Goal: Task Accomplishment & Management: Manage account settings

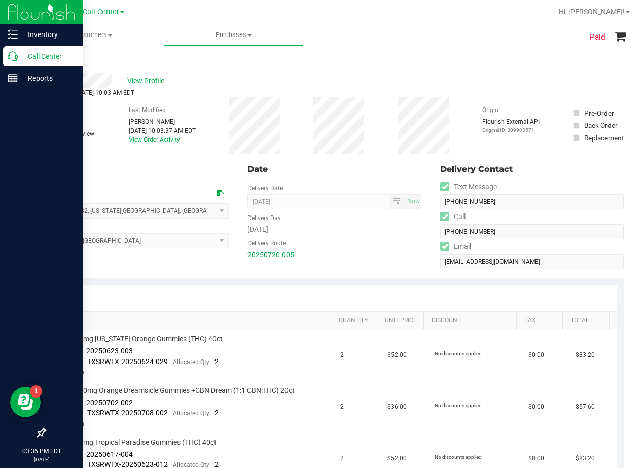
click at [20, 57] on p "Call Center" at bounding box center [48, 56] width 61 height 12
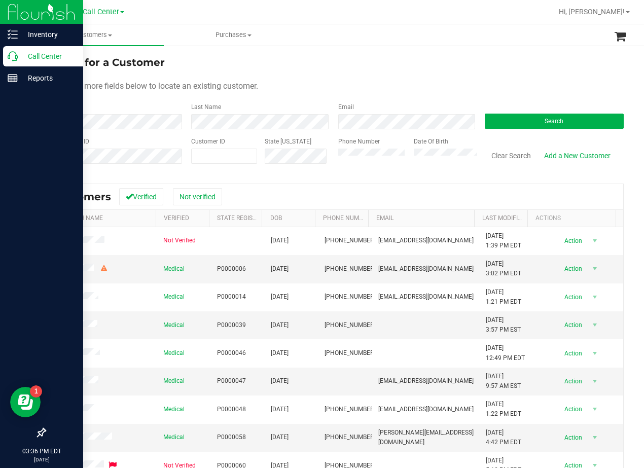
click at [480, 65] on div "Search for a Customer" at bounding box center [334, 62] width 579 height 15
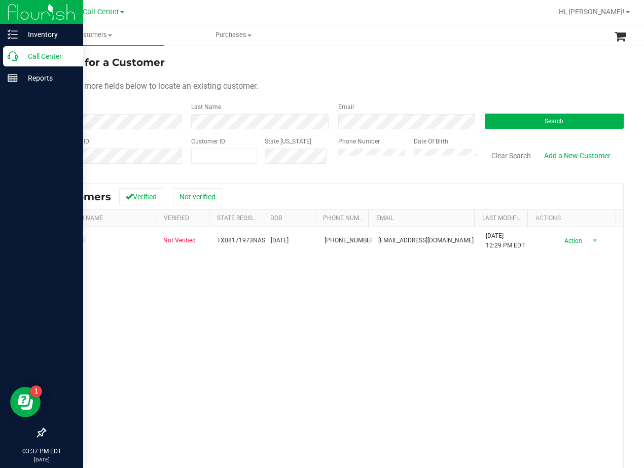
click at [366, 78] on form "Search for a Customer Use one or more fields below to locate an existing custom…" at bounding box center [334, 114] width 579 height 118
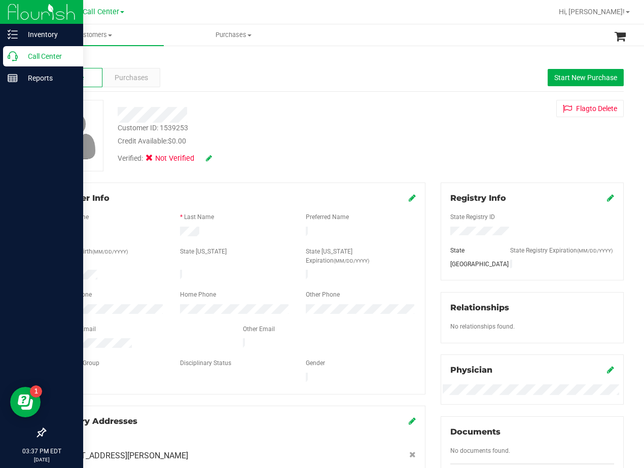
drag, startPoint x: 450, startPoint y: 131, endPoint x: 387, endPoint y: 155, distance: 67.9
click at [450, 130] on div "Customer ID: 1539253 Credit Available: $0.00 Verified: Not Verified Flag to Del…" at bounding box center [334, 136] width 594 height 72
click at [142, 78] on span "Purchases" at bounding box center [131, 78] width 33 height 11
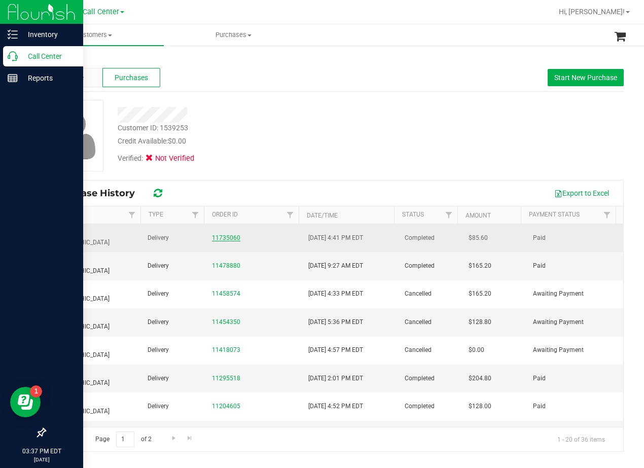
click at [223, 234] on link "11735060" at bounding box center [226, 237] width 28 height 7
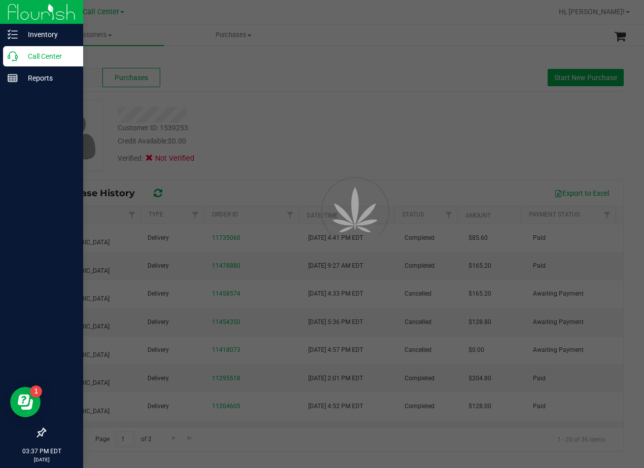
click at [291, 148] on div at bounding box center [322, 234] width 644 height 468
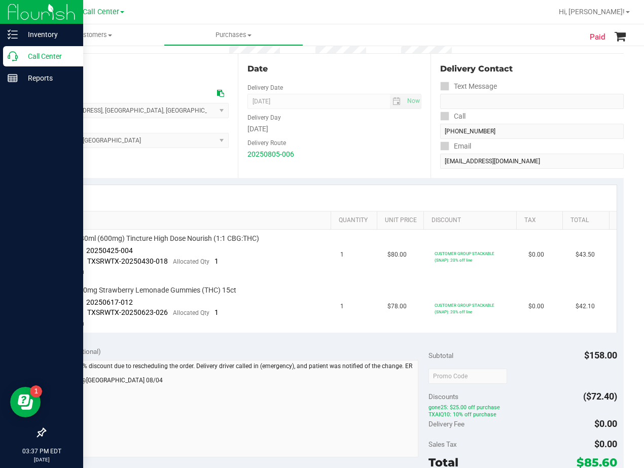
scroll to position [101, 0]
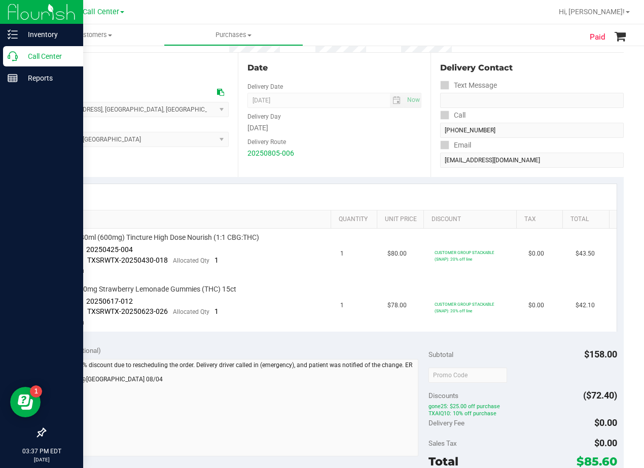
click at [342, 141] on div "Delivery Route" at bounding box center [334, 140] width 174 height 15
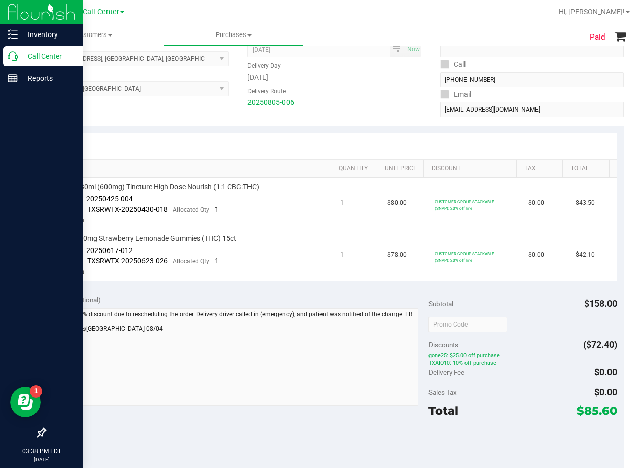
scroll to position [0, 0]
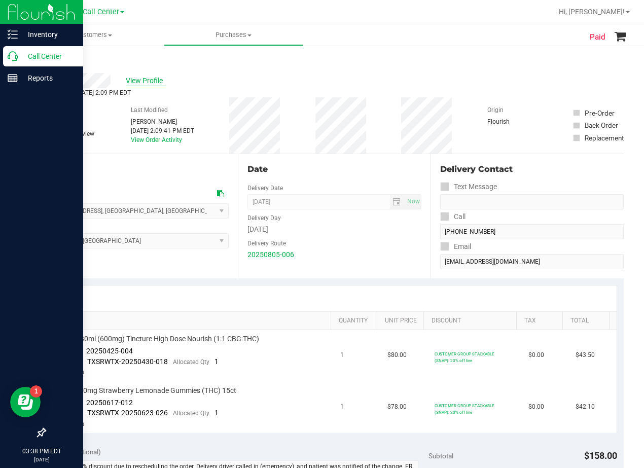
click at [154, 78] on span "View Profile" at bounding box center [146, 81] width 41 height 11
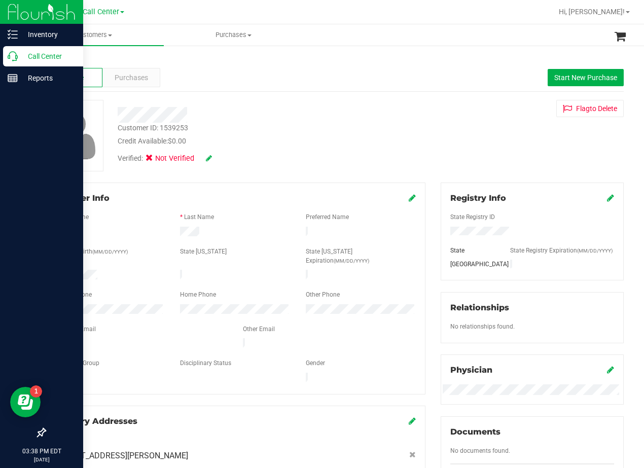
click at [486, 129] on div "Customer ID: 1539253 Credit Available: $0.00 Verified: Not Verified Flag to Del…" at bounding box center [334, 136] width 594 height 72
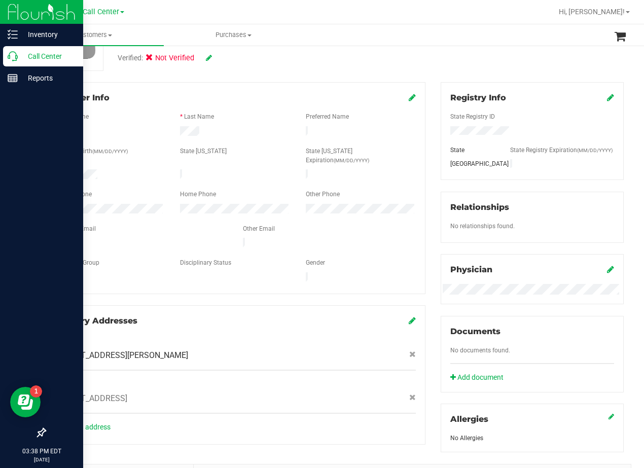
scroll to position [101, 0]
click at [415, 60] on div "Customer ID: 1539253 Credit Available: $0.00 Verified: Not Verified Flag to Del…" at bounding box center [334, 34] width 594 height 72
click at [424, 96] on div "Member Info * First Name * Last Name Preferred Name * Date of Birth (MM/DD/YYYY…" at bounding box center [235, 262] width 396 height 363
click at [426, 223] on div "Member Info * First Name * Last Name Preferred Name * Date of Birth (MM/DD/YYYY…" at bounding box center [235, 262] width 396 height 363
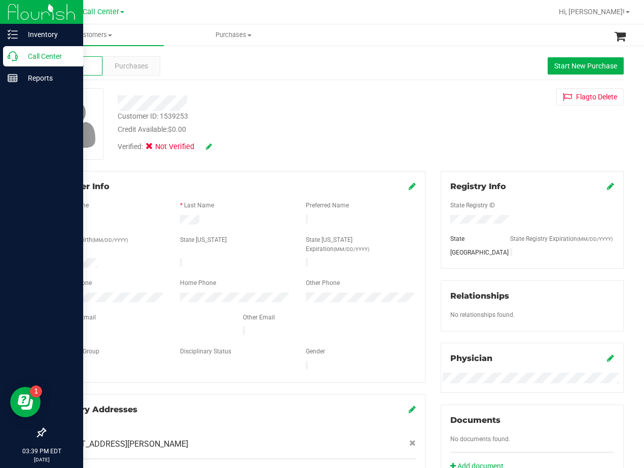
scroll to position [0, 0]
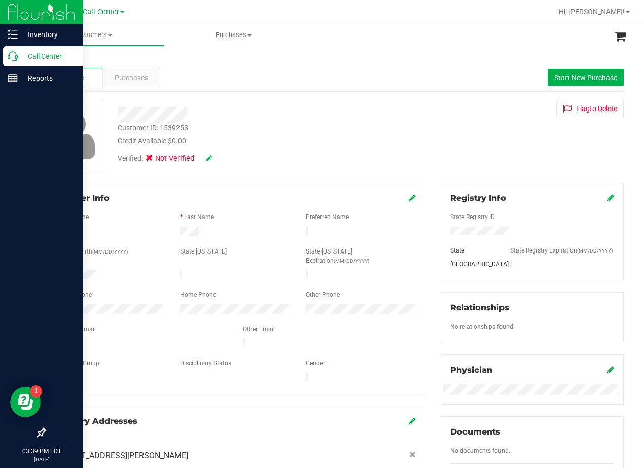
click at [426, 223] on div "Member Info * First Name * Last Name Preferred Name * Date of Birth (MM/DD/YYYY…" at bounding box center [235, 364] width 396 height 363
click at [143, 76] on span "Purchases" at bounding box center [131, 78] width 33 height 11
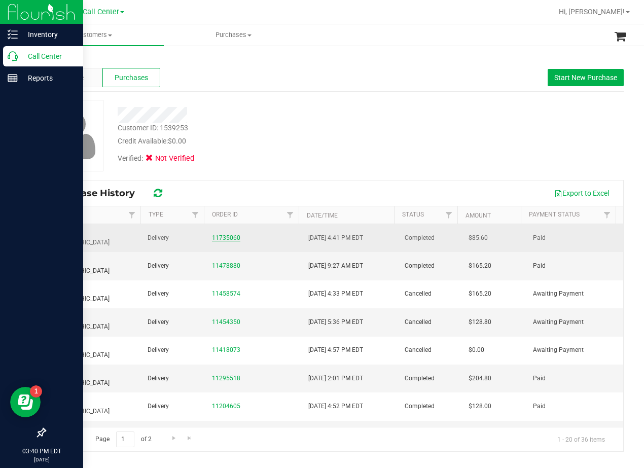
click at [227, 236] on link "11735060" at bounding box center [226, 237] width 28 height 7
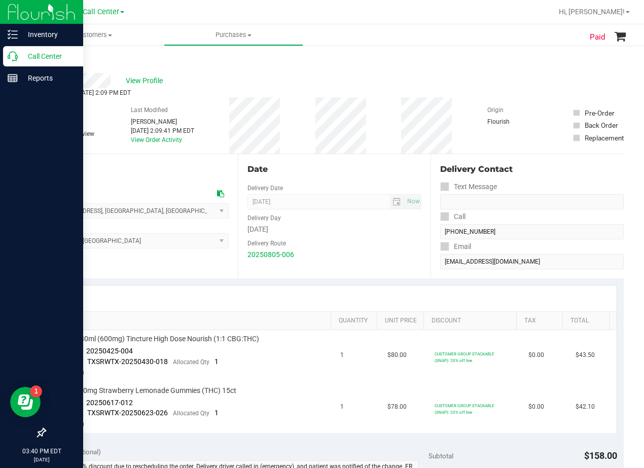
click at [333, 172] on div "Date" at bounding box center [334, 169] width 174 height 12
click at [361, 161] on div "Date Delivery Date 08/06/2025 Now 08/06/2025 08:00 AM Now Delivery Day Wednesda…" at bounding box center [334, 216] width 193 height 124
click at [146, 81] on span "View Profile" at bounding box center [146, 81] width 41 height 11
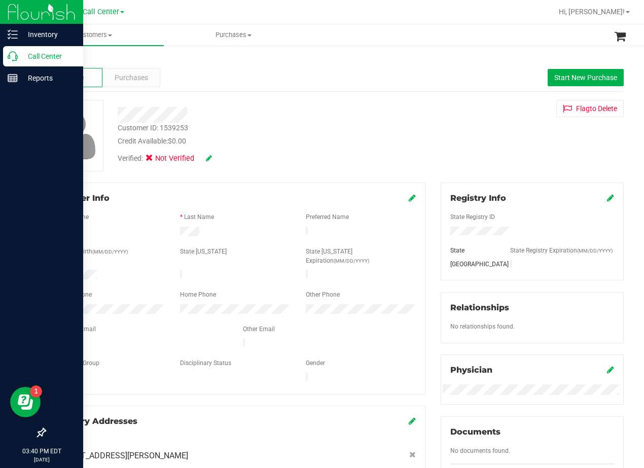
drag, startPoint x: 461, startPoint y: 144, endPoint x: 435, endPoint y: 144, distance: 26.4
click at [457, 144] on div "Customer ID: 1539253 Credit Available: $0.00 Verified: Not Verified Flag to Del…" at bounding box center [334, 136] width 594 height 72
click at [429, 143] on div "Customer ID: 1539253 Credit Available: $0.00 Verified: Not Verified Flag to Del…" at bounding box center [334, 136] width 594 height 72
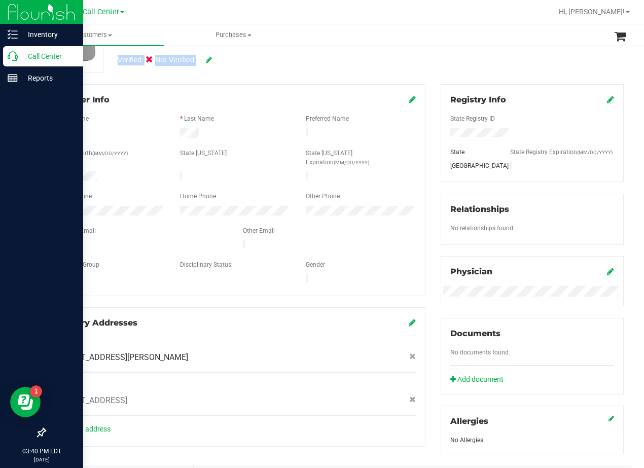
scroll to position [101, 0]
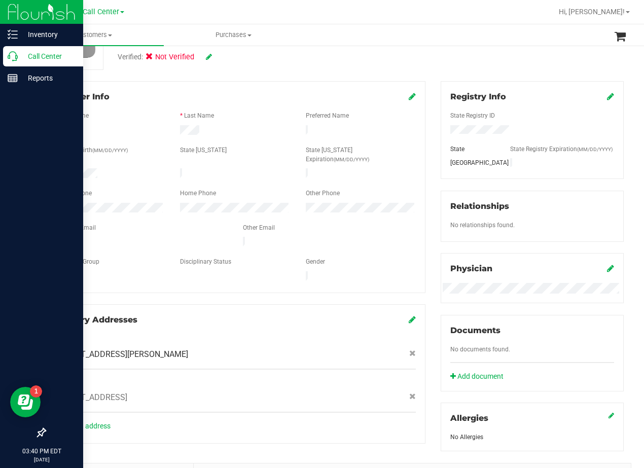
click at [426, 147] on div "Member Info * First Name * Last Name Preferred Name * Date of Birth (MM/DD/YYYY…" at bounding box center [235, 262] width 396 height 363
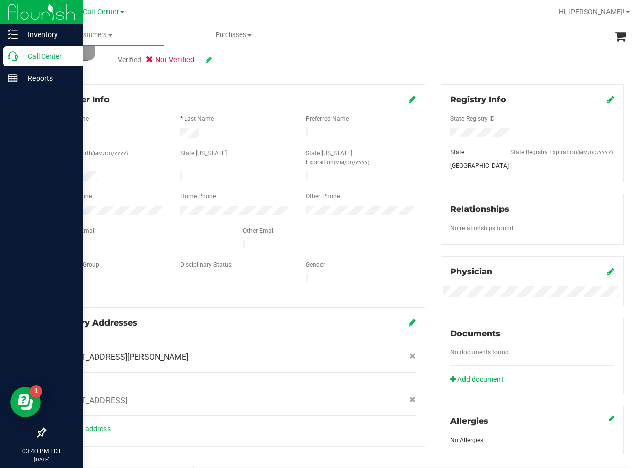
scroll to position [0, 0]
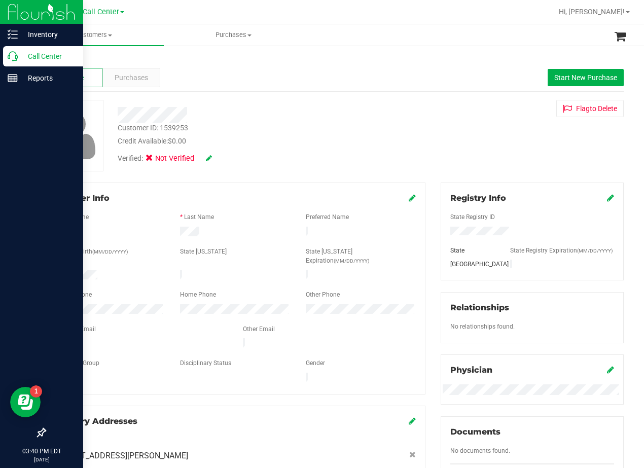
click at [408, 112] on div "Customer ID: 1539253 Credit Available: $0.00 Verified: Not Verified Flag to Del…" at bounding box center [334, 136] width 594 height 72
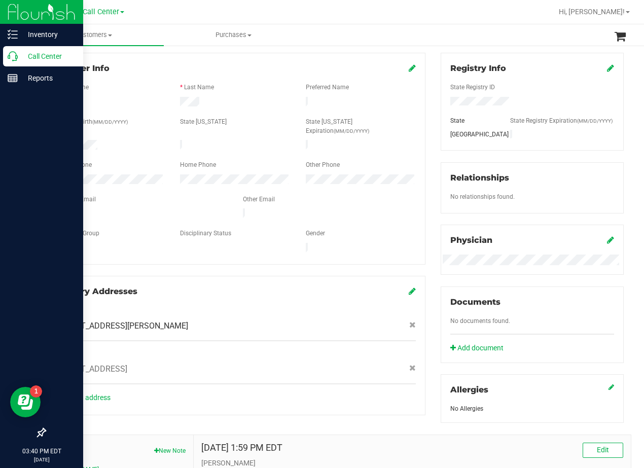
scroll to position [152, 0]
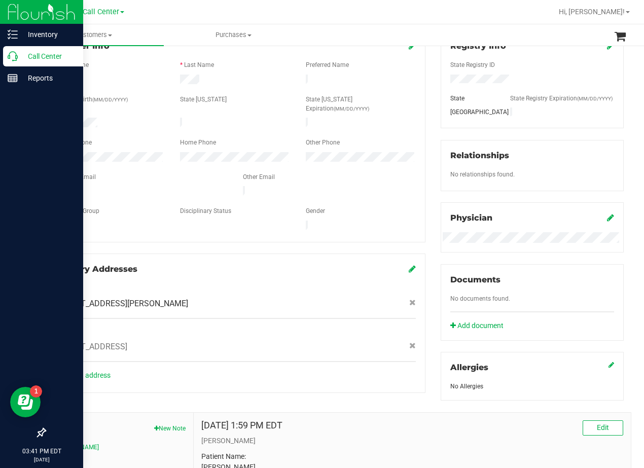
click at [188, 298] on span "1401 GALLINA TRL , FORT WORTH , TX 76119" at bounding box center [121, 304] width 134 height 12
copy div "1401 GALLINA TRL , FORT WORTH , TX 76119"
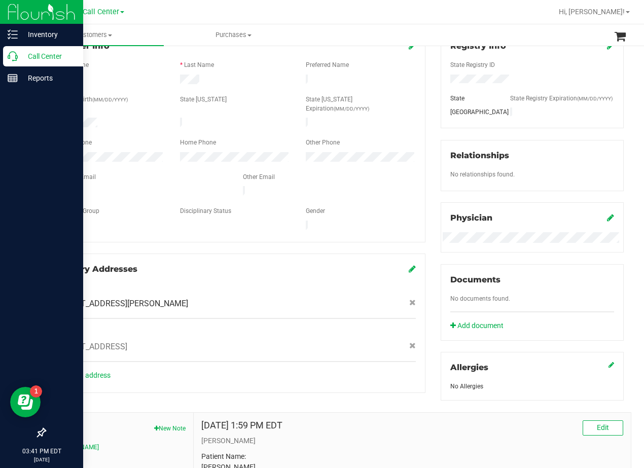
drag, startPoint x: 271, startPoint y: 261, endPoint x: 261, endPoint y: 263, distance: 10.3
click at [270, 275] on div at bounding box center [235, 279] width 362 height 8
click at [424, 170] on div "Member Info * First Name * Last Name Preferred Name * Date of Birth (MM/DD/YYYY…" at bounding box center [235, 211] width 396 height 363
click at [393, 198] on div at bounding box center [235, 202] width 362 height 8
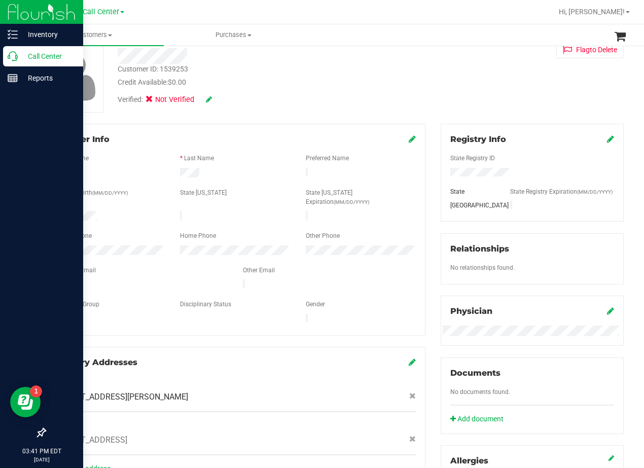
scroll to position [0, 0]
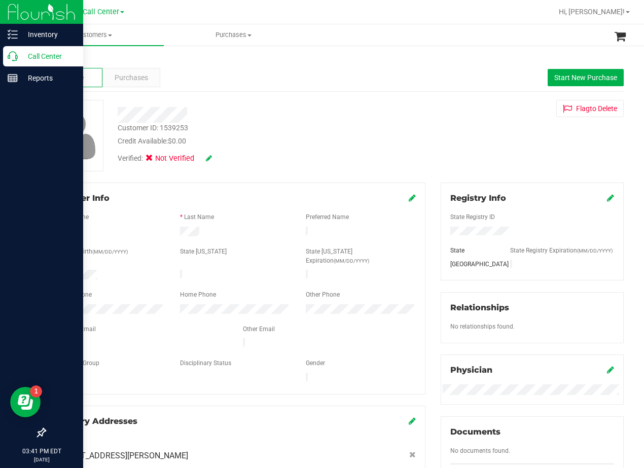
click at [407, 111] on div "Customer ID: 1539253 Credit Available: $0.00 Verified: Not Verified Flag to Del…" at bounding box center [334, 136] width 594 height 72
click at [419, 113] on div "Customer ID: 1539253 Credit Available: $0.00 Verified: Not Verified Flag to Del…" at bounding box center [334, 136] width 594 height 72
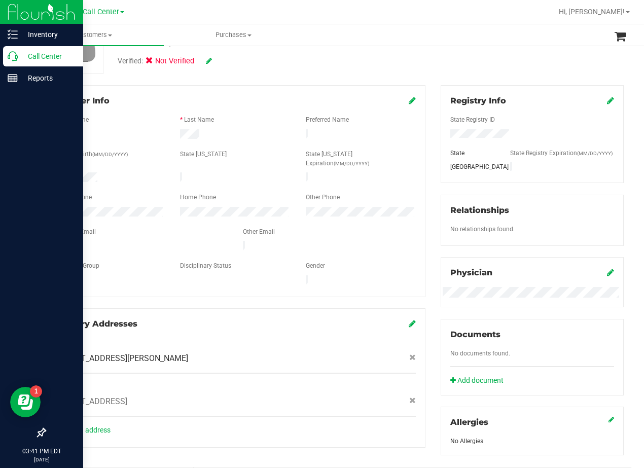
scroll to position [101, 0]
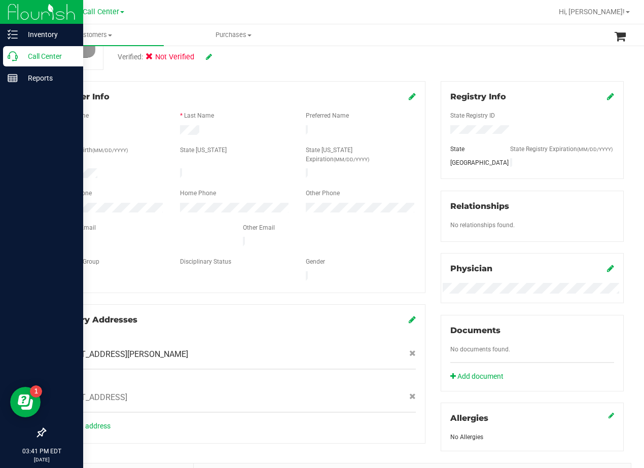
click at [426, 136] on div "Member Info * First Name * Last Name Preferred Name * Date of Birth (MM/DD/YYYY…" at bounding box center [235, 262] width 396 height 363
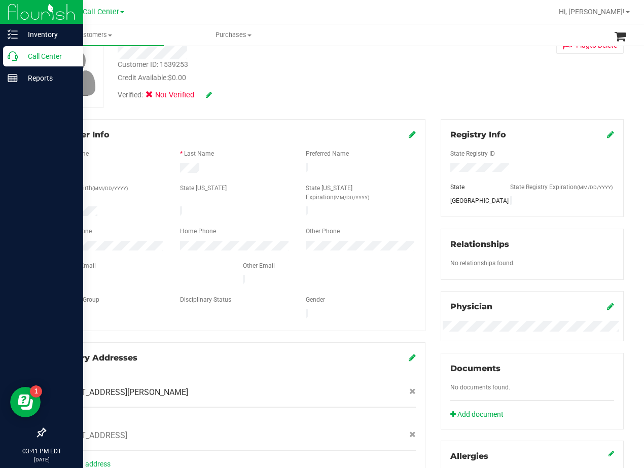
scroll to position [0, 0]
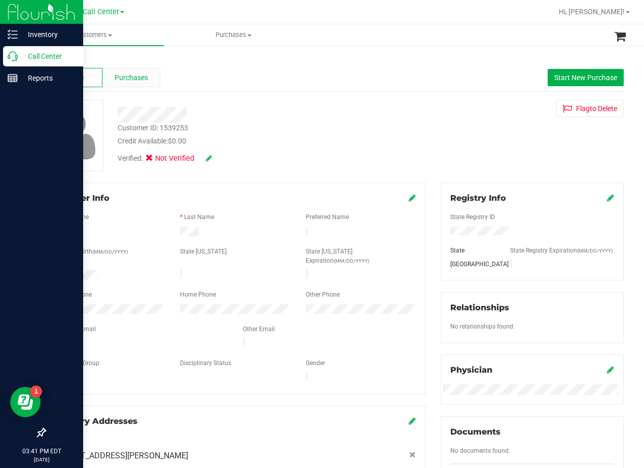
click at [126, 73] on span "Purchases" at bounding box center [131, 78] width 33 height 11
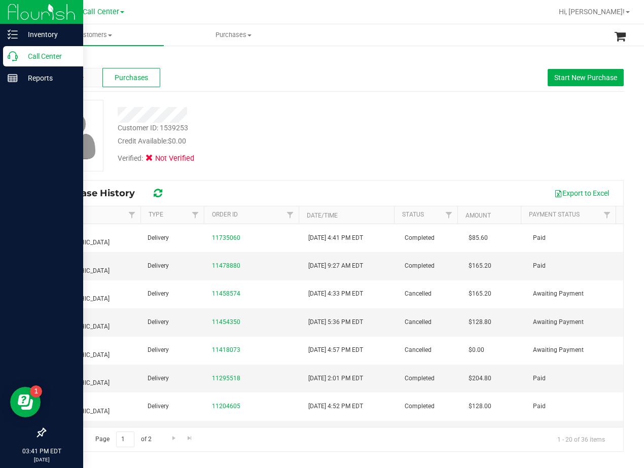
click at [438, 132] on div "Customer ID: 1539253 Credit Available: $0.00 Verified: Not Verified" at bounding box center [334, 136] width 594 height 72
click at [598, 80] on span "Start New Purchase" at bounding box center [585, 78] width 63 height 8
click at [443, 112] on div "Customer ID: 1539253 Credit Available: $0.00 Verified: Not Verified" at bounding box center [334, 136] width 594 height 72
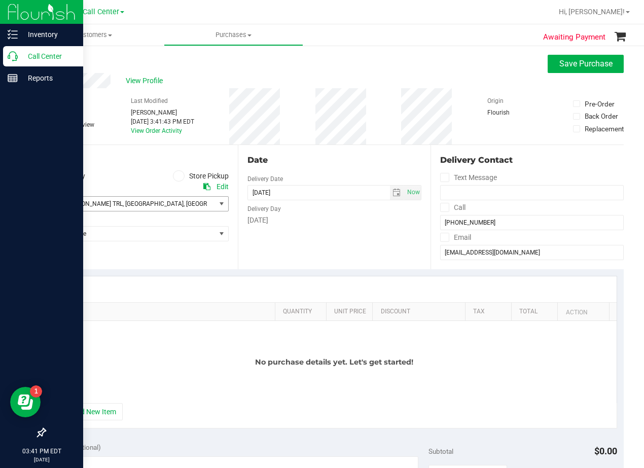
click at [244, 203] on span "76119" at bounding box center [253, 203] width 18 height 7
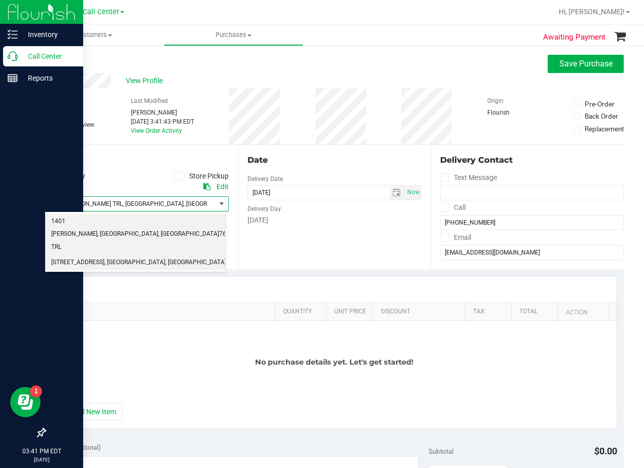
click at [159, 255] on li "1307 8th Ave, , FORT WORTH , TX 76104" at bounding box center [135, 262] width 181 height 15
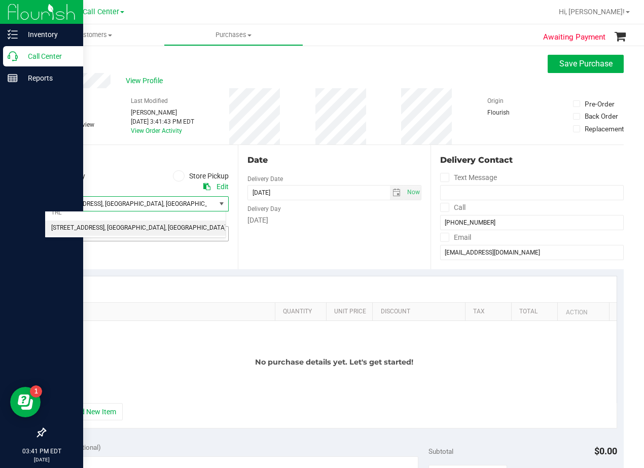
click at [159, 234] on span "Select Store" at bounding box center [130, 234] width 170 height 14
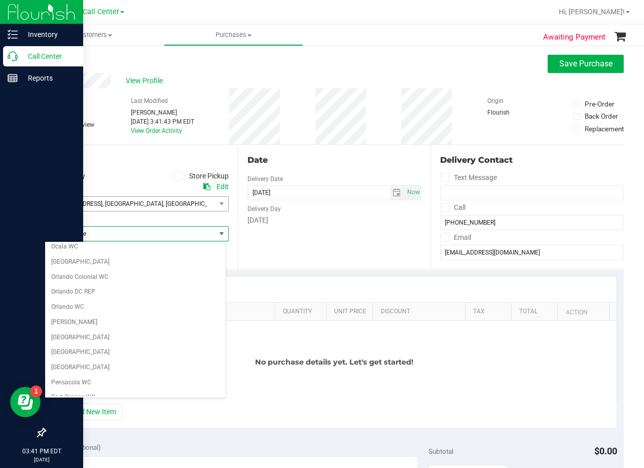
scroll to position [737, 0]
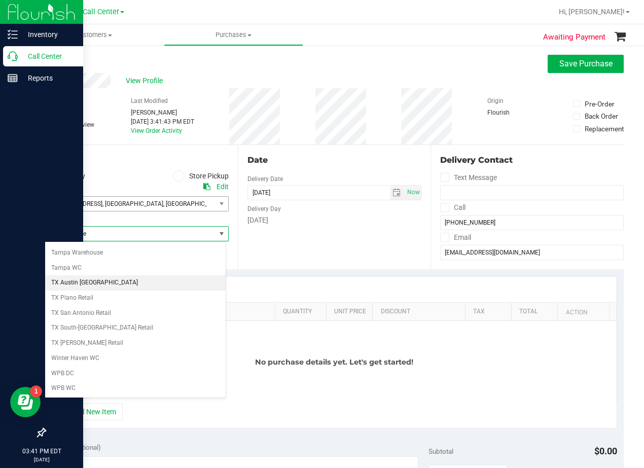
click at [148, 279] on li "TX Austin [GEOGRAPHIC_DATA]" at bounding box center [135, 282] width 181 height 15
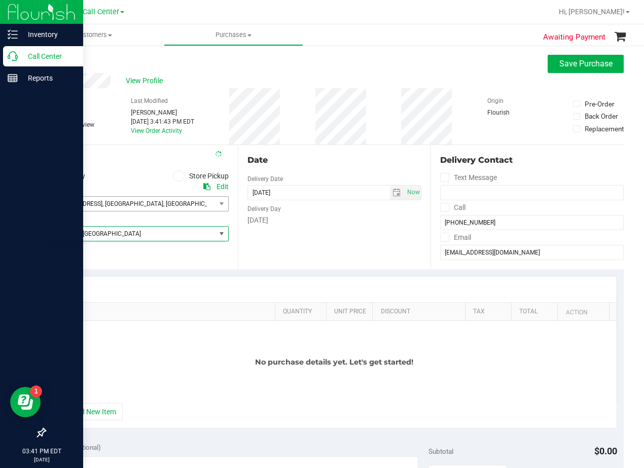
click at [318, 229] on div "Date Delivery Date 08/20/2025 Now 08/20/2025 03:41 PM Now Delivery Day Wednesday" at bounding box center [334, 207] width 193 height 124
click at [111, 412] on button "+ Add New Item" at bounding box center [91, 411] width 63 height 17
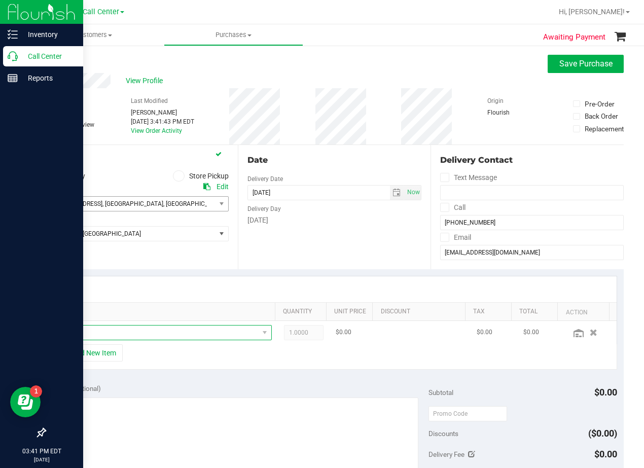
click at [131, 330] on span "NO DATA FOUND" at bounding box center [159, 333] width 200 height 14
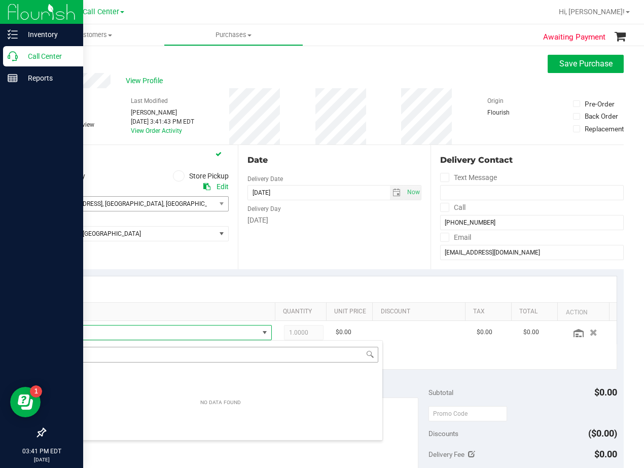
scroll to position [15, 200]
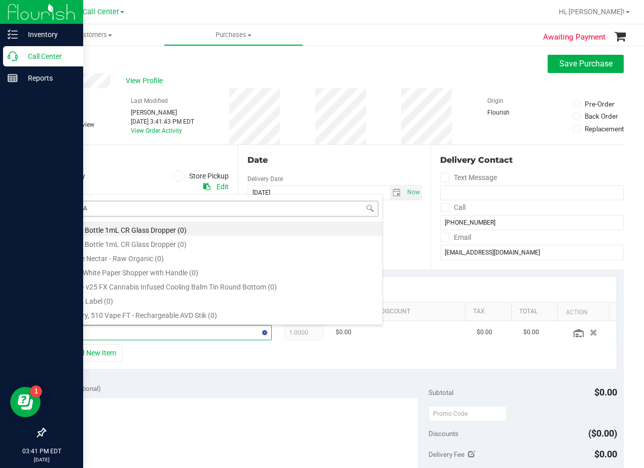
type input "DREAM"
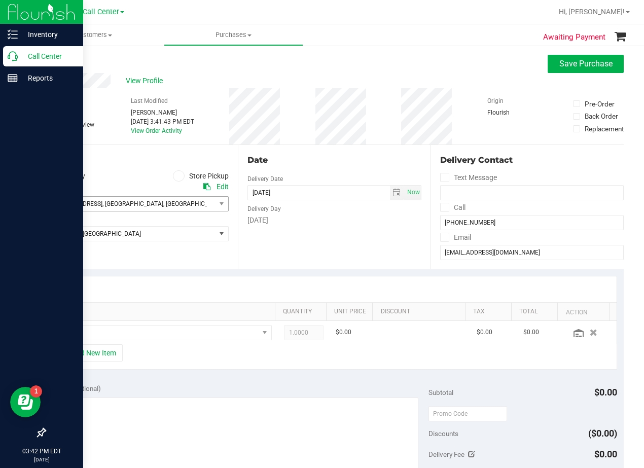
click at [349, 159] on div "Date" at bounding box center [334, 160] width 174 height 12
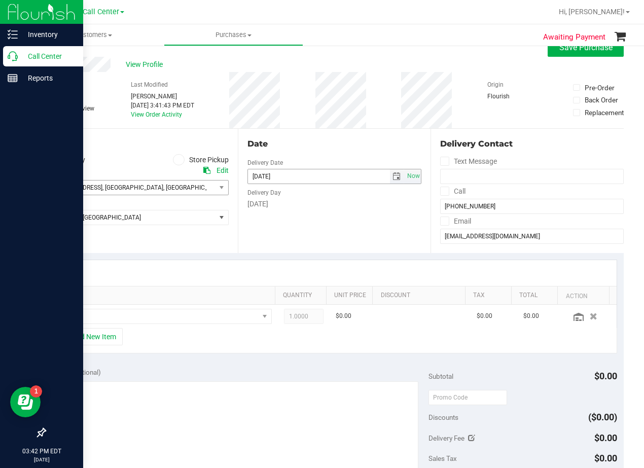
scroll to position [0, 0]
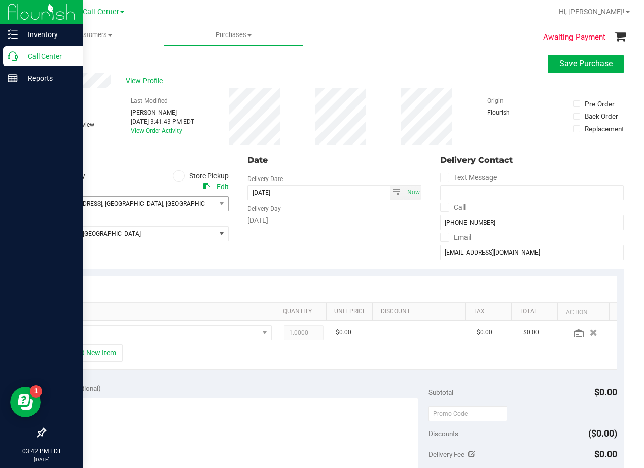
click at [330, 162] on div "Date" at bounding box center [334, 160] width 174 height 12
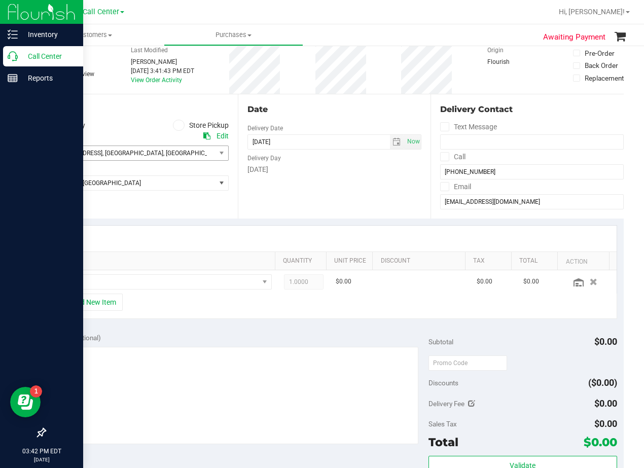
click at [350, 108] on div "Date" at bounding box center [334, 109] width 174 height 12
click at [359, 95] on div "Date Delivery Date 08/20/2025 Now 08/20/2025 03:41 PM Now Delivery Day Wednesday" at bounding box center [334, 156] width 193 height 124
click at [340, 115] on div "Date" at bounding box center [334, 109] width 174 height 12
click at [183, 285] on span "NO DATA FOUND" at bounding box center [159, 282] width 200 height 14
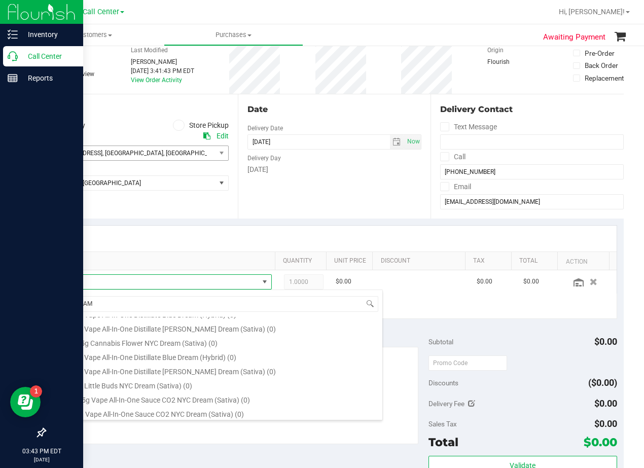
scroll to position [609, 0]
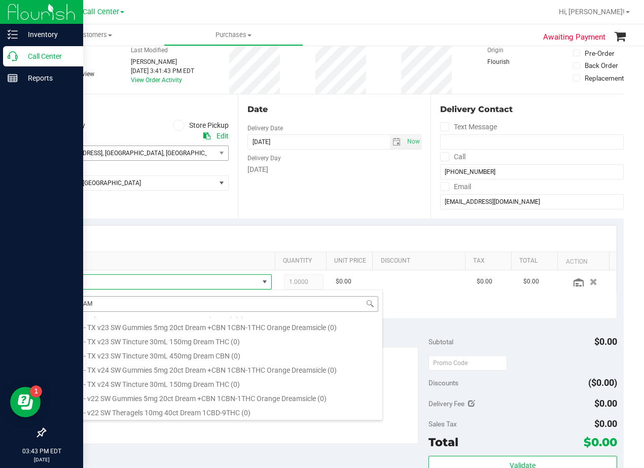
click at [161, 301] on input "DREAM" at bounding box center [220, 304] width 315 height 16
type input "high dose"
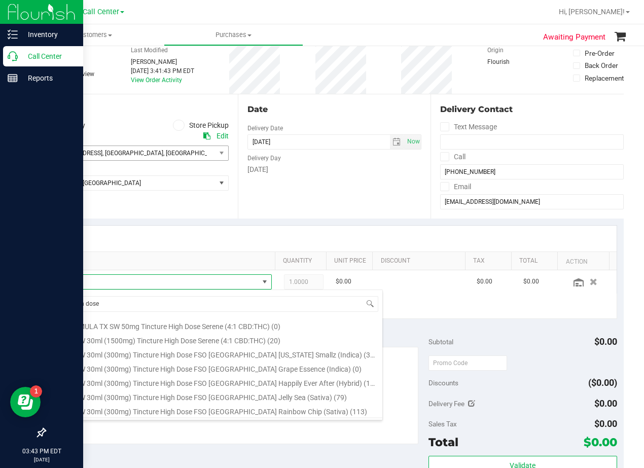
scroll to position [211, 0]
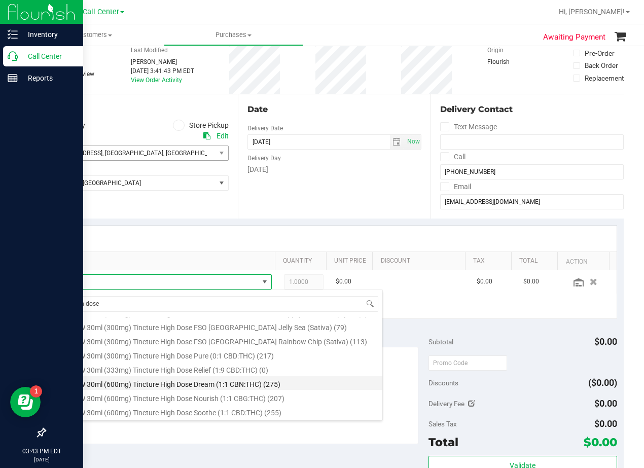
click at [185, 384] on li "TX SW 30ml (600mg) Tincture High Dose Dream (1:1 CBN:THC) (275)" at bounding box center [221, 383] width 324 height 14
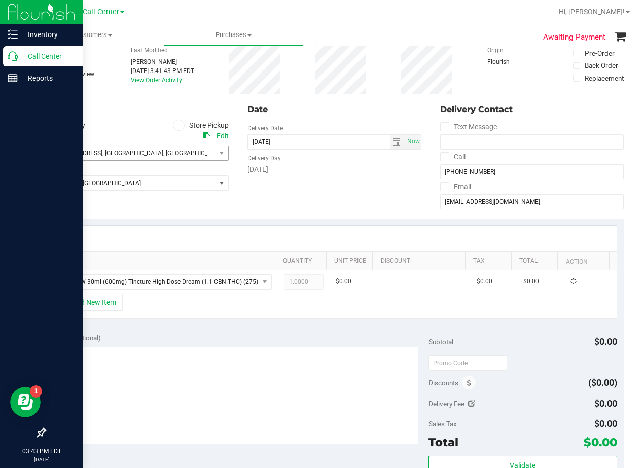
click at [232, 331] on div "Notes (optional) Subtotal $0.00 Discounts ($0.00) Delivery Fee $0.00 Sales Tax …" at bounding box center [334, 417] width 579 height 183
click at [383, 282] on span at bounding box center [390, 282] width 15 height 15
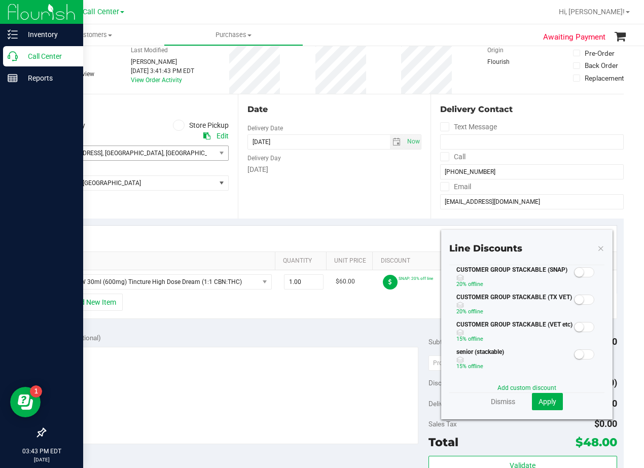
click at [582, 271] on span at bounding box center [584, 272] width 20 height 10
click at [550, 404] on button "Apply" at bounding box center [547, 401] width 31 height 17
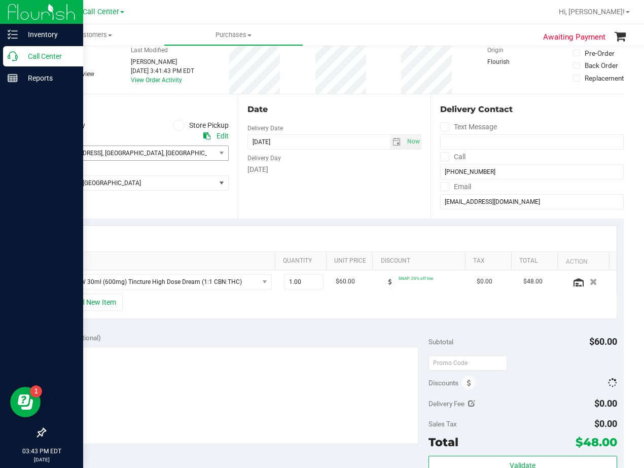
click at [552, 389] on div "Discounts" at bounding box center [523, 383] width 189 height 18
click at [478, 363] on input "text" at bounding box center [468, 362] width 79 height 15
type input "HAPPYDAY25"
click at [528, 353] on div "HAPPYDAY25" at bounding box center [523, 362] width 189 height 18
click at [310, 286] on span "1.00 1" at bounding box center [304, 281] width 40 height 15
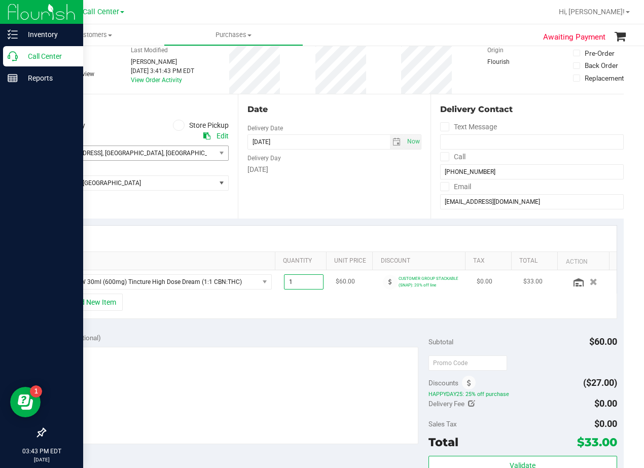
click at [310, 286] on input "1" at bounding box center [303, 282] width 39 height 14
type input "2"
type input "2.00"
click at [320, 241] on div at bounding box center [334, 239] width 564 height 26
click at [284, 283] on span "2.00 2" at bounding box center [304, 281] width 40 height 15
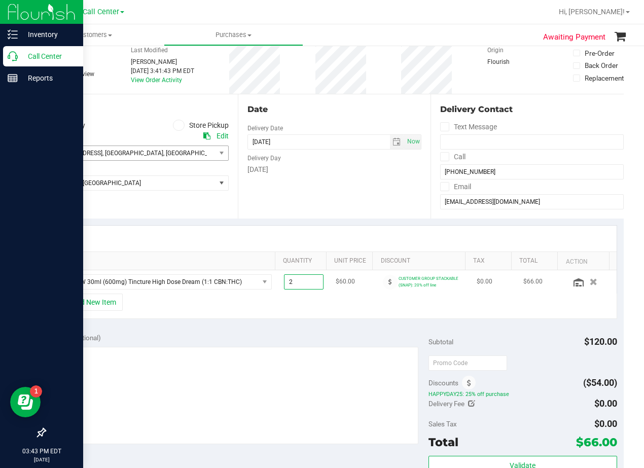
click at [284, 283] on input "2" at bounding box center [303, 282] width 39 height 14
type input "1"
type input "1.00"
click at [309, 224] on div "SKU Quantity Unit Price Discount Tax Total Action TX SW 30ml (600mg) Tincture H…" at bounding box center [334, 273] width 579 height 108
click at [115, 309] on button "+ Add New Item" at bounding box center [91, 302] width 63 height 17
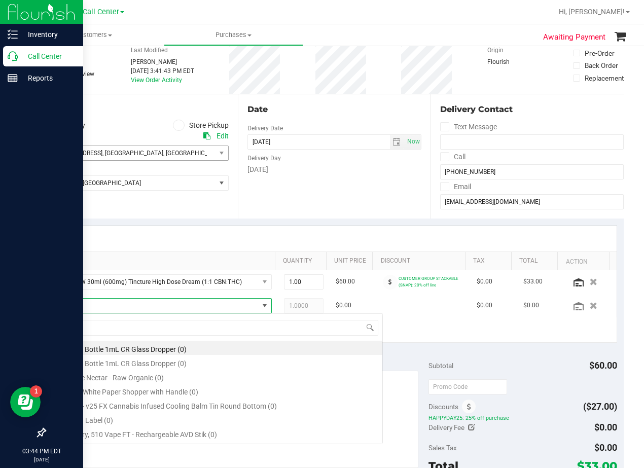
scroll to position [15, 200]
type input "high dose"
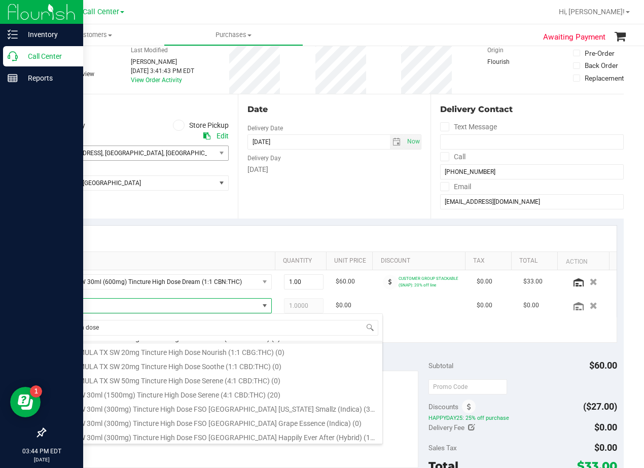
scroll to position [211, 0]
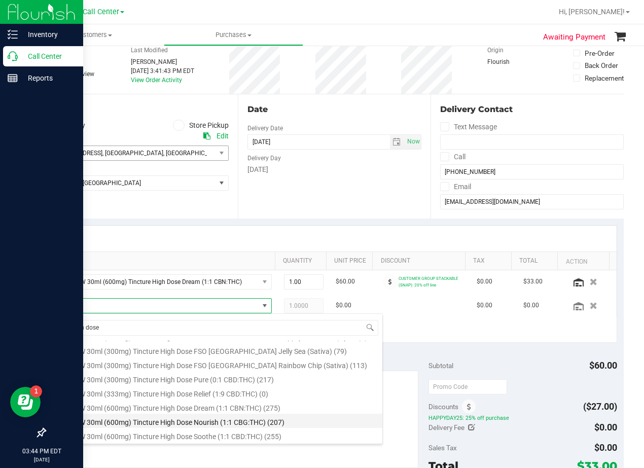
click at [316, 424] on li "TX SW 30ml (600mg) Tincture High Dose Nourish (1:1 CBG:THC) (207)" at bounding box center [221, 421] width 324 height 14
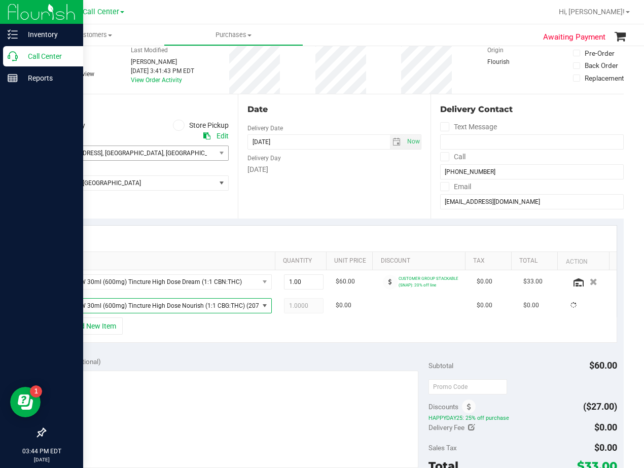
click at [296, 342] on div "+ Add New Item" at bounding box center [334, 329] width 565 height 25
click at [385, 308] on span at bounding box center [390, 306] width 15 height 15
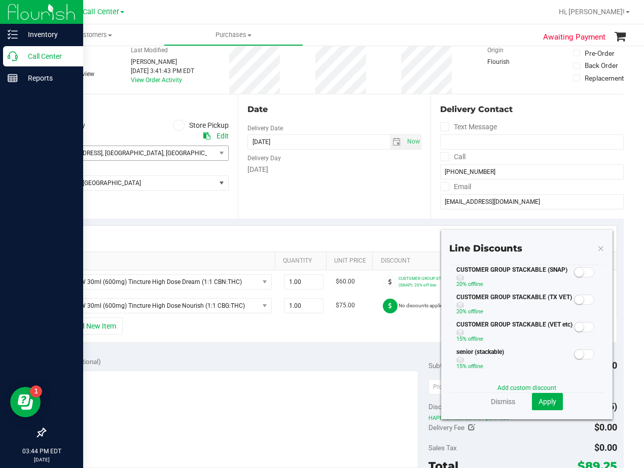
click at [575, 270] on small at bounding box center [579, 272] width 9 height 9
click at [552, 403] on button "Apply" at bounding box center [547, 401] width 31 height 17
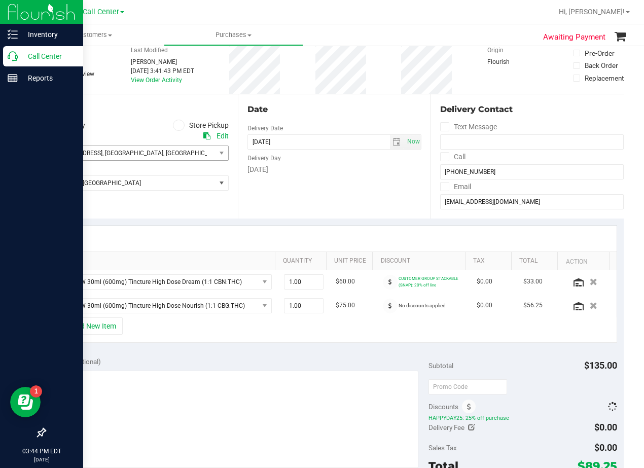
click at [403, 367] on div "Notes (optional)" at bounding box center [240, 413] width 377 height 114
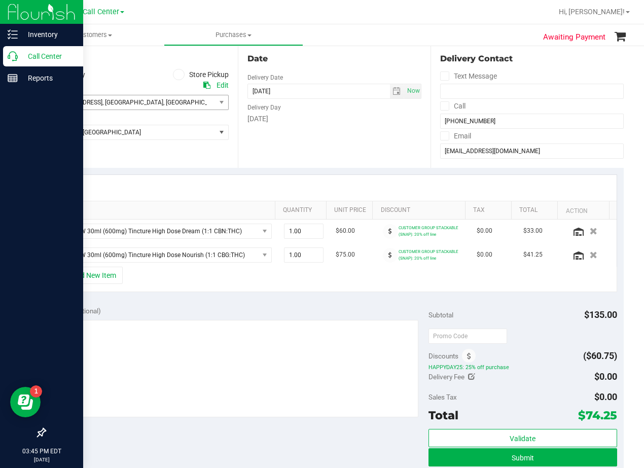
scroll to position [0, 0]
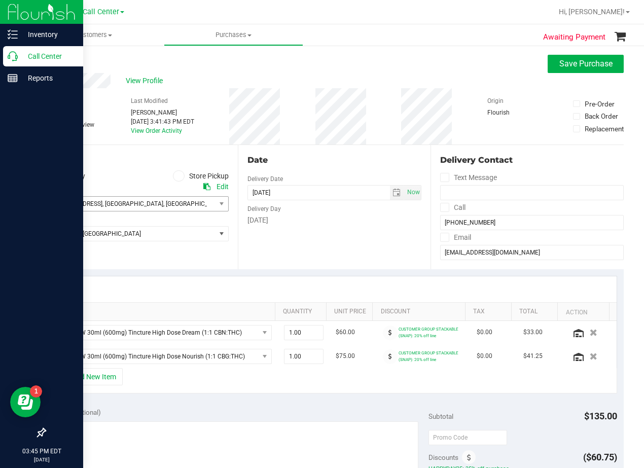
click at [339, 72] on div "Back Save Purchase" at bounding box center [334, 64] width 579 height 18
click at [344, 70] on div "Back Save Purchase" at bounding box center [334, 64] width 579 height 18
click at [389, 151] on div "Date Delivery Date 08/20/2025 Now 08/20/2025 08:00 AM Now Delivery Day Wednesday" at bounding box center [334, 207] width 193 height 124
click at [560, 61] on span "Save Purchase" at bounding box center [585, 64] width 53 height 10
click at [312, 83] on div "View Profile" at bounding box center [334, 80] width 579 height 15
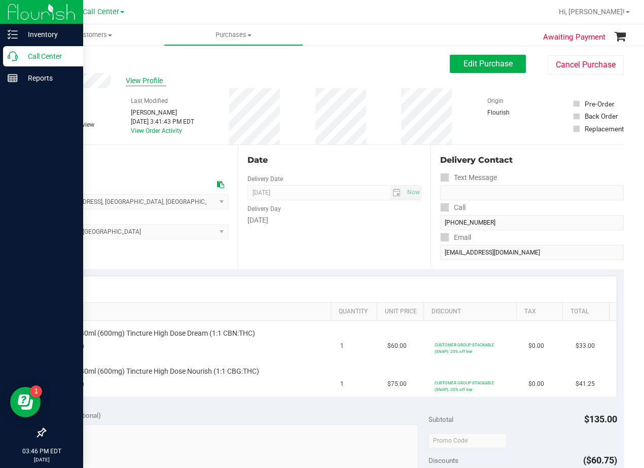
click at [151, 79] on span "View Profile" at bounding box center [146, 81] width 41 height 11
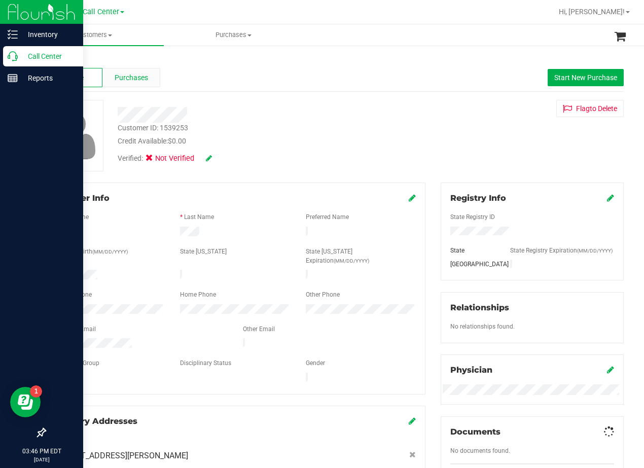
click at [132, 74] on span "Purchases" at bounding box center [131, 78] width 33 height 11
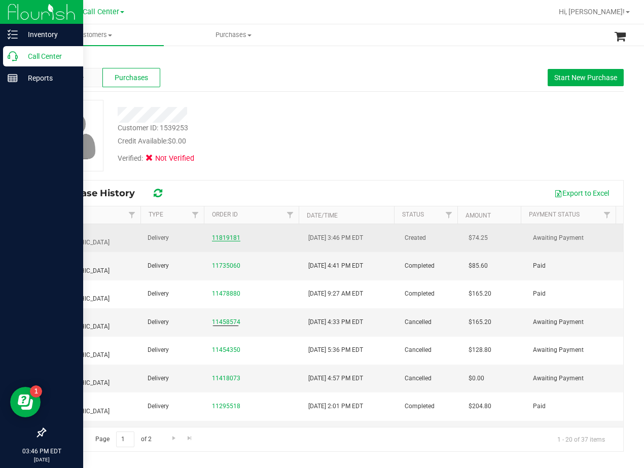
click at [232, 234] on link "11819181" at bounding box center [226, 237] width 28 height 7
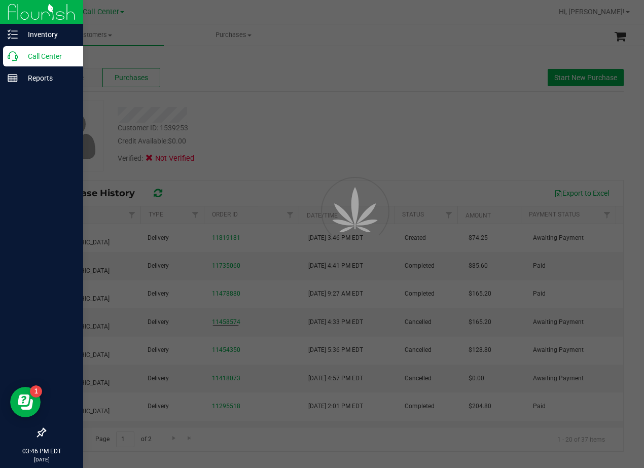
click at [298, 123] on div at bounding box center [322, 234] width 644 height 468
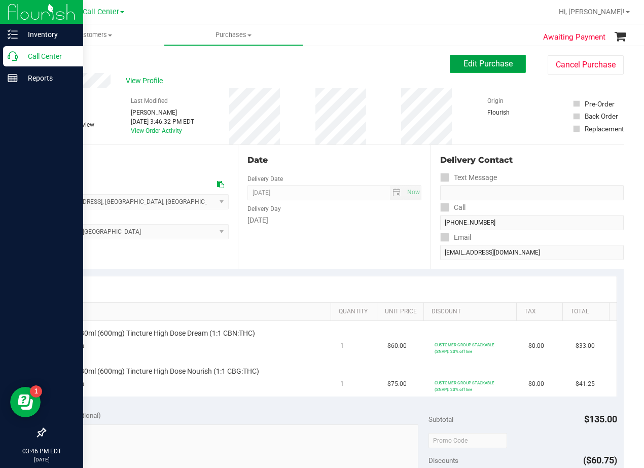
click at [450, 72] on button "Edit Purchase" at bounding box center [488, 64] width 76 height 18
drag, startPoint x: 375, startPoint y: 102, endPoint x: 369, endPoint y: 87, distance: 16.7
click at [371, 93] on div "# 11819181 Created Needs review Last Modified Alexander Lawson Aug 20, 2025 3:4…" at bounding box center [334, 116] width 579 height 56
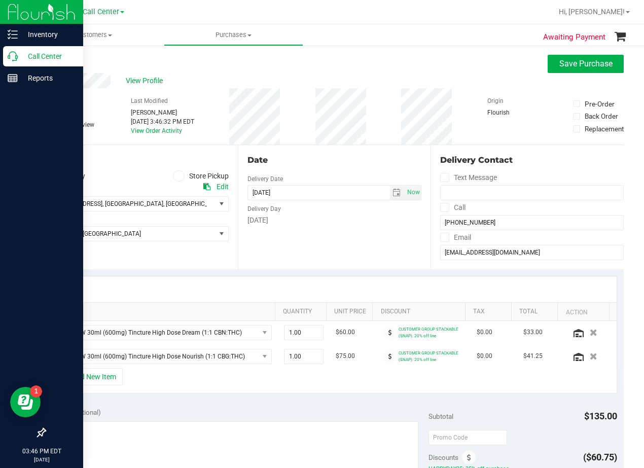
click at [93, 388] on div "+ Add New Item" at bounding box center [334, 380] width 565 height 25
click at [94, 384] on button "+ Add New Item" at bounding box center [91, 376] width 63 height 17
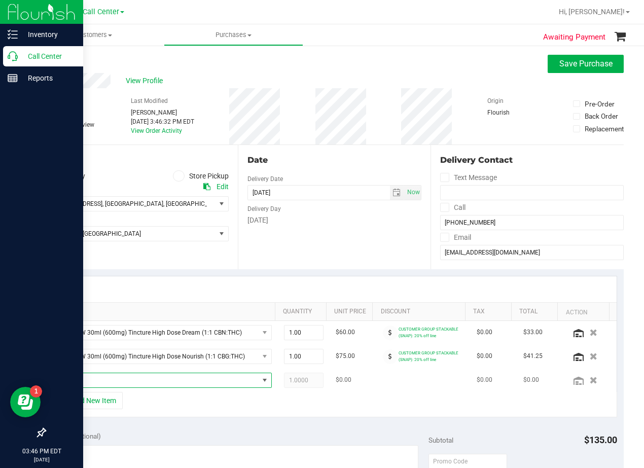
drag, startPoint x: 136, startPoint y: 379, endPoint x: 146, endPoint y: 381, distance: 9.8
click at [137, 382] on span "NO DATA FOUND" at bounding box center [159, 380] width 200 height 14
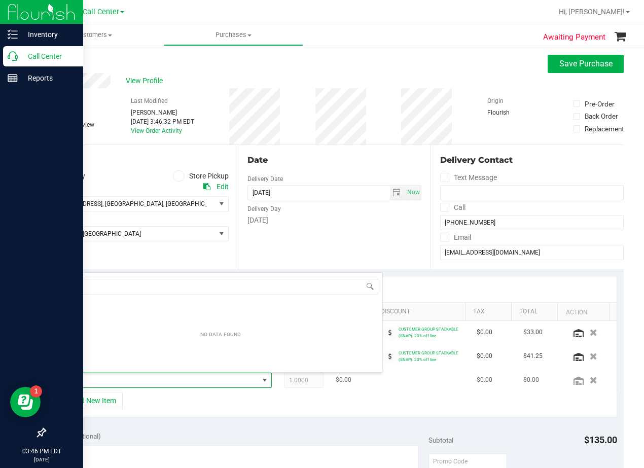
scroll to position [15, 200]
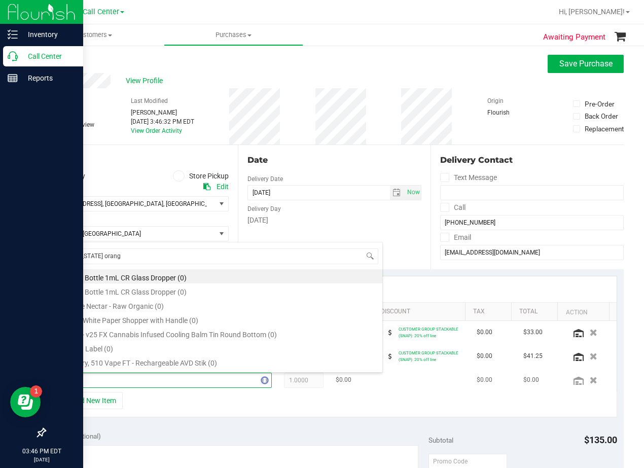
type input "texas orange"
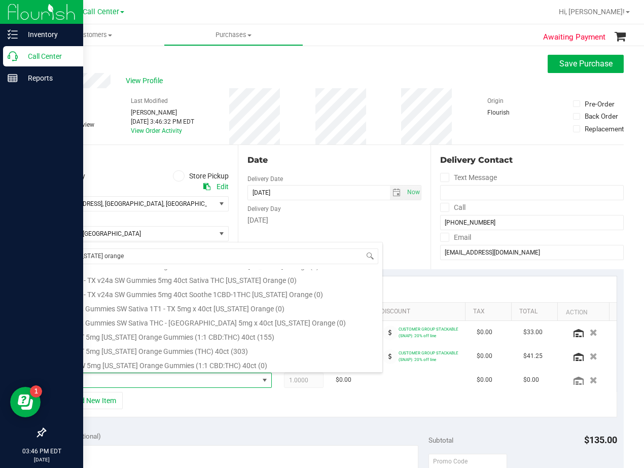
scroll to position [168, 0]
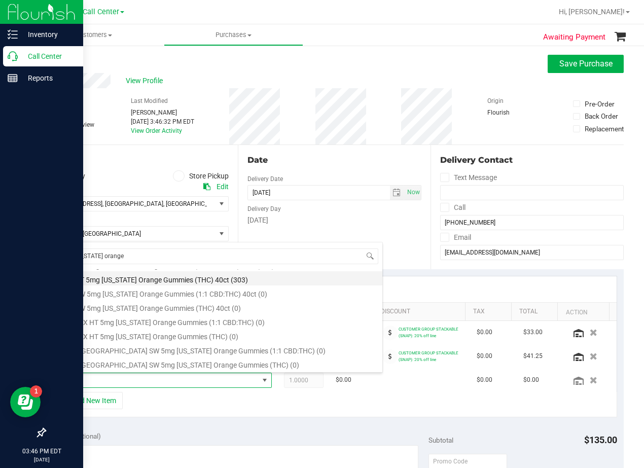
click at [211, 282] on li "TX HT 5mg Texas Orange Gummies (THC) 40ct (303)" at bounding box center [221, 278] width 324 height 14
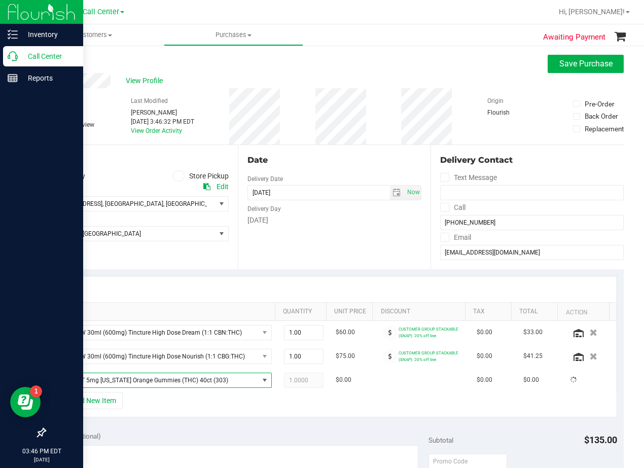
click at [312, 243] on div "Date Delivery Date 08/20/2025 Now 08/20/2025 08:00 AM Now Delivery Day Wednesday" at bounding box center [334, 207] width 193 height 124
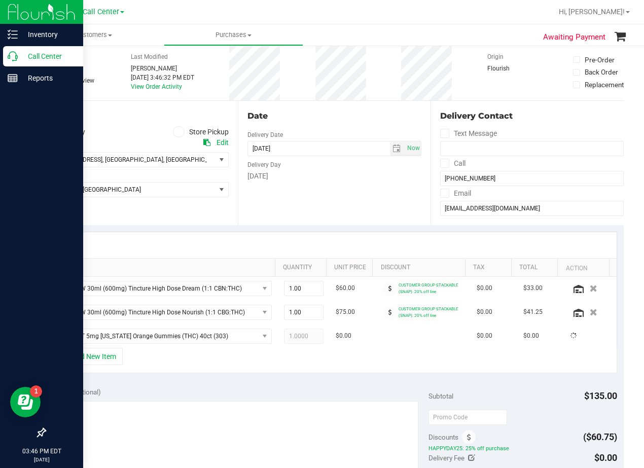
scroll to position [101, 0]
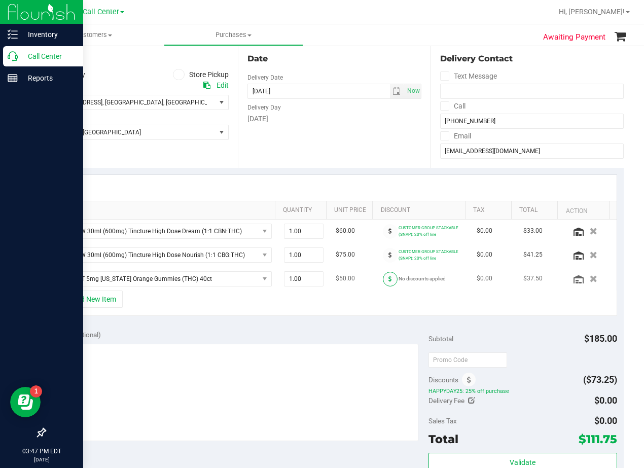
click at [383, 277] on span at bounding box center [390, 279] width 15 height 15
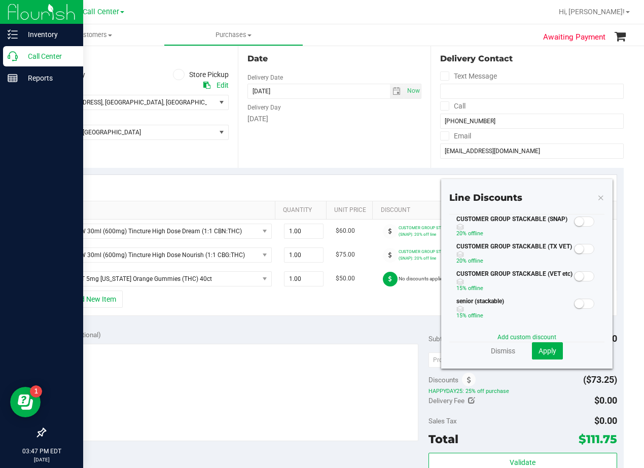
click at [575, 221] on small at bounding box center [579, 221] width 9 height 9
click at [544, 354] on span "Apply" at bounding box center [548, 351] width 18 height 8
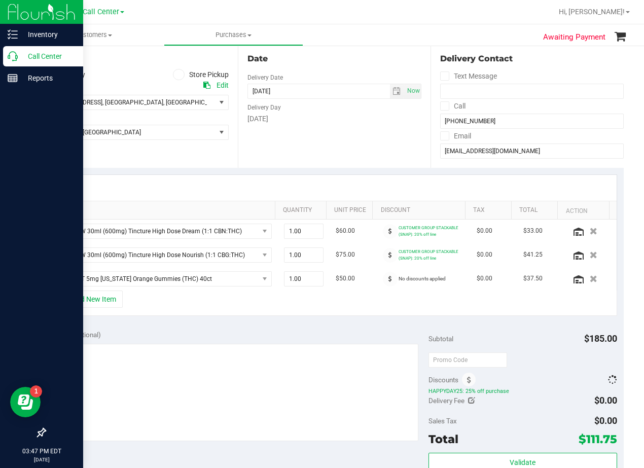
click at [522, 344] on div "Subtotal $185.00" at bounding box center [523, 339] width 189 height 18
click at [366, 325] on div "Notes (optional) Subtotal $185.00 Discounts ($83.25) HAPPYDAY25: 25% off purcha…" at bounding box center [334, 414] width 579 height 183
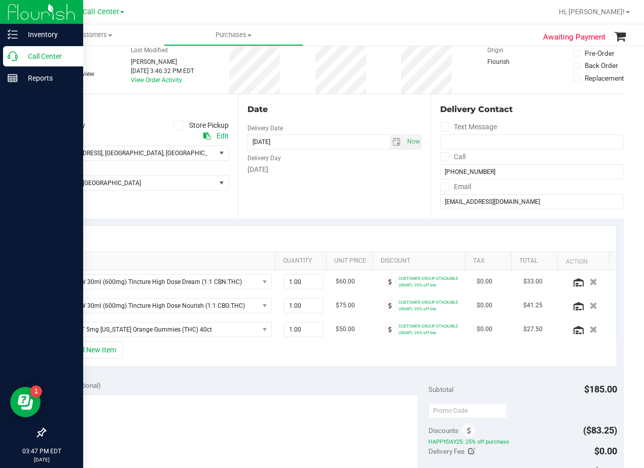
scroll to position [0, 0]
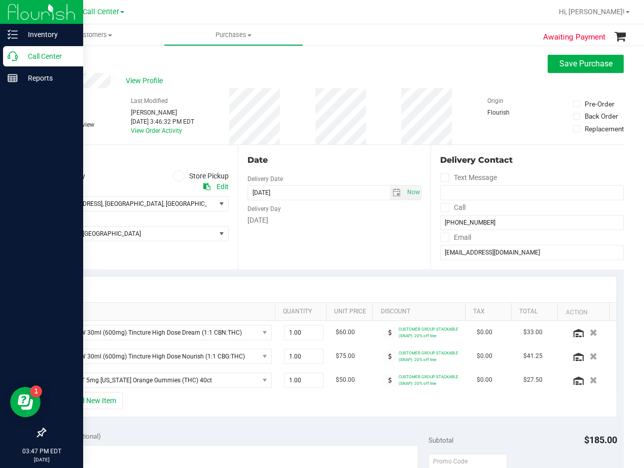
click at [358, 284] on div at bounding box center [334, 289] width 564 height 26
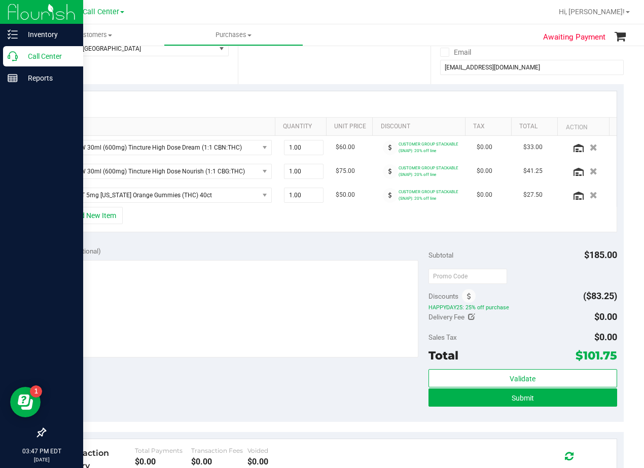
scroll to position [203, 0]
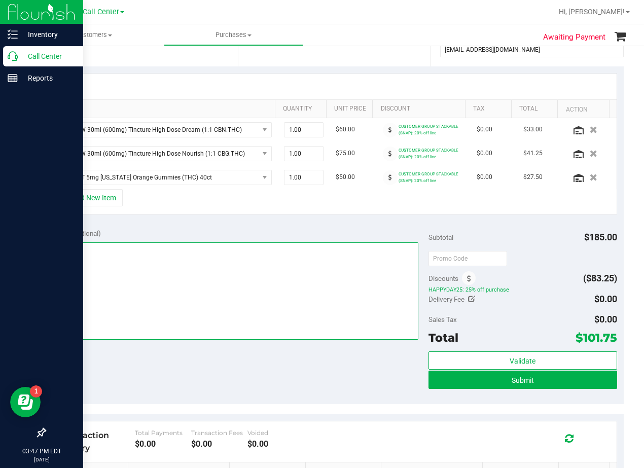
click at [312, 279] on textarea at bounding box center [235, 290] width 367 height 97
type textarea "pu 8/21 Fort Worth. AL 8/20"
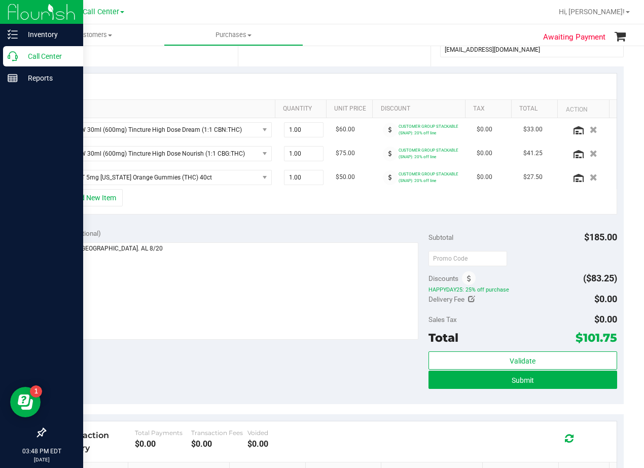
click at [360, 221] on div "SKU Quantity Unit Price Discount Tax Total Action TX SW 30ml (600mg) Tincture H…" at bounding box center [334, 143] width 579 height 155
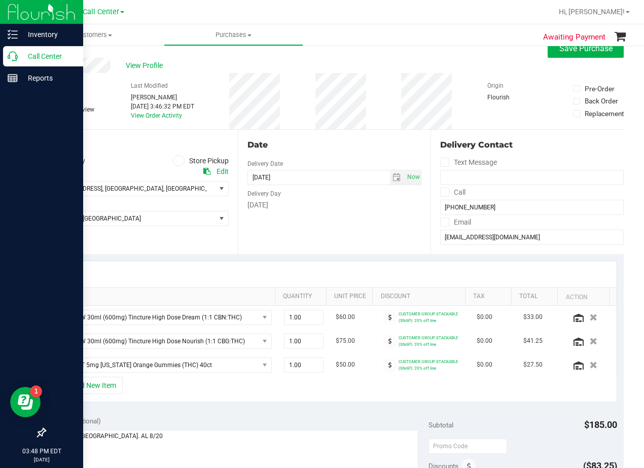
scroll to position [0, 0]
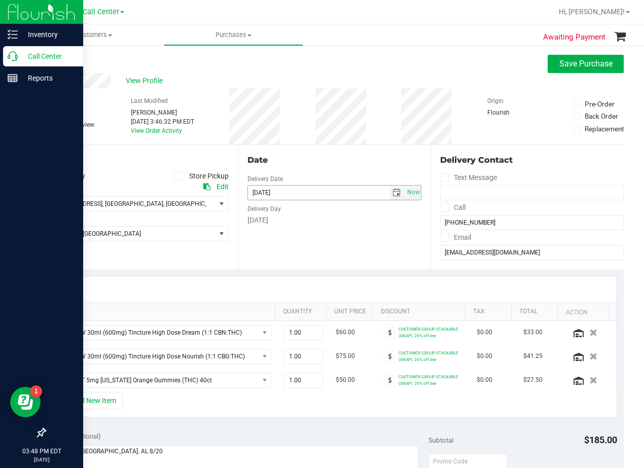
click at [393, 194] on span "select" at bounding box center [397, 193] width 8 height 8
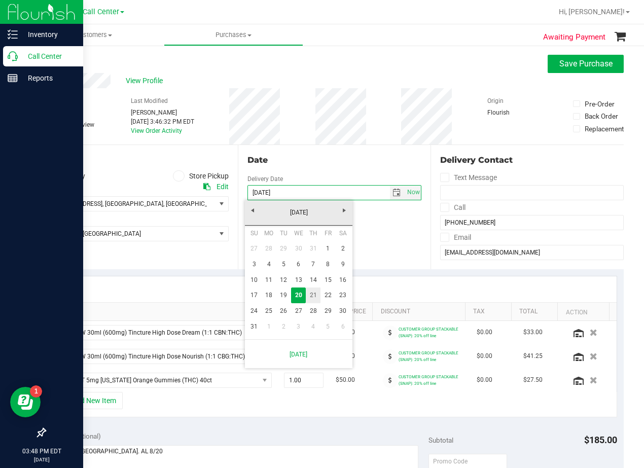
click at [317, 294] on link "21" at bounding box center [313, 296] width 15 height 16
type input "08/21/2025"
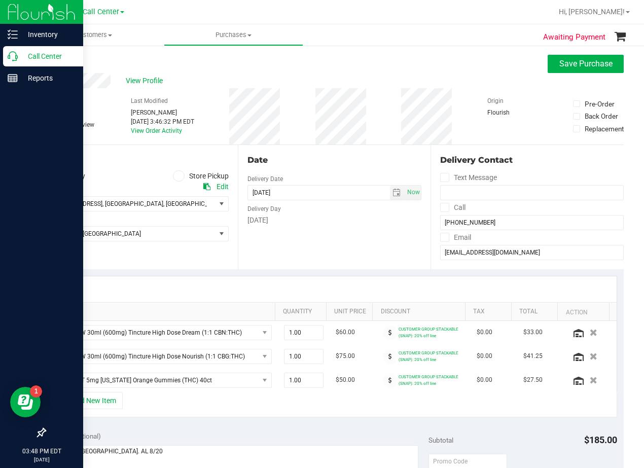
click at [317, 229] on div "Date Delivery Date 08/21/2025 Now 08/21/2025 08:00 AM Now Delivery Day Thursday" at bounding box center [334, 207] width 193 height 124
click at [332, 152] on div "Date Delivery Date 08/21/2025 Now 08/21/2025 08:00 AM Now Delivery Day Thursday" at bounding box center [334, 207] width 193 height 124
click at [326, 153] on div "Date Delivery Date 08/21/2025 Now 08/21/2025 08:00 AM Now Delivery Day Thursday" at bounding box center [334, 207] width 193 height 124
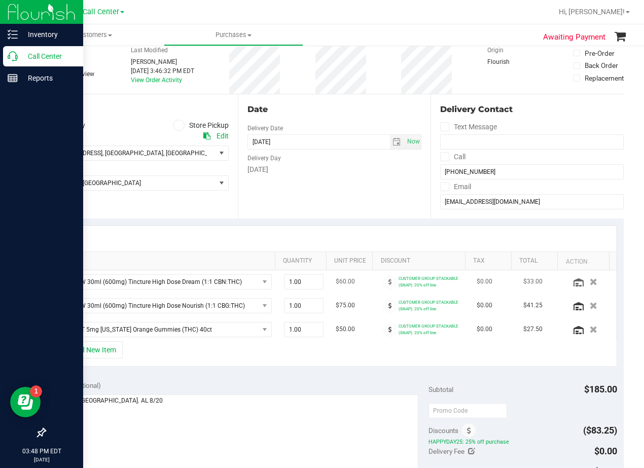
scroll to position [101, 0]
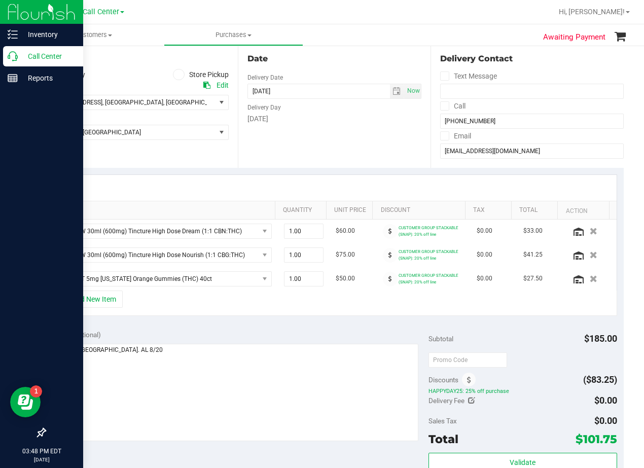
click at [351, 148] on div "Date Delivery Date 08/21/2025 Now 08/21/2025 08:00 AM Now Delivery Day Thursday" at bounding box center [334, 106] width 193 height 124
drag, startPoint x: 514, startPoint y: 281, endPoint x: 523, endPoint y: 286, distance: 9.8
click at [523, 286] on td "$27.50" at bounding box center [540, 278] width 47 height 23
click at [293, 286] on span "1.00 1" at bounding box center [304, 278] width 40 height 15
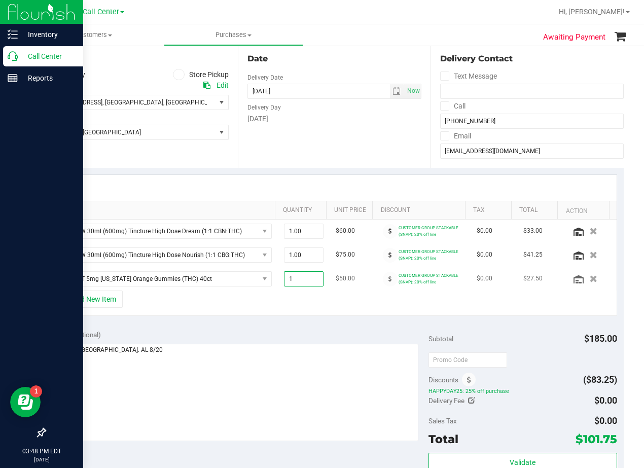
click at [293, 286] on input "1" at bounding box center [303, 279] width 39 height 14
type input "2"
type input "2.00"
click at [365, 177] on div at bounding box center [334, 188] width 564 height 26
click at [366, 183] on div at bounding box center [334, 188] width 564 height 26
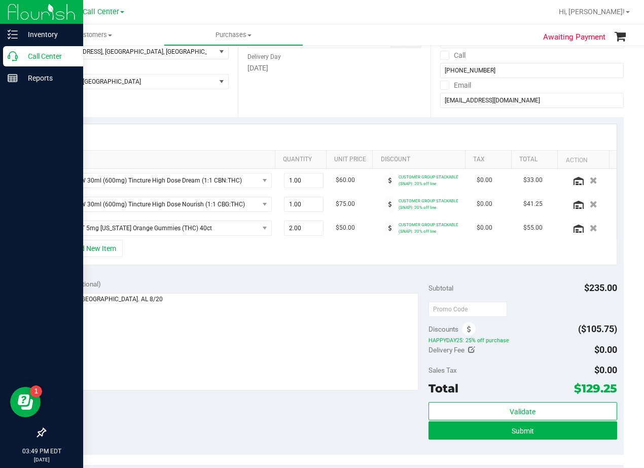
drag, startPoint x: 369, startPoint y: 239, endPoint x: 368, endPoint y: 244, distance: 5.3
click at [369, 241] on div "SKU Quantity Unit Price Discount Tax Total Action TX SW 30ml (600mg) Tincture H…" at bounding box center [334, 194] width 565 height 141
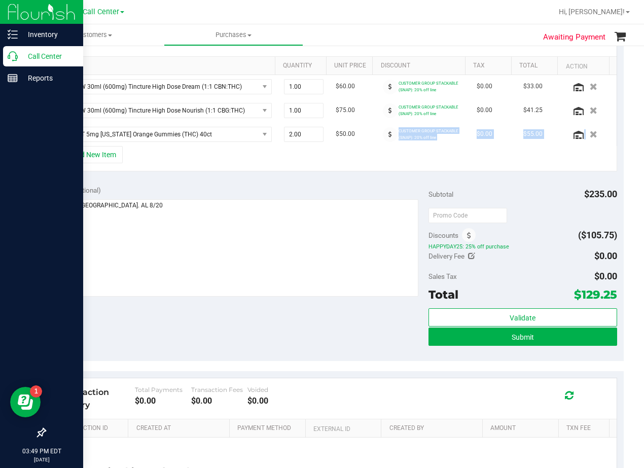
scroll to position [254, 0]
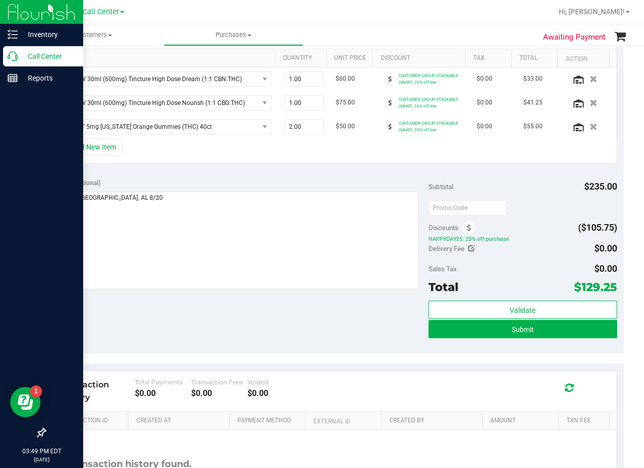
click at [369, 326] on div "Notes (optional) Subtotal $235.00 Discounts ($105.75) HAPPYDAY25: 25% off purch…" at bounding box center [334, 262] width 579 height 183
click at [440, 333] on button "Submit" at bounding box center [523, 329] width 189 height 18
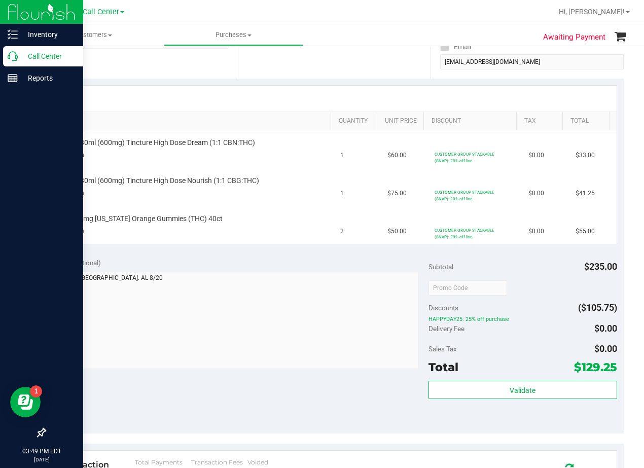
scroll to position [203, 0]
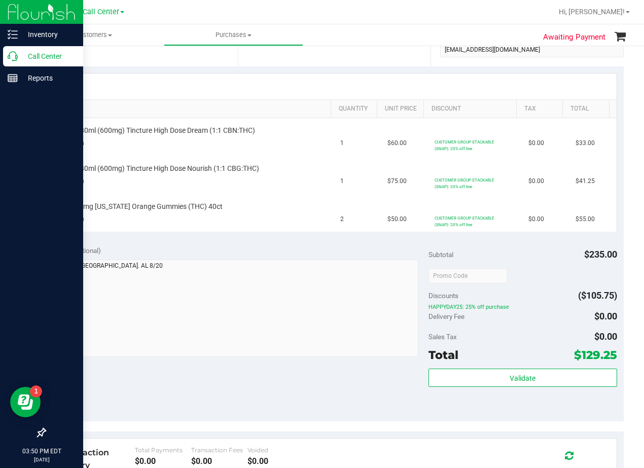
click at [347, 238] on div "SKU Quantity Unit Price Discount Tax Total TX SW 30ml (600mg) Tincture High Dos…" at bounding box center [334, 152] width 579 height 172
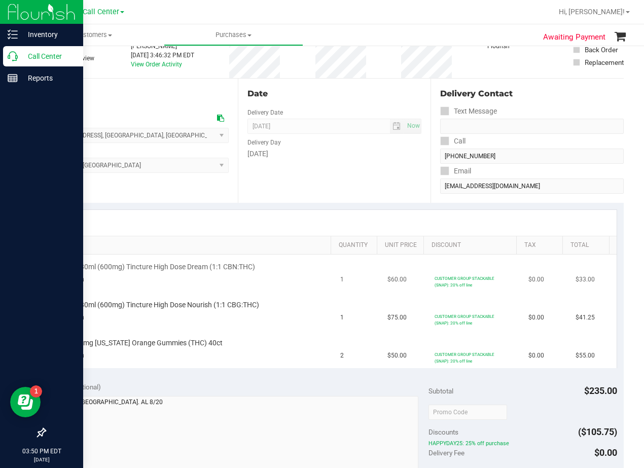
scroll to position [51, 0]
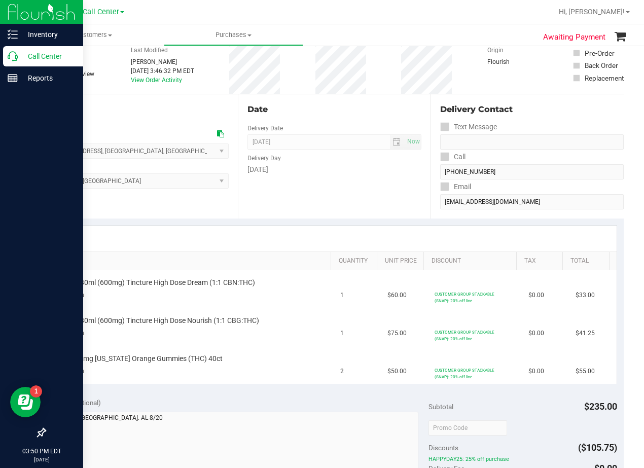
click at [360, 233] on div at bounding box center [334, 239] width 564 height 26
click at [339, 187] on div "Date Delivery Date 08/21/2025 Now 08/21/2025 08:00 AM Now Delivery Day Thursday" at bounding box center [334, 156] width 193 height 124
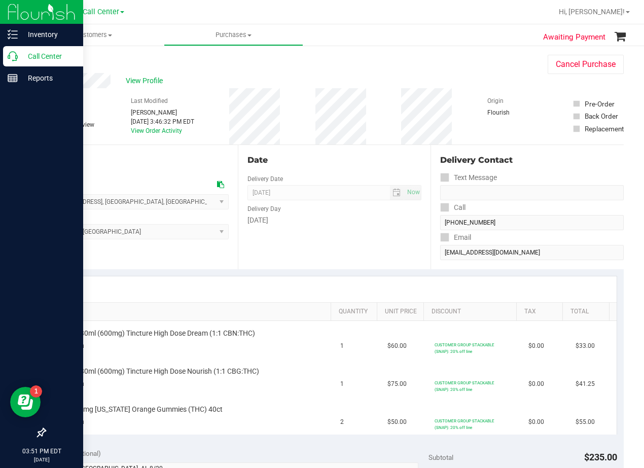
click at [330, 152] on div "Date Delivery Date 08/21/2025 Now 08/21/2025 08:00 AM Now Delivery Day Thursday" at bounding box center [334, 207] width 193 height 124
click at [355, 74] on div "View Profile" at bounding box center [286, 80] width 483 height 15
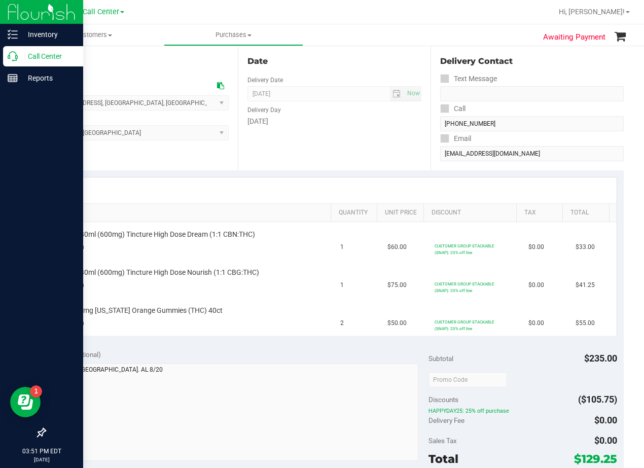
scroll to position [101, 0]
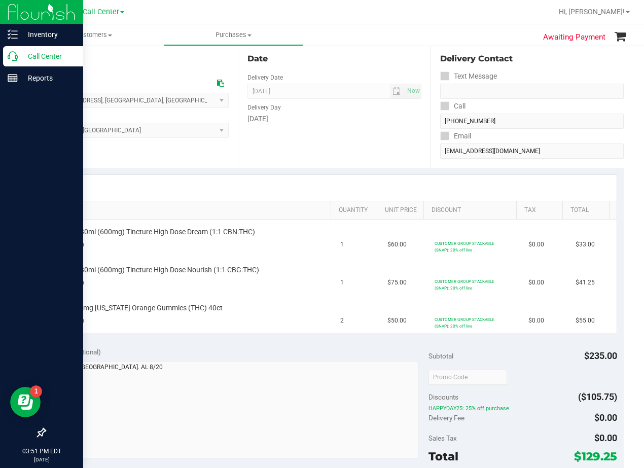
click at [343, 66] on div "Date Delivery Date 08/21/2025 Now 08/21/2025 08:00 AM Now Delivery Day Thursday" at bounding box center [334, 106] width 193 height 124
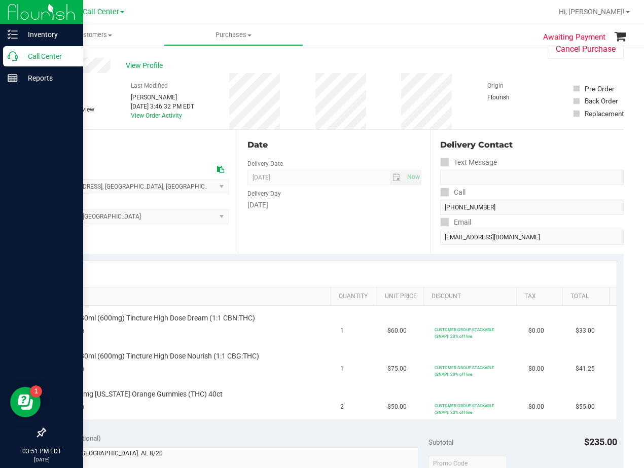
scroll to position [0, 0]
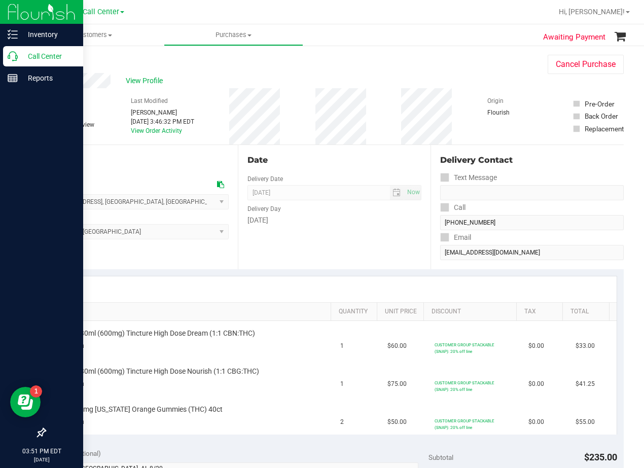
click at [360, 156] on div "Date" at bounding box center [334, 160] width 174 height 12
click at [335, 163] on div "Date" at bounding box center [334, 160] width 174 height 12
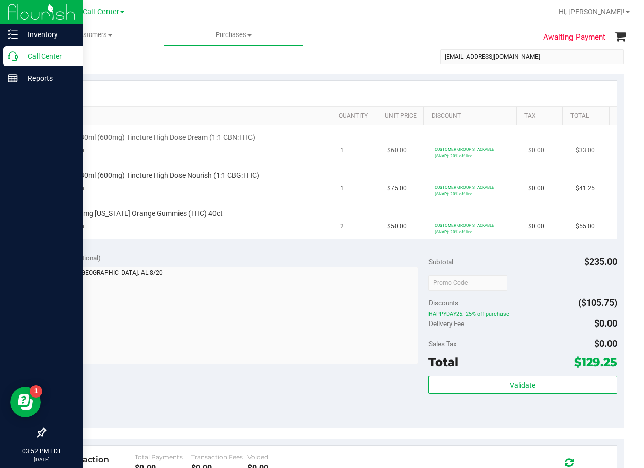
scroll to position [203, 0]
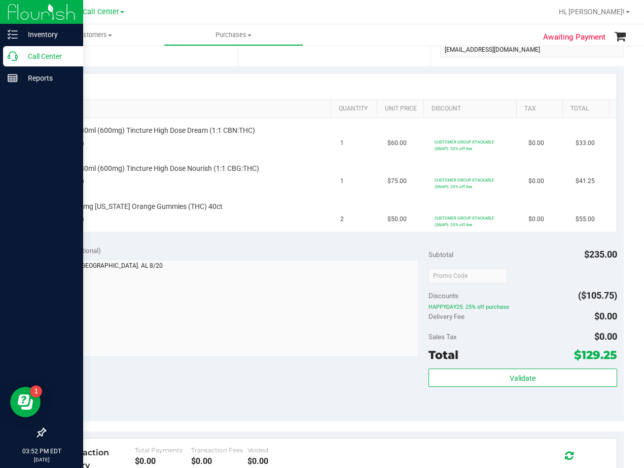
click at [368, 251] on div "Notes (optional)" at bounding box center [240, 250] width 377 height 10
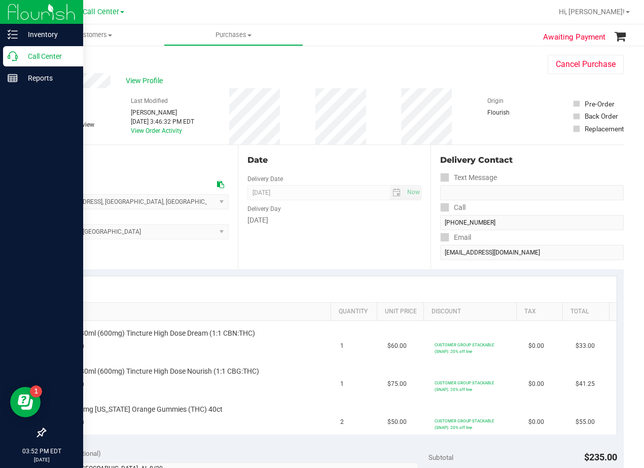
click at [352, 147] on div "Date Delivery Date 08/21/2025 Now 08/21/2025 08:00 AM Now Delivery Day Thursday" at bounding box center [334, 207] width 193 height 124
click at [19, 51] on p "Call Center" at bounding box center [48, 56] width 61 height 12
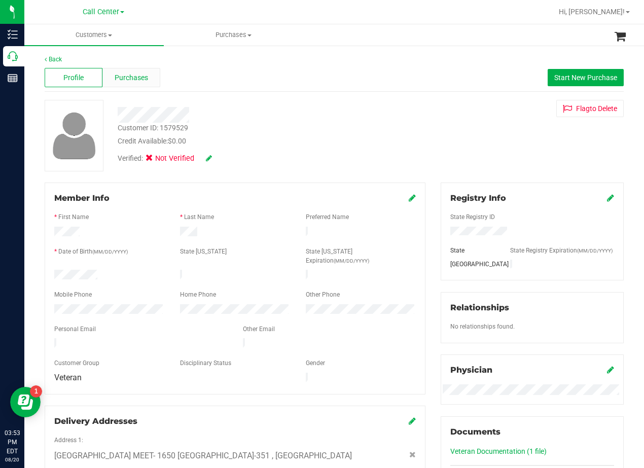
click at [132, 82] on span "Purchases" at bounding box center [131, 78] width 33 height 11
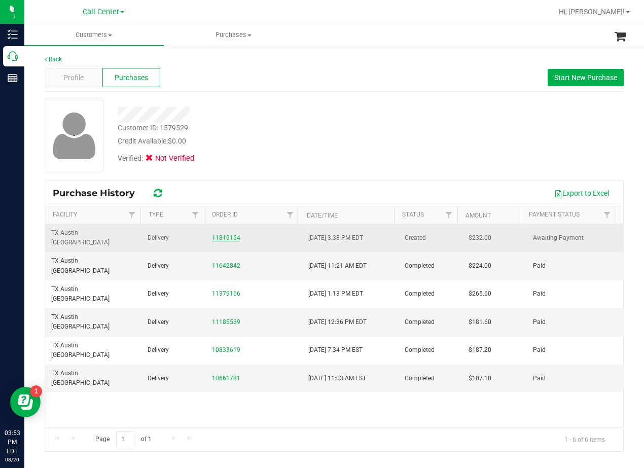
click at [226, 234] on link "11819164" at bounding box center [226, 237] width 28 height 7
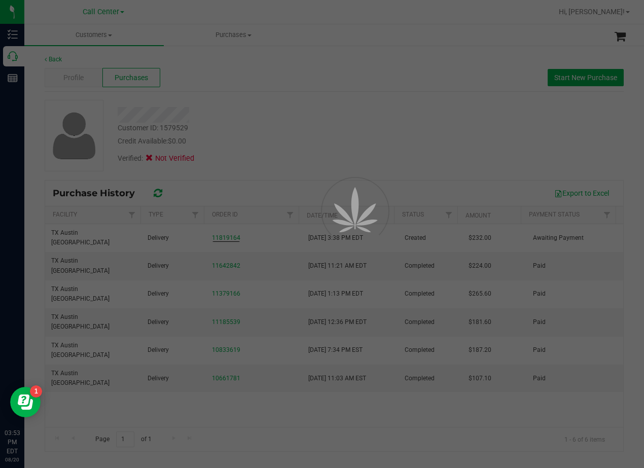
click at [283, 99] on div at bounding box center [322, 234] width 644 height 468
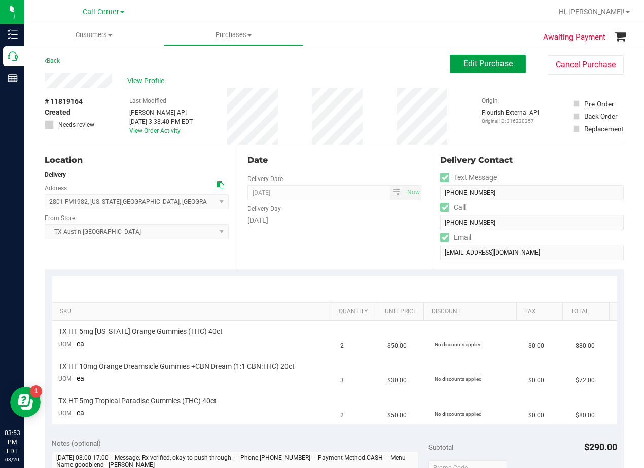
click at [467, 59] on span "Edit Purchase" at bounding box center [487, 64] width 49 height 10
click at [349, 68] on div "Back Edit Purchase Cancel Purchase" at bounding box center [334, 64] width 579 height 18
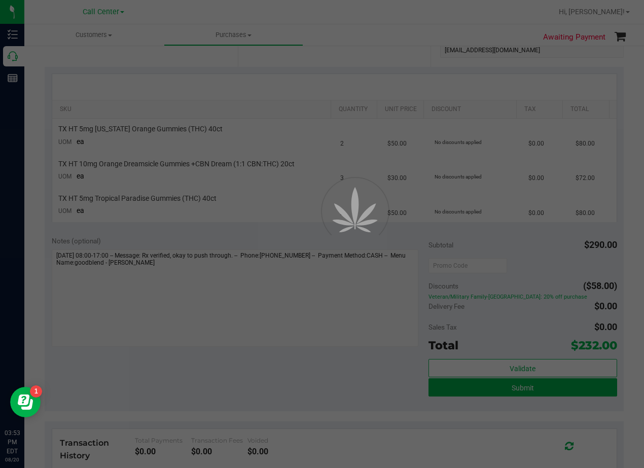
scroll to position [203, 0]
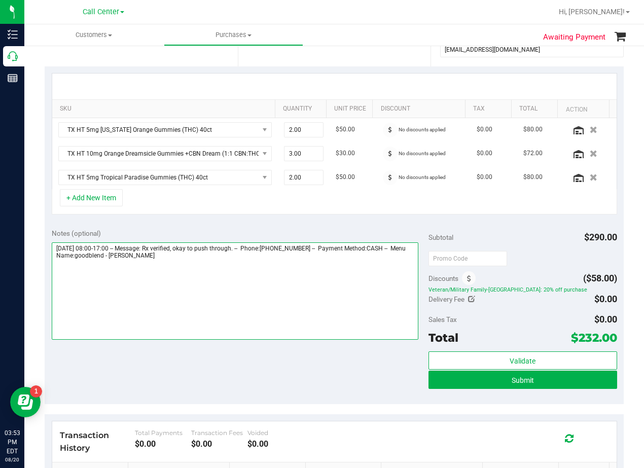
click at [277, 269] on textarea at bounding box center [235, 290] width 367 height 97
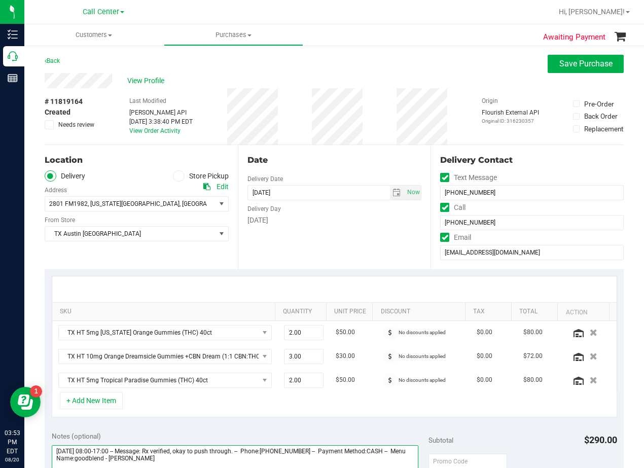
type textarea "Thursday 08/21/2025 08:00-17:00 -- Message: Rx verified, okay to push through. …"
click at [51, 125] on icon at bounding box center [49, 125] width 7 height 0
click at [0, 0] on input "Needs review" at bounding box center [0, 0] width 0 height 0
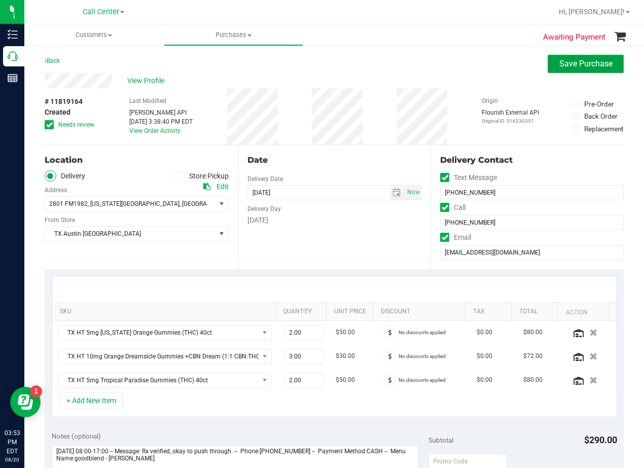
click at [564, 60] on span "Save Purchase" at bounding box center [585, 64] width 53 height 10
click at [421, 59] on div "Back Save Purchase" at bounding box center [334, 64] width 579 height 18
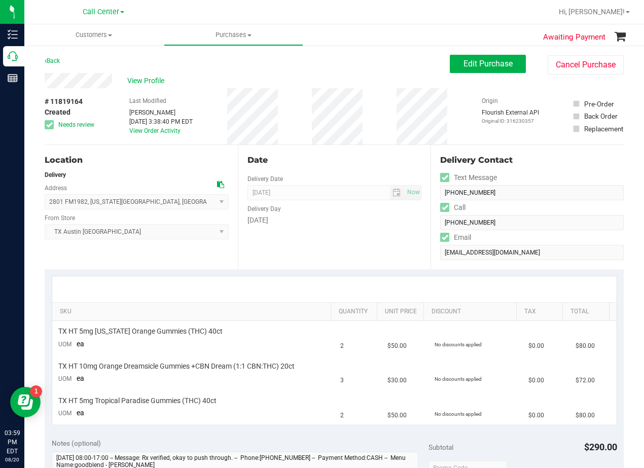
click at [219, 183] on icon at bounding box center [220, 184] width 7 height 7
click at [332, 154] on div "Date" at bounding box center [334, 160] width 174 height 12
click at [469, 60] on span "Edit Purchase" at bounding box center [487, 64] width 49 height 10
click at [371, 86] on div "View Profile" at bounding box center [247, 80] width 405 height 15
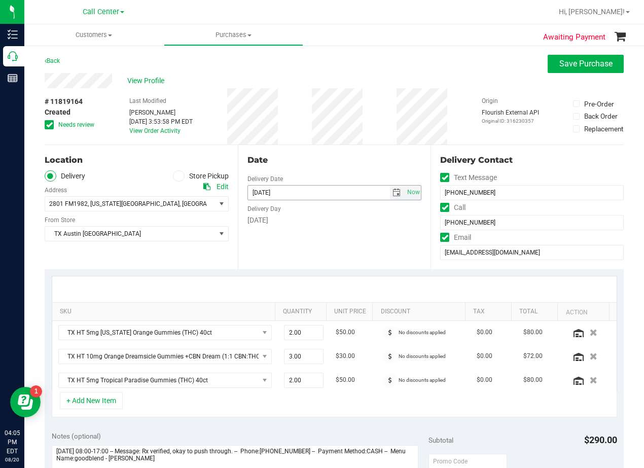
click at [393, 191] on span "select" at bounding box center [397, 193] width 8 height 8
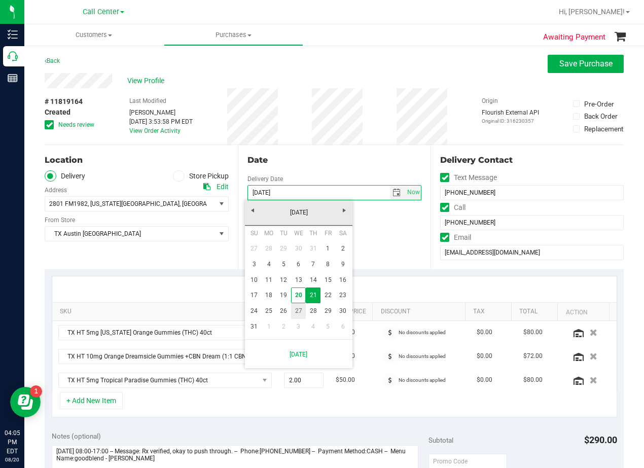
click at [296, 307] on link "27" at bounding box center [298, 311] width 15 height 16
type input "08/27/2025"
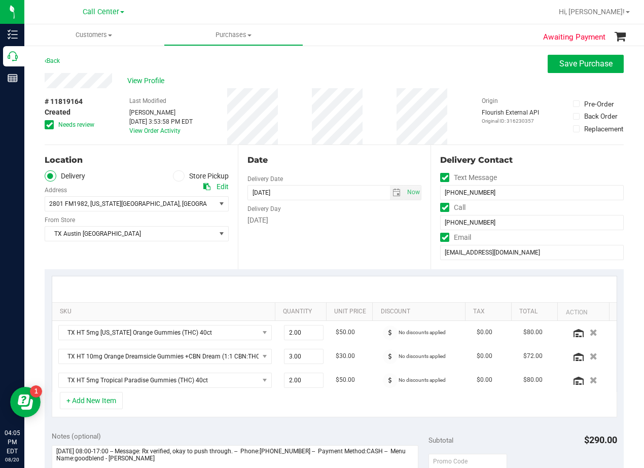
click at [333, 180] on div "Date Delivery Date 08/27/2025 Now 08/27/2025 08:00 AM Now Delivery Day Wednesday" at bounding box center [334, 207] width 193 height 124
click at [48, 125] on icon at bounding box center [49, 125] width 7 height 0
click at [0, 0] on input "Needs review" at bounding box center [0, 0] width 0 height 0
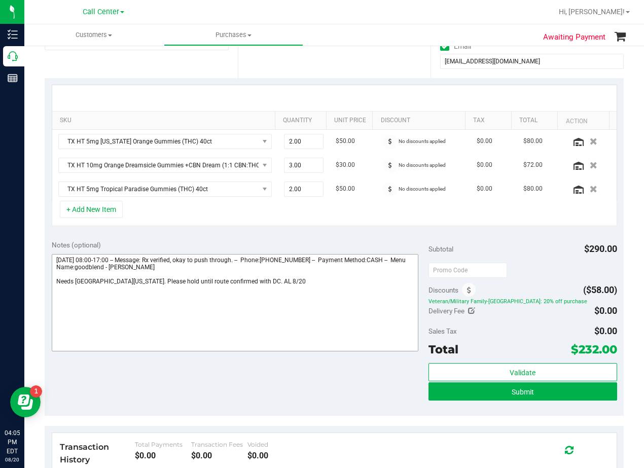
scroll to position [254, 0]
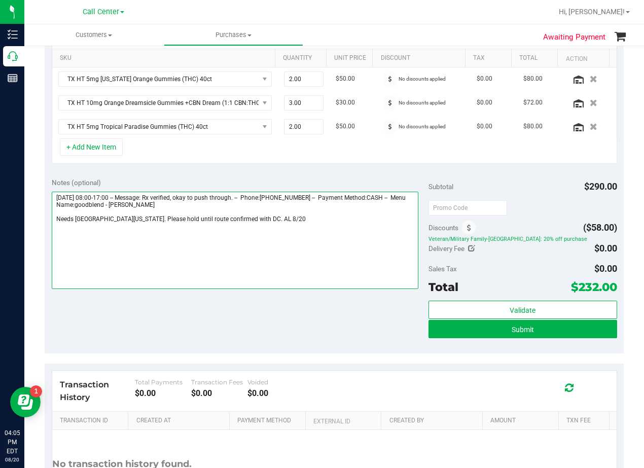
click at [286, 215] on textarea at bounding box center [235, 240] width 367 height 97
click at [277, 221] on textarea at bounding box center [235, 240] width 367 height 97
click at [281, 227] on textarea at bounding box center [235, 240] width 367 height 97
type textarea "Thursday 08/21/2025 08:00-17:00 -- Message: Rx verified, okay to push through. …"
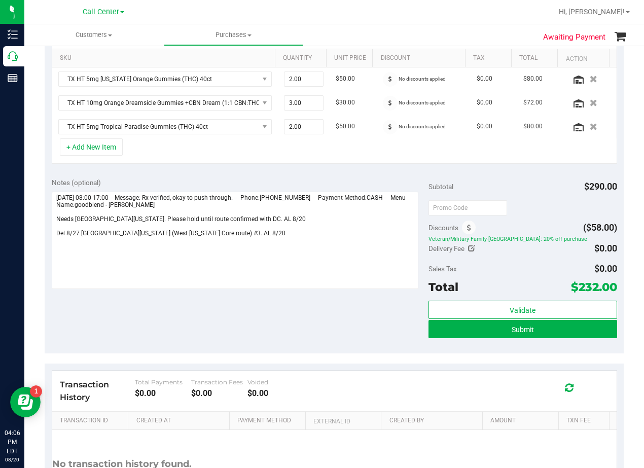
click at [373, 173] on div "Notes (optional) Subtotal $290.00 Discounts ($58.00) Veteran/Military Family-TX…" at bounding box center [334, 262] width 579 height 183
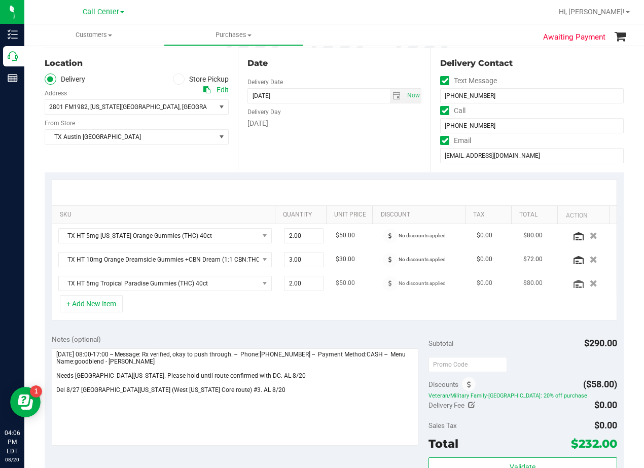
scroll to position [0, 0]
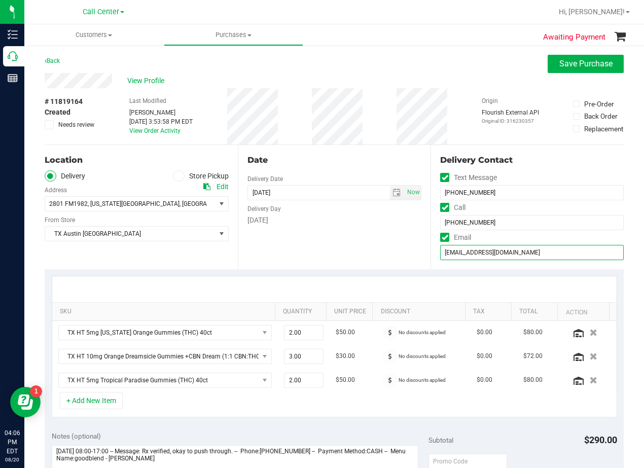
click at [483, 252] on input "jan@doublejk.com" at bounding box center [532, 252] width 184 height 15
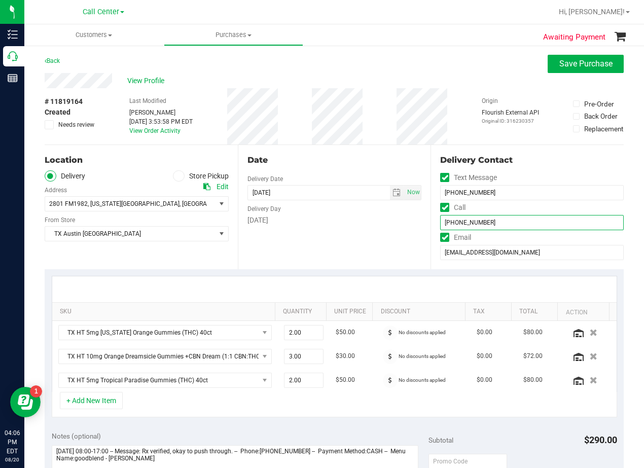
click at [478, 224] on input "(325) 242-4411" at bounding box center [532, 222] width 184 height 15
click at [388, 130] on div "# 11819164 Created Needs review Last Modified Alexander Lawson Aug 20, 2025 3:5…" at bounding box center [334, 116] width 579 height 56
click at [378, 94] on div "# 11819164 Created Needs review Last Modified Alexander Lawson Aug 20, 2025 3:5…" at bounding box center [334, 116] width 579 height 56
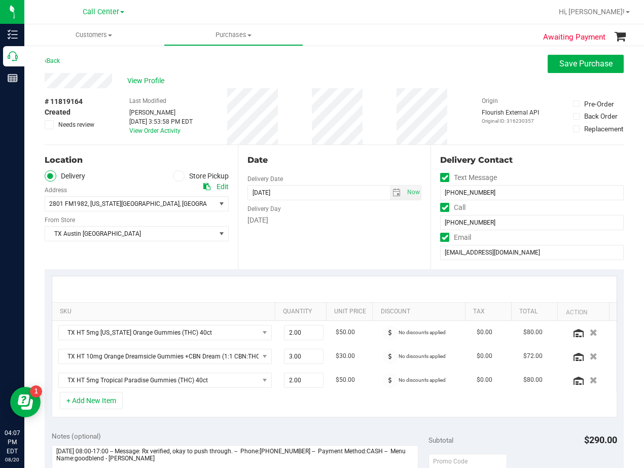
click at [449, 106] on div "# 11819164 Created Needs review Last Modified Alexander Lawson Aug 20, 2025 3:5…" at bounding box center [334, 116] width 579 height 56
click at [327, 165] on div "Date" at bounding box center [334, 160] width 174 height 12
click at [309, 167] on div "Date Delivery Date 08/27/2025 Now 08/27/2025 08:00 AM Now Delivery Day Wednesday" at bounding box center [334, 207] width 193 height 124
click at [329, 165] on div "Date" at bounding box center [334, 160] width 174 height 12
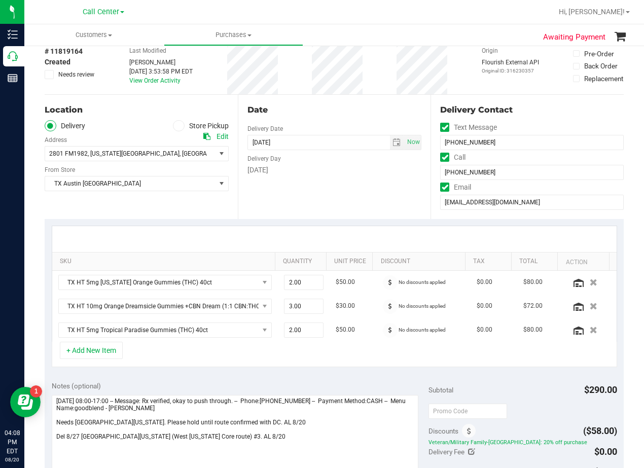
scroll to position [51, 0]
click at [331, 165] on div "Wednesday" at bounding box center [334, 169] width 174 height 11
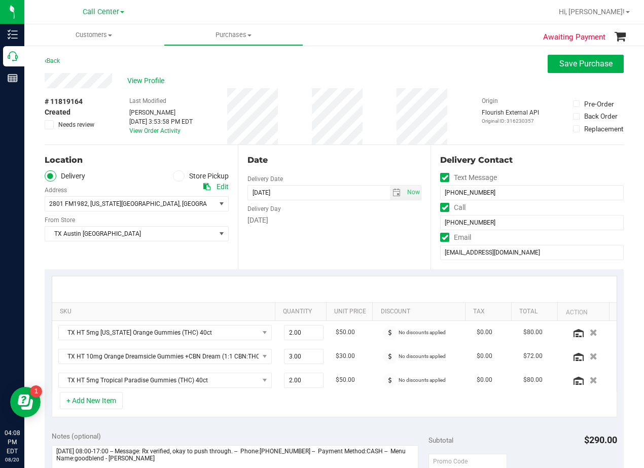
click at [329, 159] on div "Date" at bounding box center [334, 160] width 174 height 12
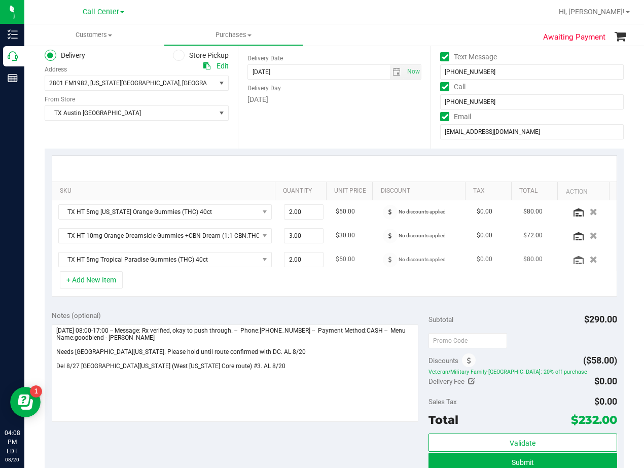
scroll to position [152, 0]
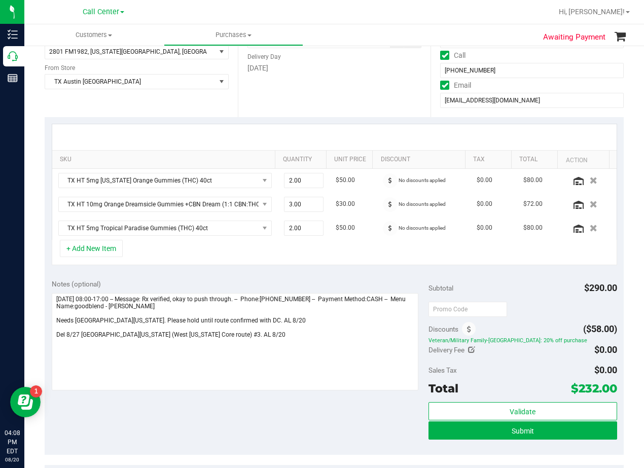
click at [359, 277] on div "Notes (optional) Subtotal $290.00 Discounts ($58.00) Veteran/Military Family-TX…" at bounding box center [334, 363] width 579 height 183
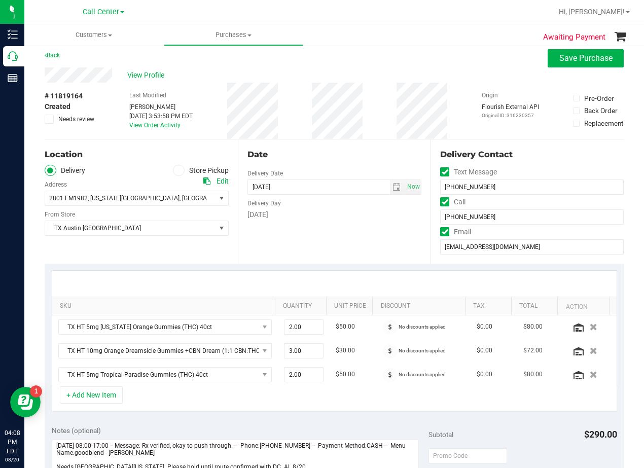
scroll to position [0, 0]
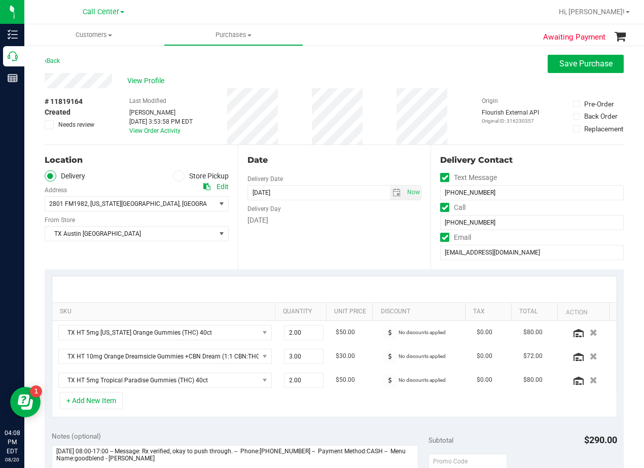
click at [380, 132] on div "# 11819164 Created Needs review Last Modified Alexander Lawson Aug 20, 2025 3:5…" at bounding box center [334, 116] width 579 height 56
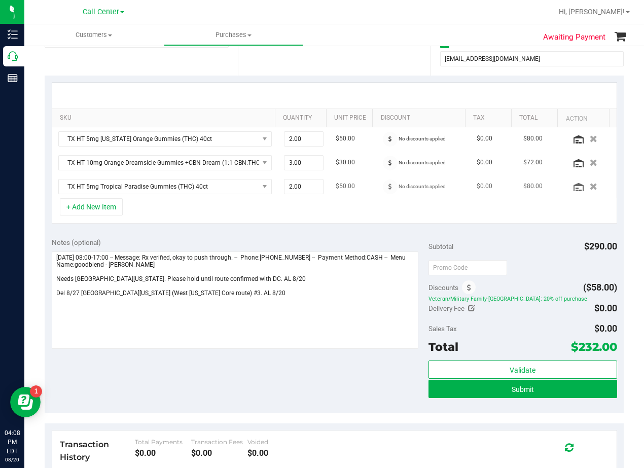
scroll to position [203, 0]
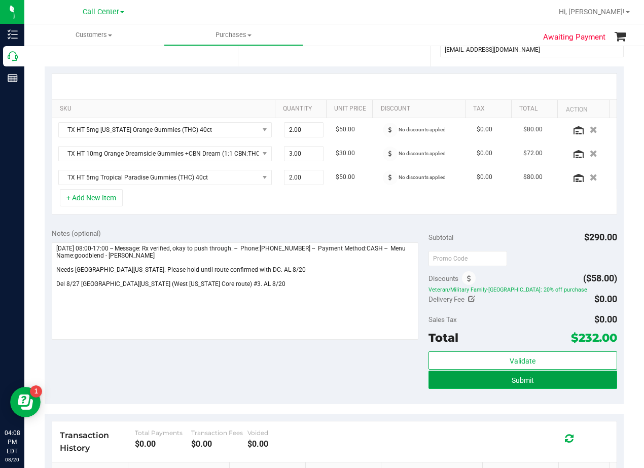
click at [429, 385] on button "Submit" at bounding box center [523, 380] width 189 height 18
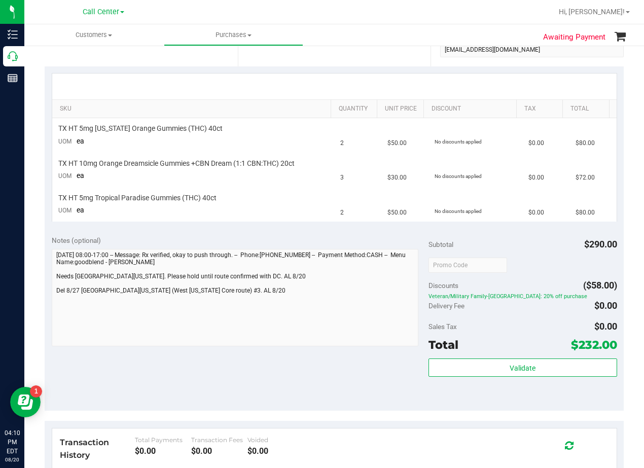
drag, startPoint x: 387, startPoint y: 237, endPoint x: 375, endPoint y: 238, distance: 12.2
click at [384, 237] on div "Notes (optional)" at bounding box center [240, 240] width 377 height 10
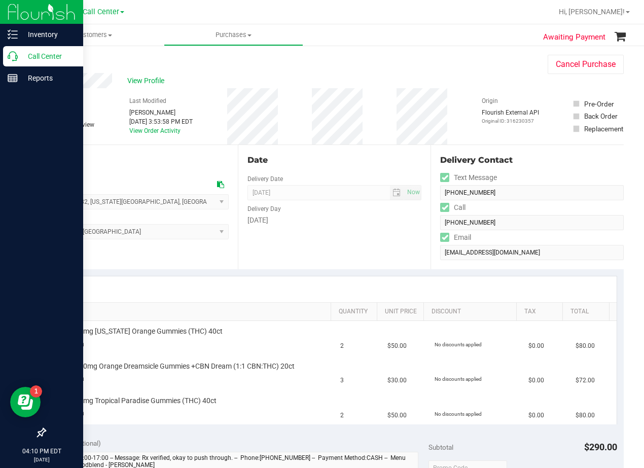
click at [20, 57] on p "Call Center" at bounding box center [48, 56] width 61 height 12
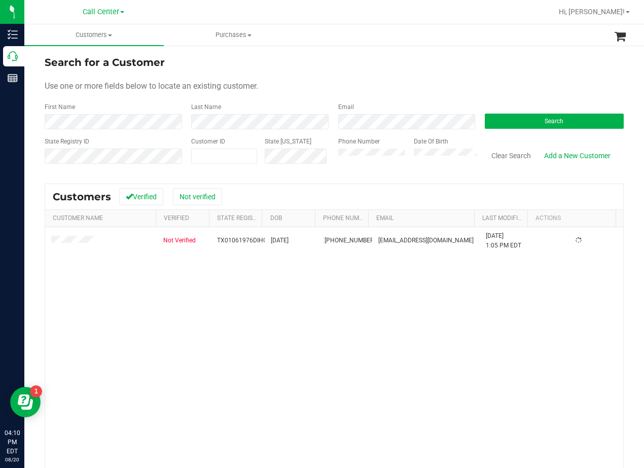
click at [383, 61] on div "Search for a Customer" at bounding box center [334, 62] width 579 height 15
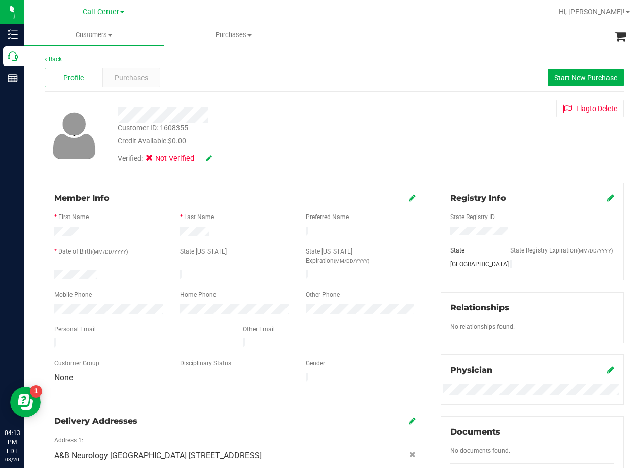
click at [368, 112] on div at bounding box center [258, 115] width 297 height 16
click at [441, 106] on div "Flag to Delete" at bounding box center [532, 108] width 198 height 17
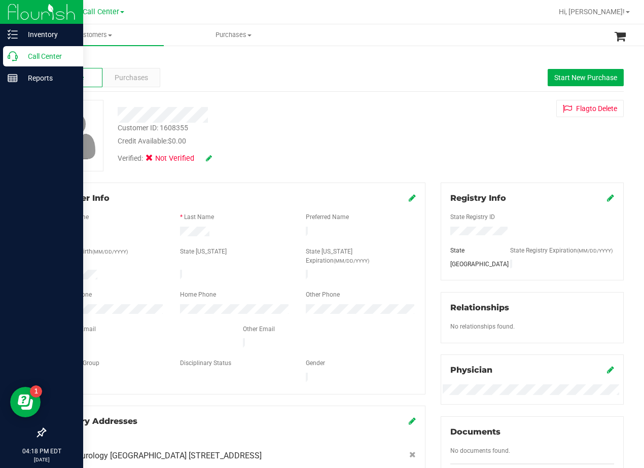
click at [14, 56] on icon at bounding box center [13, 56] width 10 height 10
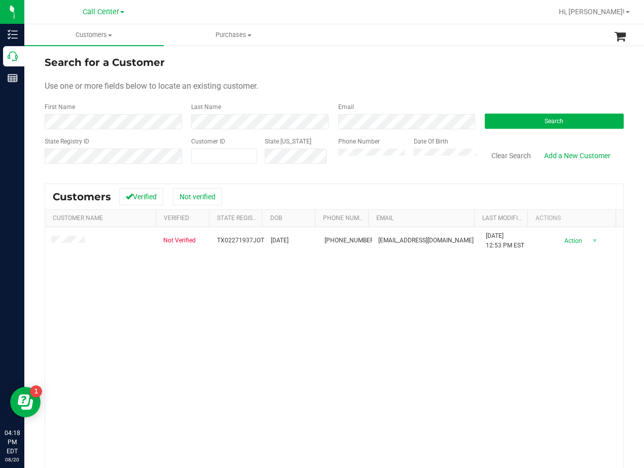
click at [429, 92] on div "Use one or more fields below to locate an existing customer." at bounding box center [334, 86] width 579 height 12
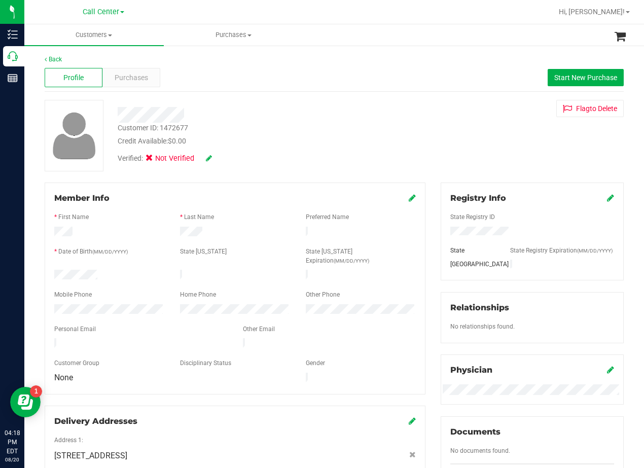
click at [185, 118] on div at bounding box center [258, 115] width 297 height 16
click at [360, 145] on div "Credit Available: $0.00" at bounding box center [259, 141] width 282 height 11
click at [125, 74] on span "Purchases" at bounding box center [131, 78] width 33 height 11
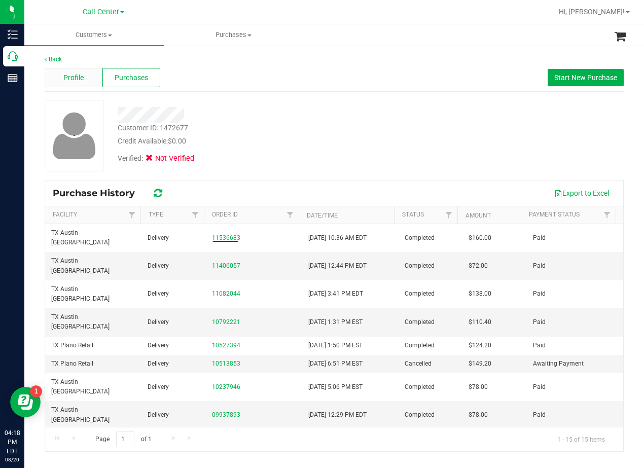
drag, startPoint x: 98, startPoint y: 81, endPoint x: 93, endPoint y: 80, distance: 5.2
click at [93, 80] on div "Profile" at bounding box center [74, 77] width 58 height 19
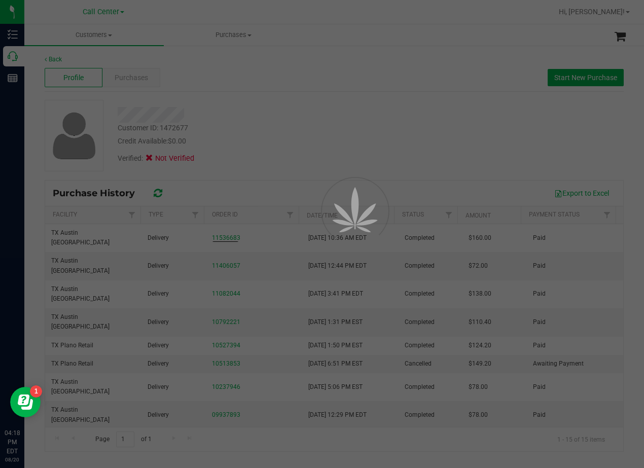
click at [90, 78] on div at bounding box center [322, 234] width 644 height 468
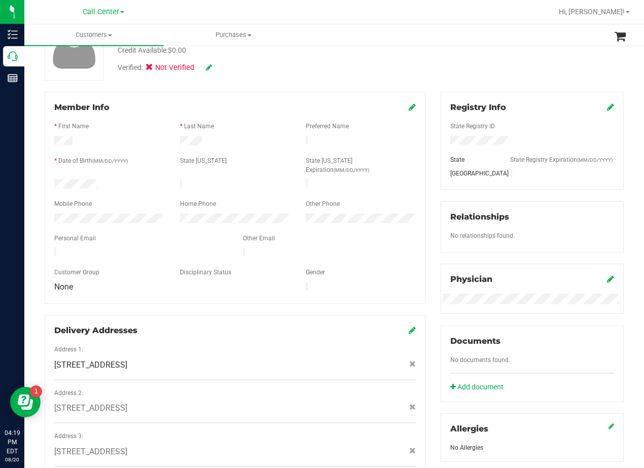
scroll to position [152, 0]
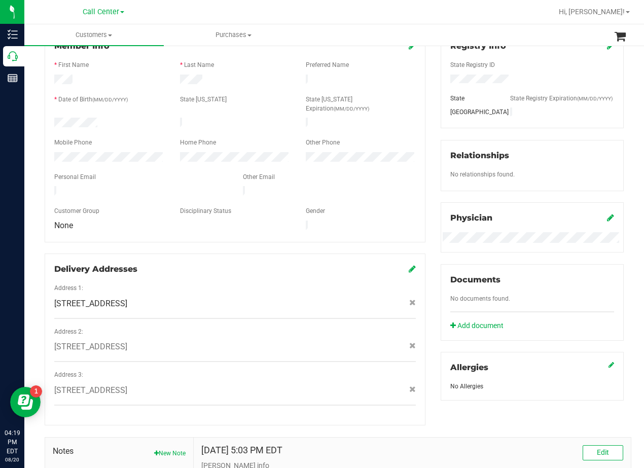
click at [427, 166] on div "Member Info * First Name * Last Name Preferred Name * Date of Birth (MM/DD/YYYY…" at bounding box center [235, 227] width 396 height 395
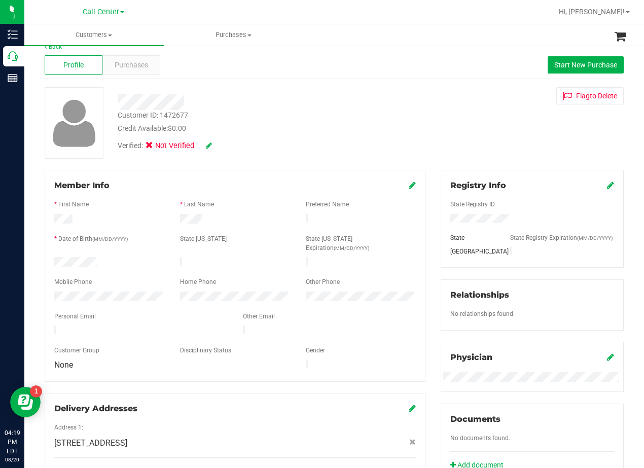
scroll to position [0, 0]
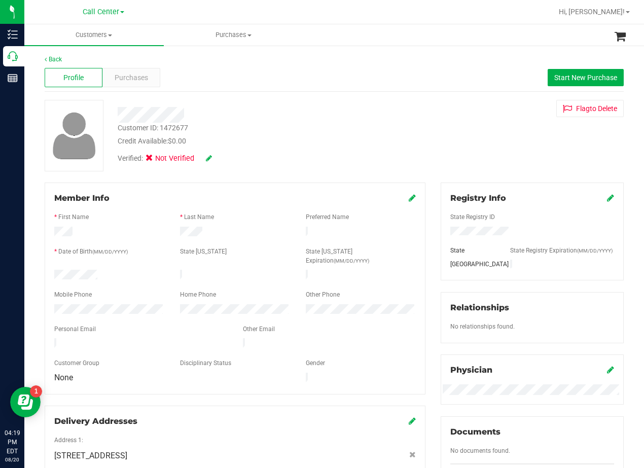
click at [303, 160] on div "Verified: Not Verified" at bounding box center [258, 158] width 297 height 22
click at [573, 77] on span "Start New Purchase" at bounding box center [585, 78] width 63 height 8
click at [396, 100] on div at bounding box center [258, 111] width 297 height 23
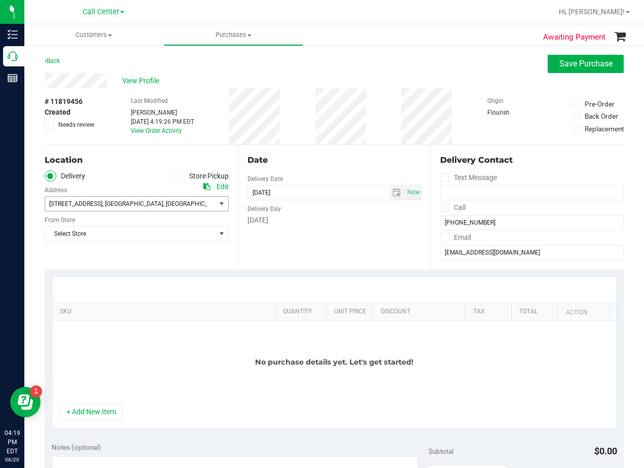
click at [195, 205] on span "1225 Roaring Springs Road , Fort Worth , TX 76114" at bounding box center [126, 204] width 162 height 14
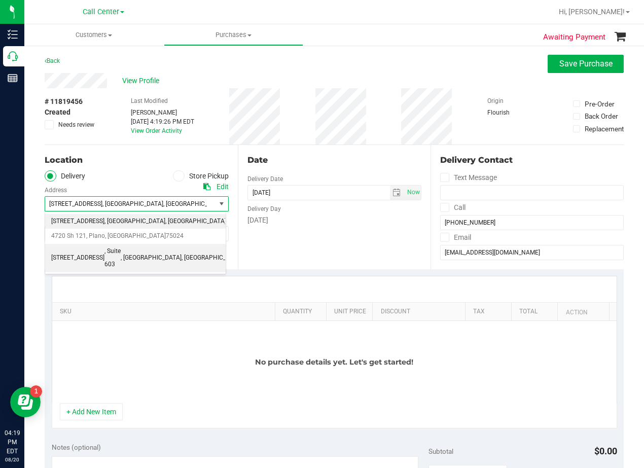
click at [144, 252] on span ", [GEOGRAPHIC_DATA]" at bounding box center [151, 258] width 61 height 13
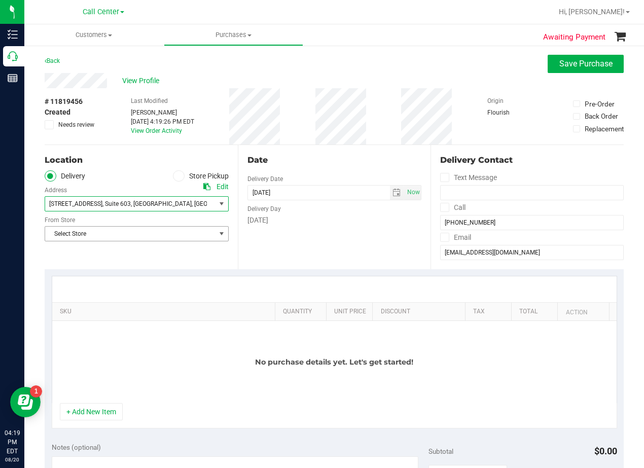
click at [168, 241] on span "Select Store" at bounding box center [137, 233] width 184 height 15
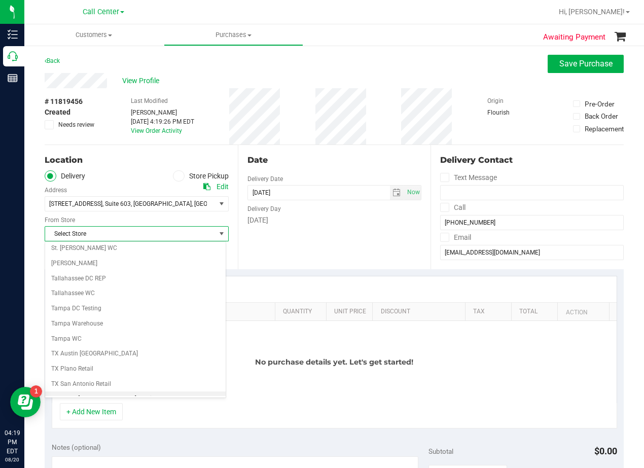
scroll to position [737, 0]
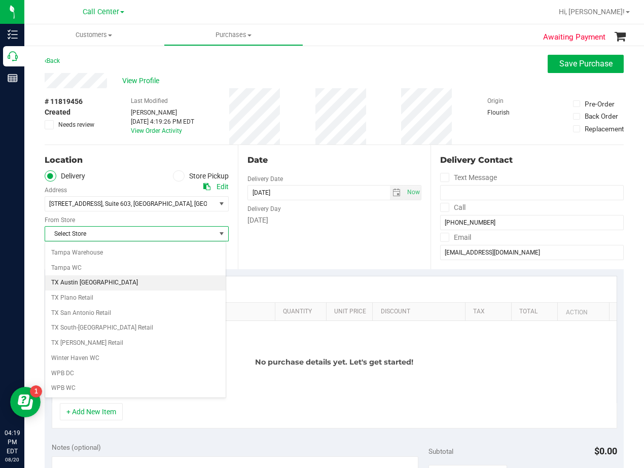
click at [103, 278] on li "TX Austin [GEOGRAPHIC_DATA]" at bounding box center [135, 282] width 181 height 15
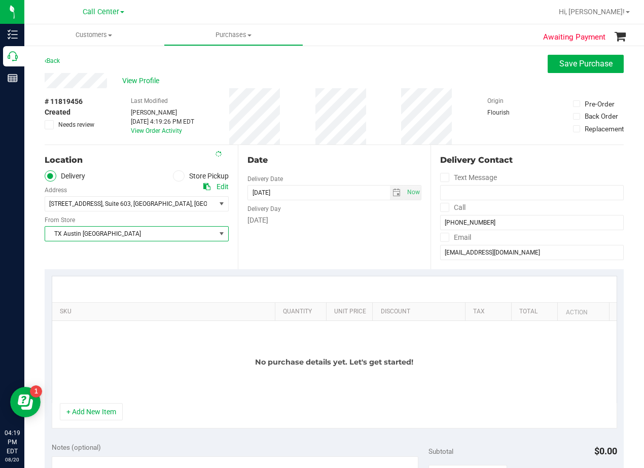
click at [320, 244] on div "Date Delivery Date 08/20/2025 Now 08/20/2025 04:19 PM Now Delivery Day Wednesday" at bounding box center [334, 207] width 193 height 124
click at [393, 195] on span "select" at bounding box center [397, 193] width 8 height 8
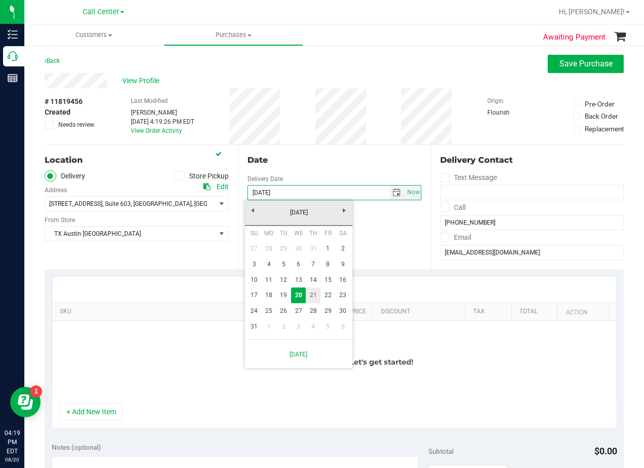
click at [314, 296] on link "21" at bounding box center [313, 296] width 15 height 16
type input "08/21/2025"
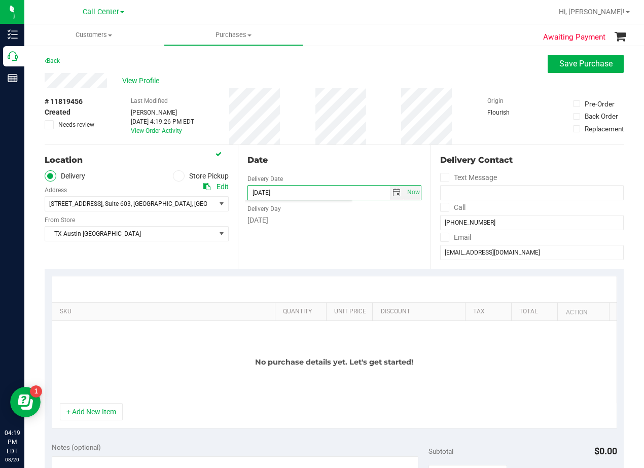
drag, startPoint x: 336, startPoint y: 247, endPoint x: 331, endPoint y: 171, distance: 76.2
click at [336, 247] on body "Inventory Call Center Reports 04:19 PM EDT 08/20/2025 08/20 Call Center Hi, Ale…" at bounding box center [322, 234] width 644 height 468
click at [335, 153] on div "Date Delivery Date 08/21/2025 Now 08/21/2025 04:19 PM Now Delivery Day Thursday" at bounding box center [334, 207] width 193 height 124
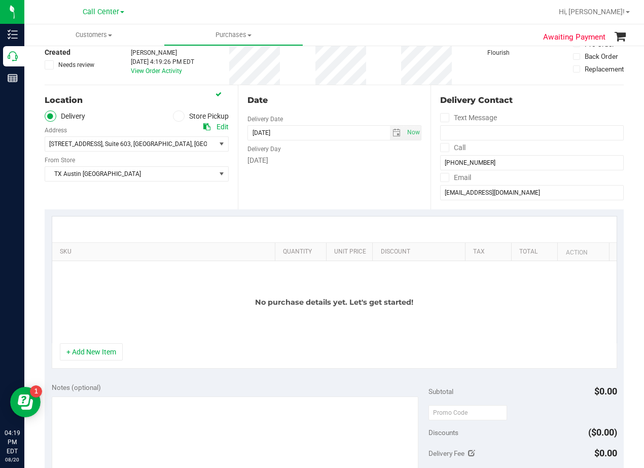
scroll to position [152, 0]
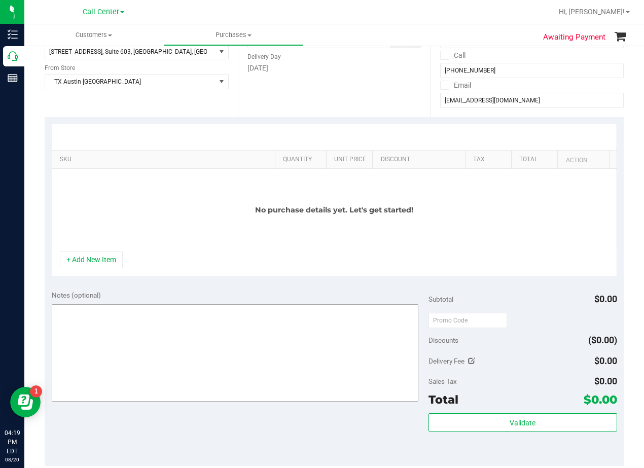
click at [110, 258] on button "+ Add New Item" at bounding box center [91, 259] width 63 height 17
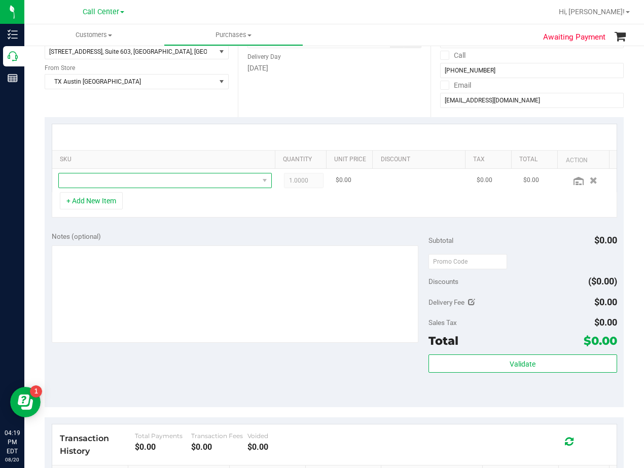
click at [131, 184] on span "NO DATA FOUND" at bounding box center [159, 180] width 200 height 14
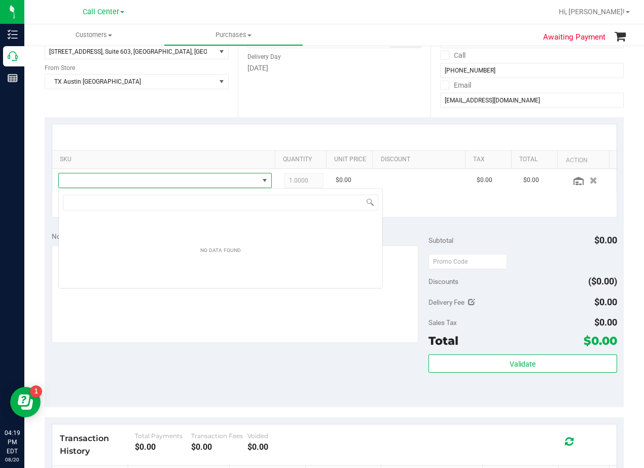
scroll to position [15, 207]
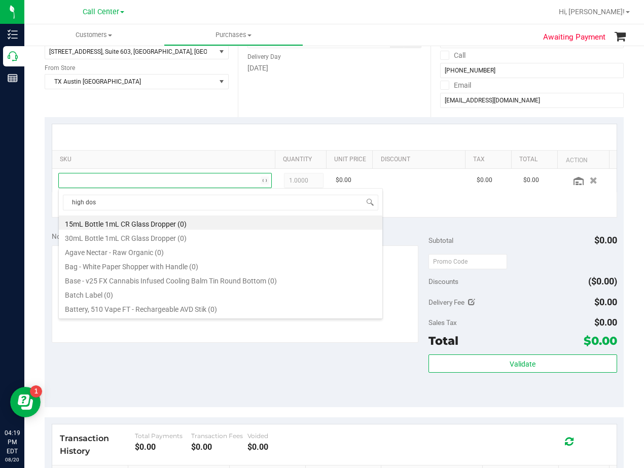
type input "high dose"
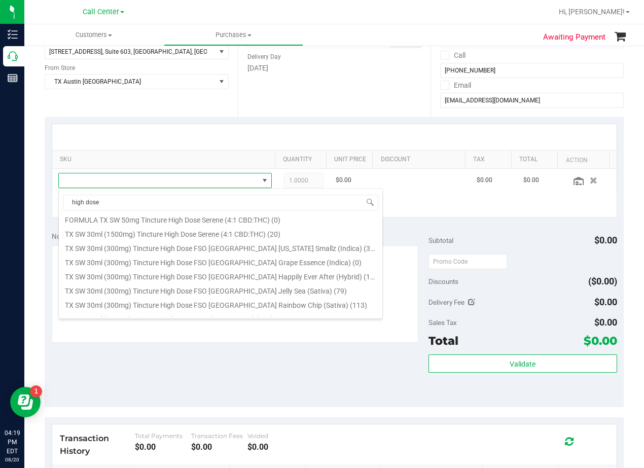
scroll to position [211, 0]
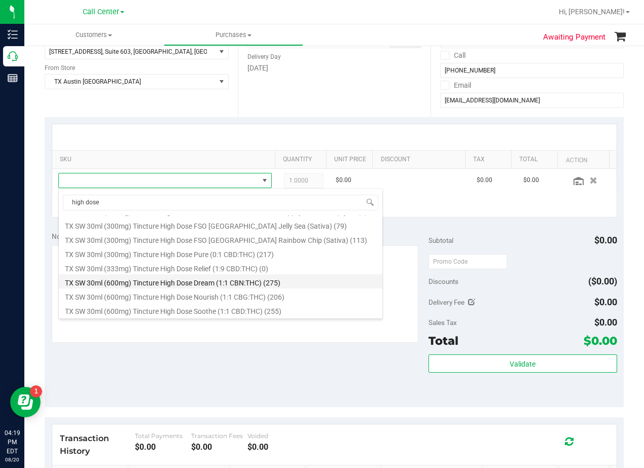
click at [203, 286] on li "TX SW 30ml (600mg) Tincture High Dose Dream (1:1 CBN:THC) (275)" at bounding box center [221, 281] width 324 height 14
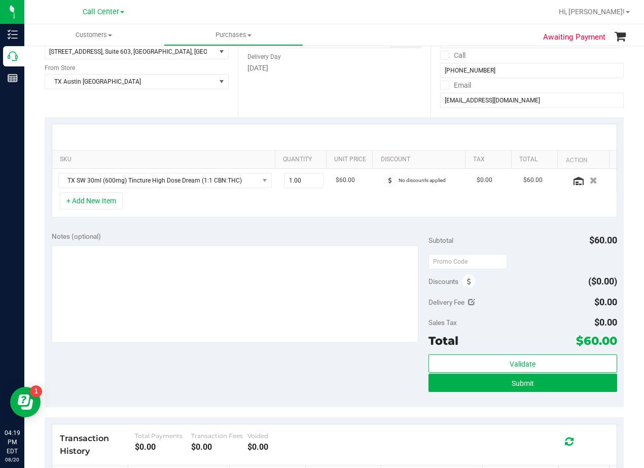
click at [348, 221] on div "SKU Quantity Unit Price Discount Tax Total Action TX SW 30ml (600mg) Tincture H…" at bounding box center [334, 171] width 579 height 108
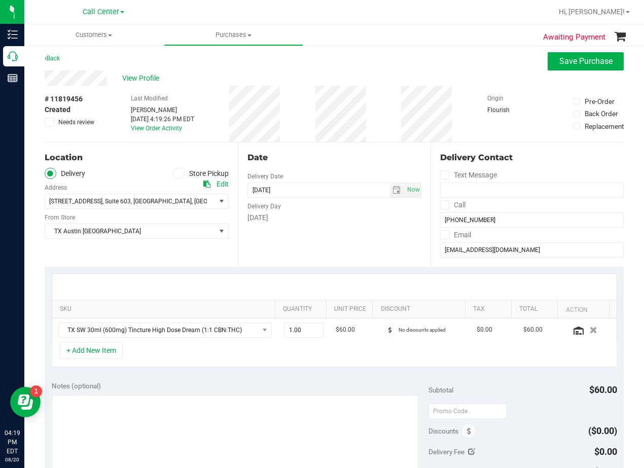
scroll to position [0, 0]
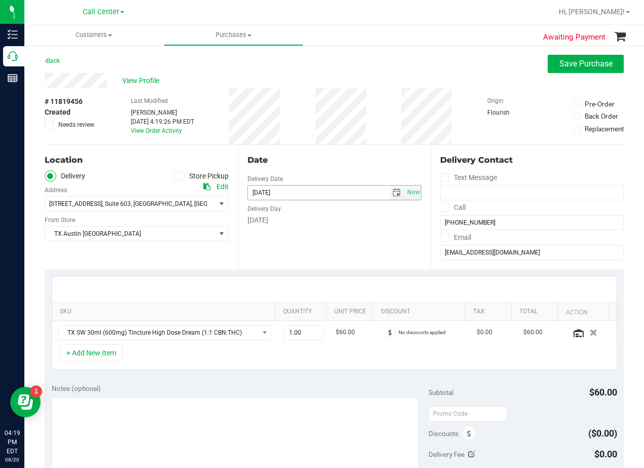
click at [390, 192] on span "select" at bounding box center [397, 193] width 15 height 14
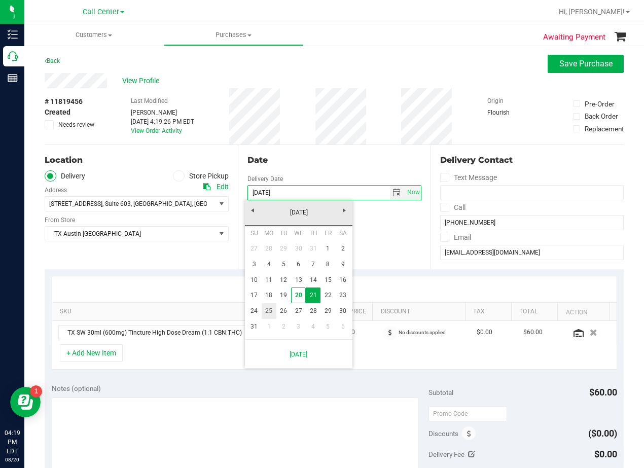
click at [275, 309] on link "25" at bounding box center [269, 311] width 15 height 16
type input "08/25/2025"
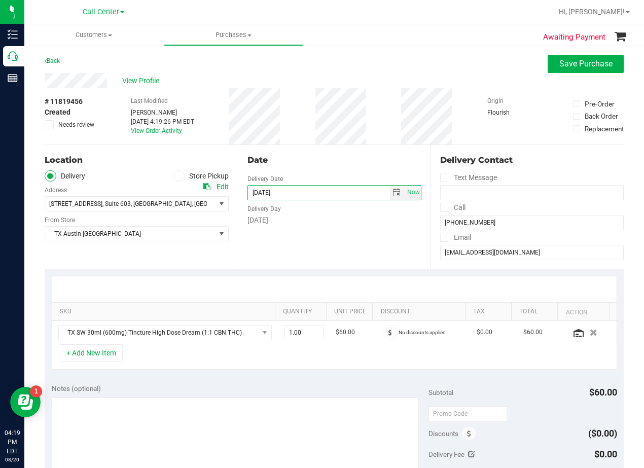
click at [324, 263] on div "Date Delivery Date 08/25/2025 Now 08/25/2025 08:00 AM Now Delivery Day Monday" at bounding box center [334, 207] width 193 height 124
click at [346, 153] on div "Date Delivery Date 08/25/2025 Now 08/25/2025 08:00 AM Now Delivery Day Monday" at bounding box center [334, 207] width 193 height 124
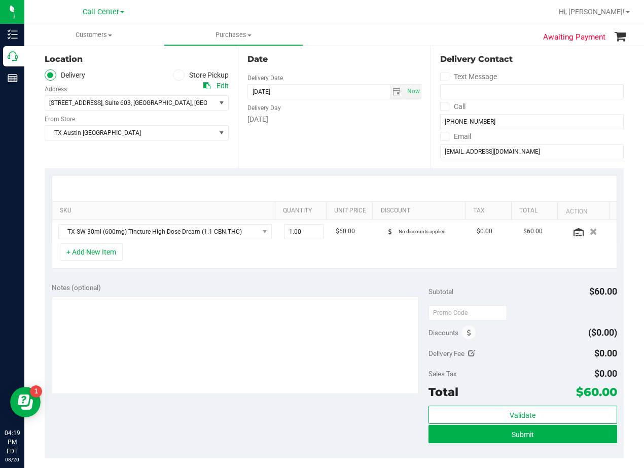
scroll to position [101, 0]
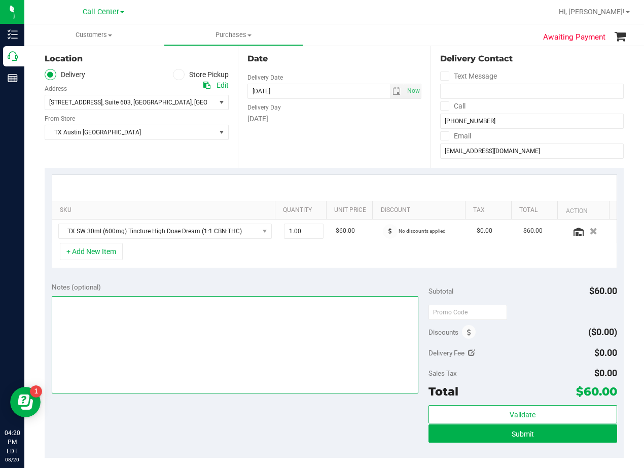
click at [329, 333] on textarea at bounding box center [235, 344] width 367 height 97
type textarea "pu 8/25 Fort Worth. AL 8/20"
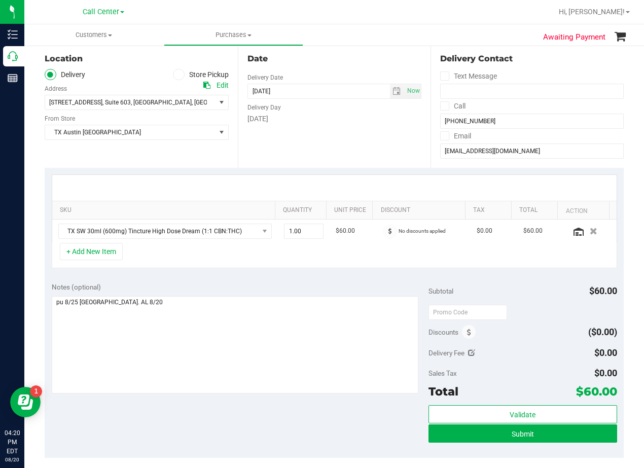
click at [352, 277] on div "Notes (optional) Subtotal $60.00 Discounts ($0.00) Delivery Fee $0.00 Sales Tax…" at bounding box center [334, 366] width 579 height 183
click at [366, 180] on div at bounding box center [334, 188] width 564 height 26
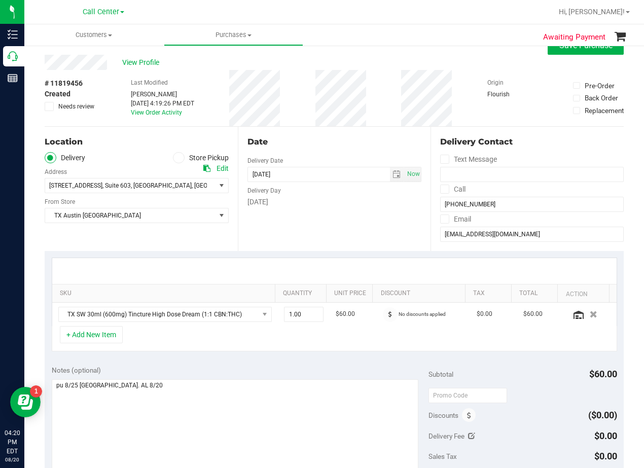
scroll to position [0, 0]
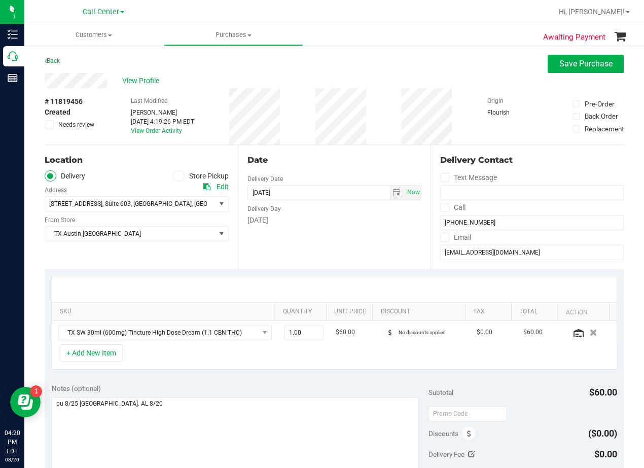
click at [357, 154] on div "Date" at bounding box center [334, 160] width 174 height 12
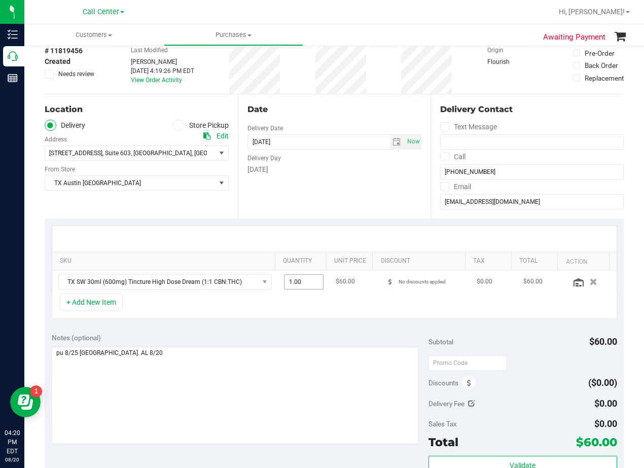
click at [307, 287] on span "1.00 1" at bounding box center [304, 281] width 40 height 15
click at [0, 0] on input "1" at bounding box center [0, 0] width 0 height 0
type input "2"
type input "2.00"
click at [350, 190] on div "Date Delivery Date 08/25/2025 Now 08/25/2025 08:00 AM Now Delivery Day Monday" at bounding box center [334, 156] width 193 height 124
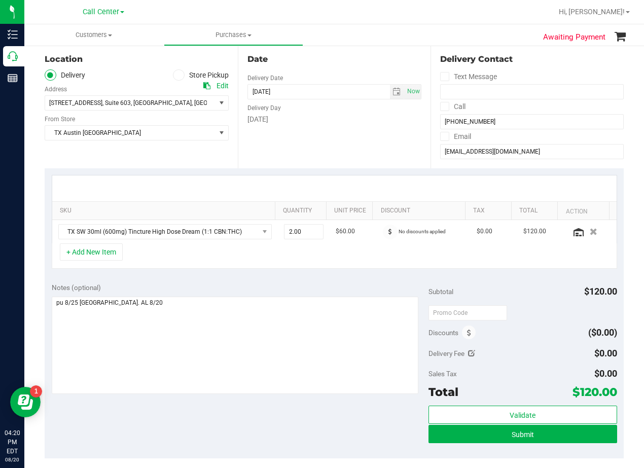
scroll to position [101, 0]
click at [359, 183] on div at bounding box center [334, 188] width 564 height 26
click at [349, 142] on div "Date Delivery Date 08/25/2025 Now 08/25/2025 08:00 AM Now Delivery Day Monday" at bounding box center [334, 106] width 193 height 124
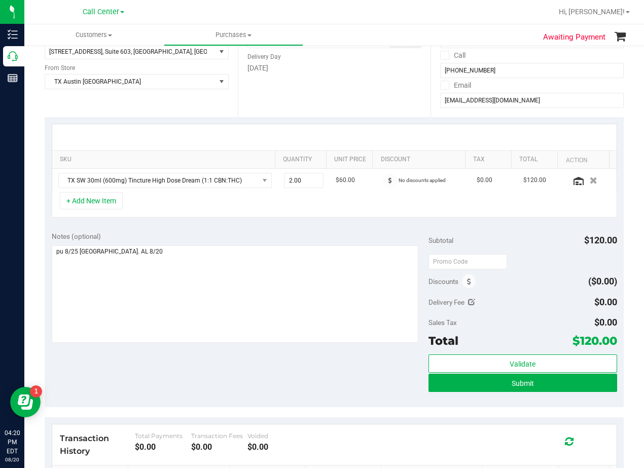
click at [359, 132] on div at bounding box center [334, 137] width 564 height 26
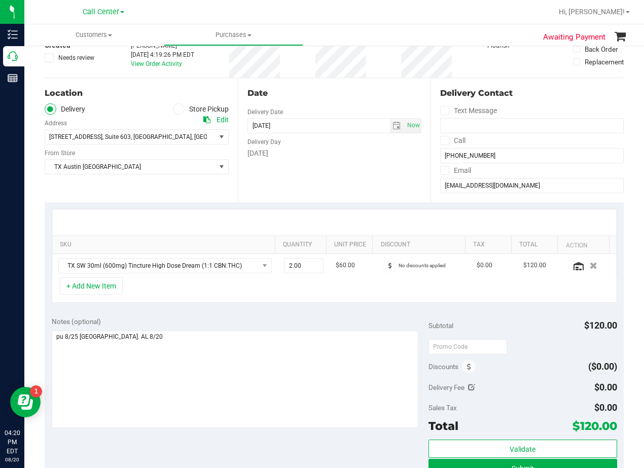
scroll to position [0, 0]
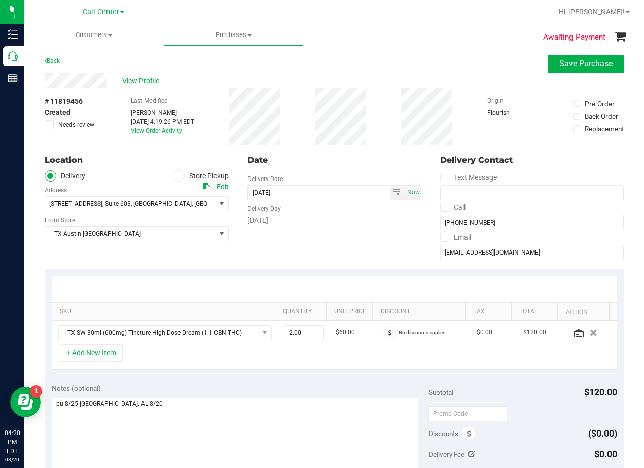
click at [345, 162] on div "Date" at bounding box center [334, 160] width 174 height 12
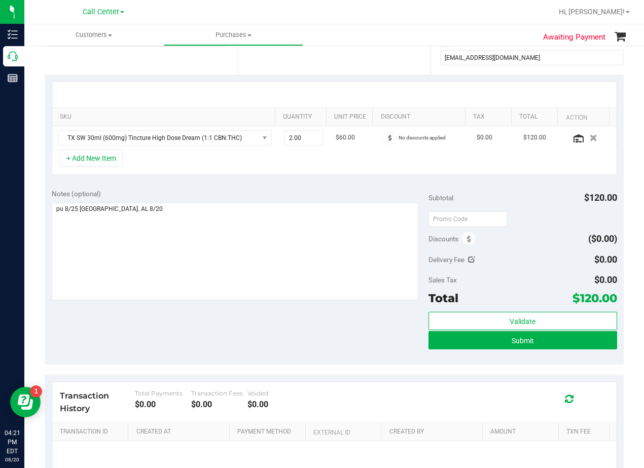
scroll to position [203, 0]
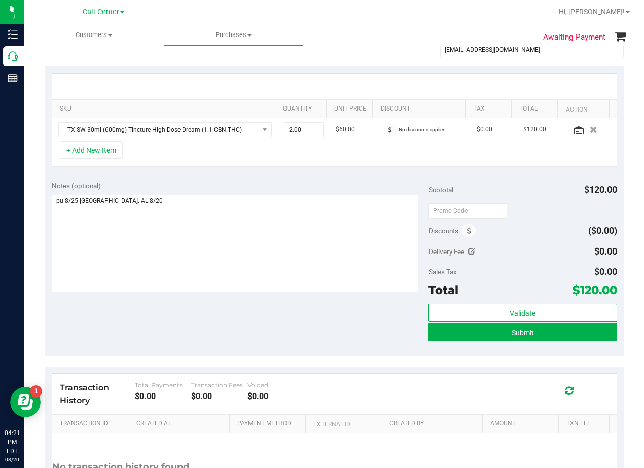
click at [366, 180] on div "Notes (optional) Subtotal $120.00 Discounts ($0.00) Delivery Fee $0.00 Sales Ta…" at bounding box center [334, 265] width 579 height 183
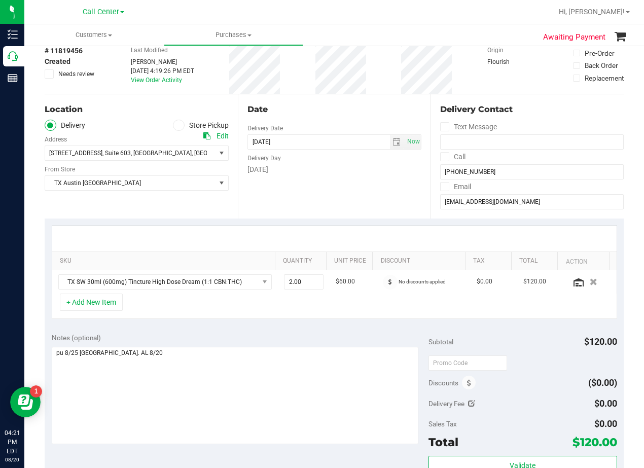
scroll to position [152, 0]
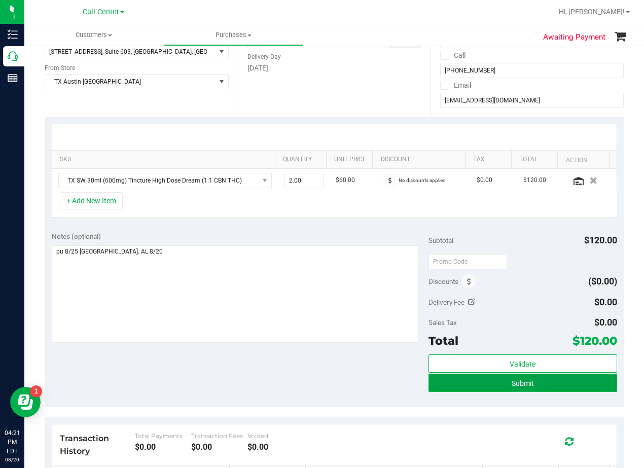
click at [439, 386] on button "Submit" at bounding box center [523, 383] width 189 height 18
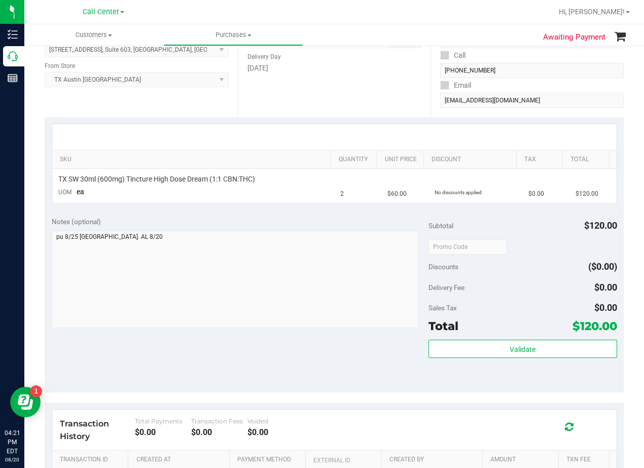
click at [336, 229] on div "Notes (optional)" at bounding box center [240, 274] width 377 height 114
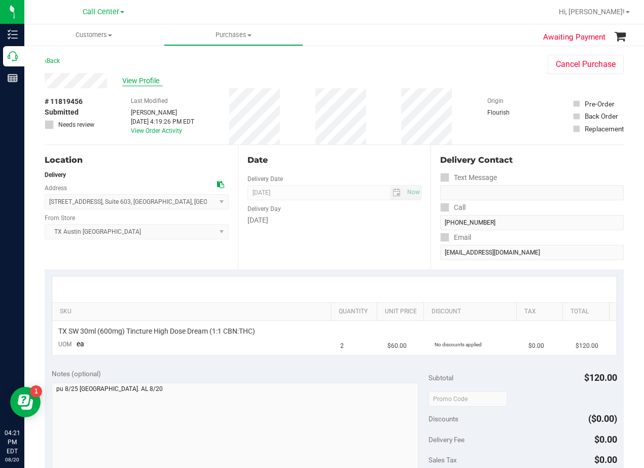
click at [133, 82] on span "View Profile" at bounding box center [142, 81] width 41 height 11
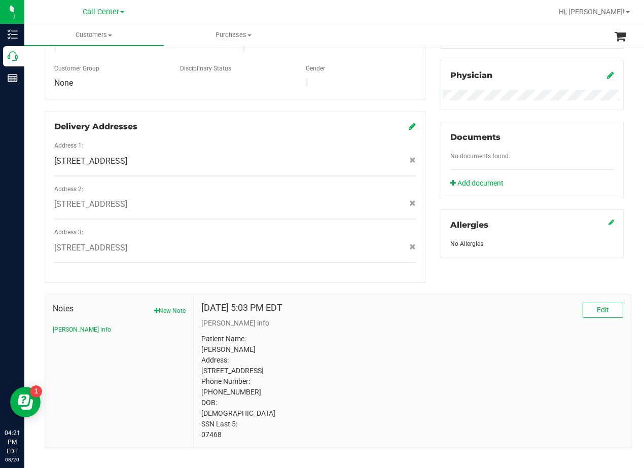
scroll to position [302, 0]
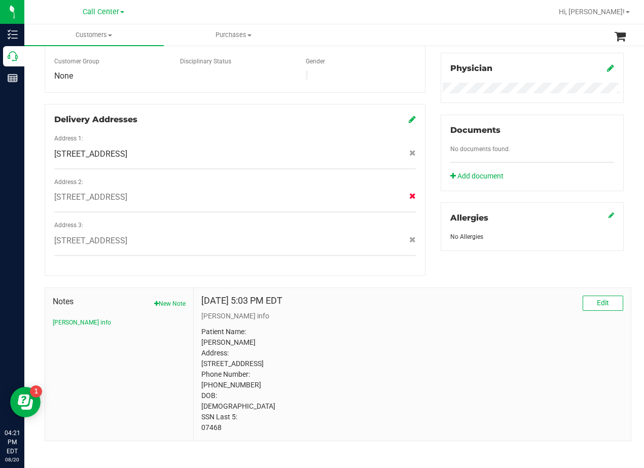
click at [409, 193] on icon at bounding box center [412, 196] width 7 height 6
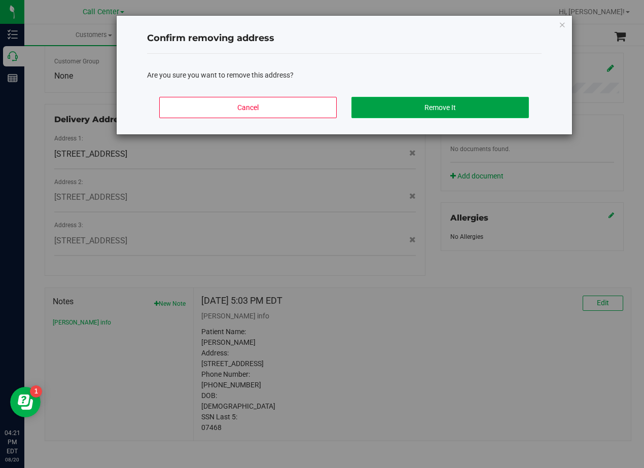
click at [401, 105] on button "Remove It" at bounding box center [439, 107] width 177 height 21
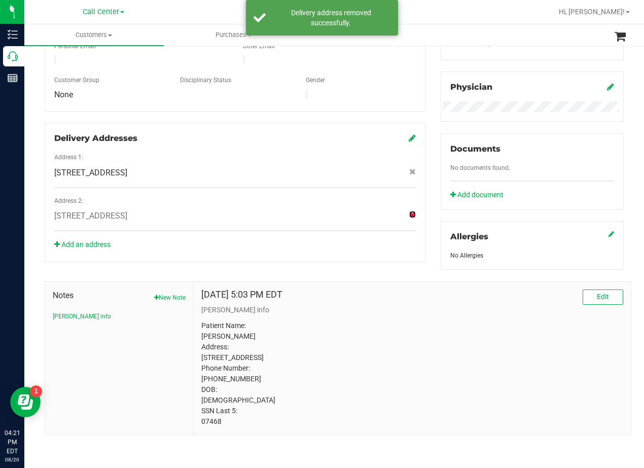
scroll to position [0, 0]
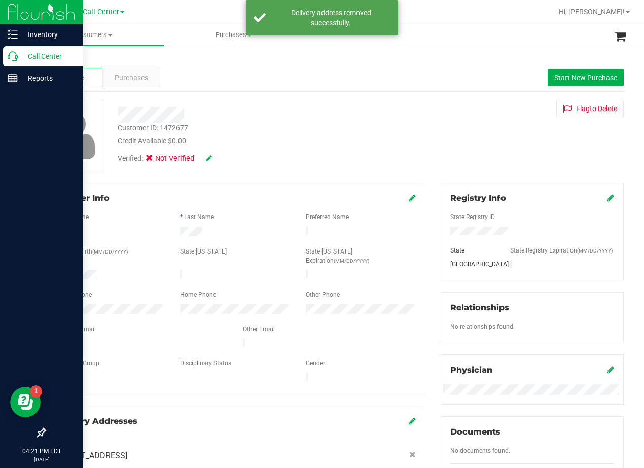
click at [18, 57] on p "Call Center" at bounding box center [48, 56] width 61 height 12
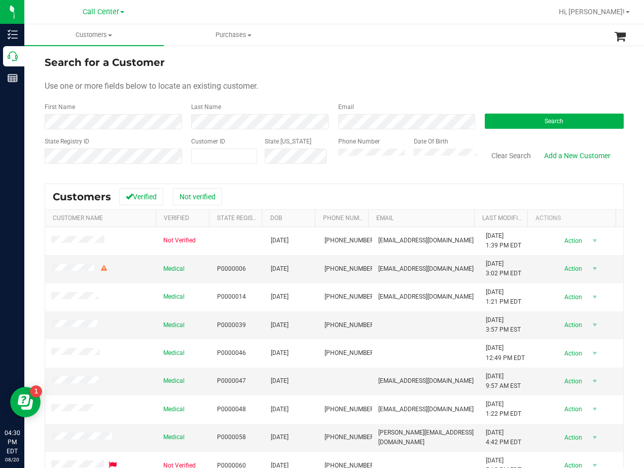
click at [408, 63] on div "Search for a Customer" at bounding box center [334, 62] width 579 height 15
click at [112, 129] on form "Search for a Customer Use one or more fields below to locate an existing custom…" at bounding box center [334, 114] width 579 height 118
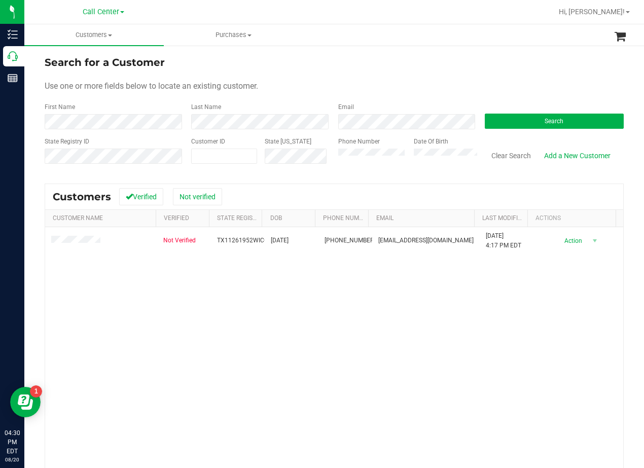
click at [368, 65] on div "Search for a Customer" at bounding box center [334, 62] width 579 height 15
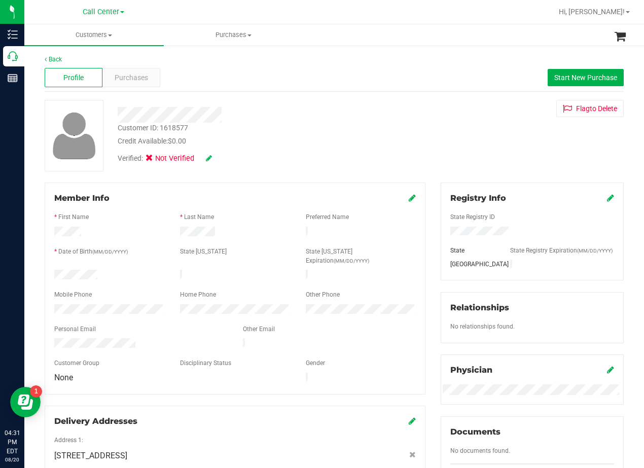
click at [418, 131] on div "Customer ID: 1618577 Credit Available: $0.00 Verified: Not Verified Flag to Del…" at bounding box center [334, 136] width 594 height 72
click at [377, 96] on div "Back Profile Purchases Start New Purchase Customer ID: 1618577 Credit Available…" at bounding box center [334, 386] width 579 height 663
click at [120, 73] on span "Purchases" at bounding box center [131, 78] width 33 height 11
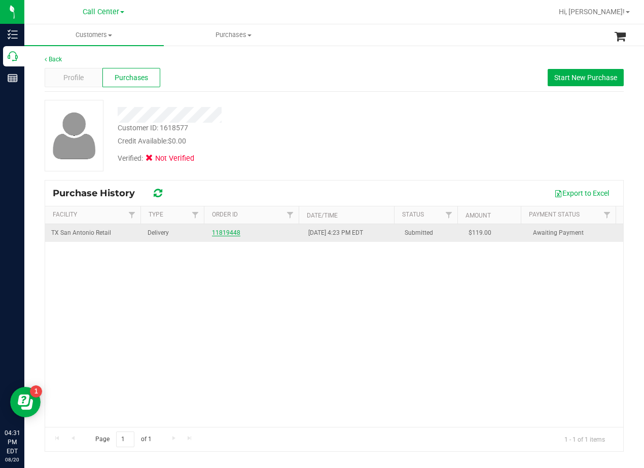
click at [223, 234] on link "11819448" at bounding box center [226, 232] width 28 height 7
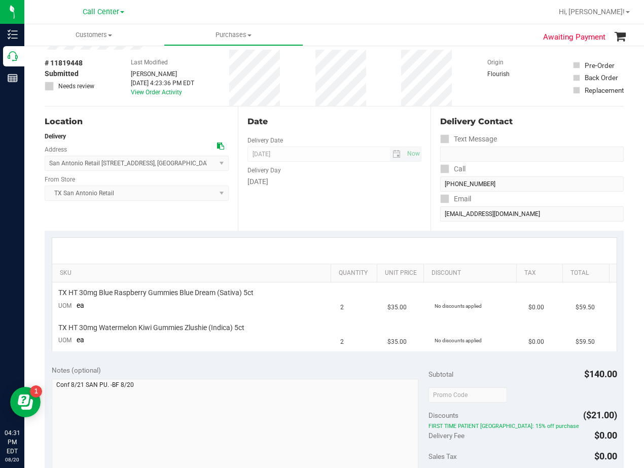
scroll to position [101, 0]
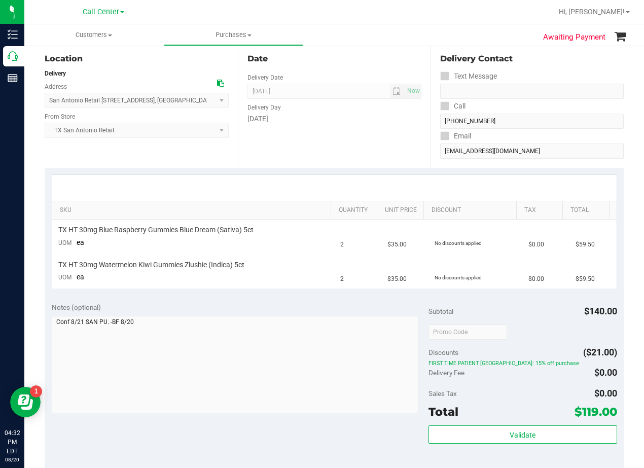
click at [349, 151] on div "Date Delivery Date 08/21/2025 Now 08/21/2025 08:00 AM Now Delivery Day Thursday" at bounding box center [334, 106] width 193 height 124
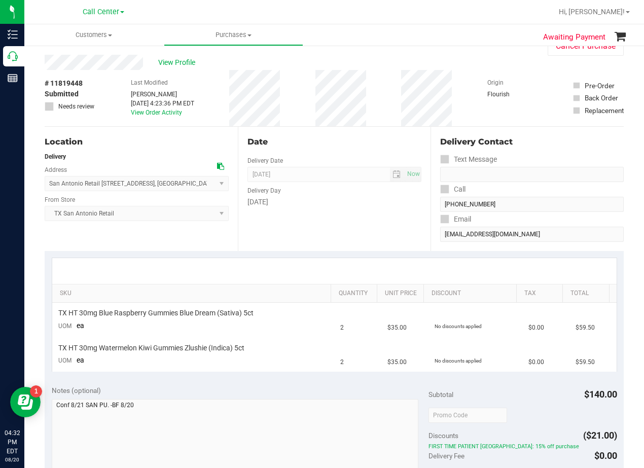
scroll to position [0, 0]
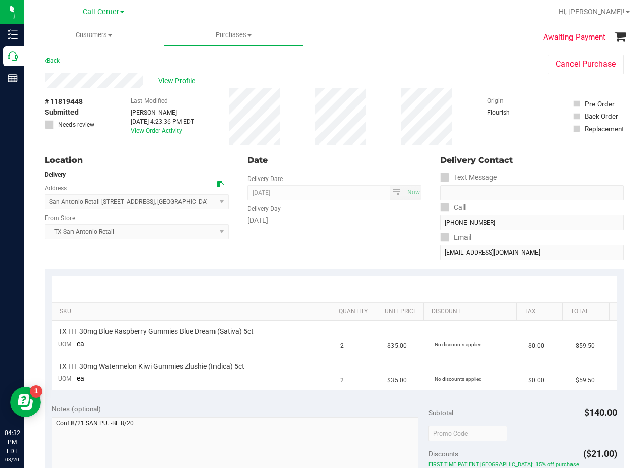
click at [370, 226] on div "Date Delivery Date 08/21/2025 Now 08/21/2025 08:00 AM Now Delivery Day Thursday" at bounding box center [334, 207] width 193 height 124
click at [349, 151] on div "Date Delivery Date 08/21/2025 Now 08/21/2025 08:00 AM Now Delivery Day Thursday" at bounding box center [334, 207] width 193 height 124
click at [340, 162] on div "Date" at bounding box center [334, 160] width 174 height 12
click at [100, 73] on div "Back Cancel Purchase" at bounding box center [334, 64] width 579 height 18
click at [374, 87] on div "View Profile" at bounding box center [286, 80] width 483 height 15
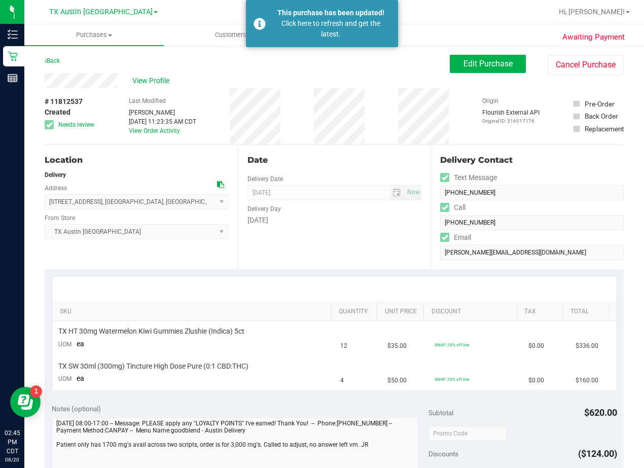
scroll to position [51, 0]
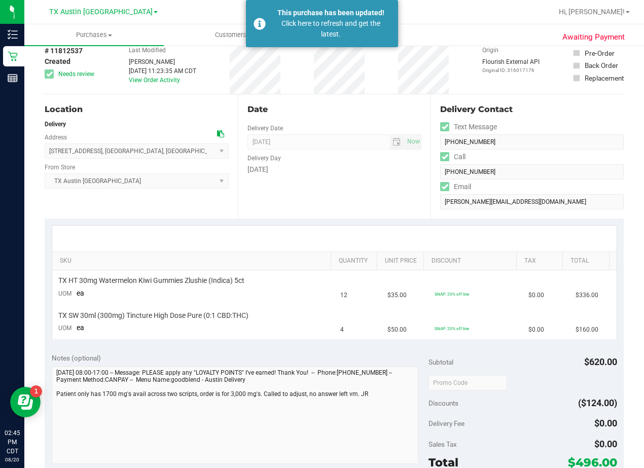
click at [320, 185] on div "Date Delivery Date 08/20/2025 Now 08/20/2025 08:00 AM Now Delivery Day Wednesday" at bounding box center [334, 156] width 193 height 124
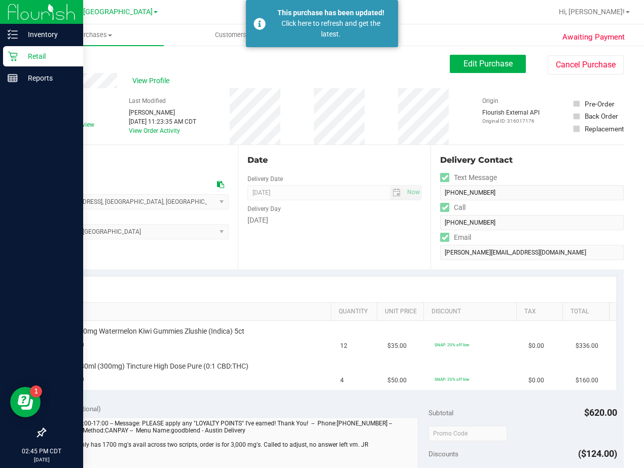
click at [21, 57] on p "Retail" at bounding box center [48, 56] width 61 height 12
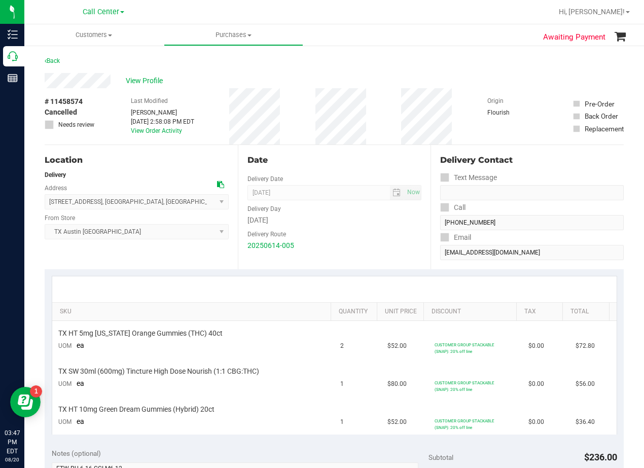
click at [362, 148] on div "Date Delivery Date 06/16/2025 Now 06/16/2025 08:00 AM Now Delivery Day Monday D…" at bounding box center [334, 207] width 193 height 124
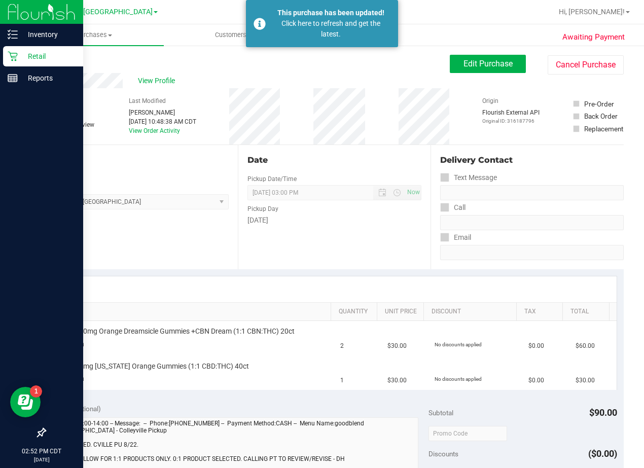
click at [21, 58] on p "Retail" at bounding box center [48, 56] width 61 height 12
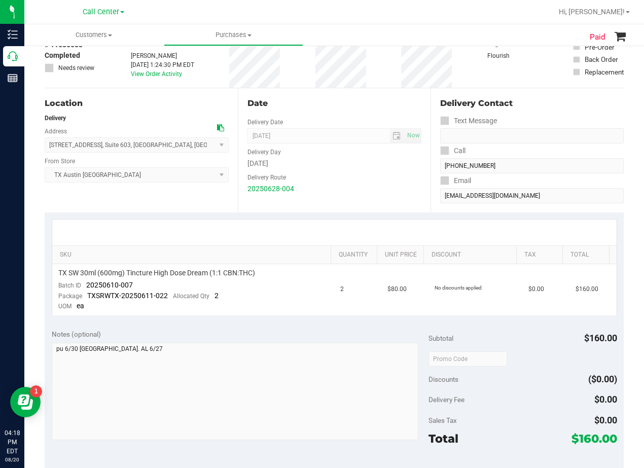
scroll to position [51, 0]
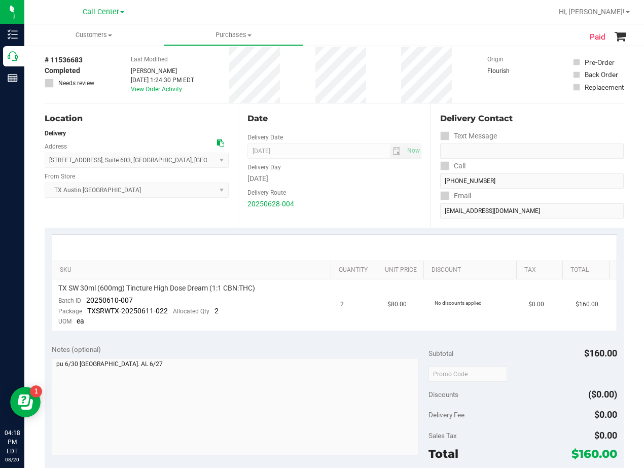
click at [322, 128] on div "Date Delivery Date [DATE] Now [DATE] 08:00 AM Now Delivery Day [DATE] Delivery …" at bounding box center [334, 165] width 193 height 124
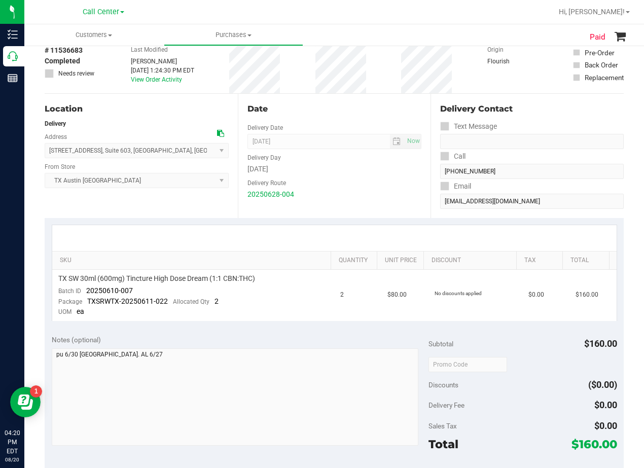
scroll to position [152, 0]
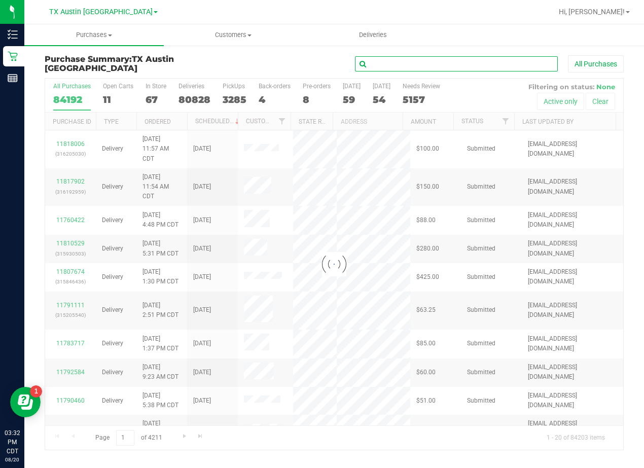
click at [425, 58] on input "text" at bounding box center [456, 63] width 203 height 15
click at [430, 64] on input "text" at bounding box center [456, 63] width 203 height 15
paste input "[PERSON_NAME]"
type input "[PERSON_NAME]"
click at [294, 60] on div "[PERSON_NAME] All Purchases" at bounding box center [431, 63] width 386 height 17
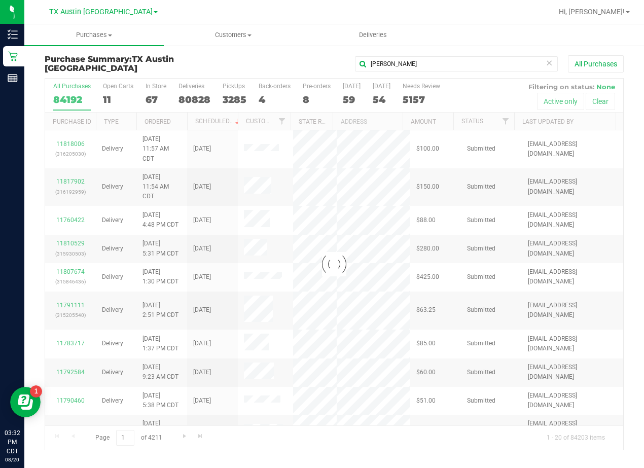
click at [314, 62] on div "William Connelley All Purchases" at bounding box center [431, 63] width 386 height 17
click at [414, 68] on input "[PERSON_NAME]" at bounding box center [456, 63] width 203 height 15
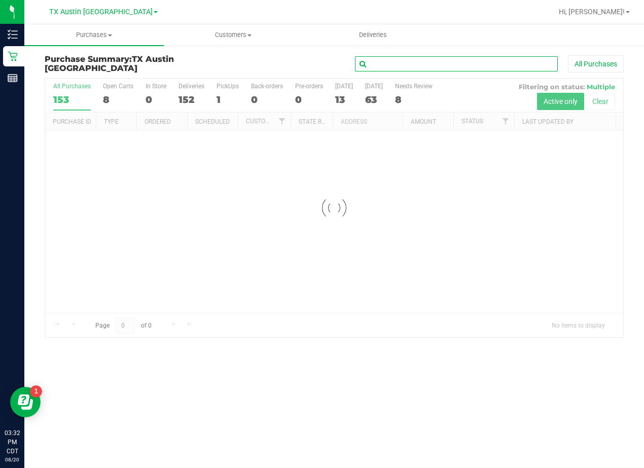
click at [436, 63] on input "text" at bounding box center [456, 63] width 203 height 15
paste input "[PERSON_NAME]"
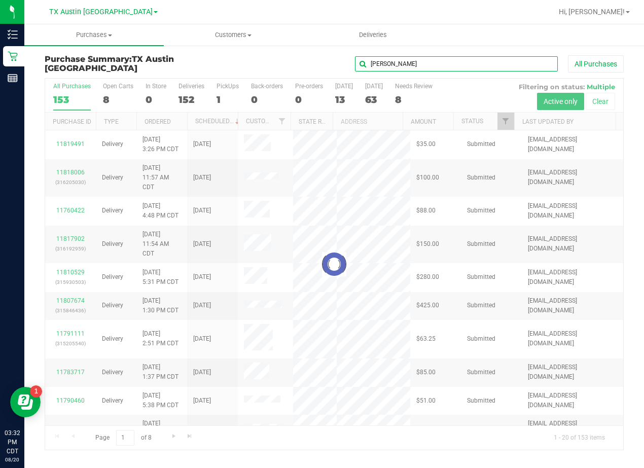
type input "[PERSON_NAME]"
click at [309, 61] on div "[PERSON_NAME] All Purchases" at bounding box center [431, 63] width 386 height 17
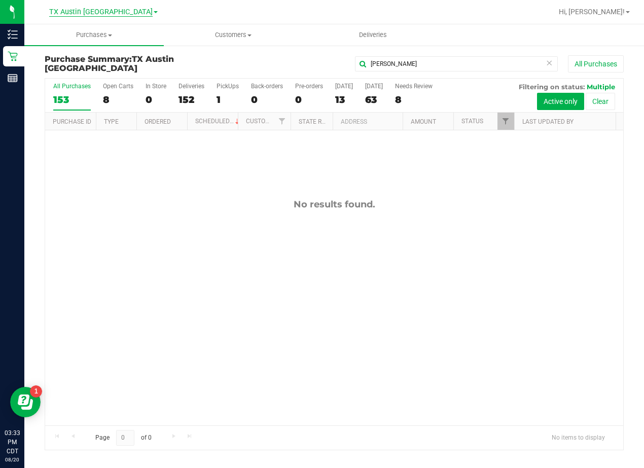
click at [110, 16] on span "TX Austin [GEOGRAPHIC_DATA]" at bounding box center [100, 12] width 103 height 9
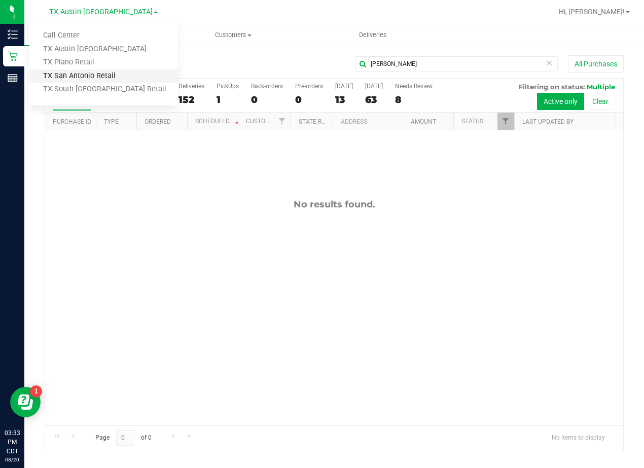
click at [125, 77] on link "TX San Antonio Retail" at bounding box center [103, 76] width 148 height 14
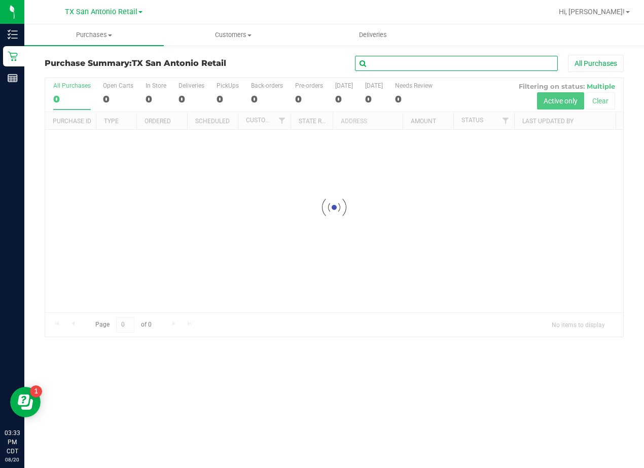
click at [393, 63] on input "text" at bounding box center [456, 63] width 203 height 15
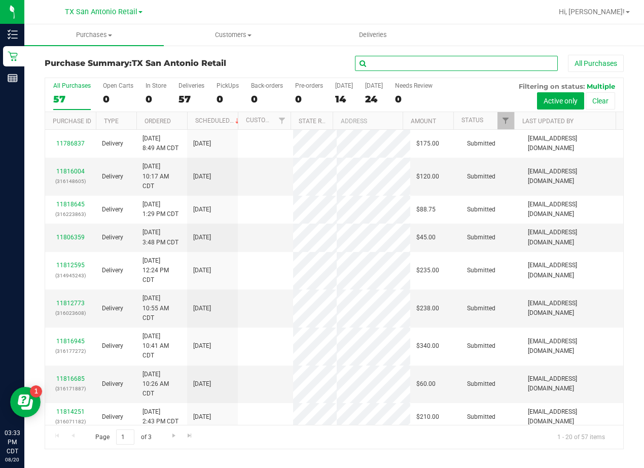
paste input "[PERSON_NAME]"
type input "[PERSON_NAME]"
click at [319, 66] on div "[PERSON_NAME] All Purchases" at bounding box center [431, 63] width 386 height 17
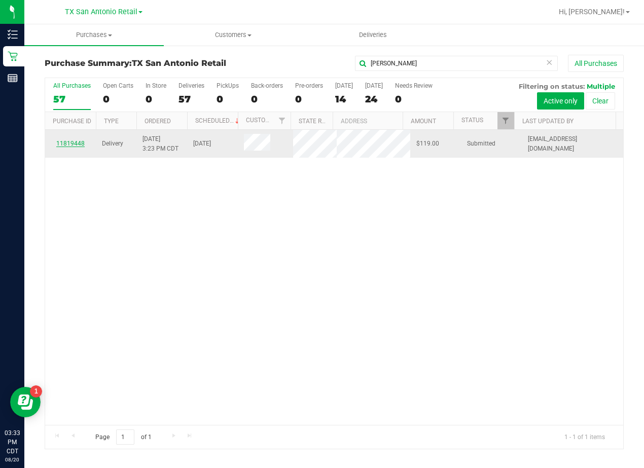
click at [74, 147] on link "11819448" at bounding box center [70, 143] width 28 height 7
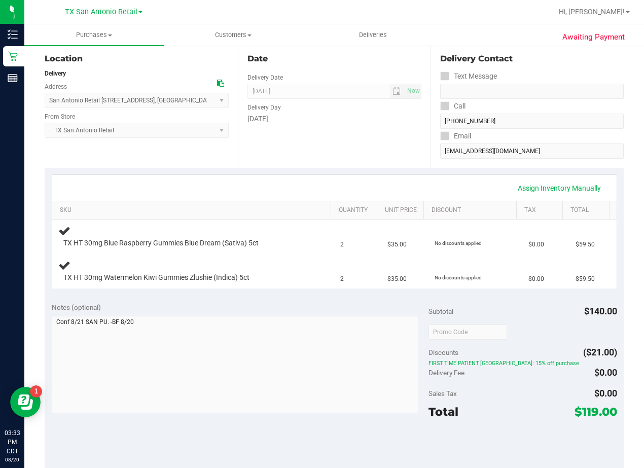
scroll to position [152, 0]
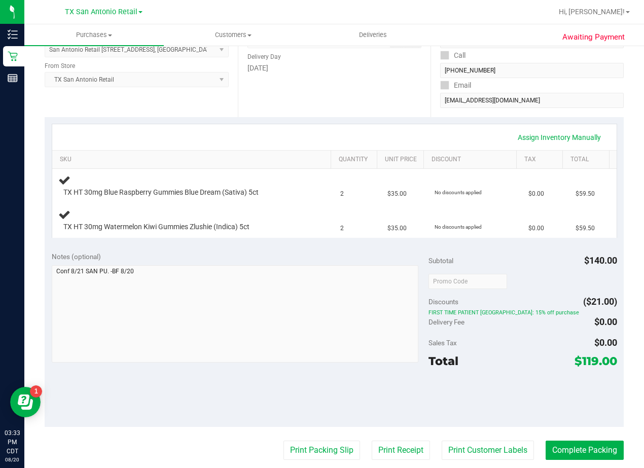
click at [398, 132] on div "Assign Inventory Manually" at bounding box center [334, 137] width 546 height 17
click at [363, 133] on div "Assign Inventory Manually" at bounding box center [334, 137] width 546 height 17
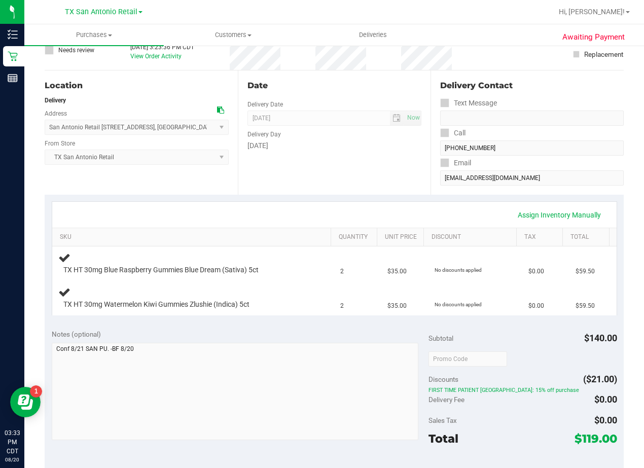
scroll to position [51, 0]
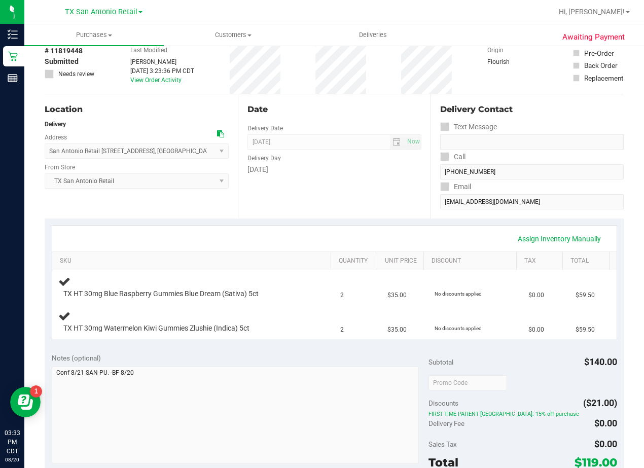
click at [353, 113] on div "Date" at bounding box center [334, 109] width 174 height 12
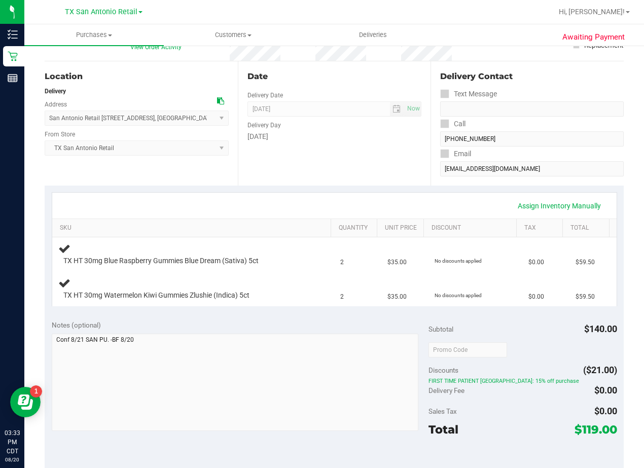
scroll to position [101, 0]
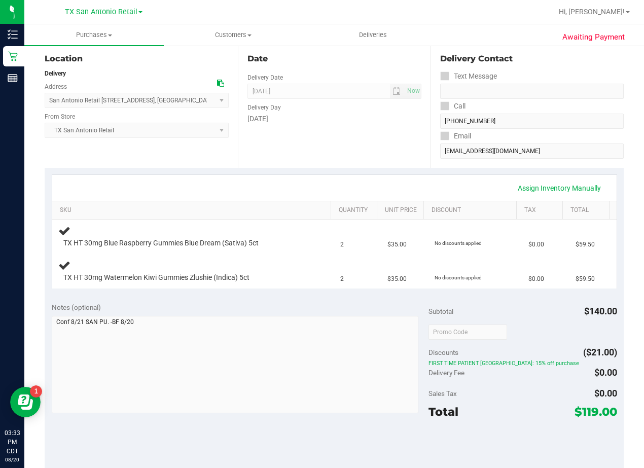
click at [352, 152] on div "Date Delivery Date 08/21/2025 Now 08/21/2025 08:00 AM Now Delivery Day Thursday" at bounding box center [334, 106] width 193 height 124
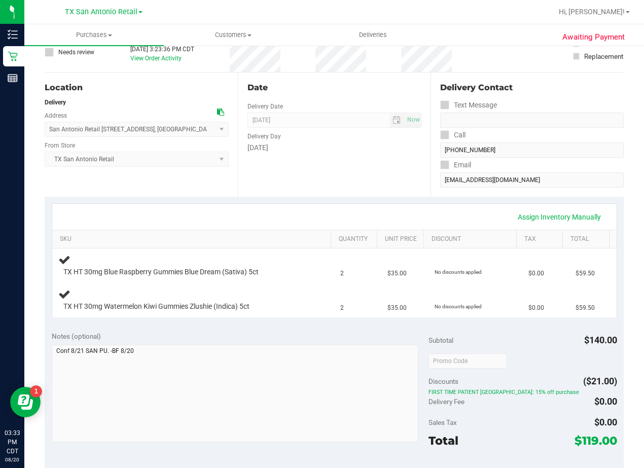
scroll to position [0, 0]
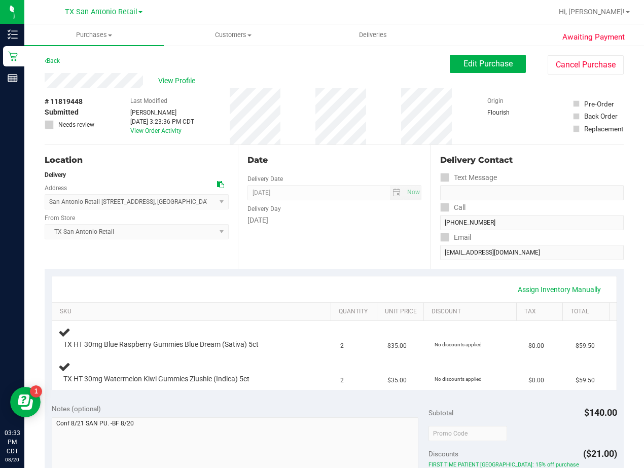
click at [323, 154] on div "Date" at bounding box center [334, 160] width 174 height 12
click at [373, 96] on div "# 11819448 Submitted Needs review Last Modified Breanna Fellers Aug 20, 2025 3:…" at bounding box center [334, 116] width 579 height 56
click at [458, 69] on button "Edit Purchase" at bounding box center [488, 64] width 76 height 18
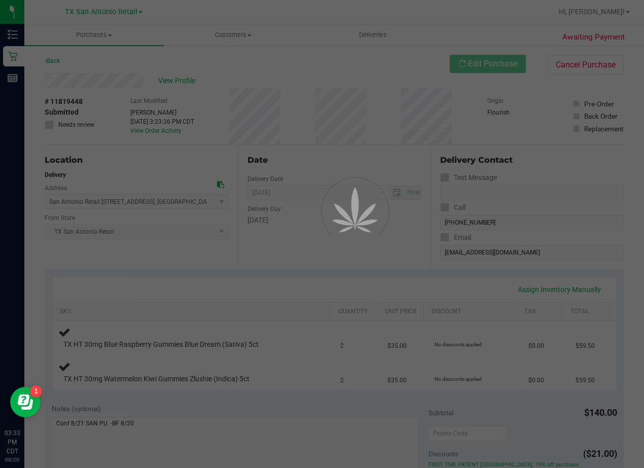
click at [379, 103] on div at bounding box center [322, 234] width 644 height 468
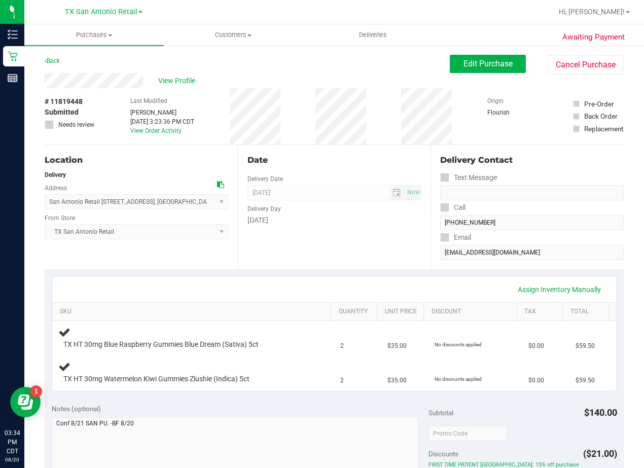
click at [376, 146] on div "Date Delivery Date [DATE] Now [DATE] 08:00 AM Now Delivery Day [DATE]" at bounding box center [334, 207] width 193 height 124
click at [355, 173] on div "Date Delivery Date [DATE] Now [DATE] 08:00 AM Now Delivery Day [DATE]" at bounding box center [334, 207] width 193 height 124
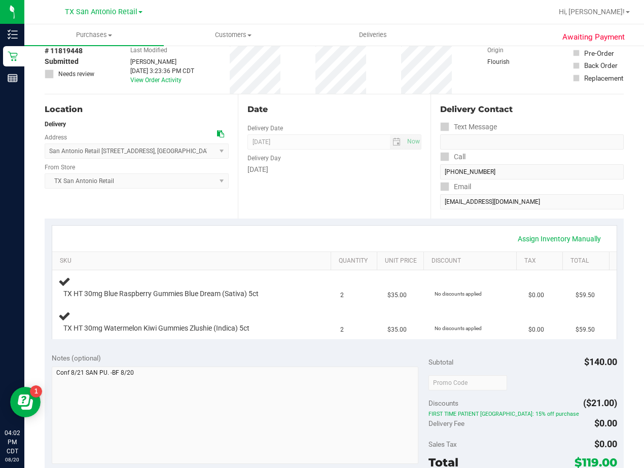
drag, startPoint x: 363, startPoint y: 102, endPoint x: 376, endPoint y: 90, distance: 17.6
click at [363, 102] on div "Date Delivery Date 08/21/2025 Now 08/21/2025 08:00 AM Now Delivery Day Thursday" at bounding box center [334, 156] width 193 height 124
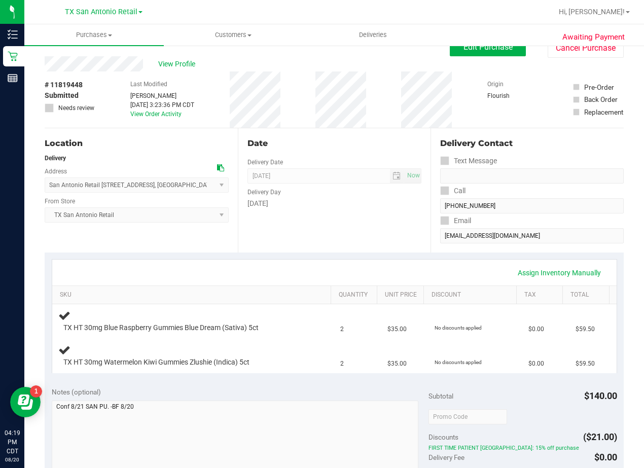
scroll to position [0, 0]
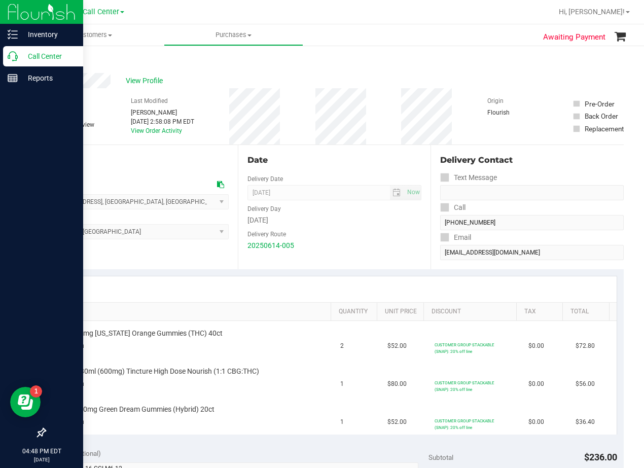
click at [19, 57] on p "Call Center" at bounding box center [48, 56] width 61 height 12
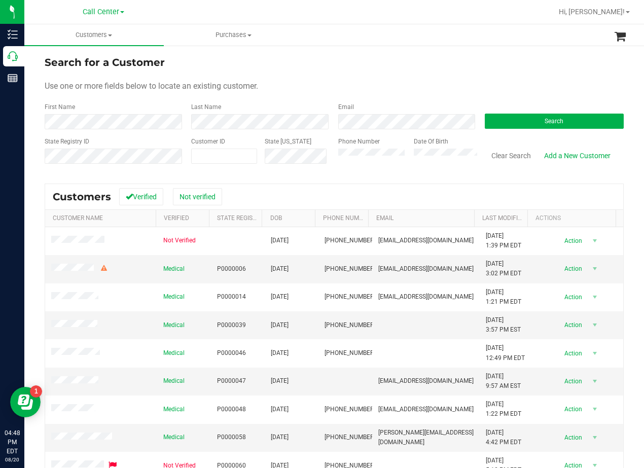
click at [386, 88] on div "Use one or more fields below to locate an existing customer." at bounding box center [334, 86] width 579 height 12
click at [395, 72] on form "Search for a Customer Use one or more fields below to locate an existing custom…" at bounding box center [334, 114] width 579 height 118
click at [332, 77] on form "Search for a Customer Use one or more fields below to locate an existing custom…" at bounding box center [334, 114] width 579 height 118
click at [453, 72] on form "Search for a Customer Use one or more fields below to locate an existing custom…" at bounding box center [334, 114] width 579 height 118
click at [375, 80] on form "Search for a Customer Use one or more fields below to locate an existing custom…" at bounding box center [334, 114] width 579 height 118
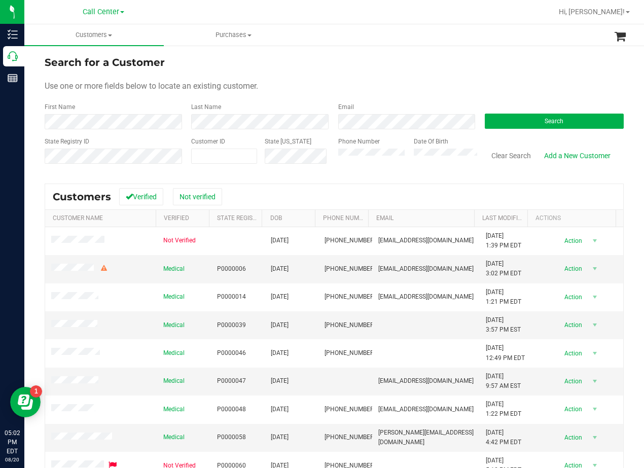
click at [425, 89] on div "Use one or more fields below to locate an existing customer." at bounding box center [334, 86] width 579 height 12
click at [460, 72] on form "Search for a Customer Use one or more fields below to locate an existing custom…" at bounding box center [334, 114] width 579 height 118
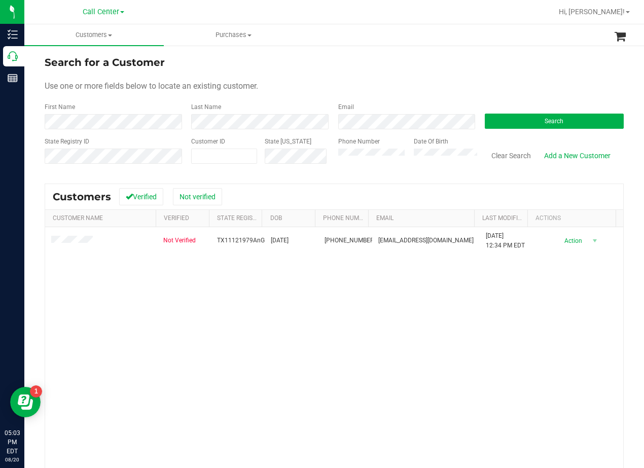
click at [396, 377] on div "Not Verified TX11121979AnGo 11/12/1979 (214) 493-6527 andreaango1979@gmail.com …" at bounding box center [334, 374] width 578 height 295
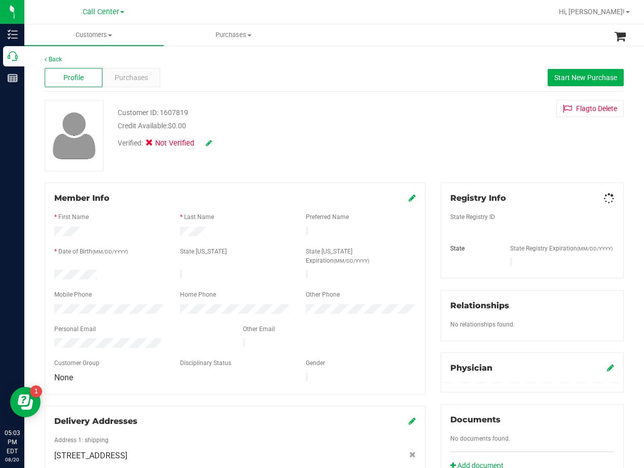
drag, startPoint x: 324, startPoint y: 42, endPoint x: 289, endPoint y: 205, distance: 167.5
click at [323, 43] on ul "Customers All customers Add a new customer All physicians Purchases All purchas…" at bounding box center [346, 35] width 644 height 22
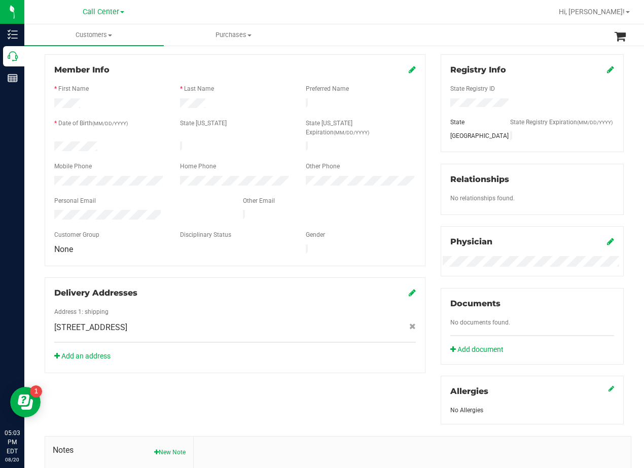
scroll to position [254, 0]
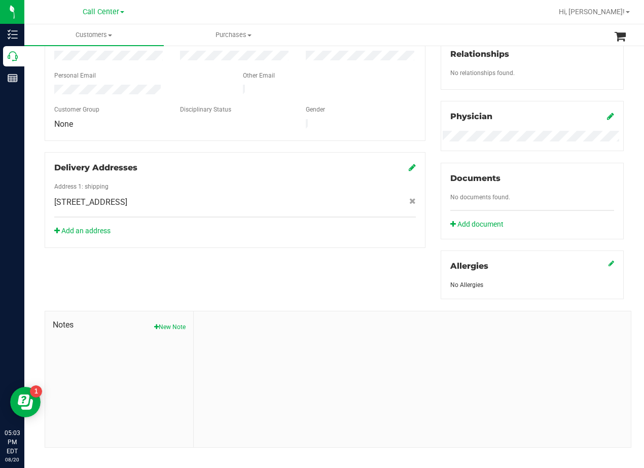
click at [174, 194] on div at bounding box center [235, 195] width 362 height 3
click at [127, 196] on span "635 Highland Village Dr , Mesquite , TX 75149" at bounding box center [90, 202] width 73 height 12
copy div "635 Highland Village Dr , Mesquite , TX 75149"
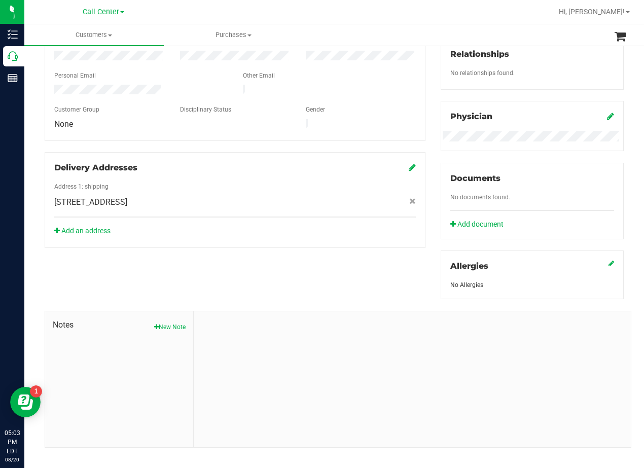
click at [339, 243] on div "Member Info * First Name * Last Name Preferred Name * Date of Birth (MM/DD/YYYY…" at bounding box center [334, 188] width 594 height 519
drag, startPoint x: 433, startPoint y: 349, endPoint x: 415, endPoint y: 348, distance: 17.8
click at [420, 349] on div at bounding box center [412, 379] width 437 height 136
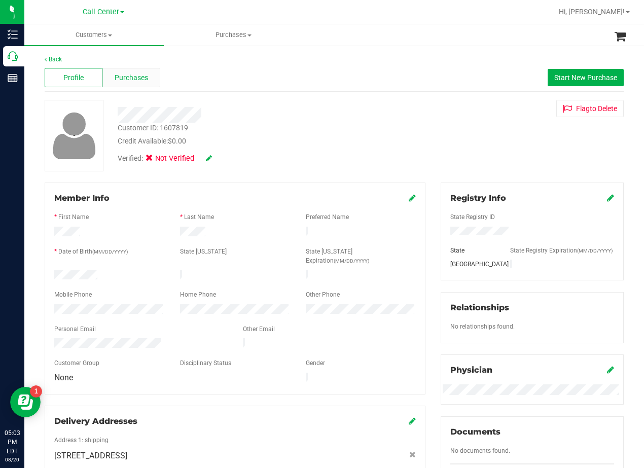
click at [141, 84] on div "Purchases" at bounding box center [131, 77] width 58 height 19
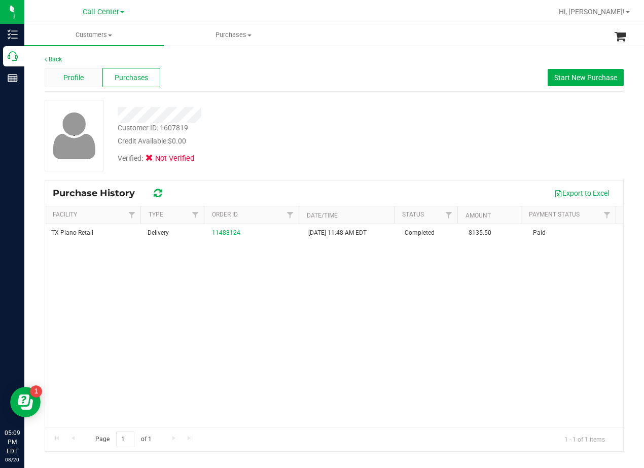
click at [91, 69] on div "Profile" at bounding box center [74, 77] width 58 height 19
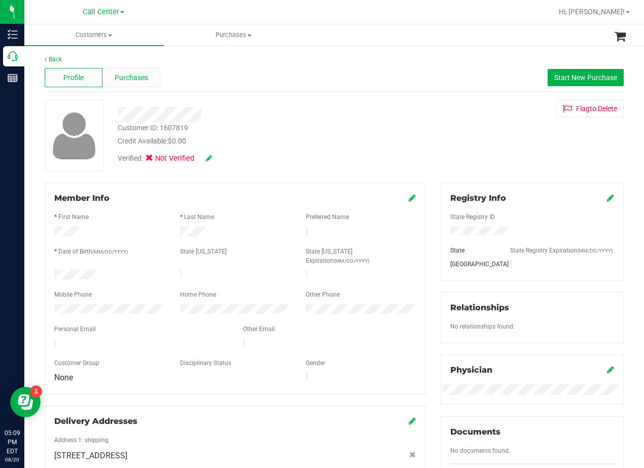
click at [133, 77] on span "Purchases" at bounding box center [131, 78] width 33 height 11
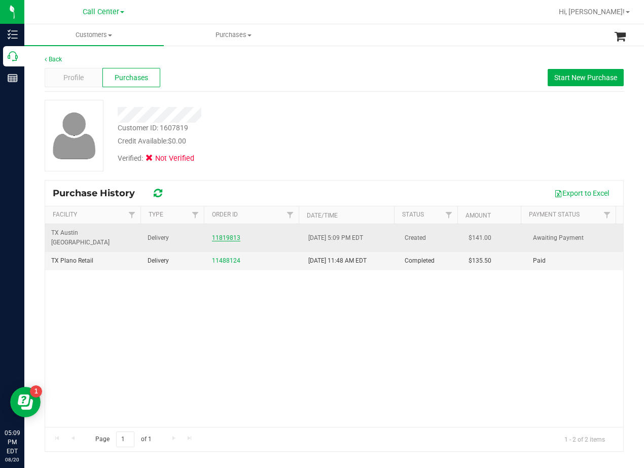
click at [229, 234] on link "11819813" at bounding box center [226, 237] width 28 height 7
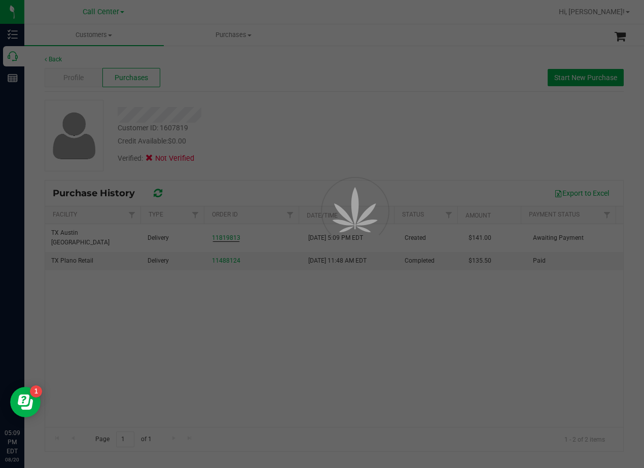
click at [266, 142] on div at bounding box center [322, 234] width 644 height 468
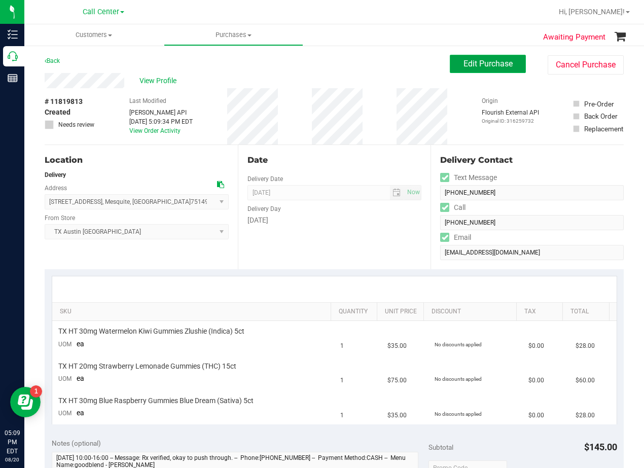
click at [450, 61] on button "Edit Purchase" at bounding box center [488, 64] width 76 height 18
click at [362, 79] on div "View Profile" at bounding box center [247, 80] width 405 height 15
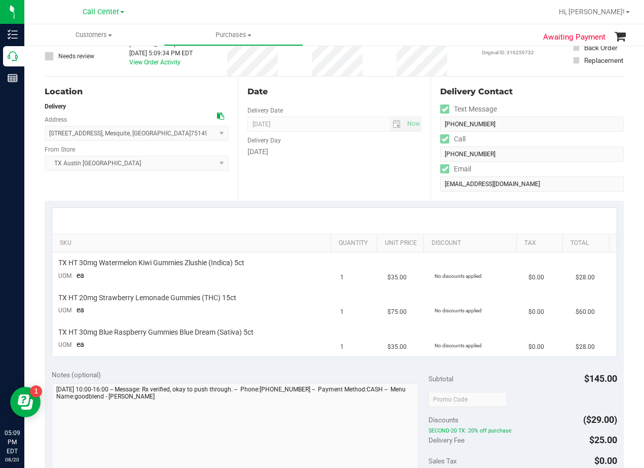
scroll to position [152, 0]
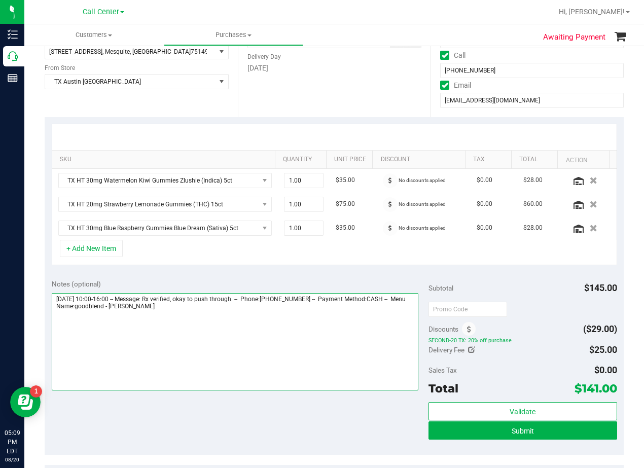
click at [228, 320] on textarea at bounding box center [235, 341] width 367 height 97
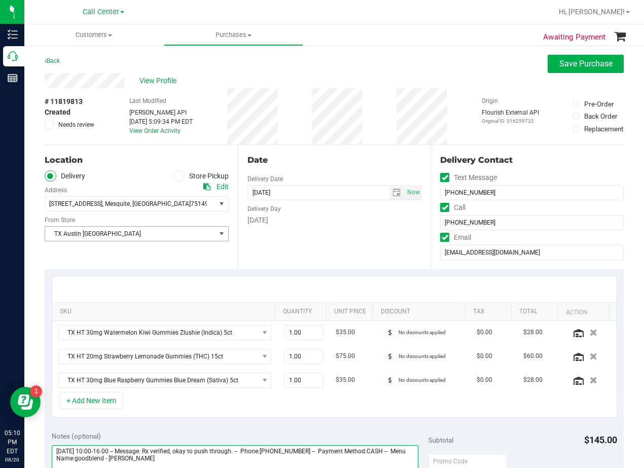
type textarea "Sunday 08/24/2025 10:00-16:00 -- Message: Rx verified, okay to push through. --…"
click at [196, 232] on span "TX Austin [GEOGRAPHIC_DATA]" at bounding box center [130, 234] width 170 height 14
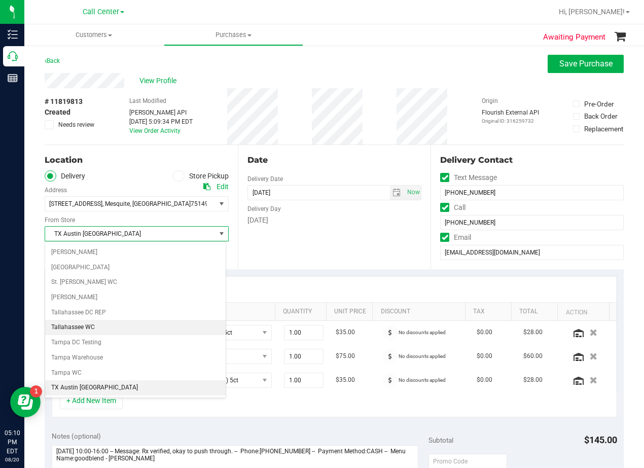
scroll to position [737, 0]
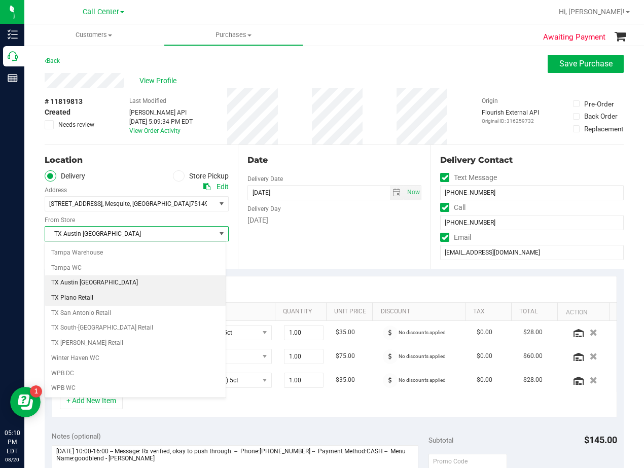
click at [107, 300] on li "TX Plano Retail" at bounding box center [135, 298] width 181 height 15
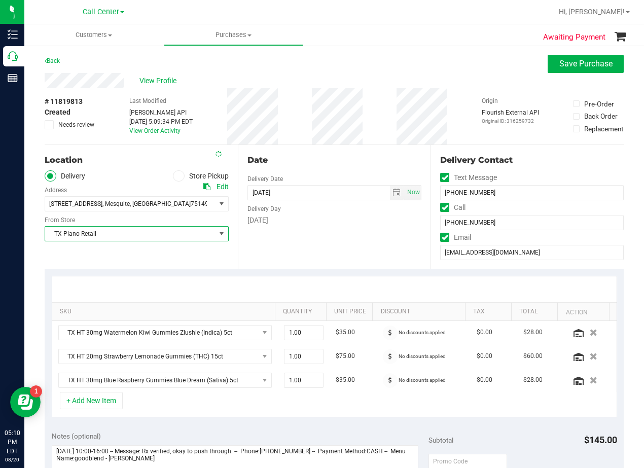
drag, startPoint x: 330, startPoint y: 264, endPoint x: 360, endPoint y: 148, distance: 120.4
click at [333, 263] on div "Date Delivery Date 08/24/2025 Now 08/24/2025 05:00 PM Now Delivery Day Sunday" at bounding box center [334, 207] width 193 height 124
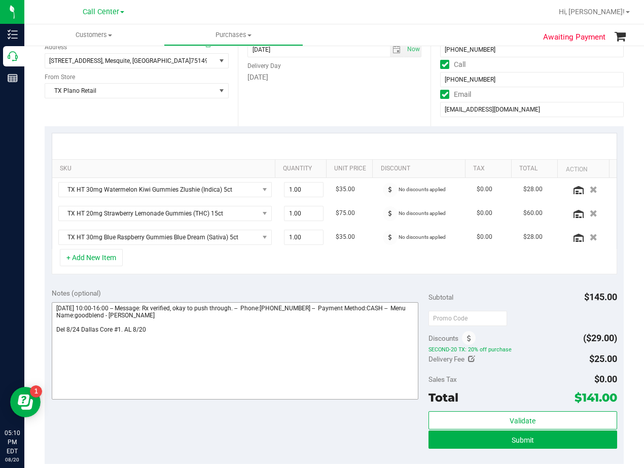
scroll to position [203, 0]
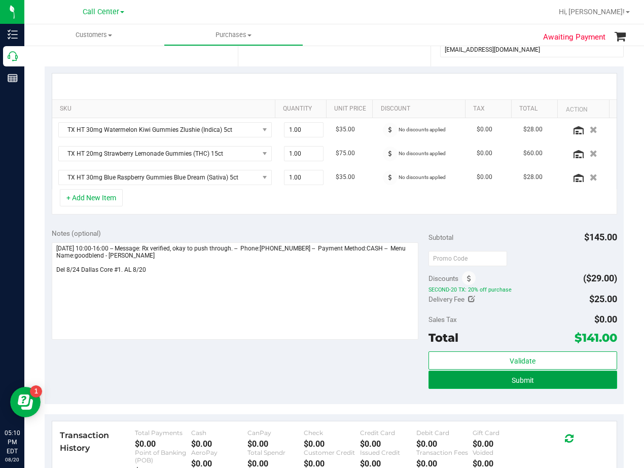
click at [437, 383] on button "Submit" at bounding box center [523, 380] width 189 height 18
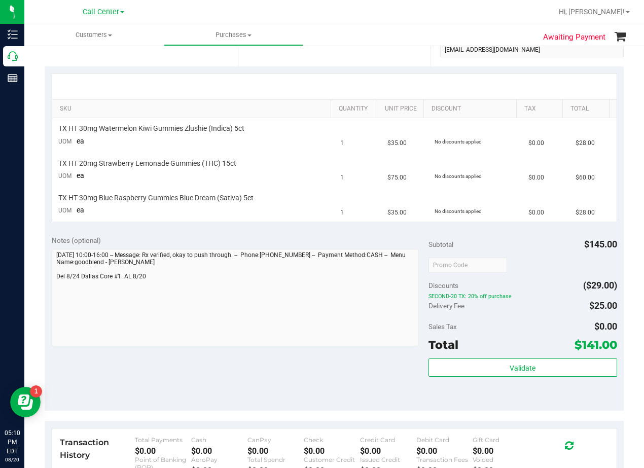
click at [385, 81] on div at bounding box center [334, 87] width 564 height 26
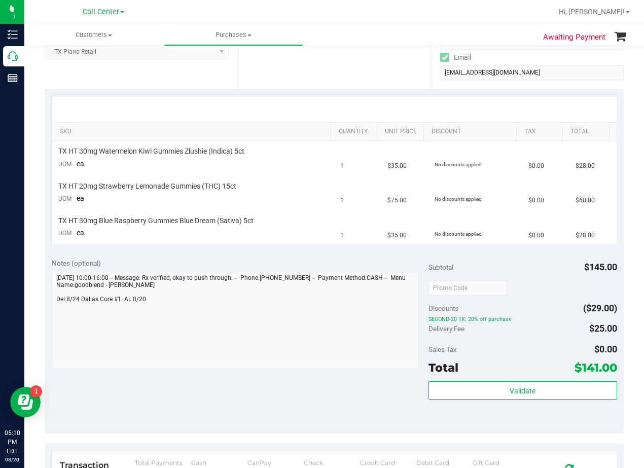
scroll to position [203, 0]
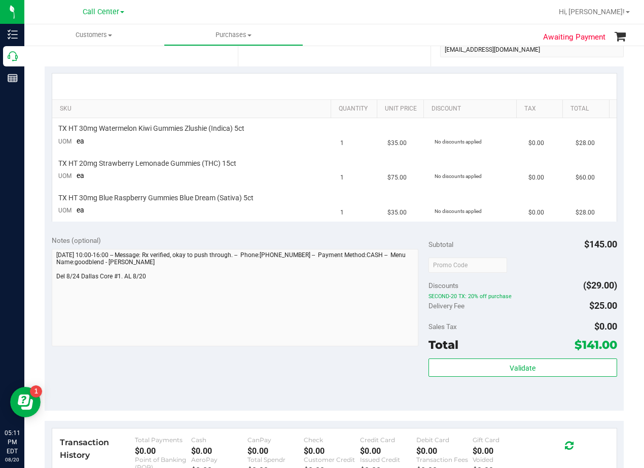
click at [363, 230] on div "Notes (optional) Subtotal $145.00 Discounts ($29.00) SECOND-20 TX: 20% off purc…" at bounding box center [334, 319] width 579 height 183
click at [342, 234] on div "Notes (optional) Subtotal $145.00 Discounts ($29.00) SECOND-20 TX: 20% off purc…" at bounding box center [334, 319] width 579 height 183
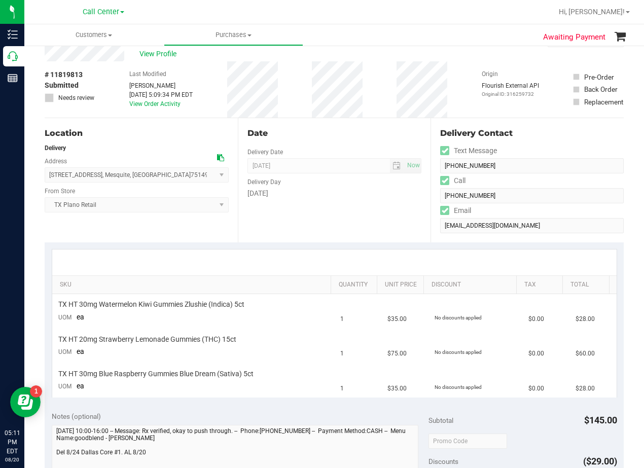
scroll to position [0, 0]
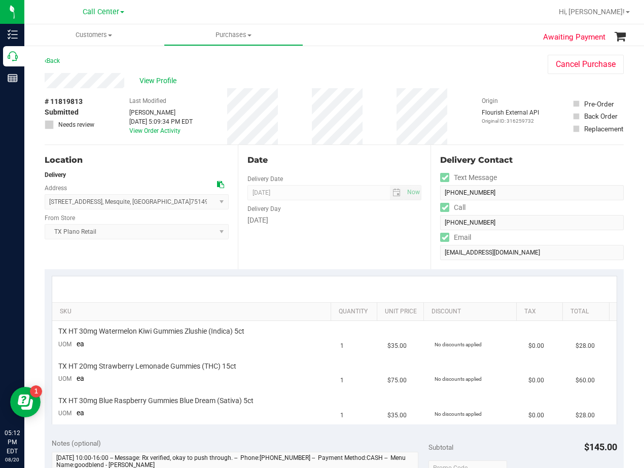
click at [391, 160] on div "Date" at bounding box center [334, 160] width 174 height 12
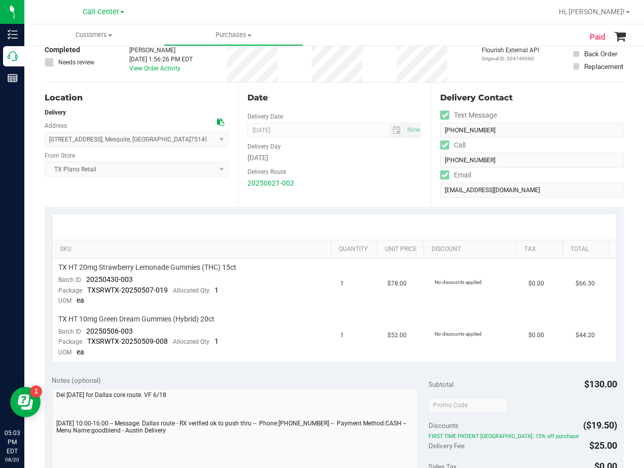
scroll to position [101, 0]
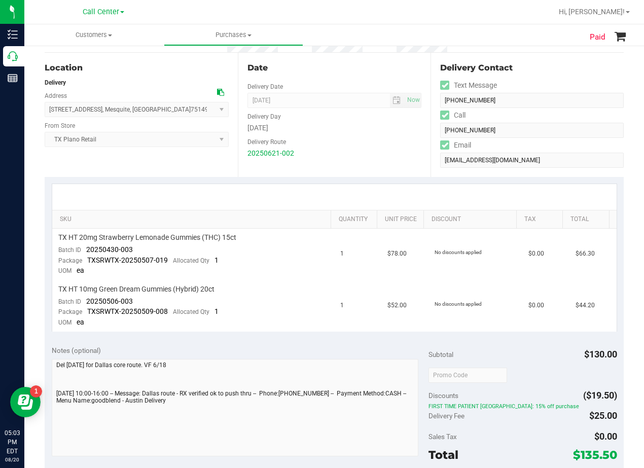
click at [359, 196] on div at bounding box center [334, 197] width 564 height 26
click at [339, 164] on div "Date Delivery Date [DATE] Now [DATE] 08:00 AM Now Delivery Day [DATE] Delivery …" at bounding box center [334, 115] width 193 height 124
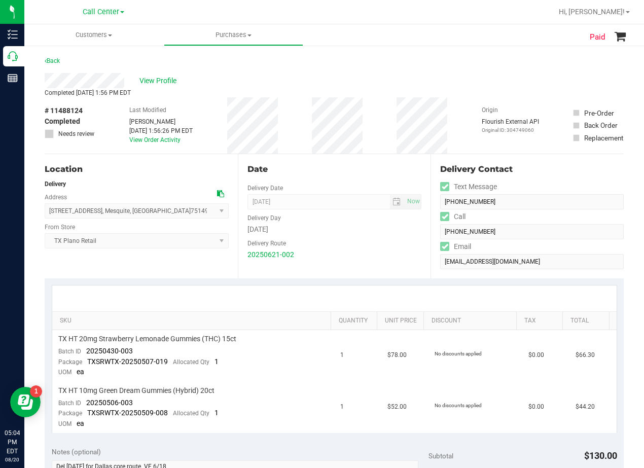
click at [343, 156] on div "Date Delivery Date [DATE] Now [DATE] 08:00 AM Now Delivery Day [DATE] Delivery …" at bounding box center [334, 216] width 193 height 124
click at [218, 194] on icon at bounding box center [220, 193] width 7 height 7
click at [350, 81] on div "View Profile" at bounding box center [334, 80] width 579 height 15
click at [373, 173] on div "Date" at bounding box center [334, 169] width 174 height 12
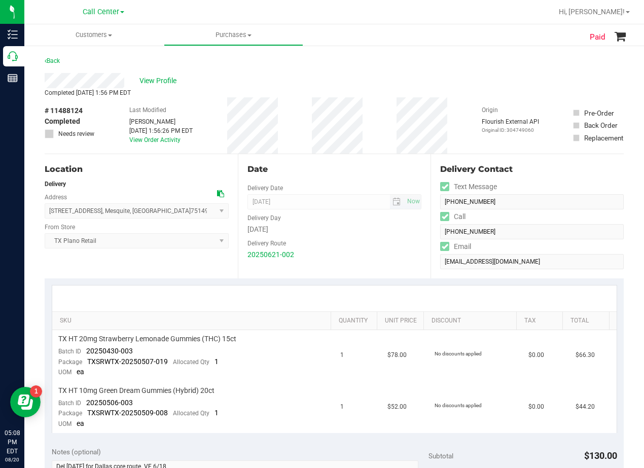
click at [271, 202] on span "[DATE] Now" at bounding box center [334, 201] width 174 height 15
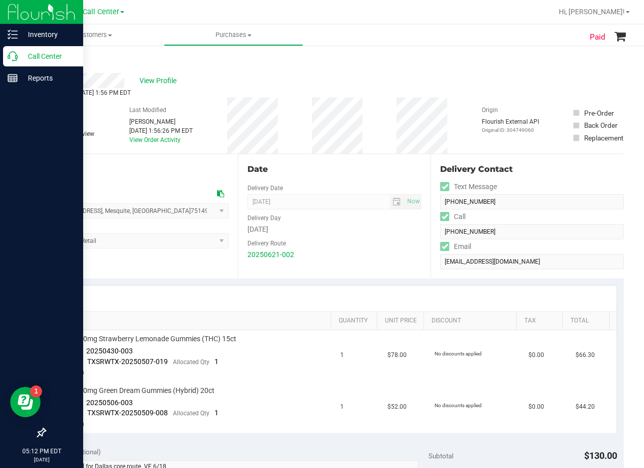
click at [17, 55] on icon at bounding box center [13, 56] width 10 height 10
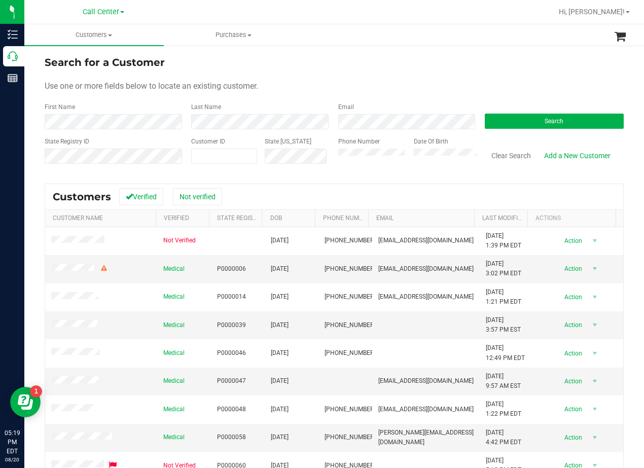
click at [389, 66] on div "Search for a Customer" at bounding box center [334, 62] width 579 height 15
click at [554, 117] on button "Search" at bounding box center [554, 121] width 139 height 15
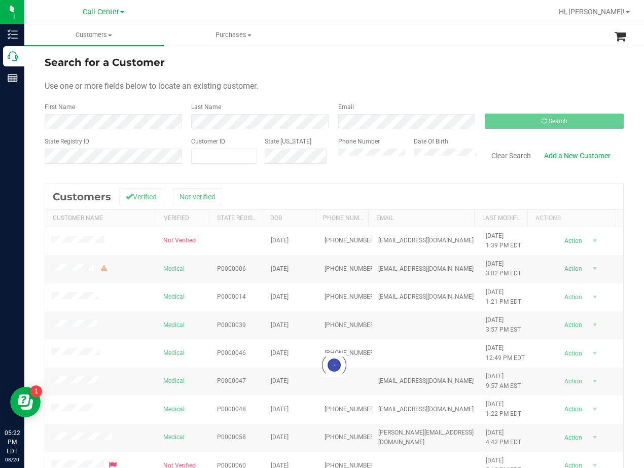
drag, startPoint x: 423, startPoint y: 47, endPoint x: 248, endPoint y: 93, distance: 180.9
click at [422, 47] on div "Search for a Customer Use one or more fields below to locate an existing custom…" at bounding box center [334, 301] width 620 height 512
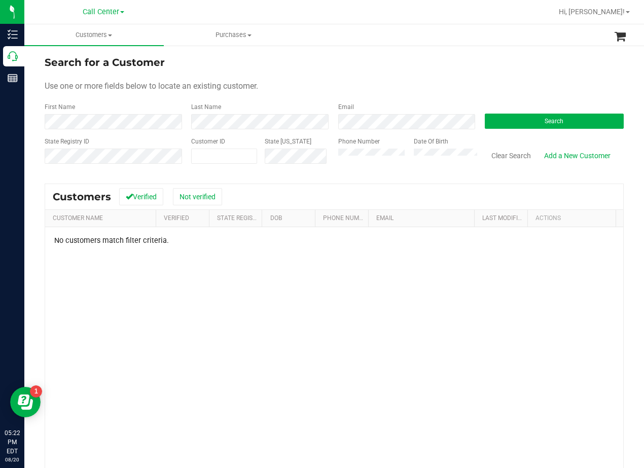
click at [399, 62] on div "Search for a Customer" at bounding box center [334, 62] width 579 height 15
click at [407, 82] on div "Use one or more fields below to locate an existing customer." at bounding box center [334, 86] width 579 height 12
click at [406, 67] on div "Search for a Customer" at bounding box center [334, 62] width 579 height 15
click at [443, 78] on form "Search for a Customer Use one or more fields below to locate an existing custom…" at bounding box center [334, 114] width 579 height 118
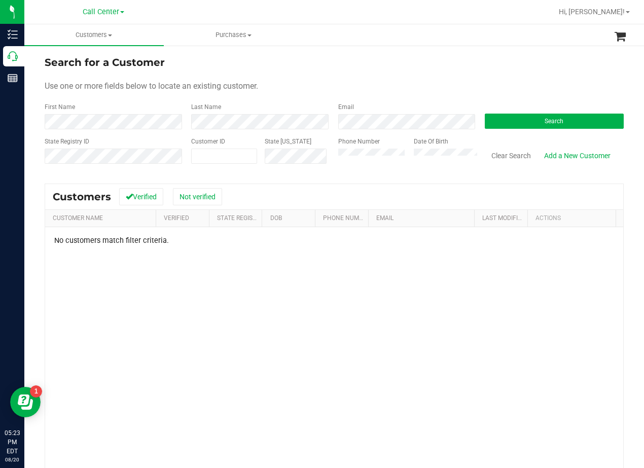
click at [468, 51] on div "Search for a Customer Use one or more fields below to locate an existing custom…" at bounding box center [334, 301] width 620 height 512
click at [562, 156] on link "Add a New Customer" at bounding box center [578, 155] width 80 height 17
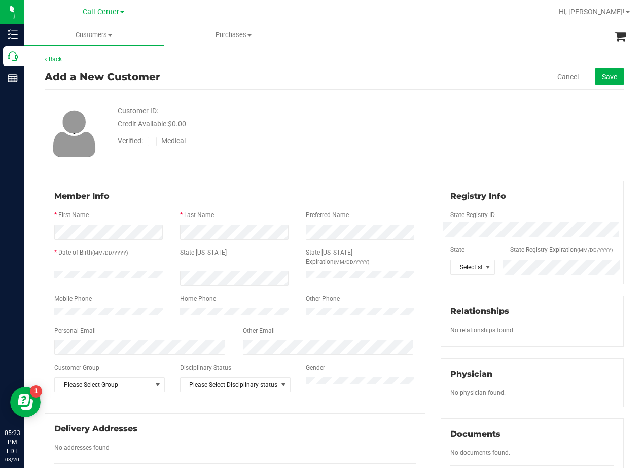
click at [392, 155] on div "Customer ID: Credit Available: $0.00 Verified: Medical" at bounding box center [334, 134] width 594 height 72
click at [272, 108] on div "Customer ID: Credit Available: $0.00" at bounding box center [258, 117] width 297 height 24
click at [430, 146] on div "Customer ID: Credit Available: $0.00 Verified: Medical" at bounding box center [334, 134] width 594 height 72
drag, startPoint x: 424, startPoint y: 158, endPoint x: 406, endPoint y: 167, distance: 20.6
click at [424, 158] on div "Customer ID: Credit Available: $0.00 Verified: Medical" at bounding box center [334, 134] width 594 height 72
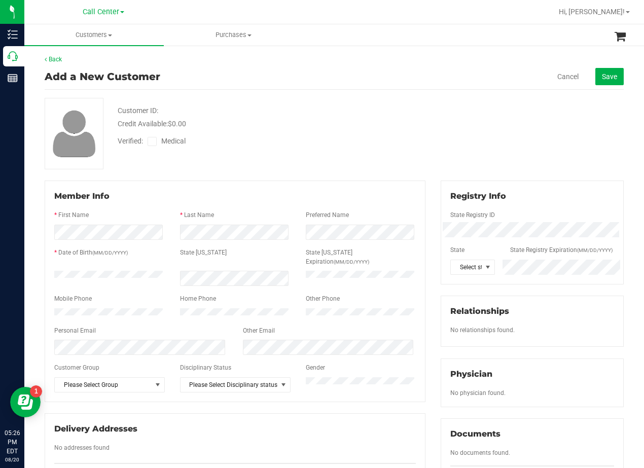
click at [353, 106] on div "Customer ID: Credit Available: $0.00" at bounding box center [258, 117] width 297 height 24
click at [421, 100] on div "Customer ID: Credit Available: $0.00 Verified: Medical" at bounding box center [334, 134] width 594 height 72
click at [282, 164] on div "Customer ID: Credit Available: $0.00 Verified: Medical" at bounding box center [334, 134] width 594 height 72
click at [152, 141] on icon at bounding box center [152, 141] width 7 height 0
click at [0, 0] on input "Medical" at bounding box center [0, 0] width 0 height 0
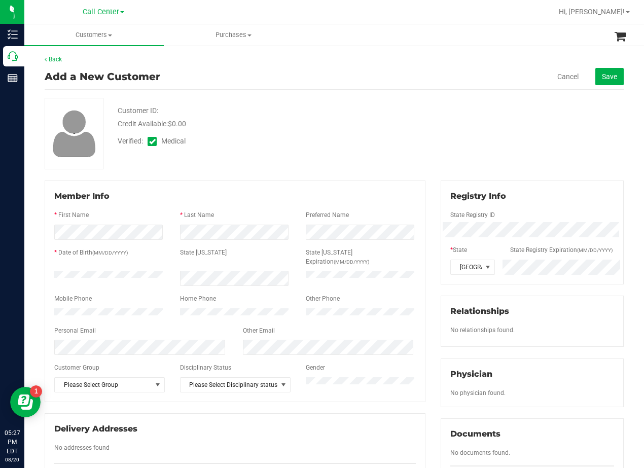
click at [318, 154] on div "Customer ID: Credit Available: $0.00 Verified: Medical" at bounding box center [334, 134] width 594 height 72
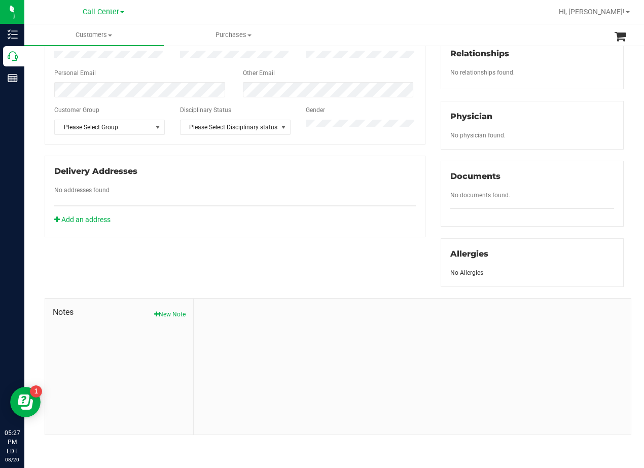
scroll to position [267, 0]
click at [169, 312] on button "New Note" at bounding box center [169, 314] width 31 height 9
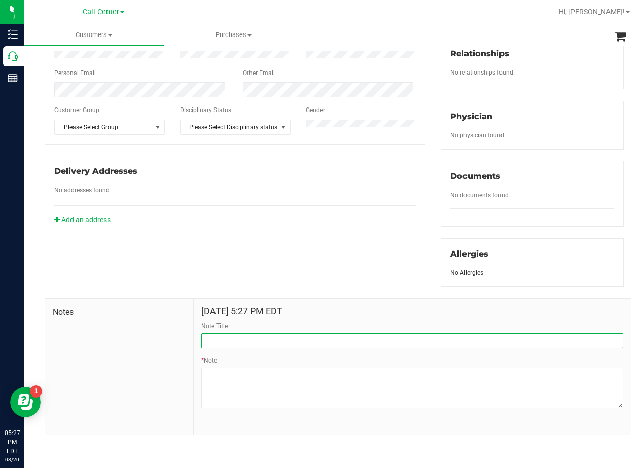
drag, startPoint x: 266, startPoint y: 338, endPoint x: 274, endPoint y: 348, distance: 13.3
click at [266, 338] on input "Note Title" at bounding box center [412, 340] width 422 height 15
type input "CURT"
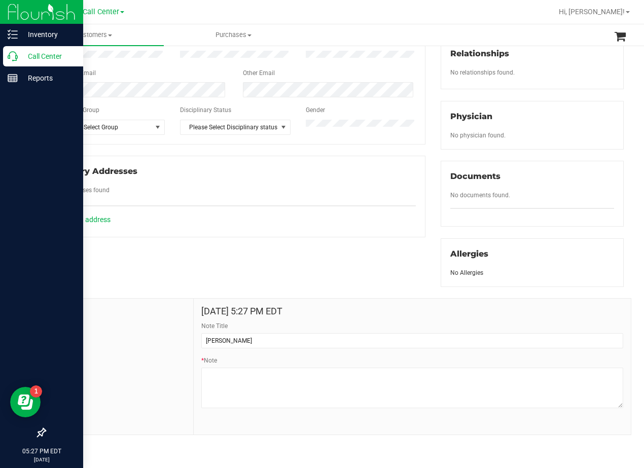
drag, startPoint x: 288, startPoint y: 262, endPoint x: 9, endPoint y: 237, distance: 279.5
click at [283, 262] on div "Member Info * First Name * Last Name Preferred Name * Date of Birth (MM/DD/YYYY…" at bounding box center [334, 179] width 594 height 512
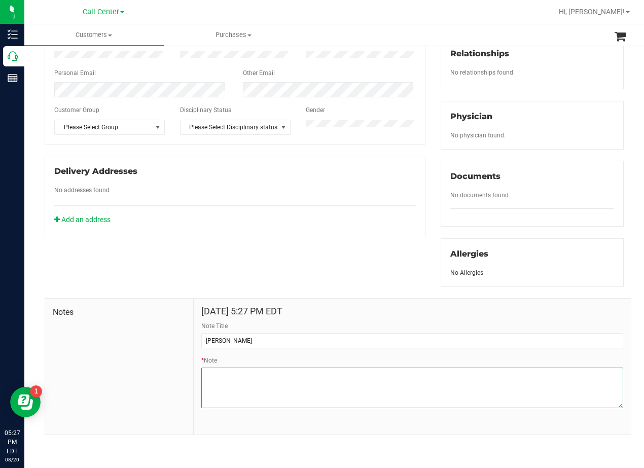
click at [421, 390] on textarea "* Note" at bounding box center [412, 388] width 422 height 41
paste textarea "Patient Name: Brian D Archer Address: 106 Riviera St San Marcos, TX, 78666 Phon…"
type textarea "Patient Name: Brian D Archer Address: 106 Riviera St San Marcos, TX, 78666 Phon…"
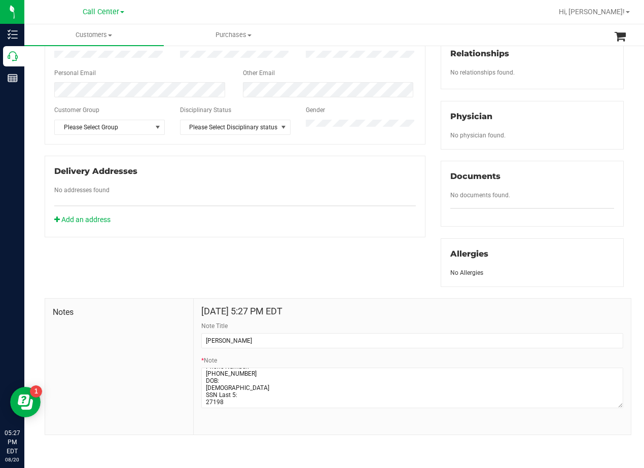
click at [357, 230] on div "Member Info * First Name * Last Name Preferred Name * Date of Birth (MM/DD/YYYY…" at bounding box center [334, 179] width 594 height 512
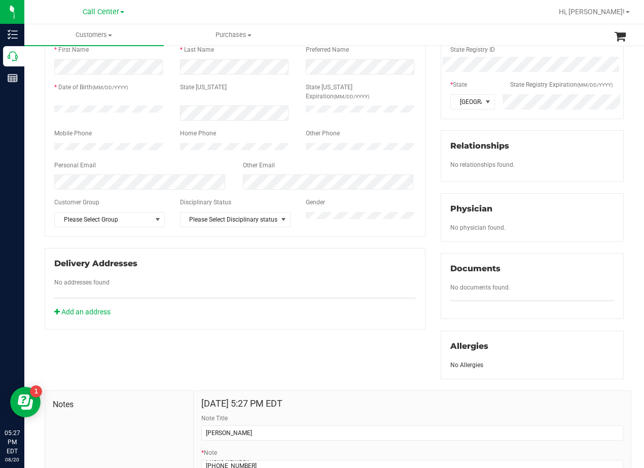
click at [426, 226] on div "Member Info * First Name * Last Name Preferred Name * Date of Birth (MM/DD/YYYY…" at bounding box center [235, 172] width 396 height 314
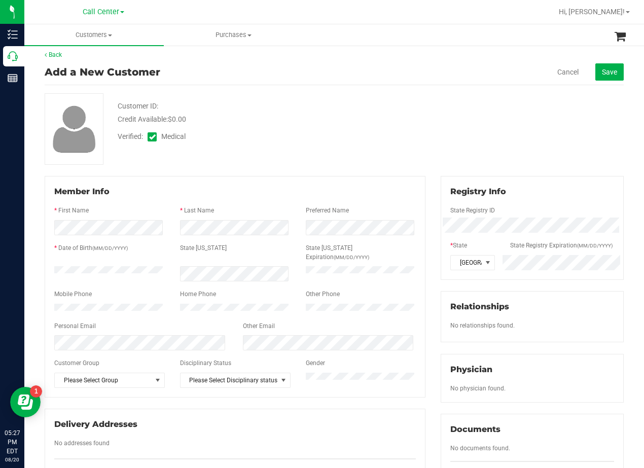
scroll to position [0, 0]
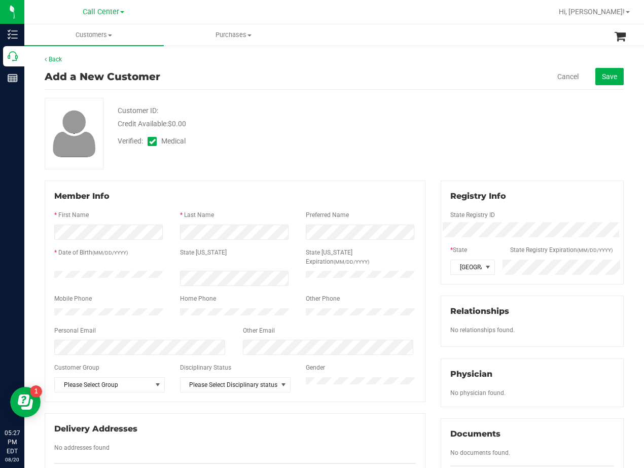
click at [423, 150] on div "Customer ID: Credit Available: $0.00 Verified: Medical" at bounding box center [334, 134] width 594 height 72
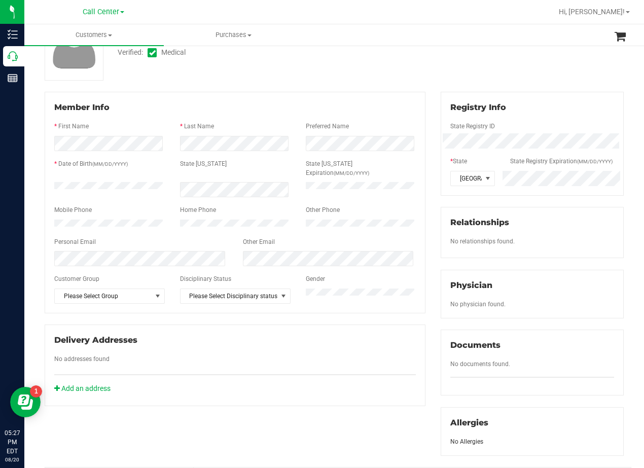
scroll to position [101, 0]
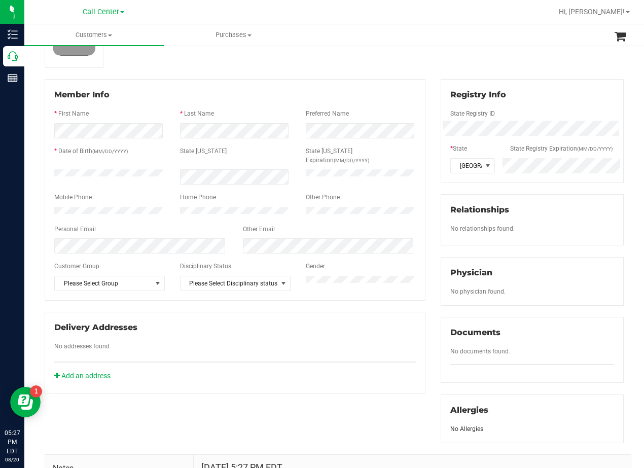
click at [423, 157] on div "Member Info * First Name * Last Name Preferred Name * Date of Birth (MM/DD/YYYY…" at bounding box center [235, 236] width 396 height 314
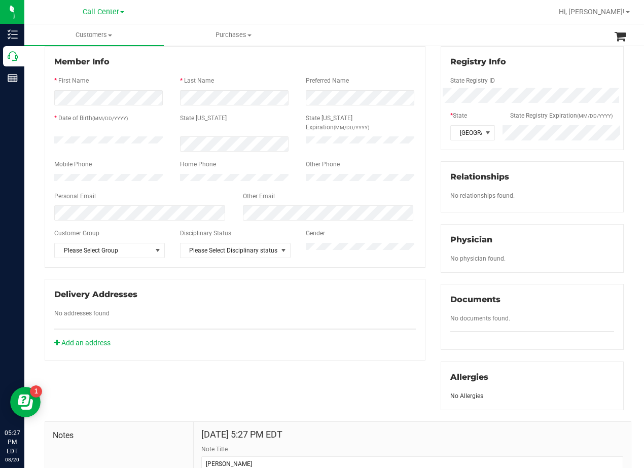
scroll to position [152, 0]
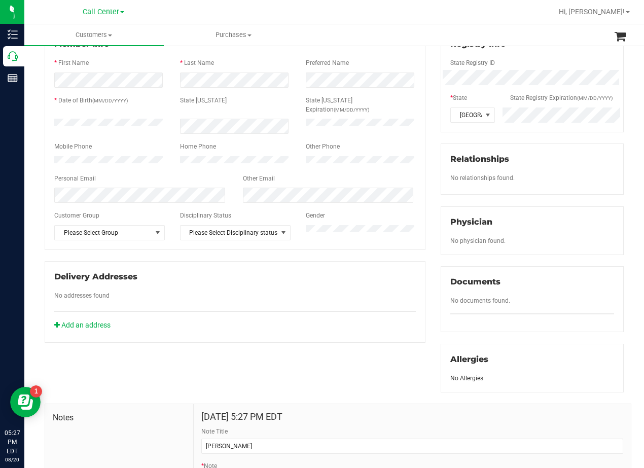
click at [423, 157] on div "Member Info * First Name * Last Name Preferred Name * Date of Birth (MM/DD/YYYY…" at bounding box center [235, 185] width 396 height 314
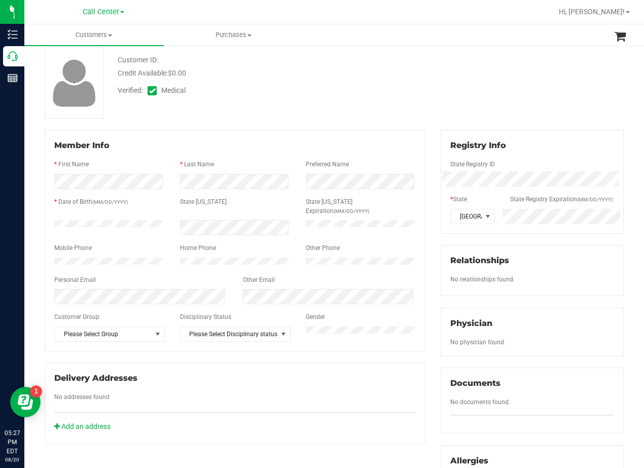
click at [424, 156] on div "Member Info * First Name * Last Name Preferred Name * Date of Birth (MM/DD/YYYY…" at bounding box center [235, 287] width 396 height 314
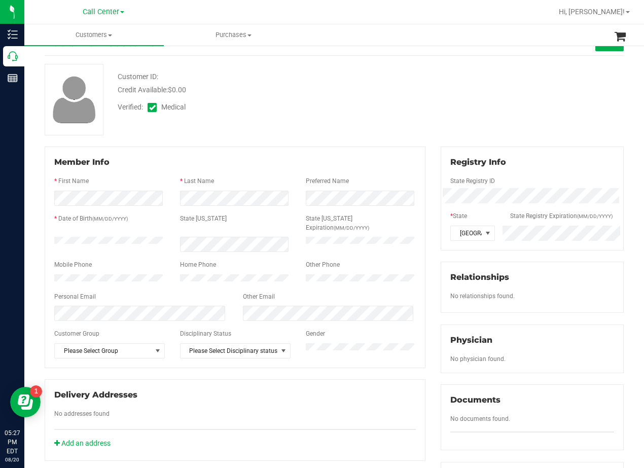
scroll to position [0, 0]
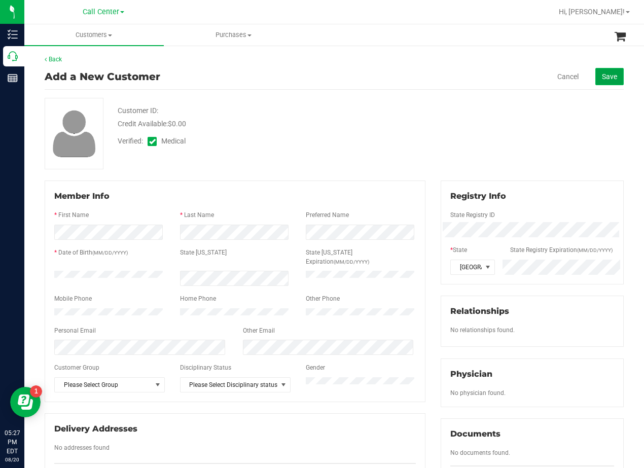
click at [610, 78] on button "Save" at bounding box center [609, 76] width 28 height 17
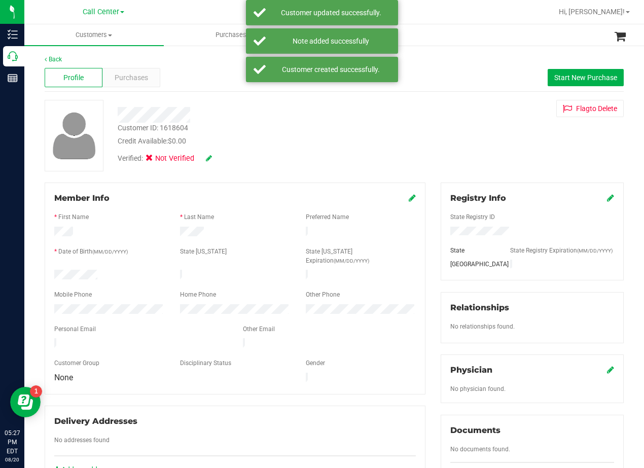
click at [495, 134] on div "Customer ID: 1618604 Credit Available: $0.00 Verified: Not Verified Flag to Del…" at bounding box center [334, 136] width 594 height 72
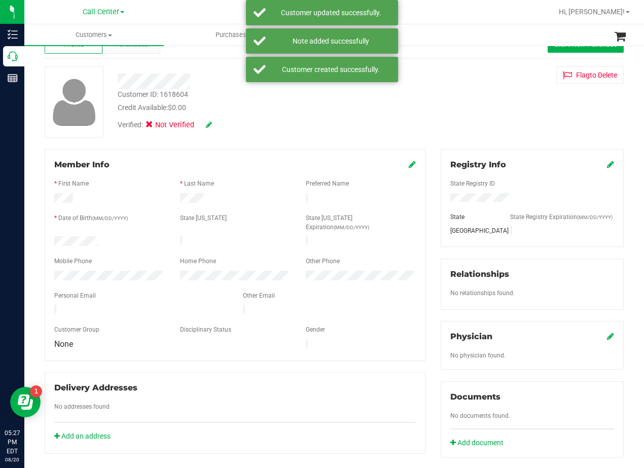
scroll to position [51, 0]
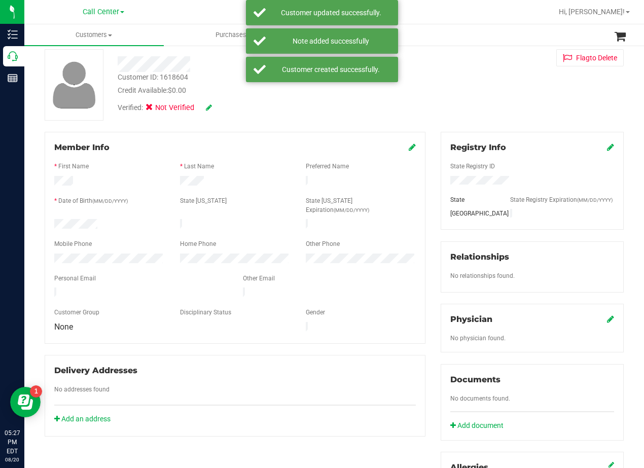
click at [607, 323] on icon at bounding box center [610, 319] width 7 height 8
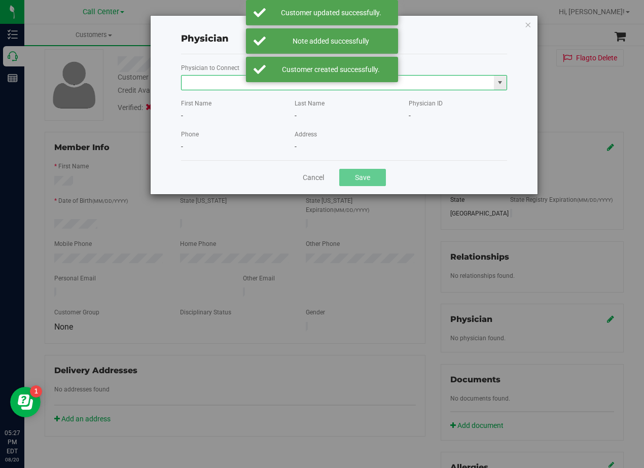
click at [215, 88] on input "text" at bounding box center [338, 83] width 312 height 14
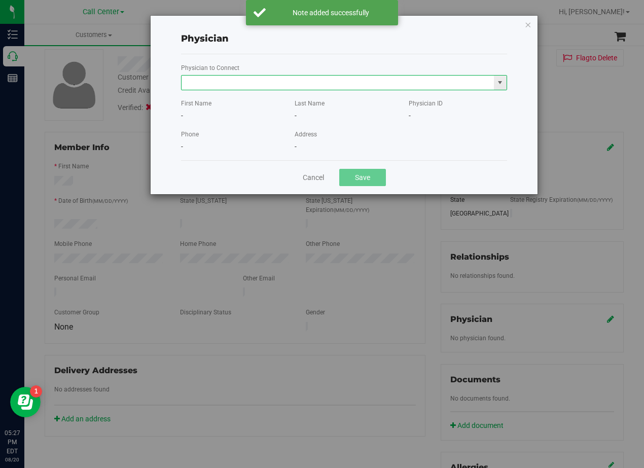
click at [215, 88] on input "text" at bounding box center [338, 83] width 312 height 14
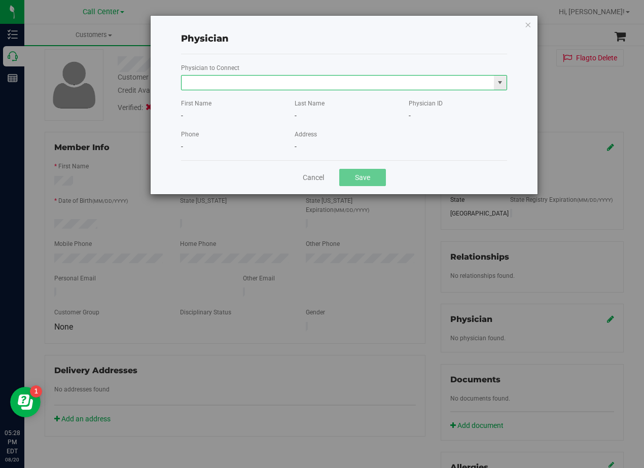
click at [215, 88] on input "text" at bounding box center [338, 83] width 312 height 14
type input "jennings"
click at [528, 26] on icon "button" at bounding box center [527, 24] width 7 height 12
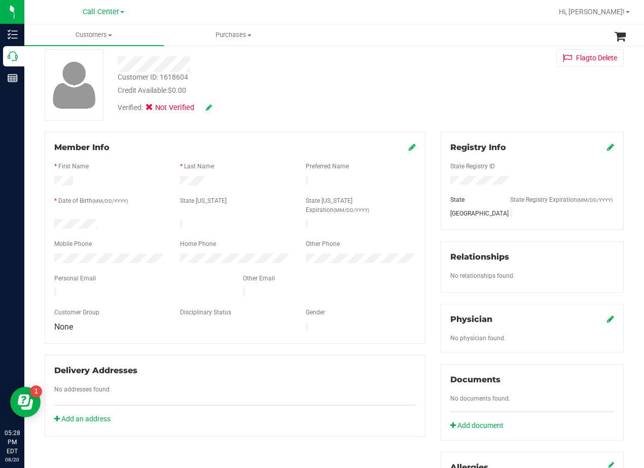
click at [422, 104] on div "Customer ID: 1618604 Credit Available: $0.00 Verified: Not Verified Flag to Del…" at bounding box center [334, 85] width 594 height 72
click at [412, 74] on div "Customer ID: 1618604 Credit Available: $0.00 Verified: Not Verified Flag to Del…" at bounding box center [334, 85] width 594 height 72
drag, startPoint x: 431, startPoint y: 125, endPoint x: 430, endPoint y: 136, distance: 11.8
click at [431, 129] on div "Back Profile Purchases Start New Purchase Customer ID: 1618604 Credit Available…" at bounding box center [334, 335] width 579 height 662
click at [433, 142] on div "Registry Info State Registry ID State State Registry Expiration (MM/DD/YYYY) TX…" at bounding box center [532, 316] width 198 height 369
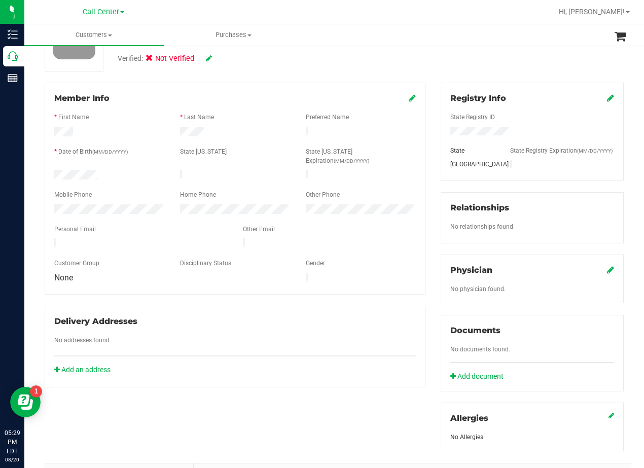
scroll to position [101, 0]
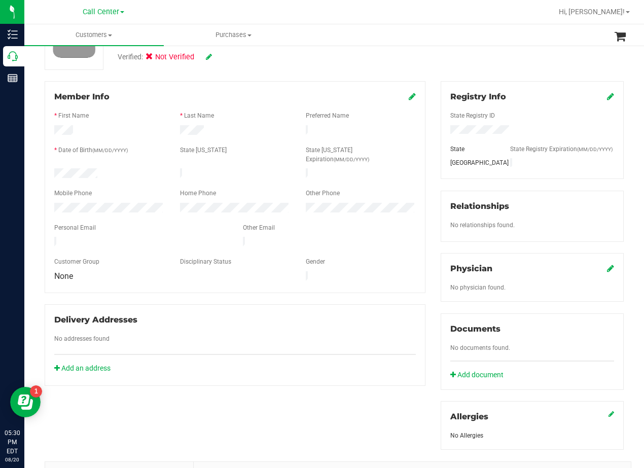
click at [301, 152] on div "State ID Expiration (MM/DD/YYYY)" at bounding box center [361, 156] width 126 height 21
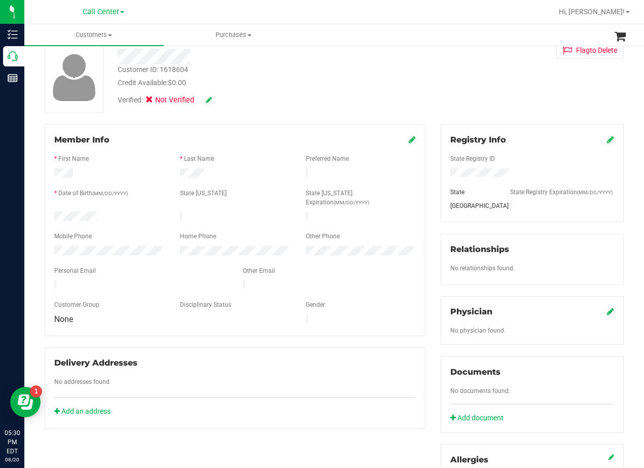
scroll to position [0, 0]
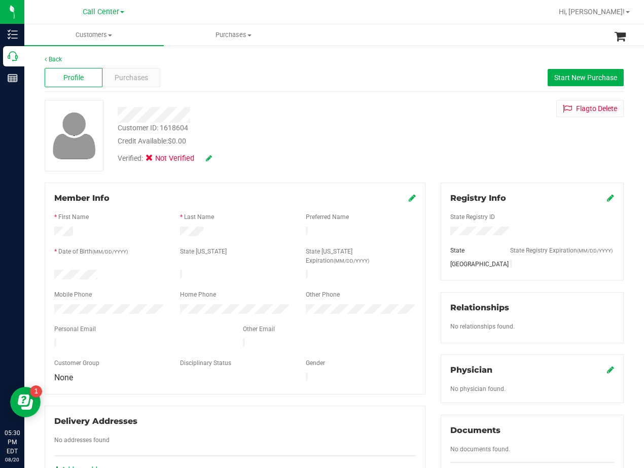
click at [433, 116] on div "Flag to Delete" at bounding box center [532, 108] width 198 height 17
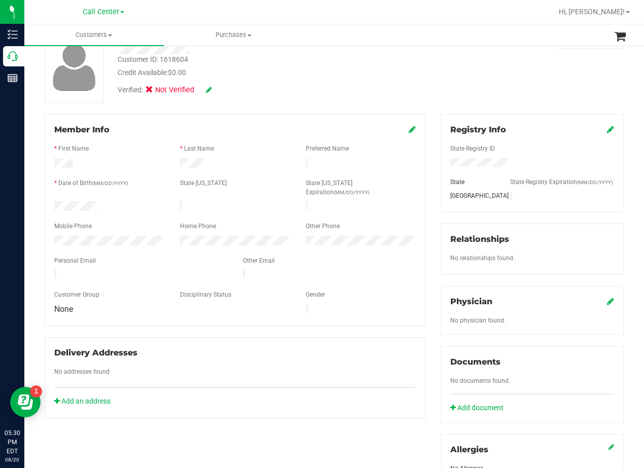
scroll to position [51, 0]
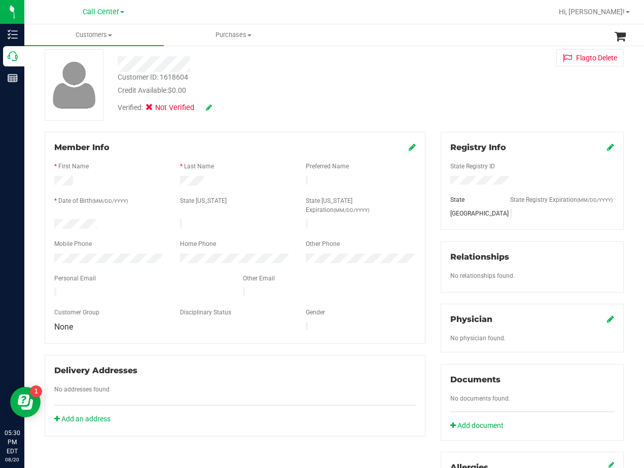
click at [409, 145] on icon at bounding box center [412, 147] width 7 height 8
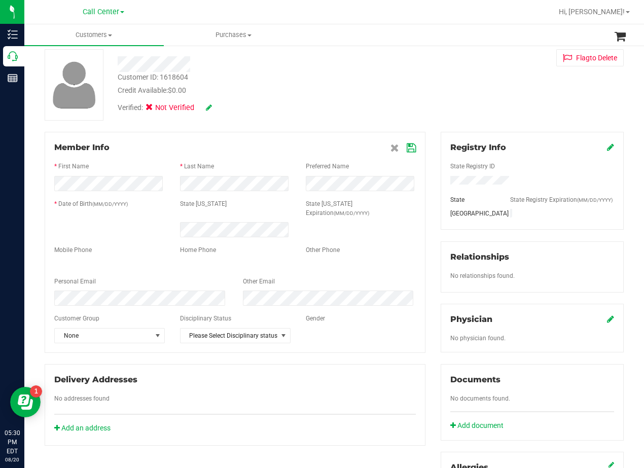
drag, startPoint x: 397, startPoint y: 88, endPoint x: 367, endPoint y: 86, distance: 30.0
click at [396, 88] on div "Customer ID: 1618604 Credit Available: $0.00" at bounding box center [258, 84] width 297 height 24
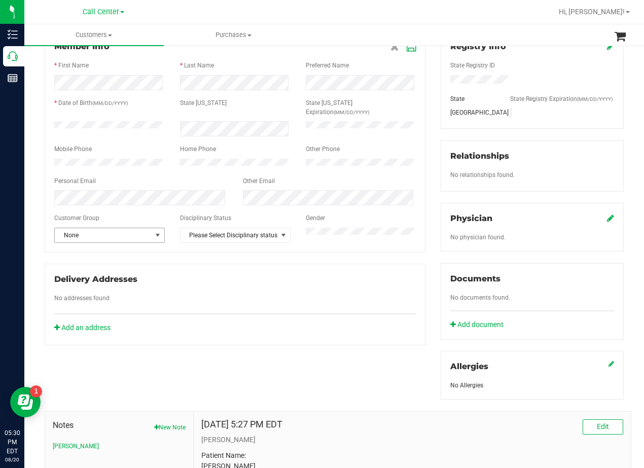
scroll to position [152, 0]
click at [173, 181] on div "Personal Email" at bounding box center [141, 182] width 189 height 12
click at [296, 176] on div "Other Email" at bounding box center [329, 182] width 189 height 12
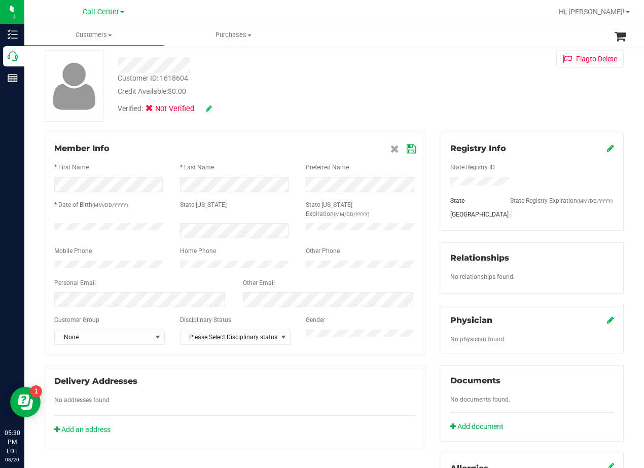
scroll to position [0, 0]
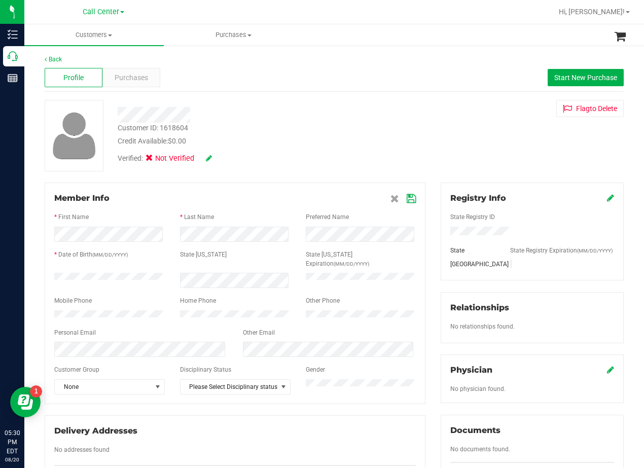
click at [407, 195] on icon at bounding box center [411, 199] width 9 height 8
click at [384, 137] on div "Customer ID: 1618604 Credit Available: $0.00 Verified: Not Verified Flag to Del…" at bounding box center [334, 136] width 594 height 72
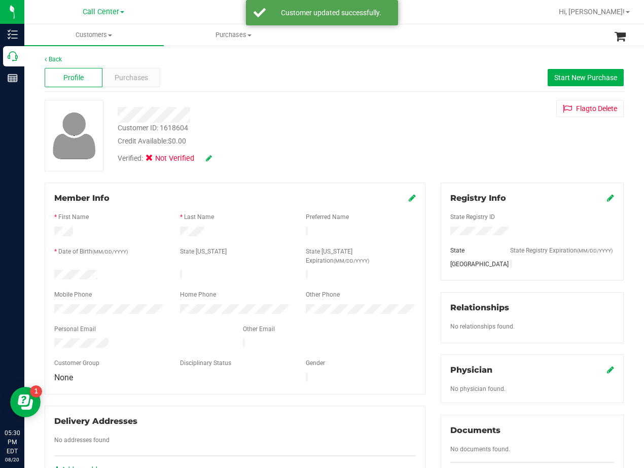
click at [210, 159] on icon at bounding box center [209, 158] width 6 height 7
click at [221, 161] on icon at bounding box center [223, 158] width 8 height 7
click at [276, 141] on div at bounding box center [334, 136] width 594 height 72
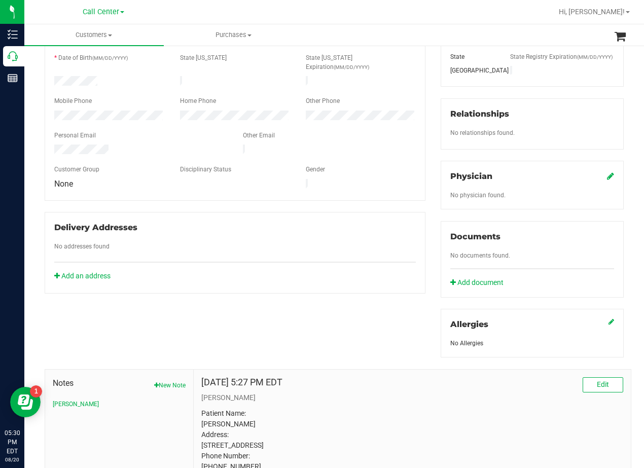
scroll to position [254, 0]
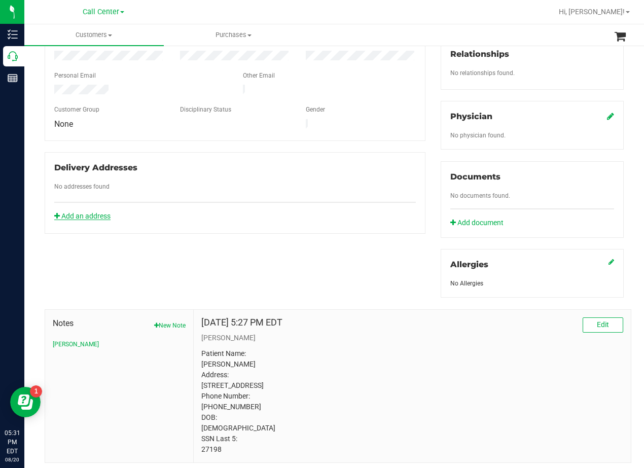
click at [96, 212] on link "Add an address" at bounding box center [82, 216] width 56 height 8
click at [317, 218] on div "Member Info * First Name * Last Name Preferred Name * Date of Birth (MM/DD/YYYY…" at bounding box center [334, 196] width 594 height 534
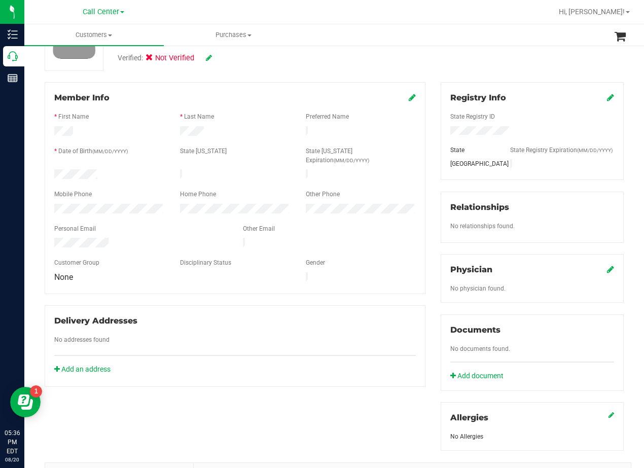
scroll to position [101, 0]
click at [425, 138] on div "Member Info * First Name * Last Name Preferred Name * Date of Birth (MM/DD/YYYY…" at bounding box center [235, 233] width 396 height 305
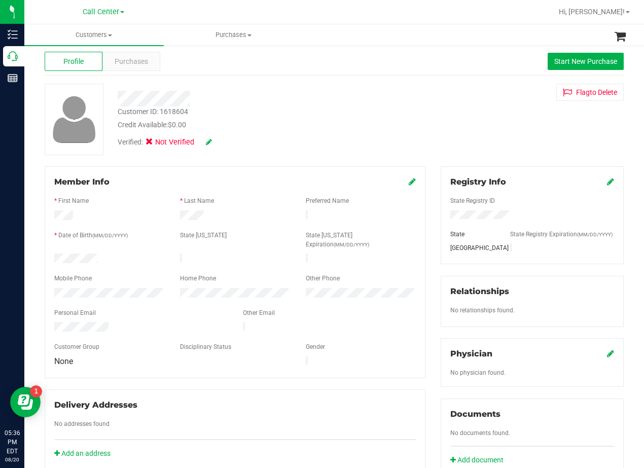
scroll to position [0, 0]
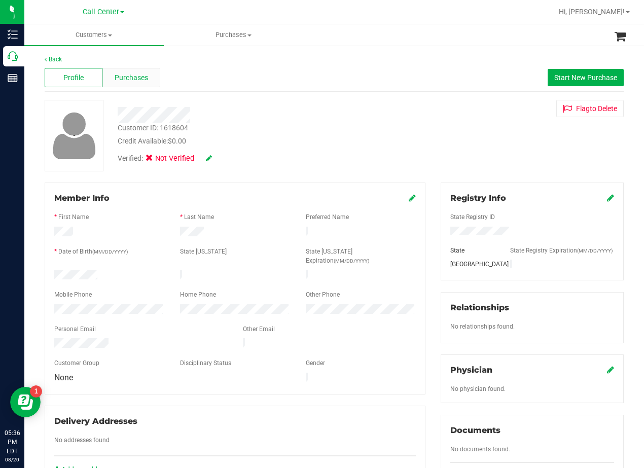
click at [131, 77] on span "Purchases" at bounding box center [131, 78] width 33 height 11
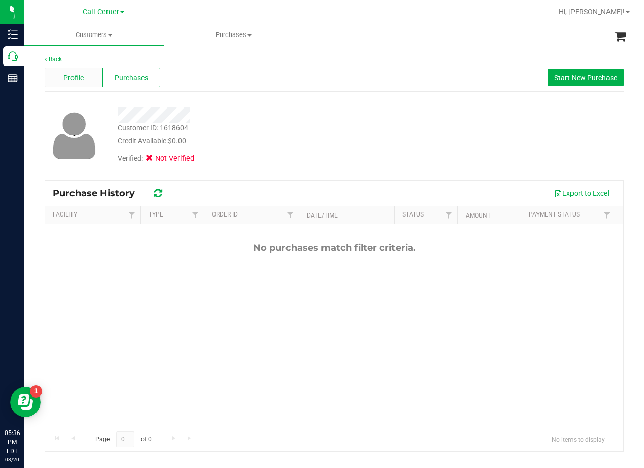
click at [73, 80] on span "Profile" at bounding box center [73, 78] width 20 height 11
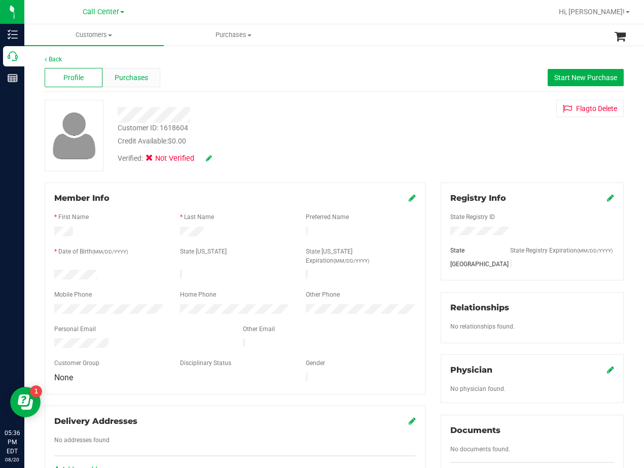
click at [125, 79] on span "Purchases" at bounding box center [131, 78] width 33 height 11
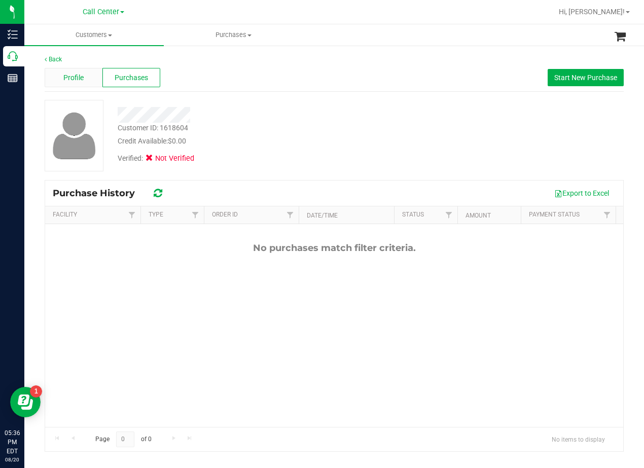
click at [80, 73] on span "Profile" at bounding box center [73, 78] width 20 height 11
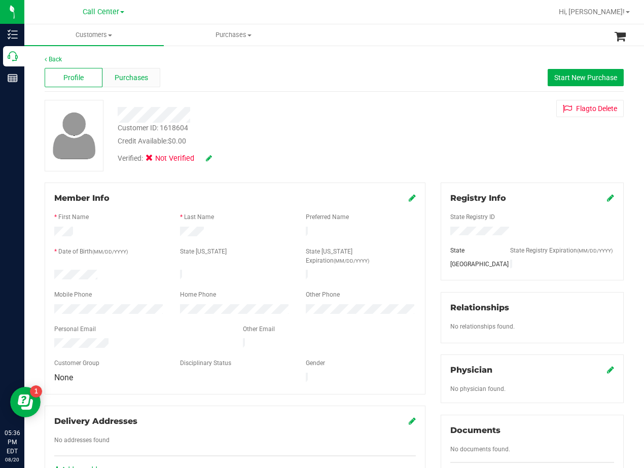
click at [133, 85] on div "Purchases" at bounding box center [131, 77] width 58 height 19
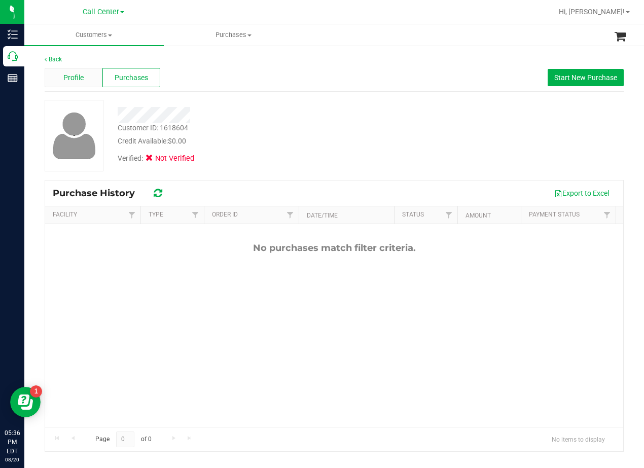
click at [94, 79] on div "Profile" at bounding box center [74, 77] width 58 height 19
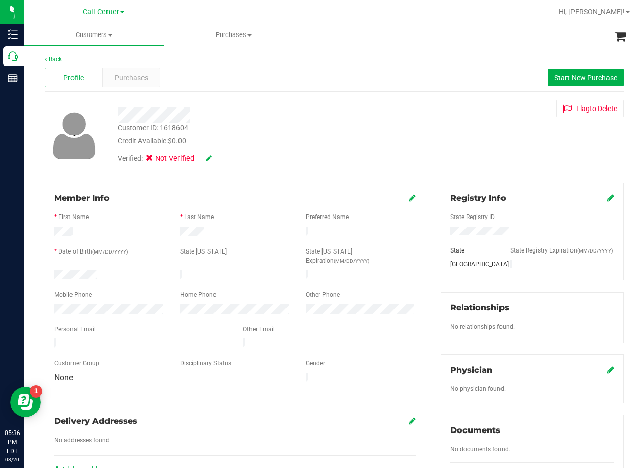
click at [428, 142] on div "Customer ID: 1618604 Credit Available: $0.00 Verified: Not Verified Flag to Del…" at bounding box center [334, 136] width 594 height 72
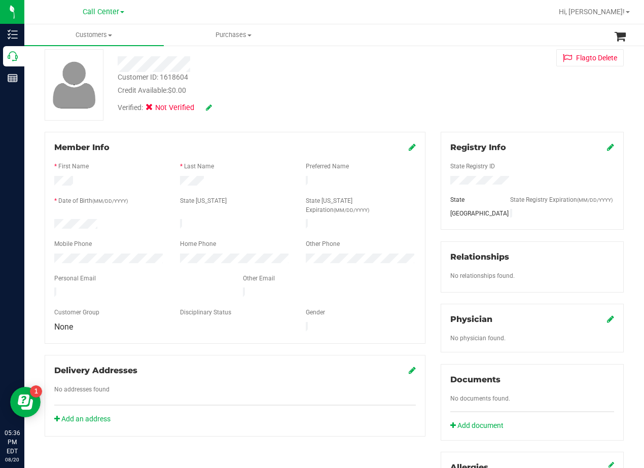
click at [329, 76] on div "Customer ID: 1618604 Credit Available: $0.00" at bounding box center [258, 84] width 297 height 24
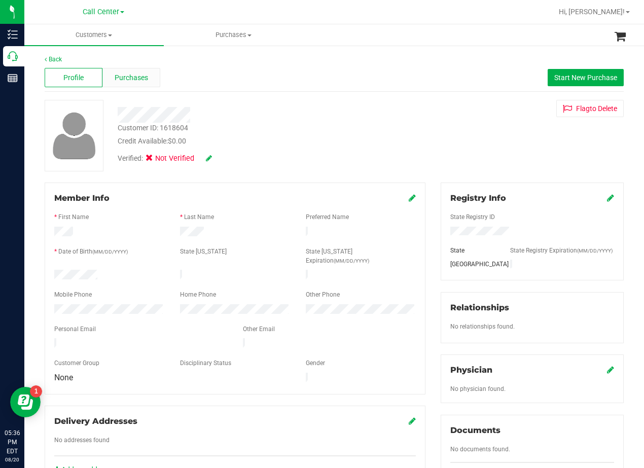
click at [130, 81] on span "Purchases" at bounding box center [131, 78] width 33 height 11
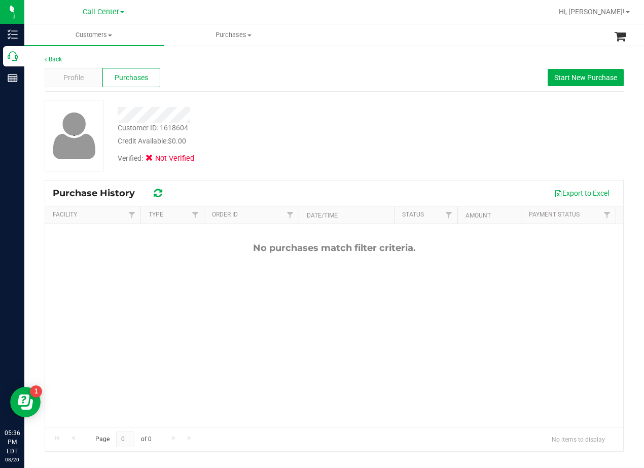
click at [104, 80] on div "Purchases" at bounding box center [131, 77] width 58 height 19
click at [101, 81] on div "Profile" at bounding box center [74, 77] width 58 height 19
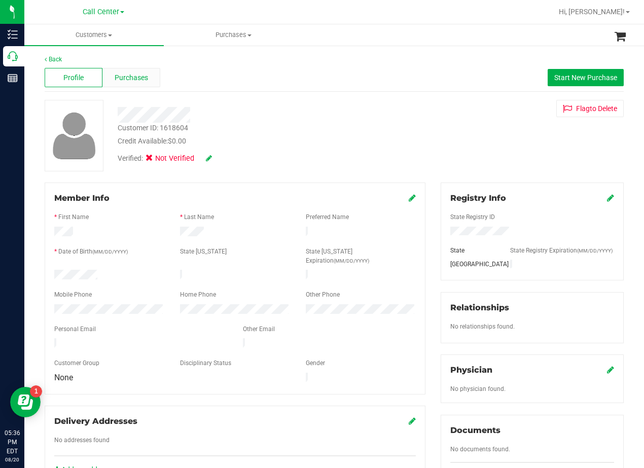
click at [133, 76] on span "Purchases" at bounding box center [131, 78] width 33 height 11
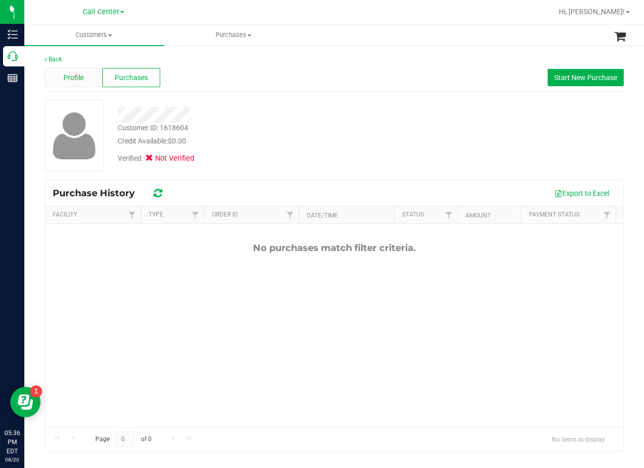
click at [100, 83] on div "Profile" at bounding box center [74, 77] width 58 height 19
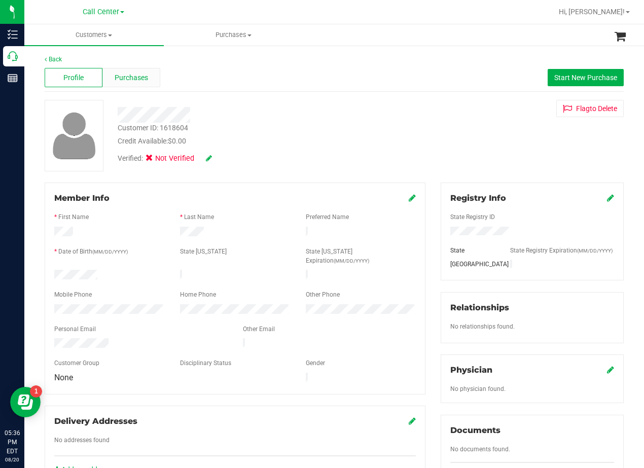
click at [103, 68] on div "Purchases" at bounding box center [131, 77] width 58 height 19
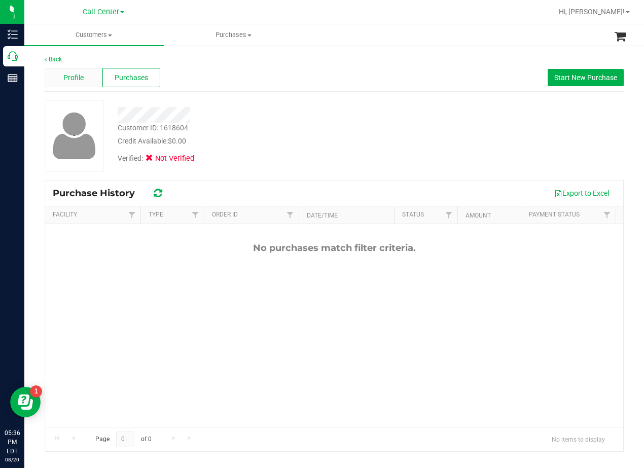
click at [69, 80] on span "Profile" at bounding box center [73, 78] width 20 height 11
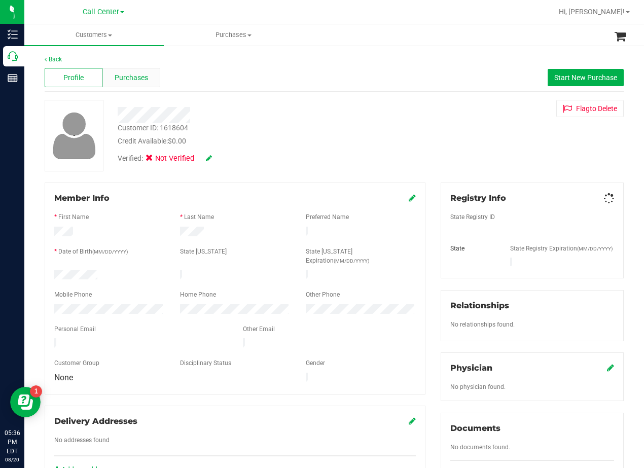
click at [130, 83] on div "Purchases" at bounding box center [131, 77] width 58 height 19
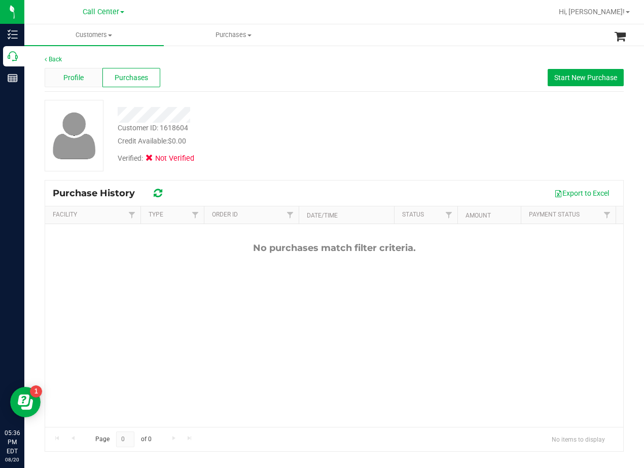
click at [85, 84] on div "Profile" at bounding box center [74, 77] width 58 height 19
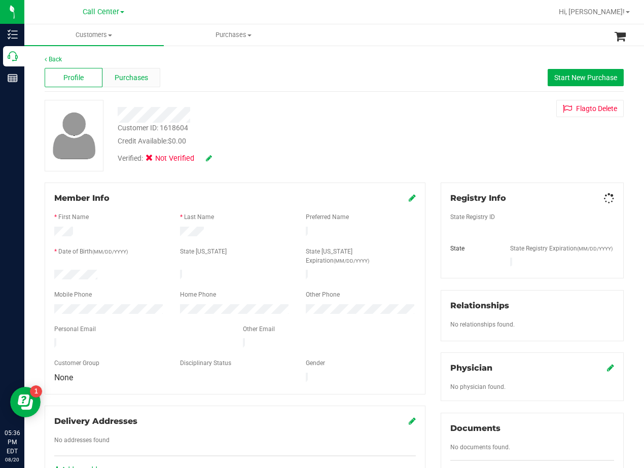
click at [137, 76] on span "Purchases" at bounding box center [131, 78] width 33 height 11
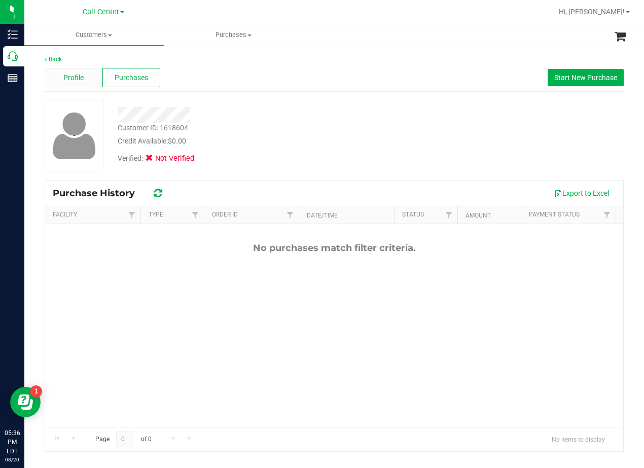
click at [73, 78] on span "Profile" at bounding box center [73, 78] width 20 height 11
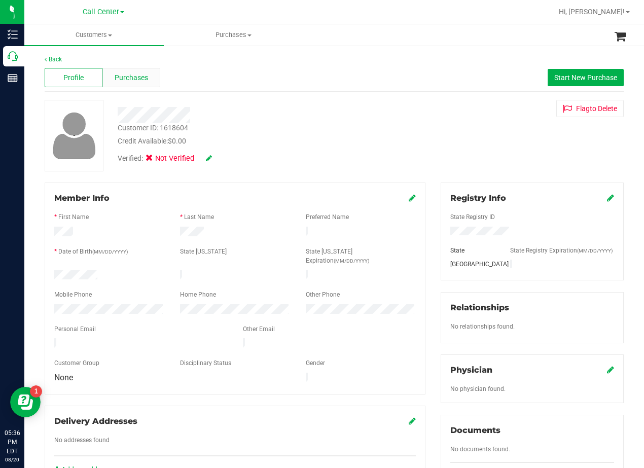
click at [127, 78] on span "Purchases" at bounding box center [131, 78] width 33 height 11
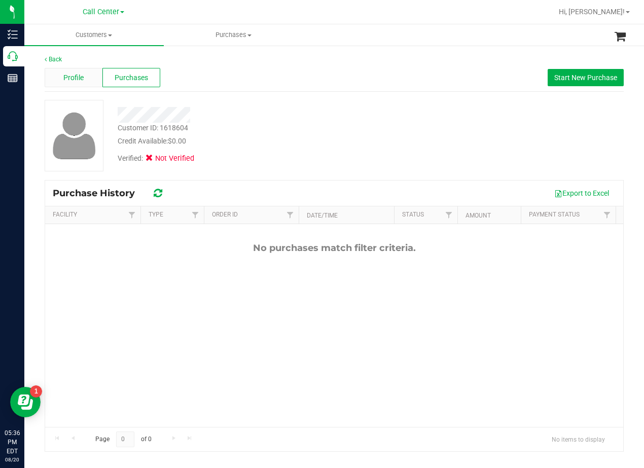
click at [72, 79] on span "Profile" at bounding box center [73, 78] width 20 height 11
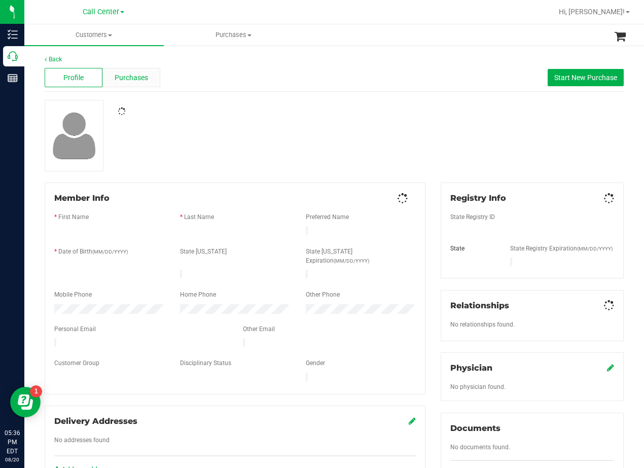
click at [133, 76] on span "Purchases" at bounding box center [131, 78] width 33 height 11
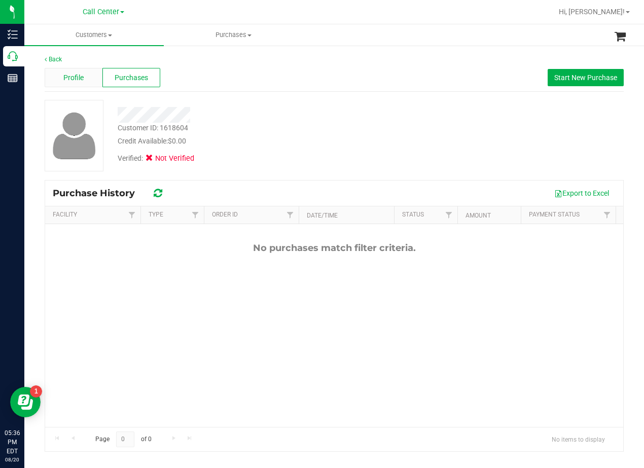
click at [84, 78] on div "Profile" at bounding box center [74, 77] width 58 height 19
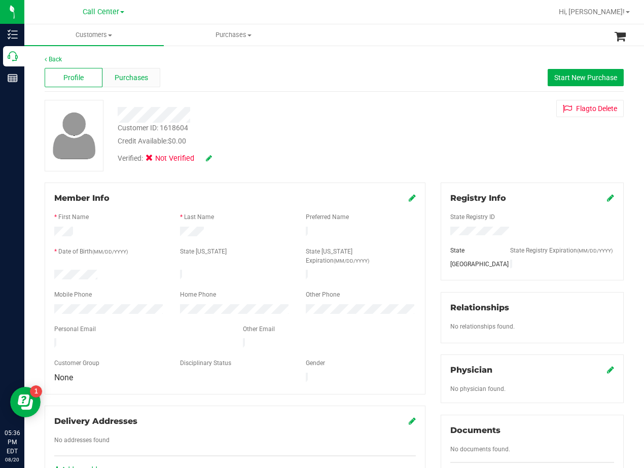
click at [131, 76] on span "Purchases" at bounding box center [131, 78] width 33 height 11
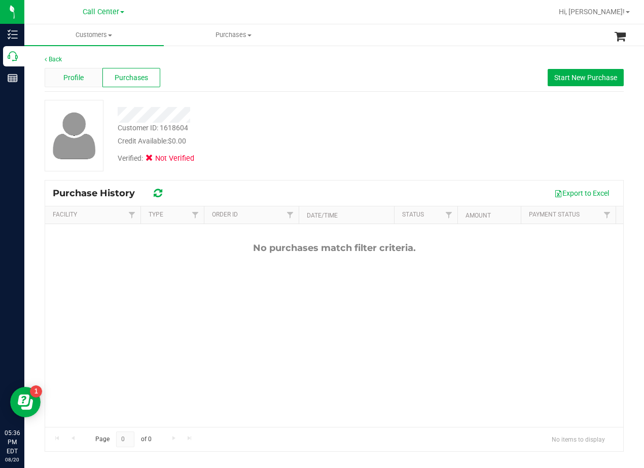
click at [82, 82] on span "Profile" at bounding box center [73, 78] width 20 height 11
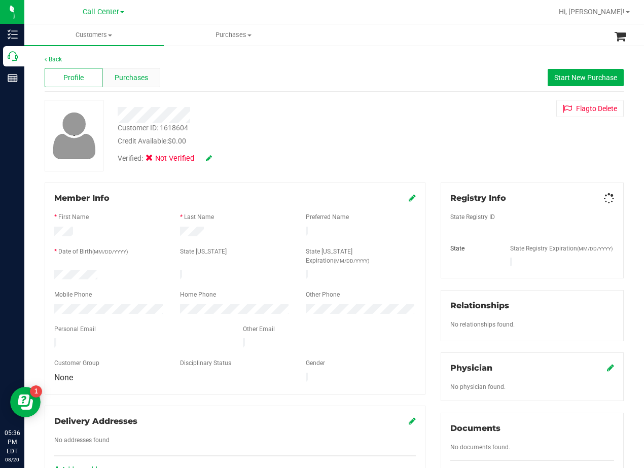
click at [131, 82] on span "Purchases" at bounding box center [131, 78] width 33 height 11
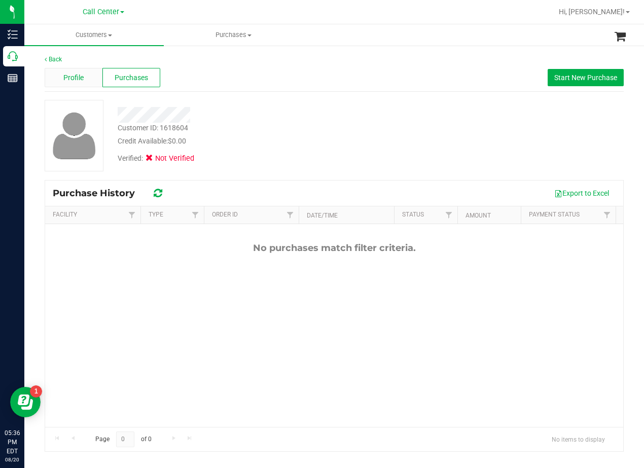
click at [87, 81] on div "Profile" at bounding box center [74, 77] width 58 height 19
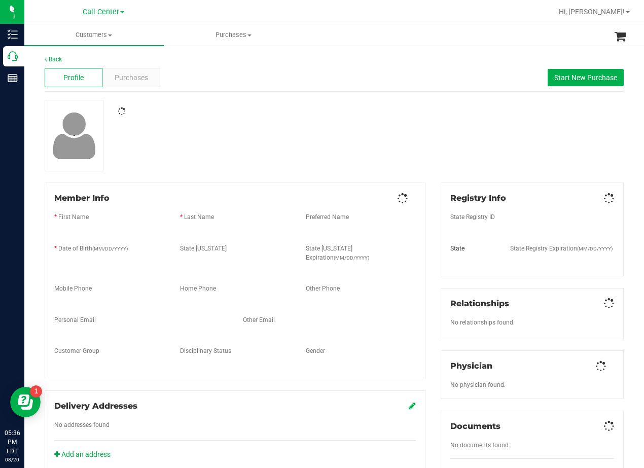
click at [142, 80] on span "Purchases" at bounding box center [131, 78] width 33 height 11
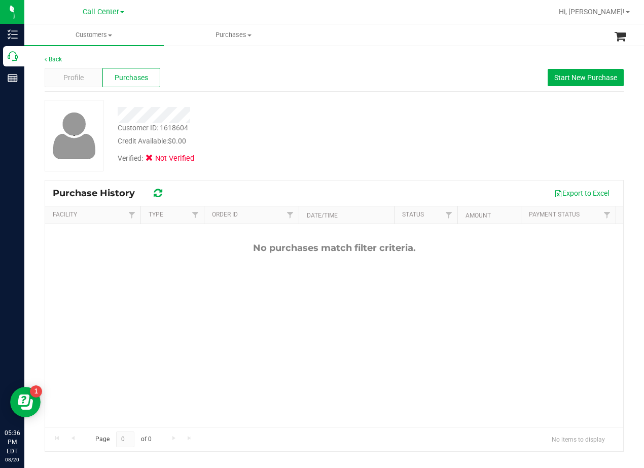
click at [105, 79] on div "Purchases" at bounding box center [131, 77] width 58 height 19
click at [95, 79] on div "Profile" at bounding box center [74, 77] width 58 height 19
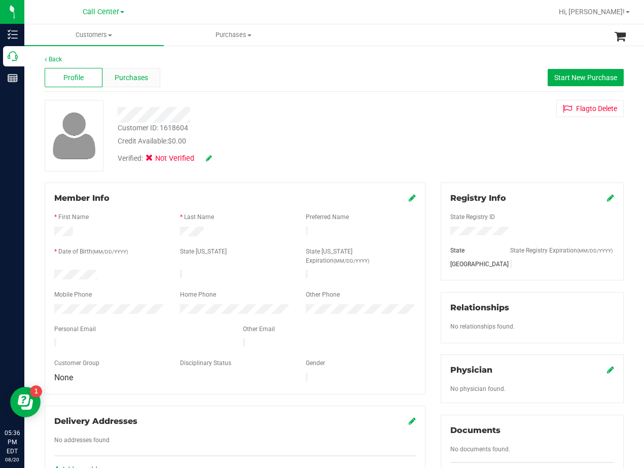
click at [134, 82] on span "Purchases" at bounding box center [131, 78] width 33 height 11
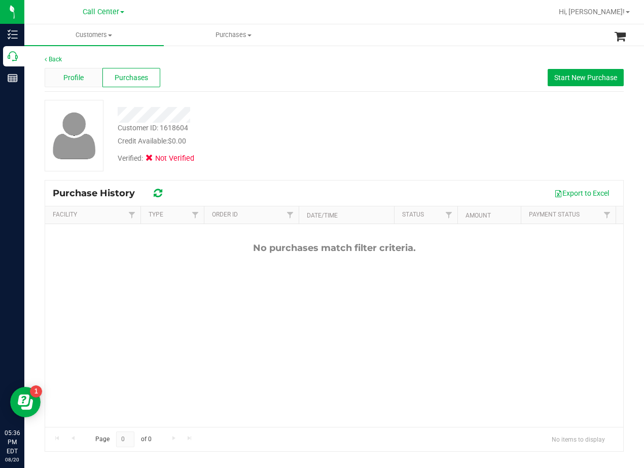
click at [83, 78] on span "Profile" at bounding box center [73, 78] width 20 height 11
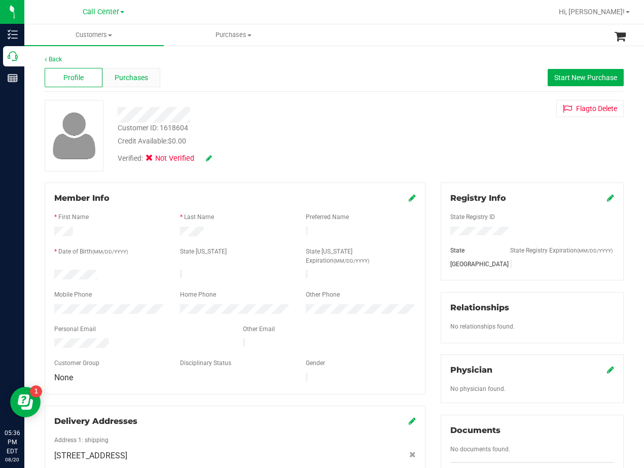
click at [141, 77] on span "Purchases" at bounding box center [131, 78] width 33 height 11
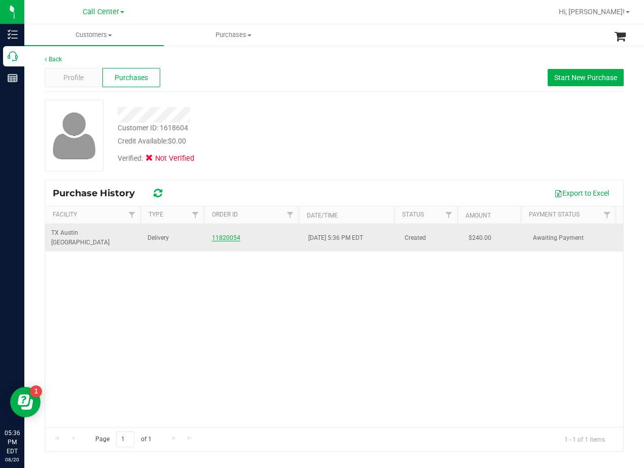
click at [218, 234] on link "11820054" at bounding box center [226, 237] width 28 height 7
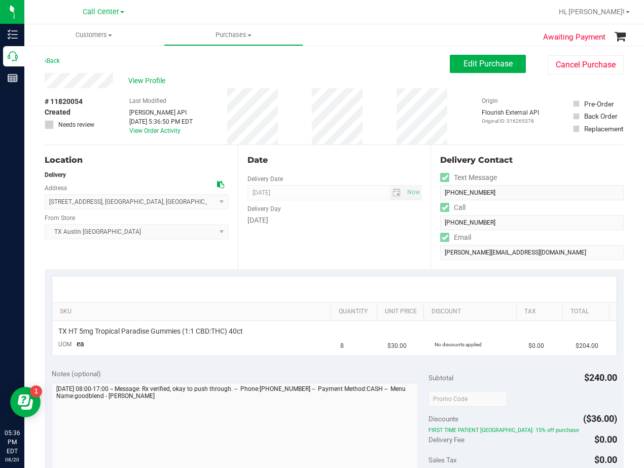
click at [323, 148] on div "Date Delivery Date 08/22/2025 Now 08/22/2025 06:00 PM Now Delivery Day Friday" at bounding box center [334, 207] width 193 height 124
click at [323, 149] on div "Date Delivery Date 08/22/2025 Now 08/22/2025 06:00 PM Now Delivery Day Friday" at bounding box center [334, 207] width 193 height 124
click at [486, 70] on button "Edit Purchase" at bounding box center [488, 64] width 76 height 18
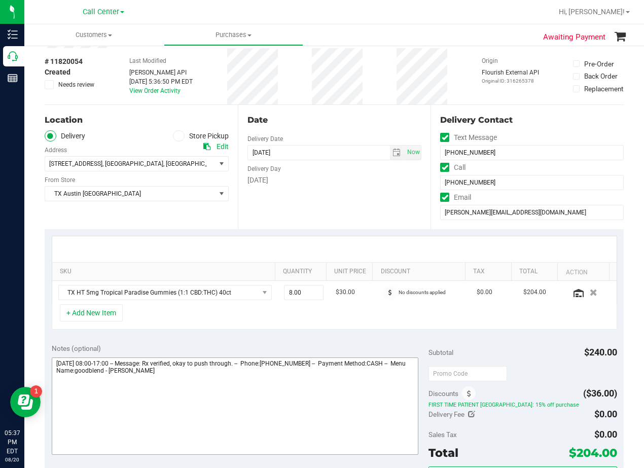
scroll to position [152, 0]
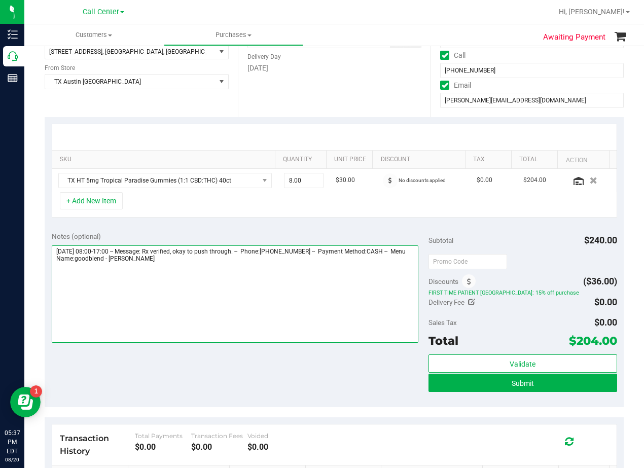
click at [246, 260] on textarea at bounding box center [235, 293] width 367 height 97
type textarea "Friday 08/22/2025 08:00-17:00 -- Message: Rx verified, okay to push through. --…"
click at [286, 297] on textarea at bounding box center [235, 293] width 367 height 97
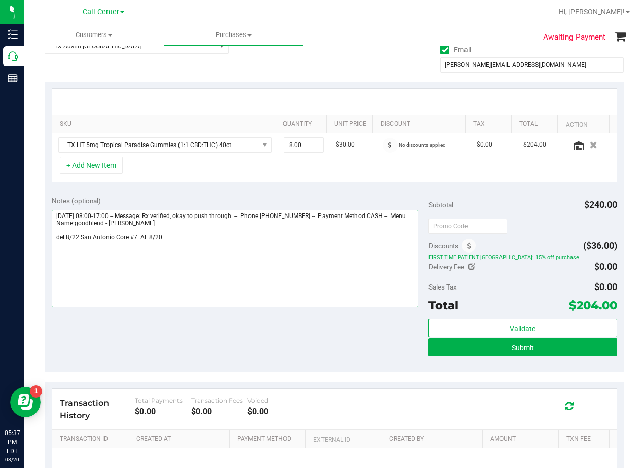
scroll to position [203, 0]
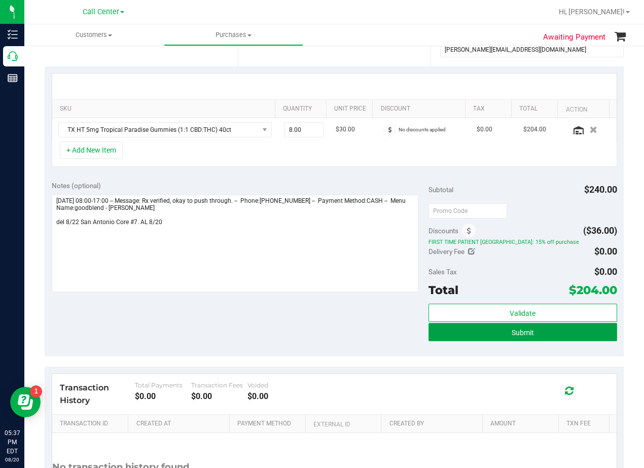
click at [472, 335] on button "Submit" at bounding box center [523, 332] width 189 height 18
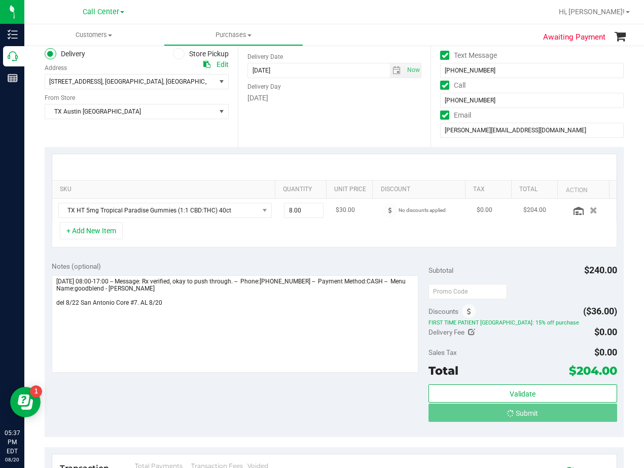
scroll to position [0, 0]
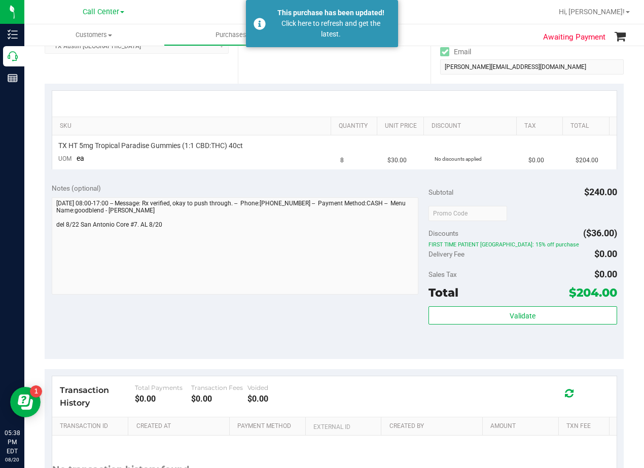
scroll to position [203, 0]
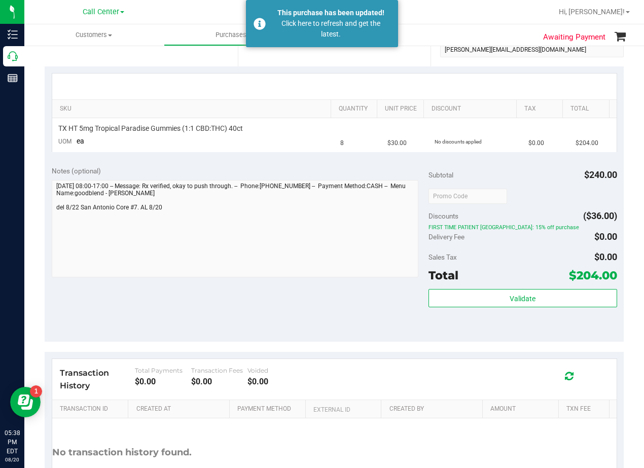
click at [358, 170] on div "Notes (optional)" at bounding box center [240, 171] width 377 height 10
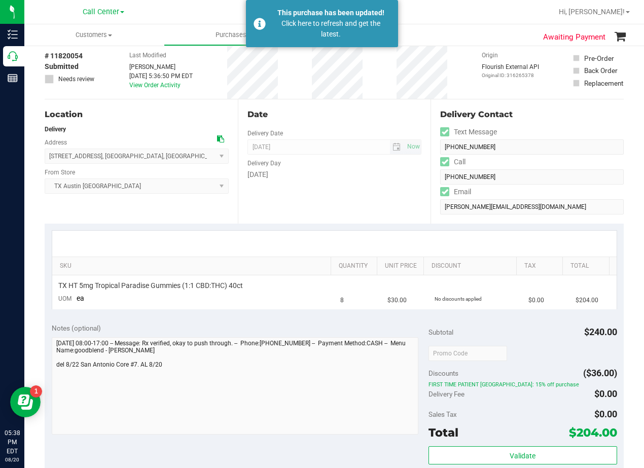
scroll to position [0, 0]
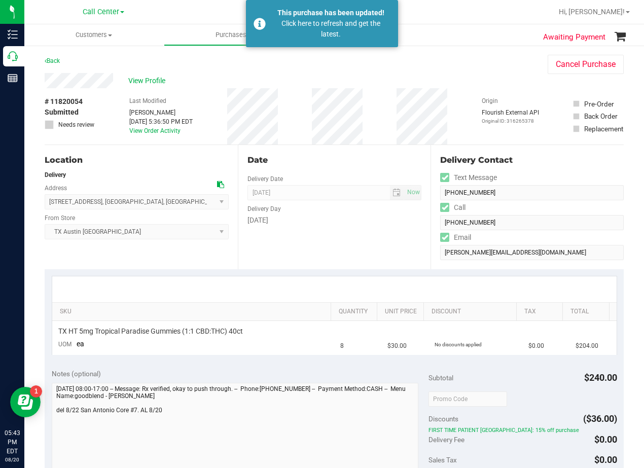
click at [398, 242] on div "Date Delivery Date 08/22/2025 Now 08/22/2025 08:00 AM Now Delivery Day Friday" at bounding box center [334, 207] width 193 height 124
click at [131, 73] on div "View Profile" at bounding box center [286, 80] width 483 height 15
click at [134, 76] on span "View Profile" at bounding box center [148, 81] width 41 height 11
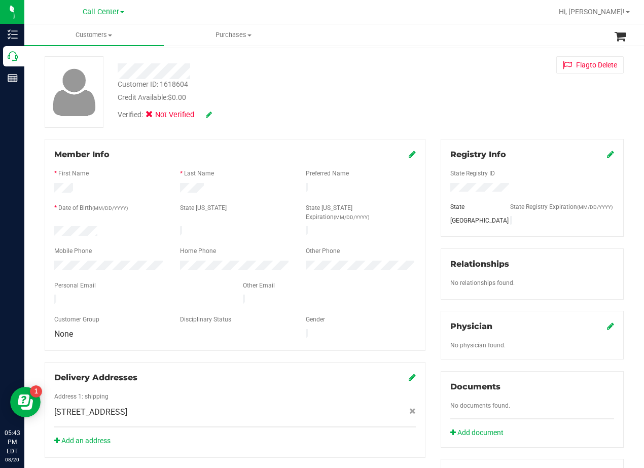
scroll to position [101, 0]
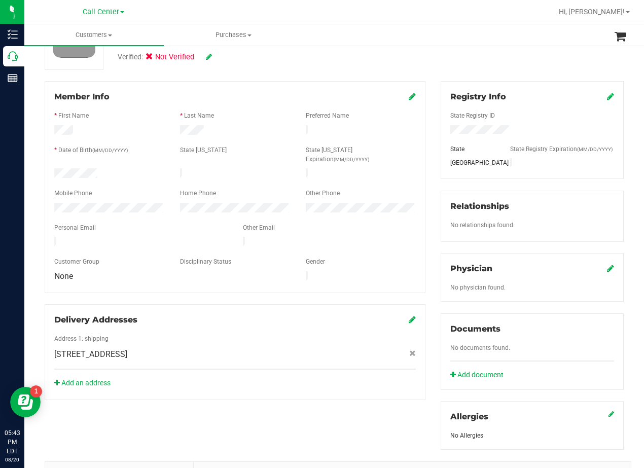
click at [607, 272] on icon at bounding box center [610, 268] width 7 height 8
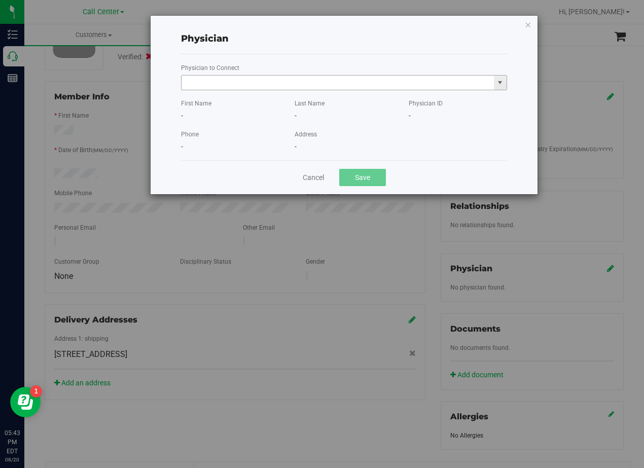
click at [250, 79] on input "text" at bounding box center [338, 83] width 312 height 14
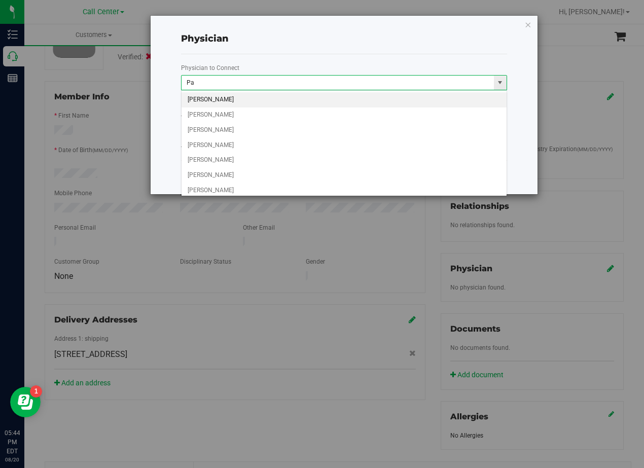
type input "P"
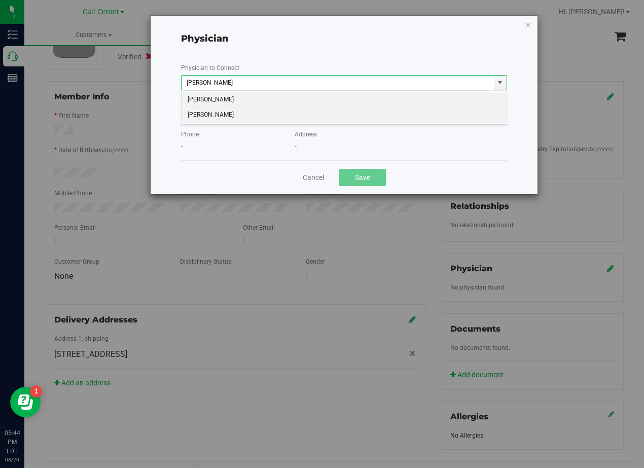
click at [248, 111] on li "PAUL JENNINGS" at bounding box center [344, 115] width 325 height 15
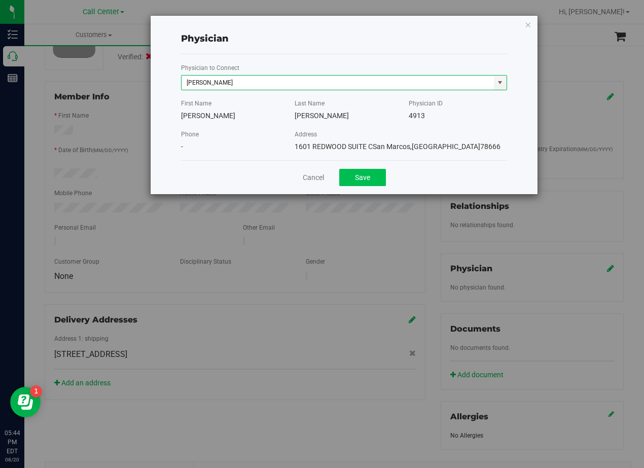
type input "PAUL JENNINGS"
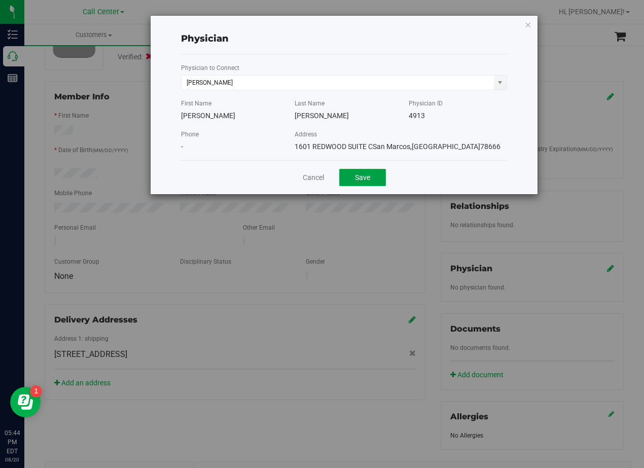
click at [363, 177] on button "Save" at bounding box center [362, 177] width 47 height 17
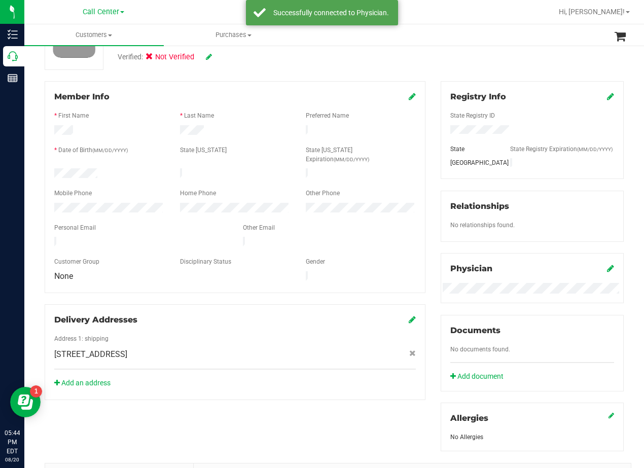
click at [363, 237] on div at bounding box center [329, 243] width 189 height 12
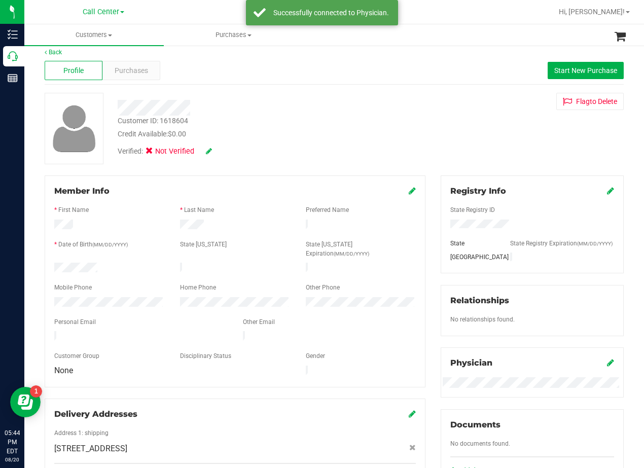
scroll to position [0, 0]
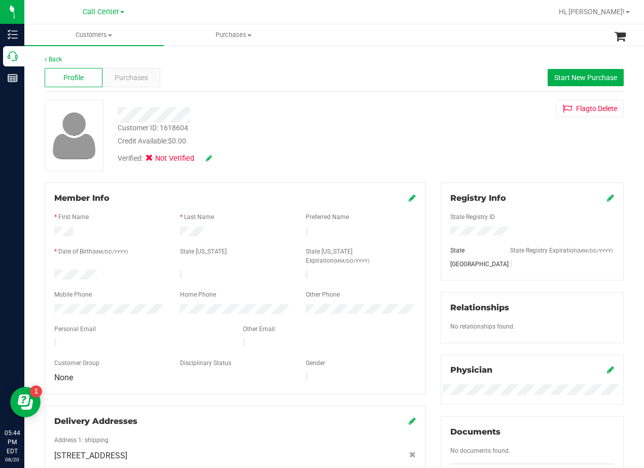
click at [386, 128] on div "Customer ID: 1618604 Credit Available: $0.00" at bounding box center [258, 135] width 297 height 24
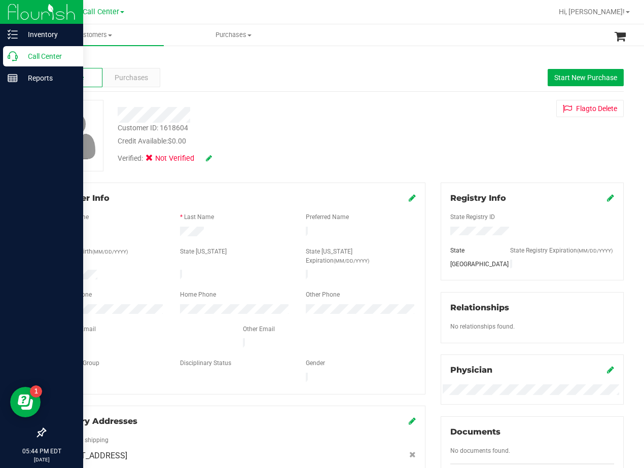
click at [6, 56] on div "Call Center" at bounding box center [43, 56] width 80 height 20
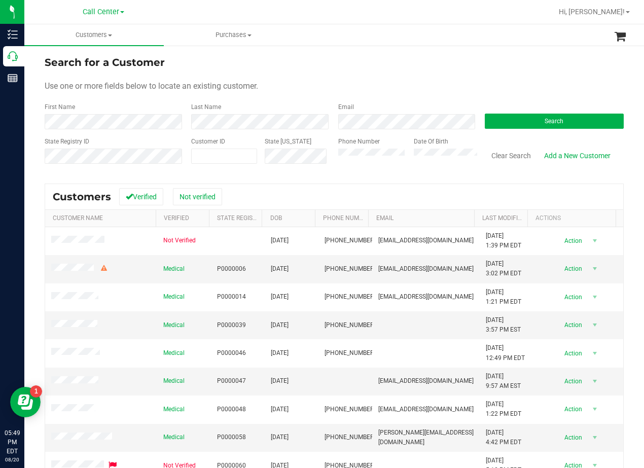
click at [401, 81] on div "Use one or more fields below to locate an existing customer." at bounding box center [334, 86] width 579 height 12
drag, startPoint x: 406, startPoint y: 44, endPoint x: 403, endPoint y: 96, distance: 52.4
click at [406, 51] on call-center "Customers All customers Add a new customer All physicians Purchases All purchas…" at bounding box center [334, 290] width 620 height 532
click at [380, 150] on div "Phone Number" at bounding box center [372, 155] width 68 height 36
click at [497, 120] on button "Search" at bounding box center [554, 121] width 139 height 15
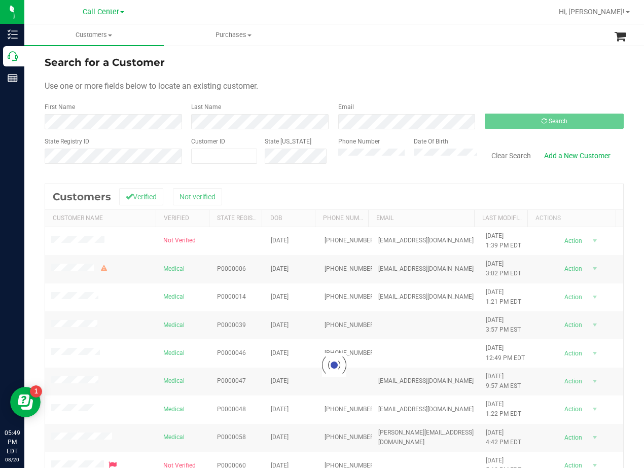
click at [330, 65] on div "Search for a Customer" at bounding box center [334, 62] width 579 height 15
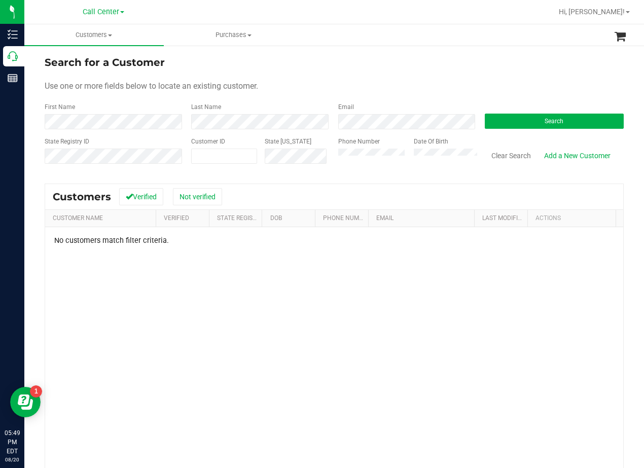
click at [416, 81] on div "Use one or more fields below to locate an existing customer." at bounding box center [334, 86] width 579 height 12
click at [376, 86] on div "Use one or more fields below to locate an existing customer." at bounding box center [334, 86] width 579 height 12
click at [373, 81] on div "Use one or more fields below to locate an existing customer." at bounding box center [334, 86] width 579 height 12
click at [396, 46] on div "Search for a Customer Use one or more fields below to locate an existing custom…" at bounding box center [334, 301] width 620 height 512
click at [510, 115] on button "Search" at bounding box center [554, 121] width 139 height 15
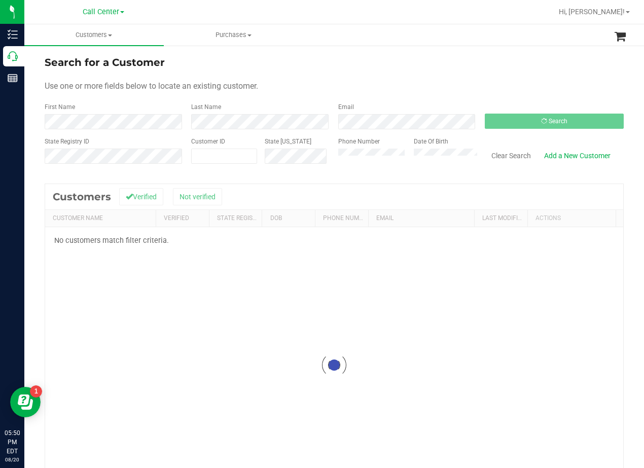
click at [454, 62] on div "Search for a Customer" at bounding box center [334, 62] width 579 height 15
click at [349, 77] on form "Search for a Customer Use one or more fields below to locate an existing custom…" at bounding box center [334, 114] width 579 height 118
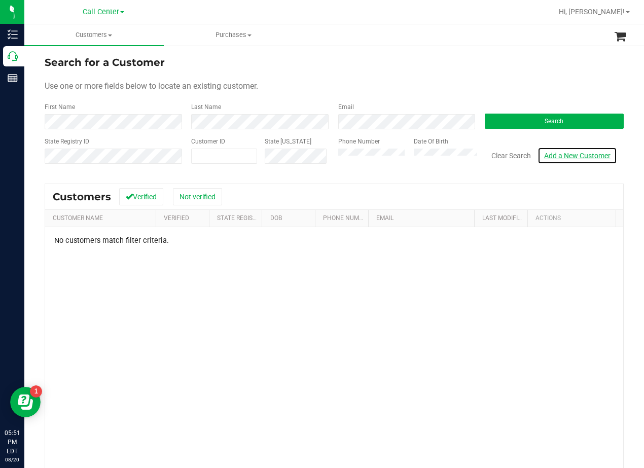
click at [571, 150] on link "Add a New Customer" at bounding box center [578, 155] width 80 height 17
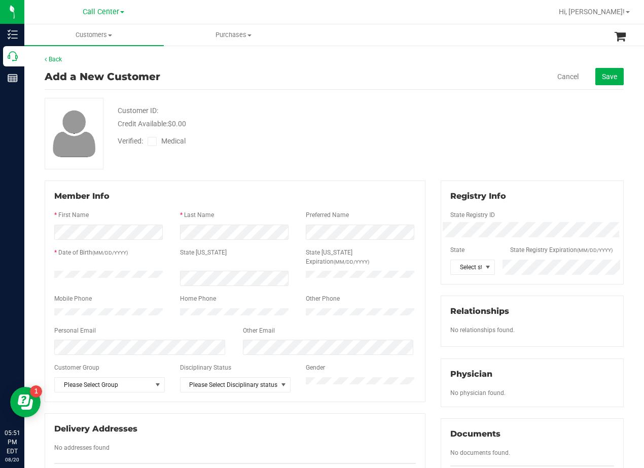
click at [397, 149] on div "Verified: Medical" at bounding box center [258, 140] width 297 height 22
drag, startPoint x: 473, startPoint y: 148, endPoint x: 372, endPoint y: 197, distance: 112.9
click at [469, 147] on div "Customer ID: Credit Available: $0.00 Verified: Medical" at bounding box center [334, 134] width 594 height 72
click at [264, 159] on div "Customer ID: Credit Available: $0.00 Verified: Medical" at bounding box center [334, 134] width 594 height 72
click at [404, 147] on div "Customer ID: Credit Available: $0.00 Verified: Medical" at bounding box center [334, 134] width 594 height 72
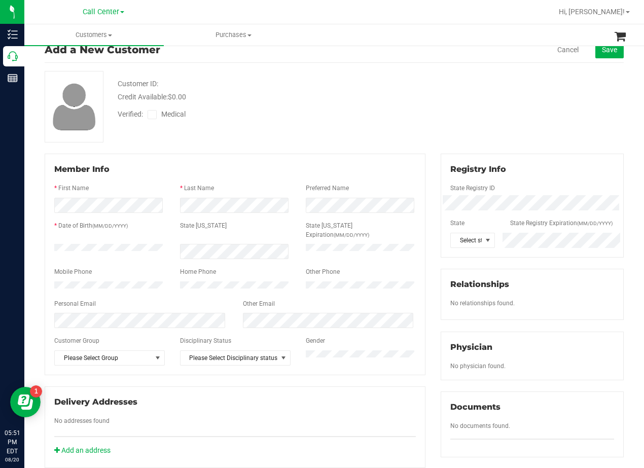
scroll to position [51, 0]
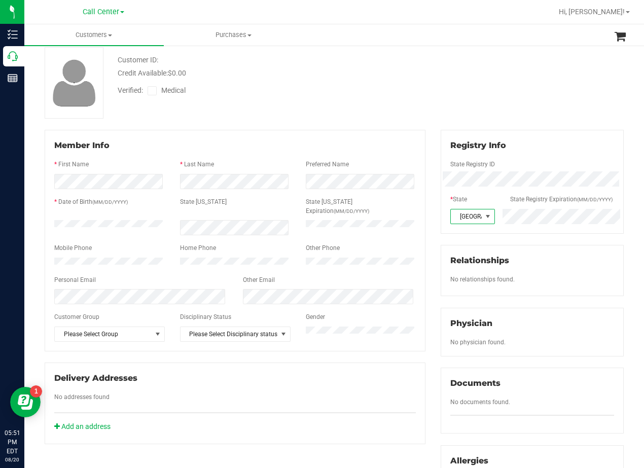
click at [149, 90] on span at bounding box center [152, 90] width 9 height 9
click at [0, 0] on input "Medical" at bounding box center [0, 0] width 0 height 0
click at [335, 108] on div "Customer ID: Credit Available: $0.00 Verified: Medical" at bounding box center [334, 83] width 594 height 72
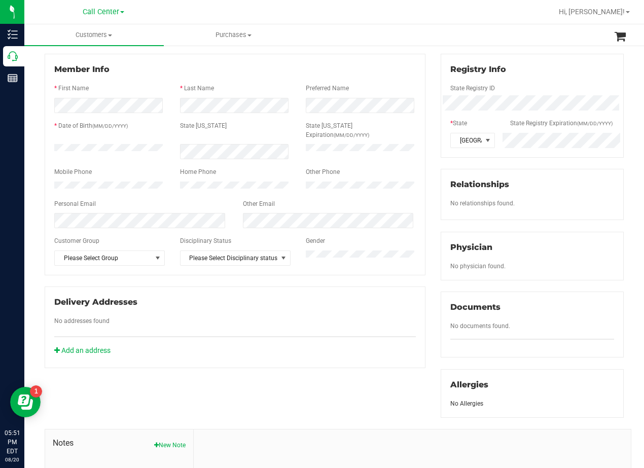
scroll to position [267, 0]
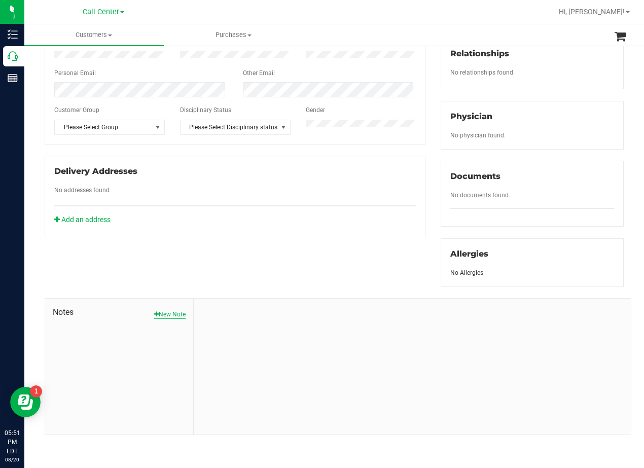
click at [172, 315] on button "New Note" at bounding box center [169, 314] width 31 height 9
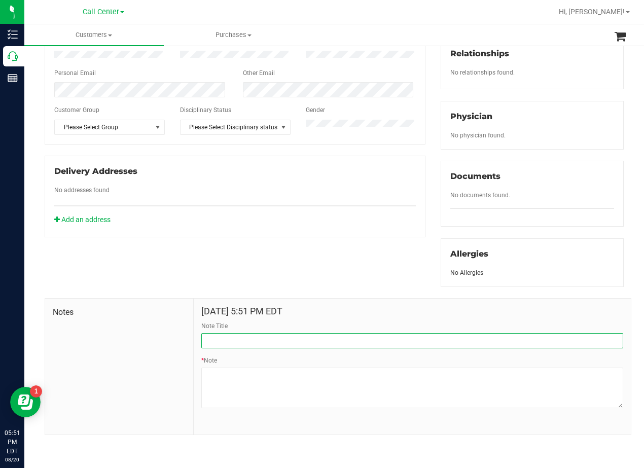
click at [307, 344] on input "Note Title" at bounding box center [412, 340] width 422 height 15
type input "CURT"
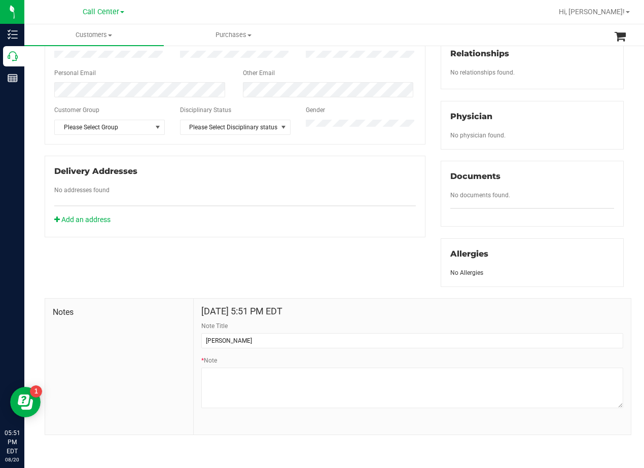
click at [320, 278] on div "Member Info * First Name * Last Name Preferred Name * Date of Birth (MM/DD/YYYY…" at bounding box center [334, 179] width 594 height 512
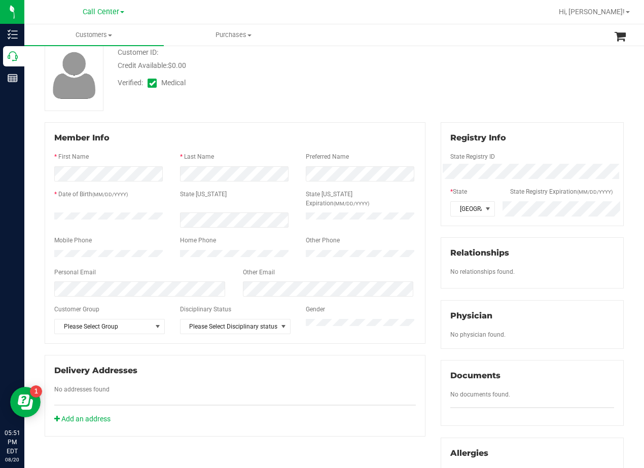
scroll to position [0, 0]
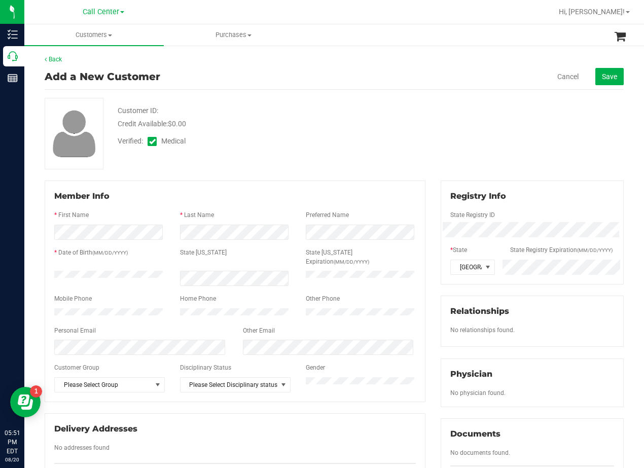
click at [363, 128] on div "Credit Available: $0.00" at bounding box center [259, 124] width 282 height 11
click at [607, 69] on button "Save" at bounding box center [609, 76] width 28 height 17
click at [476, 115] on div "Customer ID: Credit Available: $0.00 Verified: Medical" at bounding box center [334, 134] width 594 height 72
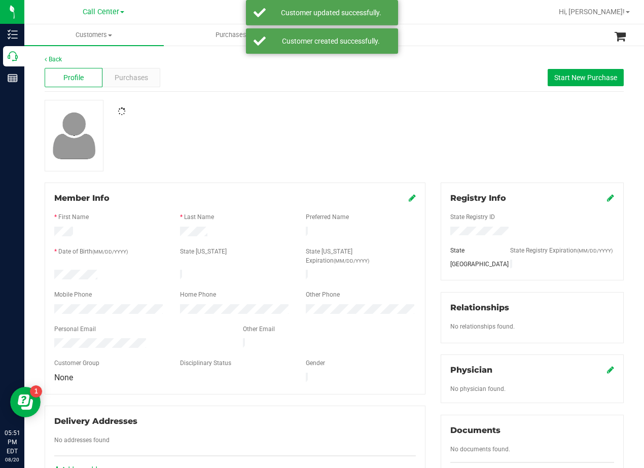
scroll to position [101, 0]
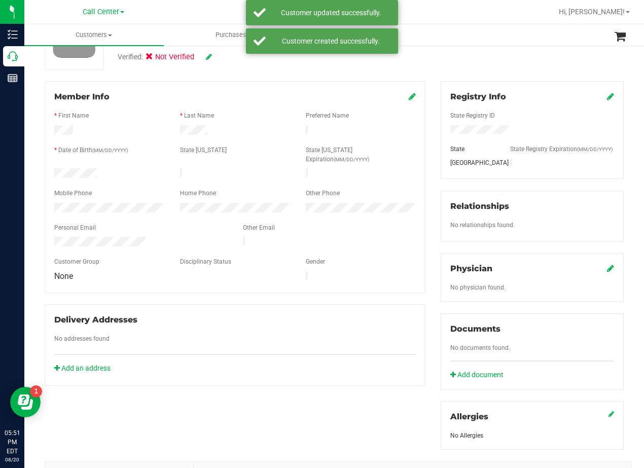
click at [607, 273] on link at bounding box center [610, 269] width 7 height 10
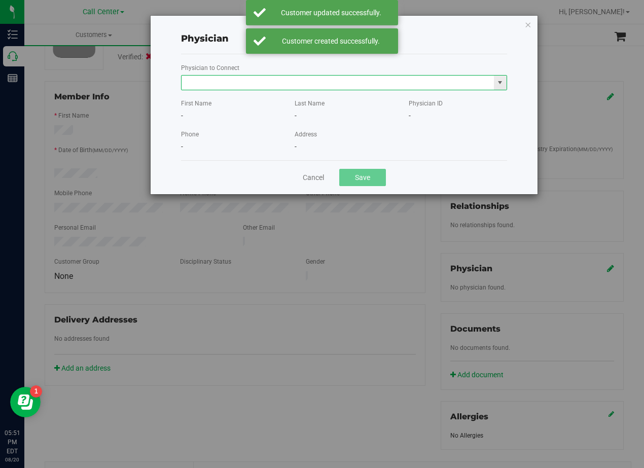
click at [226, 86] on input "text" at bounding box center [338, 83] width 312 height 14
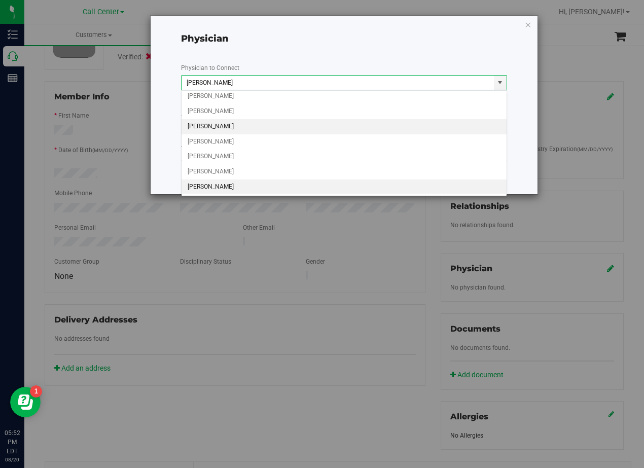
scroll to position [291, 0]
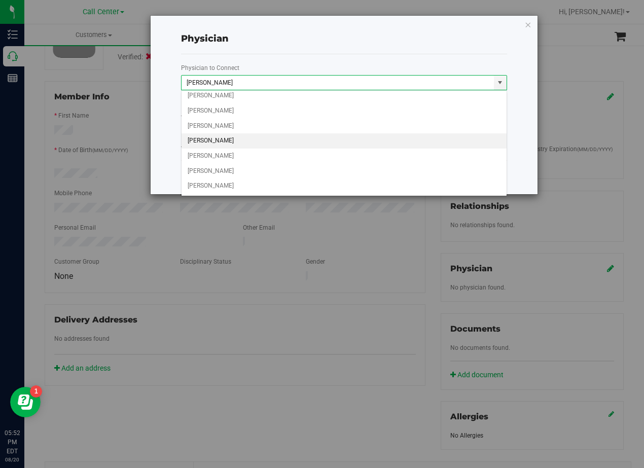
click at [253, 143] on li "NIMESH PATEL" at bounding box center [344, 140] width 325 height 15
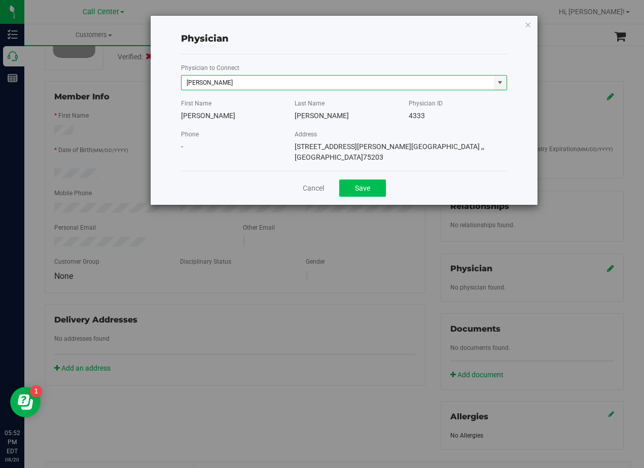
type input "NIMESH PATEL"
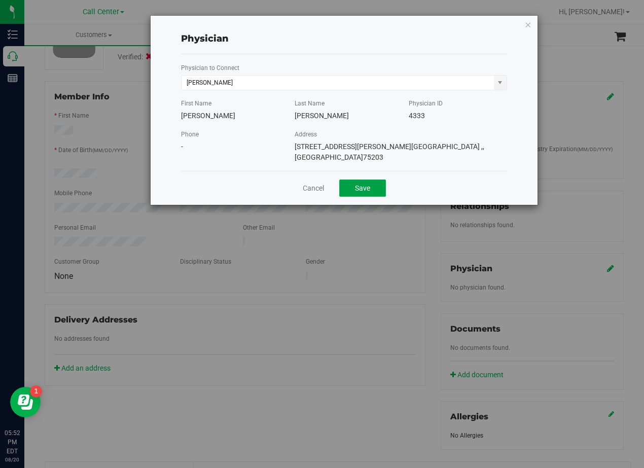
click at [369, 180] on button "Save" at bounding box center [362, 188] width 47 height 17
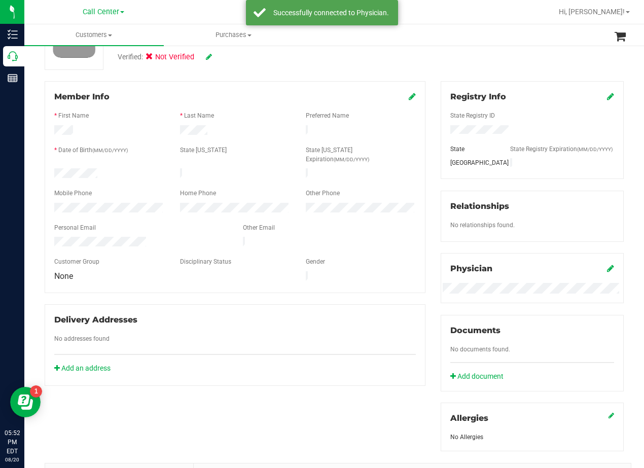
click at [433, 157] on div "Registry Info State Registry ID State State Registry Expiration (MM/DD/YYYY) TX…" at bounding box center [532, 266] width 198 height 370
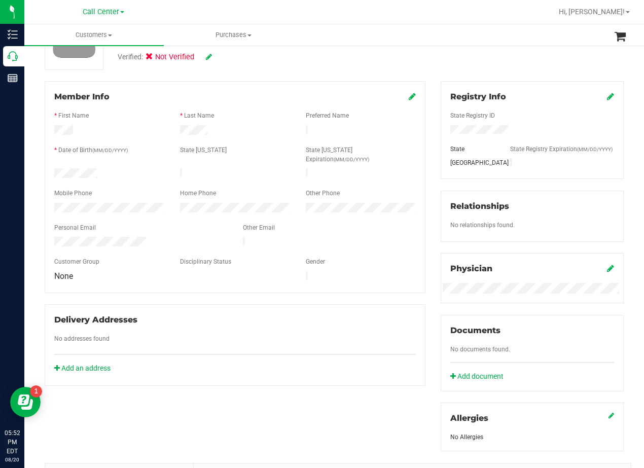
click at [427, 158] on div "Member Info * First Name * Last Name Preferred Name * Date of Birth (MM/DD/YYYY…" at bounding box center [235, 233] width 396 height 305
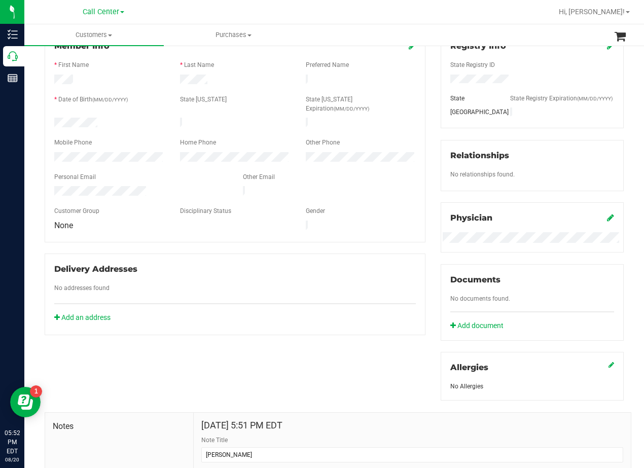
click at [369, 172] on div "Other Email" at bounding box center [329, 178] width 189 height 12
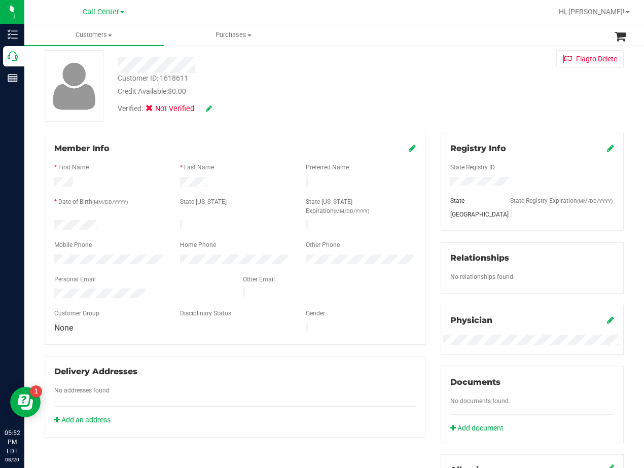
scroll to position [0, 0]
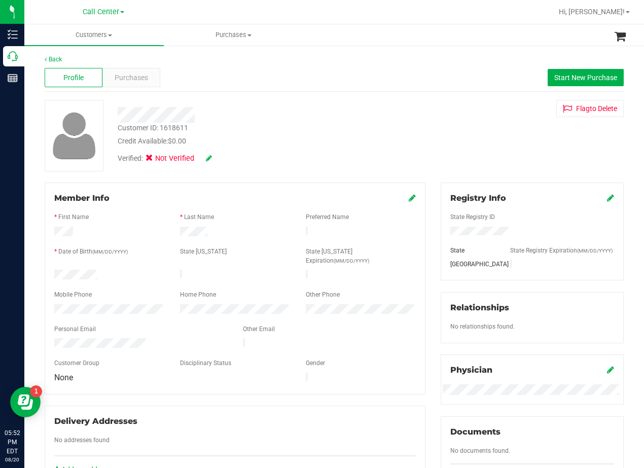
click at [339, 111] on div at bounding box center [258, 115] width 297 height 16
click at [407, 152] on div "Customer ID: 1618611 Credit Available: $0.00 Verified: Not Verified Flag to Del…" at bounding box center [334, 136] width 594 height 72
click at [448, 126] on div "Customer ID: 1618611 Credit Available: $0.00 Verified: Not Verified Flag to Del…" at bounding box center [334, 136] width 594 height 72
click at [445, 125] on div "Customer ID: 1618611 Credit Available: $0.00 Verified: Not Verified Flag to Del…" at bounding box center [334, 136] width 594 height 72
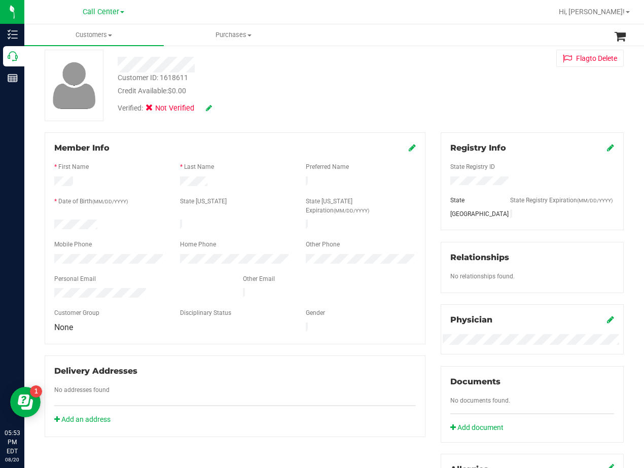
scroll to position [51, 0]
click at [425, 111] on div "Customer ID: 1618611 Credit Available: $0.00 Verified: Not Verified Flag to Del…" at bounding box center [334, 85] width 594 height 72
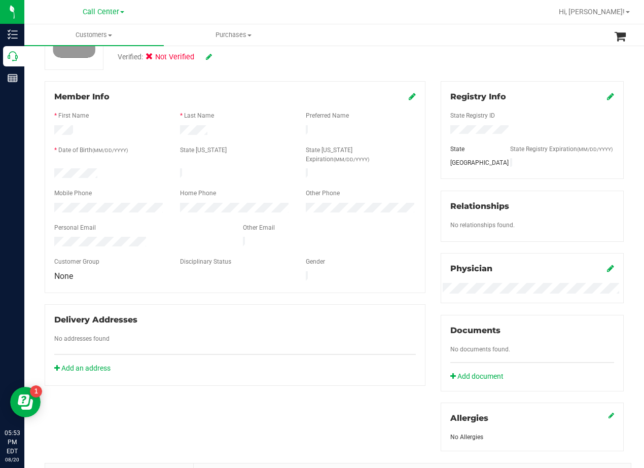
click at [425, 112] on div "Member Info * First Name * Last Name Preferred Name * Date of Birth (MM/DD/YYYY…" at bounding box center [235, 233] width 396 height 305
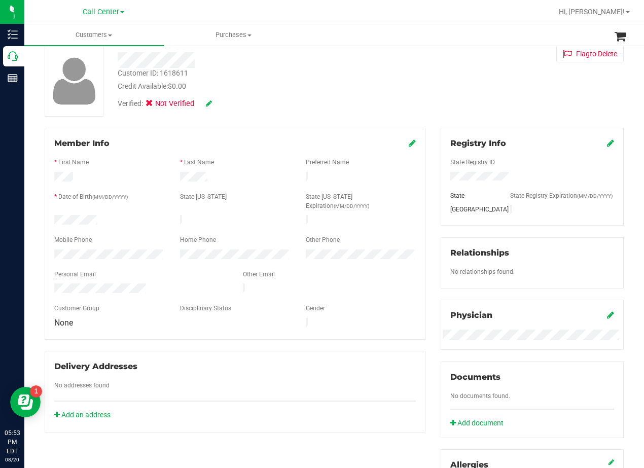
scroll to position [0, 0]
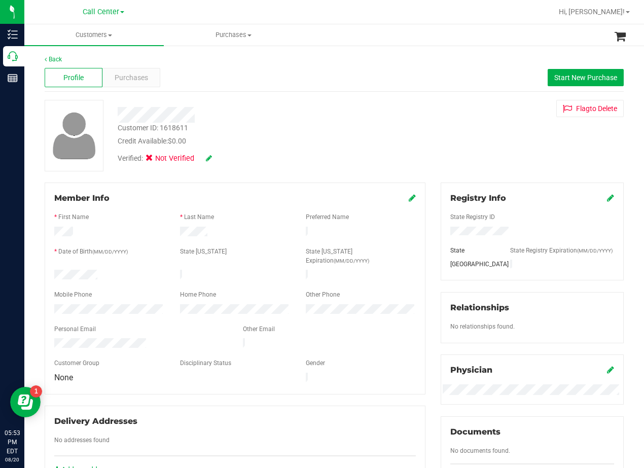
click at [425, 112] on div "Customer ID: 1618611 Credit Available: $0.00 Verified: Not Verified Flag to Del…" at bounding box center [334, 136] width 594 height 72
click at [365, 111] on div at bounding box center [258, 115] width 297 height 16
click at [357, 148] on div "Verified: Not Verified" at bounding box center [258, 158] width 297 height 22
click at [130, 81] on span "Purchases" at bounding box center [131, 78] width 33 height 11
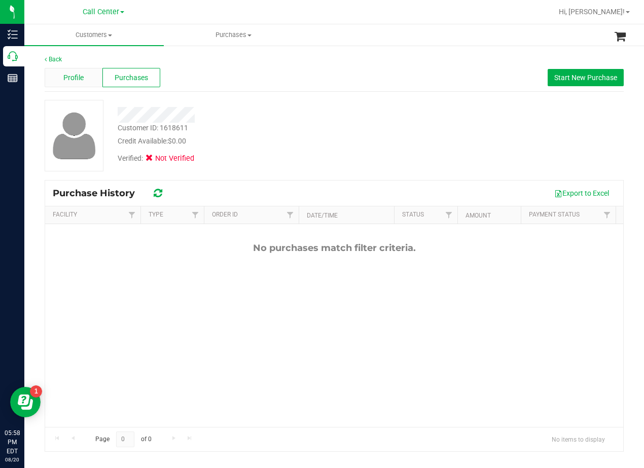
click at [78, 80] on span "Profile" at bounding box center [73, 78] width 20 height 11
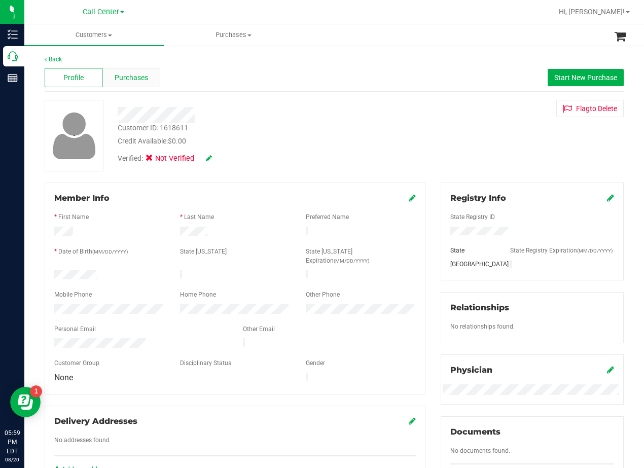
click at [147, 73] on span "Purchases" at bounding box center [131, 78] width 33 height 11
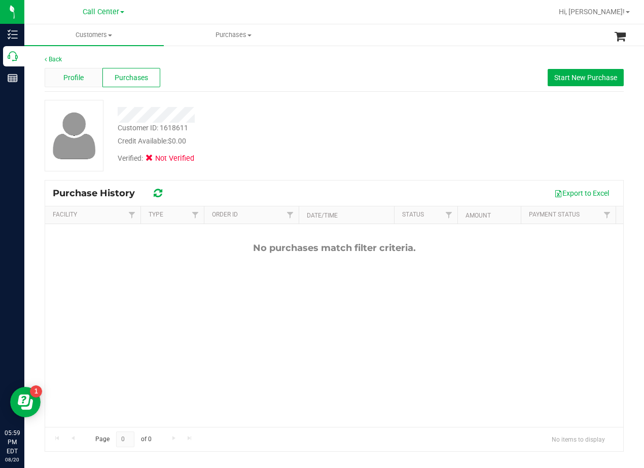
click at [66, 85] on div "Profile" at bounding box center [74, 77] width 58 height 19
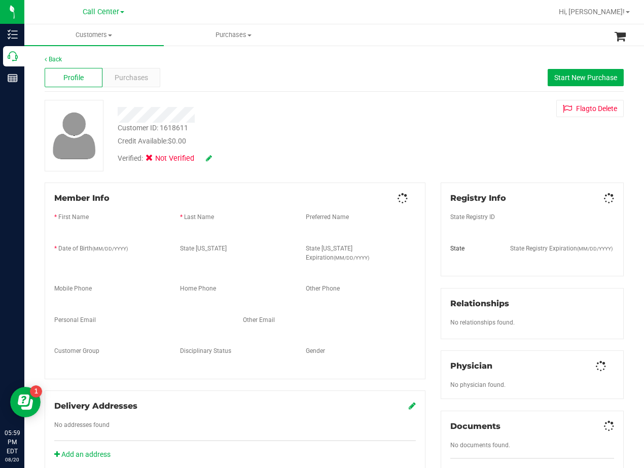
click at [373, 137] on div "Credit Available: $0.00" at bounding box center [259, 141] width 282 height 11
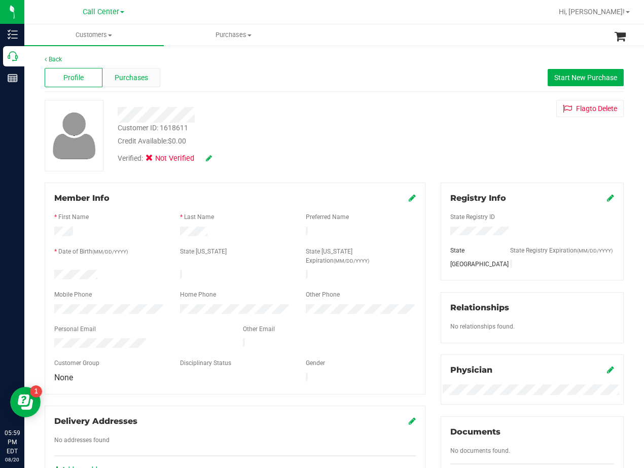
click at [147, 81] on div "Purchases" at bounding box center [131, 77] width 58 height 19
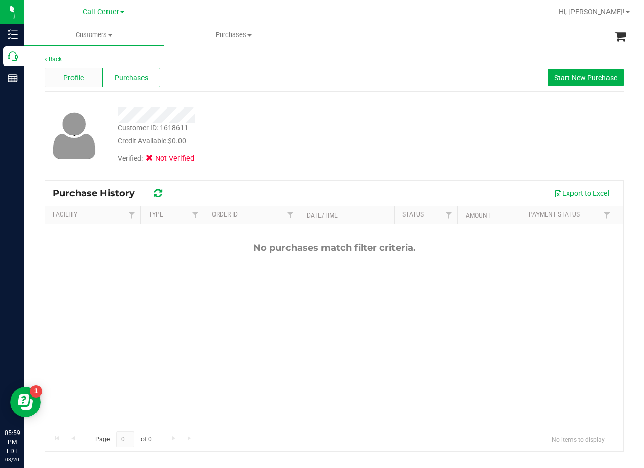
click at [79, 79] on span "Profile" at bounding box center [73, 78] width 20 height 11
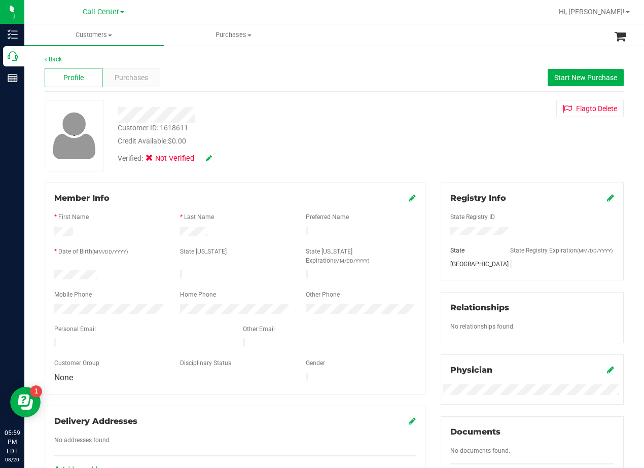
click at [323, 124] on div "Customer ID: 1618611 Credit Available: $0.00" at bounding box center [258, 135] width 297 height 24
click at [120, 72] on div "Purchases" at bounding box center [131, 77] width 58 height 19
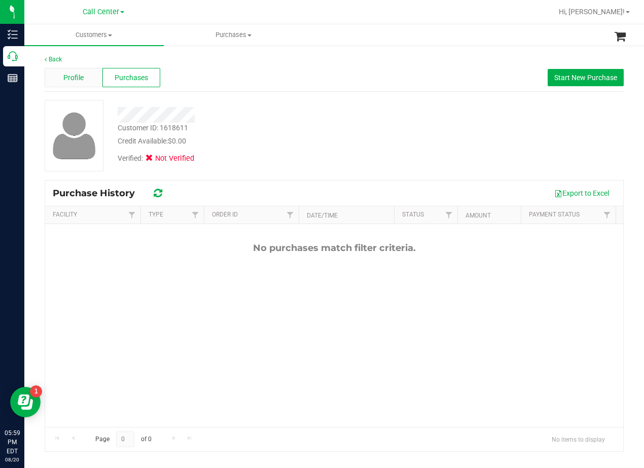
click at [77, 80] on span "Profile" at bounding box center [73, 78] width 20 height 11
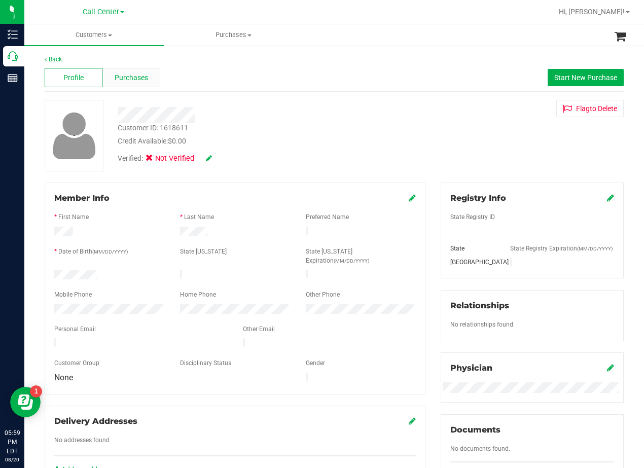
click at [133, 79] on span "Purchases" at bounding box center [131, 78] width 33 height 11
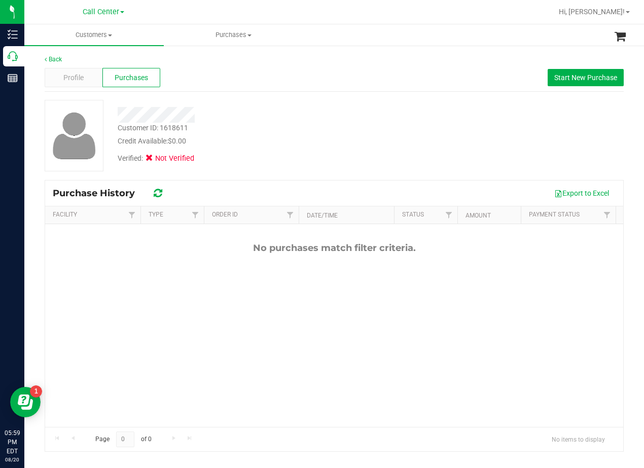
click at [291, 114] on div at bounding box center [258, 115] width 297 height 16
click at [72, 81] on span "Profile" at bounding box center [73, 78] width 20 height 11
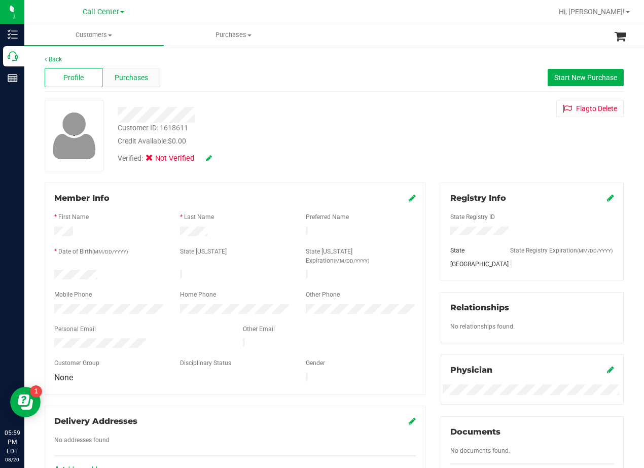
click at [128, 82] on span "Purchases" at bounding box center [131, 78] width 33 height 11
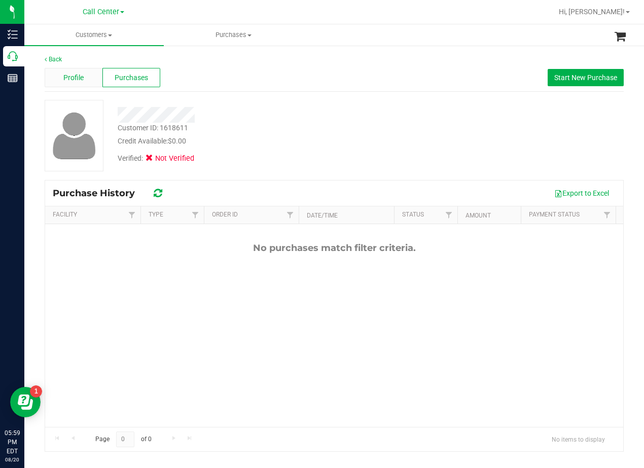
click at [88, 75] on div "Profile" at bounding box center [74, 77] width 58 height 19
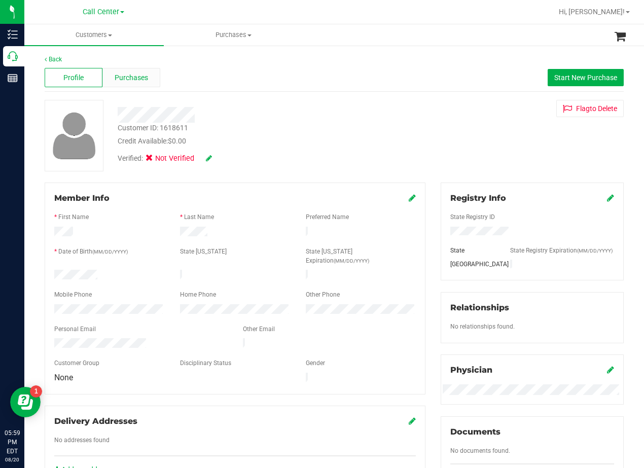
click at [139, 77] on span "Purchases" at bounding box center [131, 78] width 33 height 11
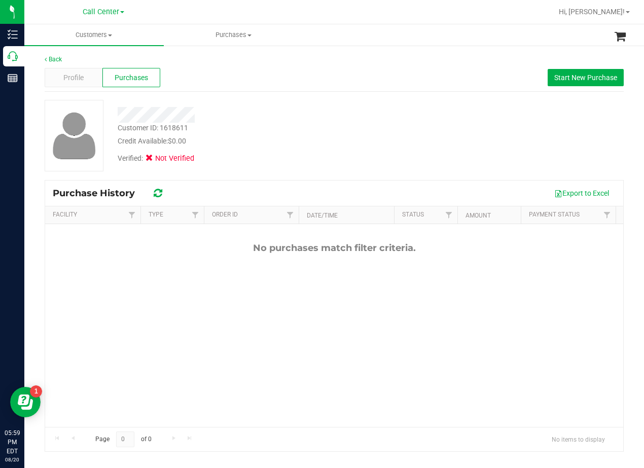
click at [339, 124] on div "Customer ID: 1618611 Credit Available: $0.00" at bounding box center [258, 135] width 297 height 24
click at [73, 75] on span "Profile" at bounding box center [73, 78] width 20 height 11
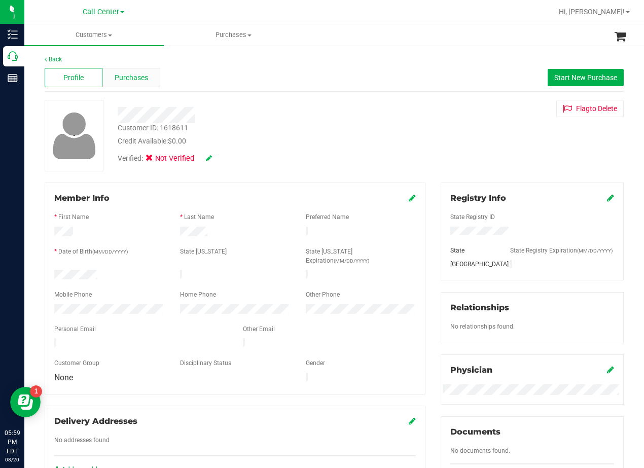
click at [124, 80] on span "Purchases" at bounding box center [131, 78] width 33 height 11
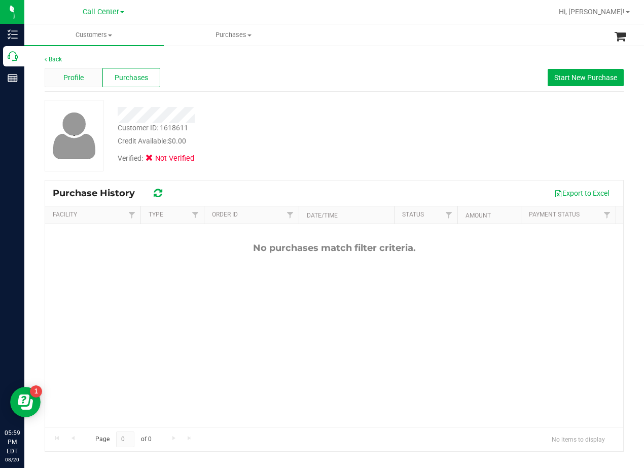
click at [77, 83] on div "Profile" at bounding box center [74, 77] width 58 height 19
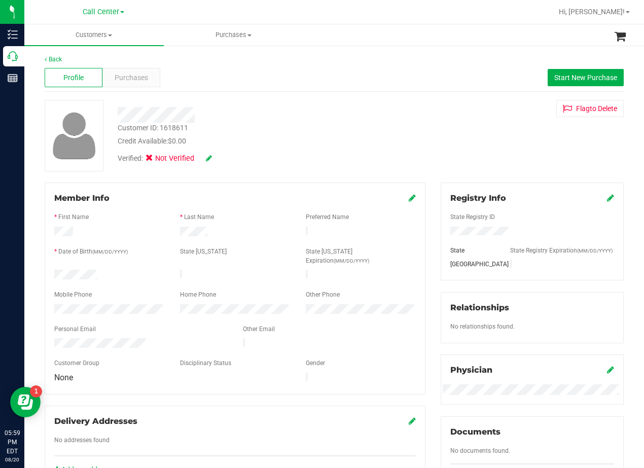
click at [142, 87] on div "Profile Purchases Start New Purchase" at bounding box center [334, 78] width 579 height 28
click at [136, 75] on span "Purchases" at bounding box center [131, 78] width 33 height 11
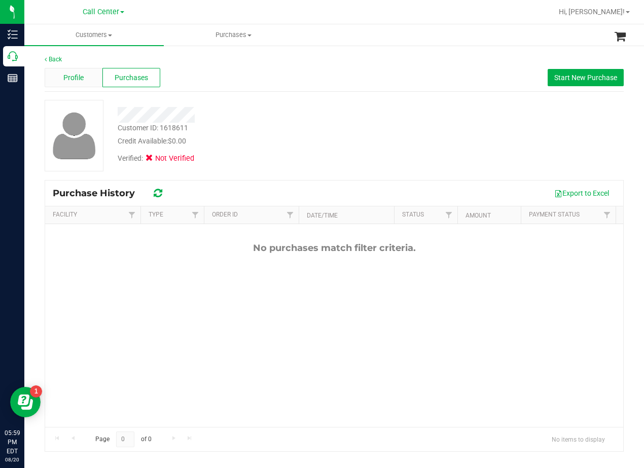
click at [78, 79] on span "Profile" at bounding box center [73, 78] width 20 height 11
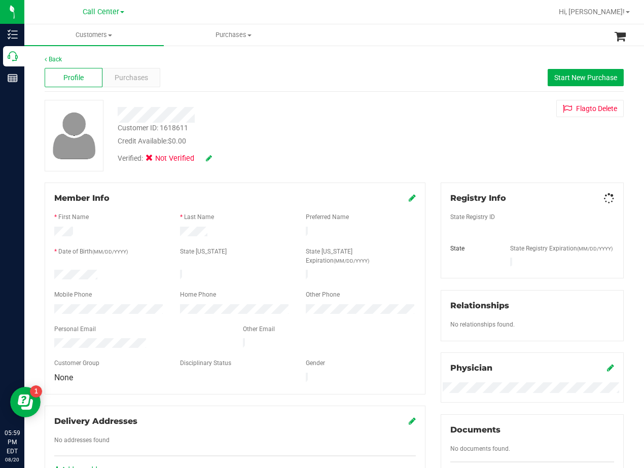
click at [286, 129] on div "Customer ID: 1618611 Credit Available: $0.00" at bounding box center [258, 135] width 297 height 24
click at [120, 69] on div "Purchases" at bounding box center [131, 77] width 58 height 19
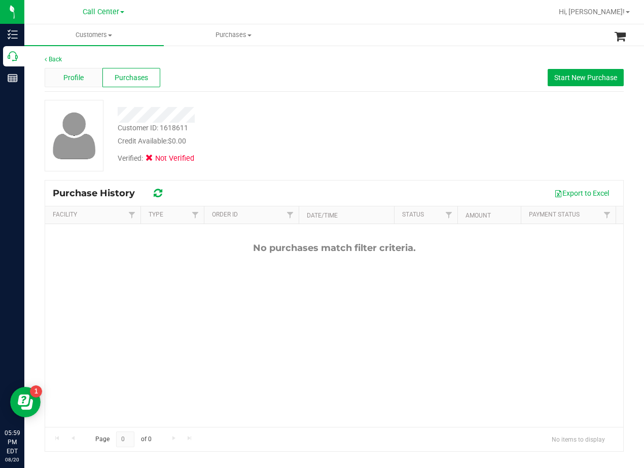
click at [87, 81] on div "Profile" at bounding box center [74, 77] width 58 height 19
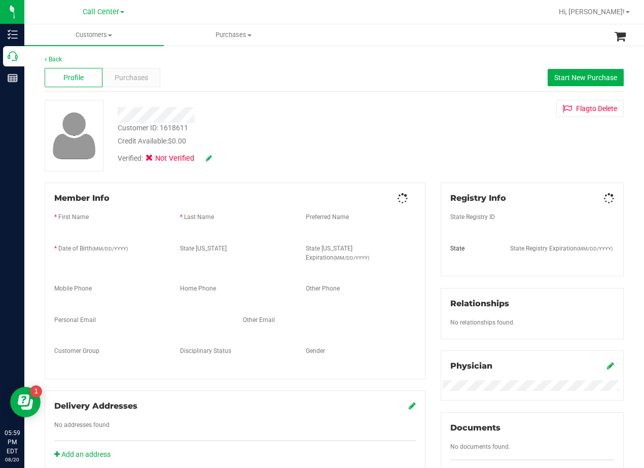
click at [244, 114] on div at bounding box center [258, 115] width 297 height 16
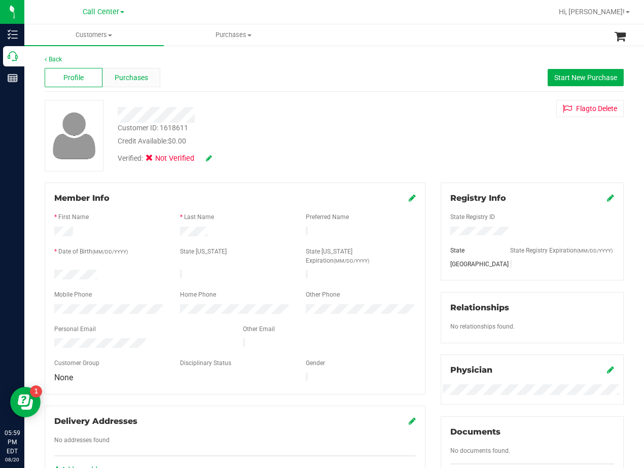
click at [129, 82] on span "Purchases" at bounding box center [131, 78] width 33 height 11
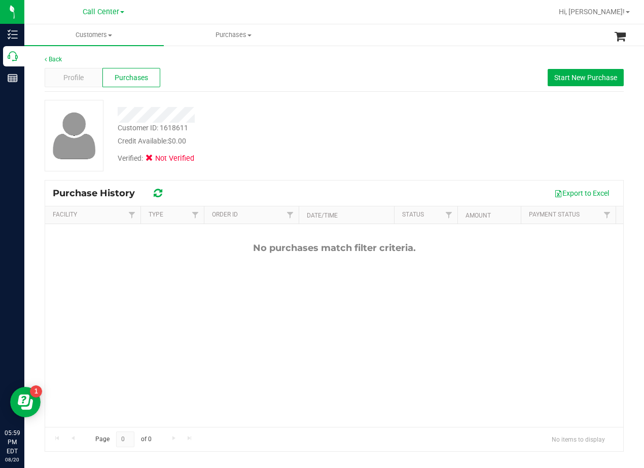
click at [262, 136] on div "Credit Available: $0.00" at bounding box center [259, 141] width 282 height 11
click at [66, 79] on span "Profile" at bounding box center [73, 78] width 20 height 11
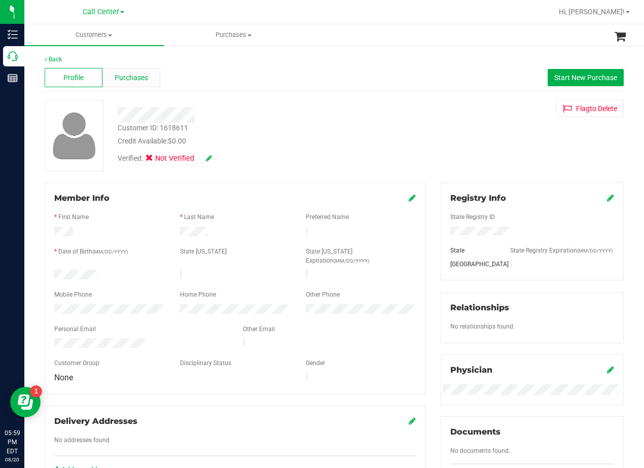
click at [138, 83] on div "Purchases" at bounding box center [131, 77] width 58 height 19
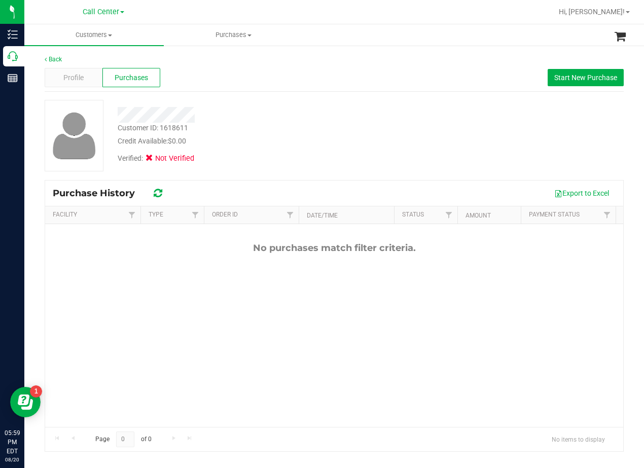
click at [266, 113] on div at bounding box center [258, 115] width 297 height 16
click at [69, 74] on span "Profile" at bounding box center [73, 78] width 20 height 11
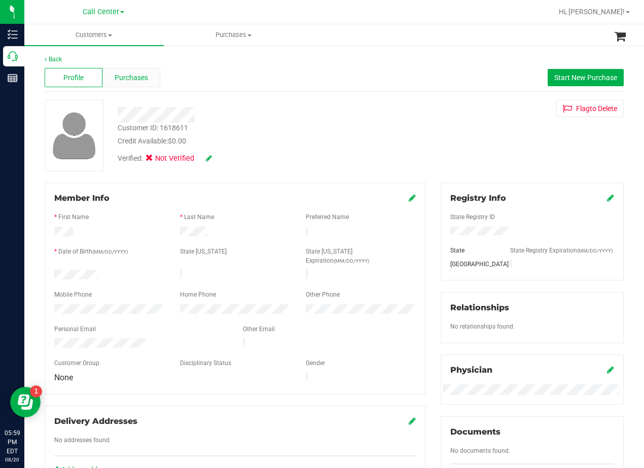
click at [117, 81] on span "Purchases" at bounding box center [131, 78] width 33 height 11
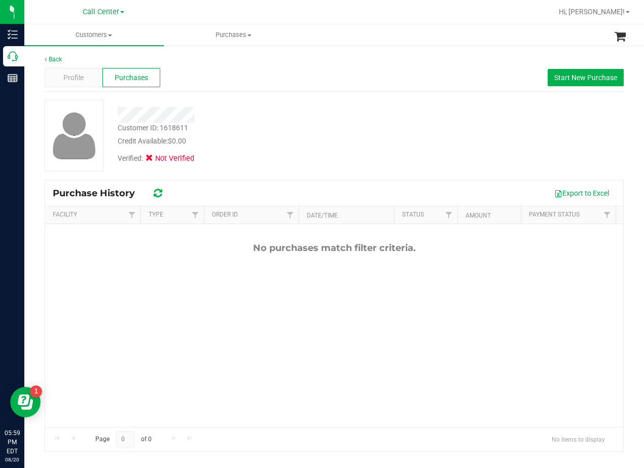
click at [285, 124] on div "Customer ID: 1618611 Credit Available: $0.00" at bounding box center [258, 135] width 297 height 24
click at [92, 81] on div "Profile" at bounding box center [74, 77] width 58 height 19
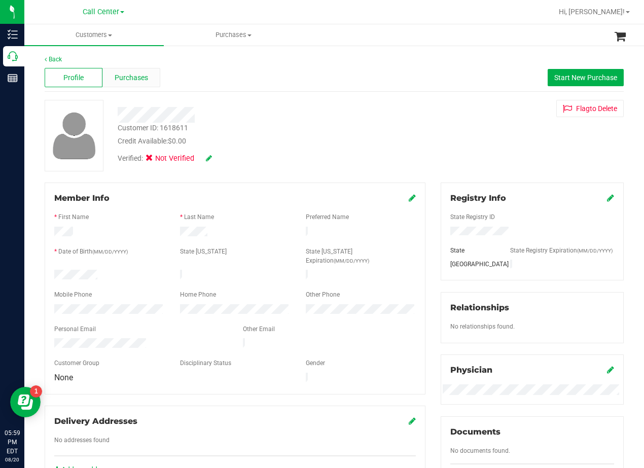
click at [123, 80] on span "Purchases" at bounding box center [131, 78] width 33 height 11
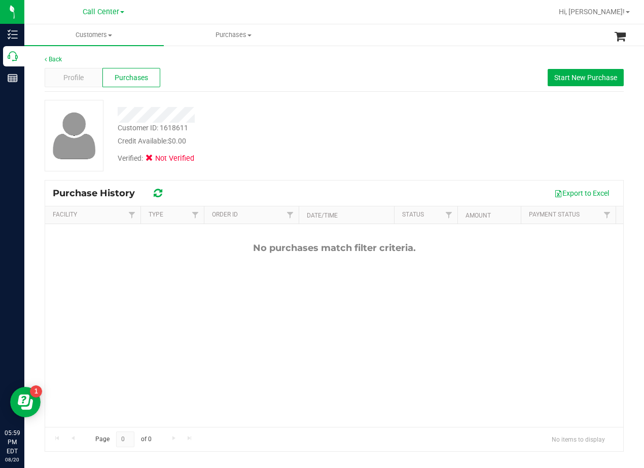
click at [239, 117] on div at bounding box center [258, 115] width 297 height 16
click at [92, 78] on div "Profile" at bounding box center [74, 77] width 58 height 19
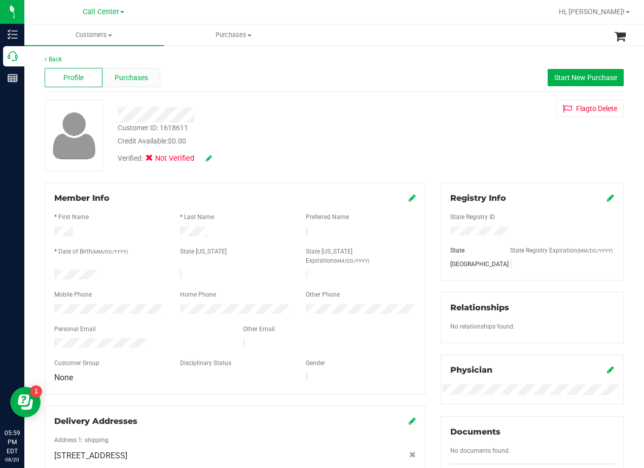
click at [135, 76] on span "Purchases" at bounding box center [131, 78] width 33 height 11
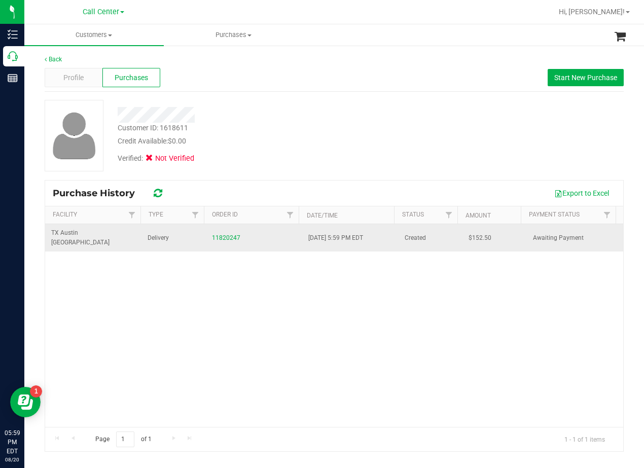
click at [224, 233] on div "11820247" at bounding box center [254, 238] width 84 height 10
click at [224, 234] on link "11820247" at bounding box center [226, 237] width 28 height 7
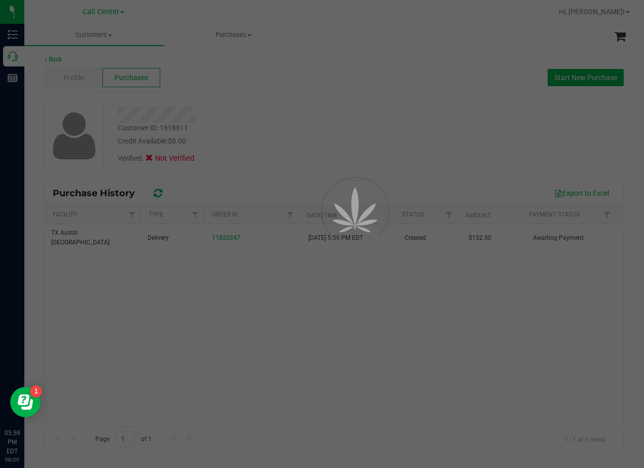
click at [265, 139] on div at bounding box center [322, 234] width 644 height 468
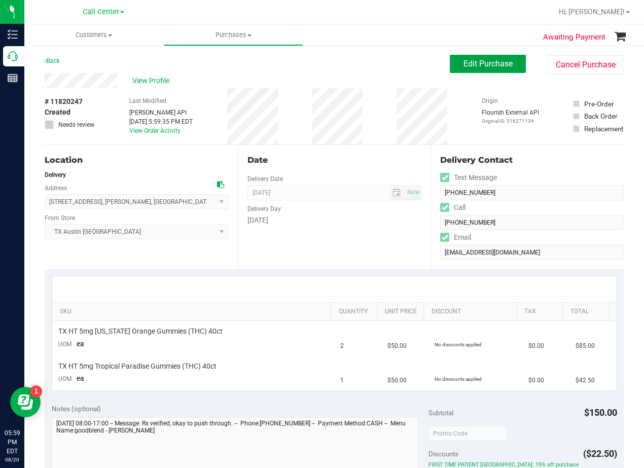
drag, startPoint x: 487, startPoint y: 66, endPoint x: 381, endPoint y: 101, distance: 111.8
click at [486, 66] on span "Edit Purchase" at bounding box center [487, 64] width 49 height 10
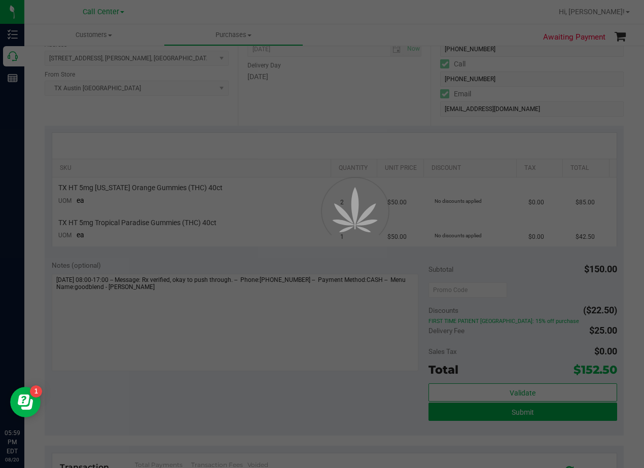
scroll to position [152, 0]
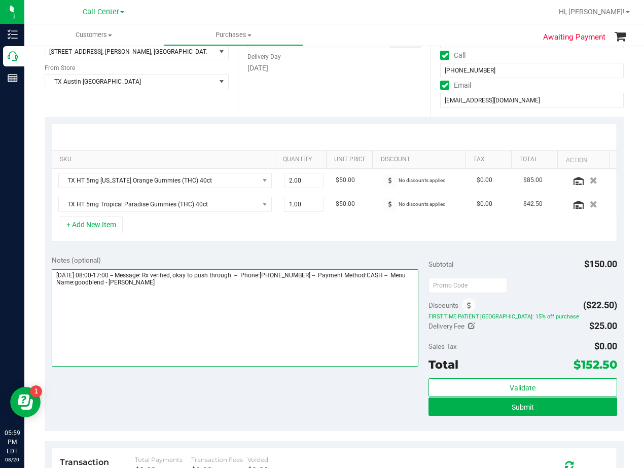
click at [271, 294] on textarea at bounding box center [235, 317] width 367 height 97
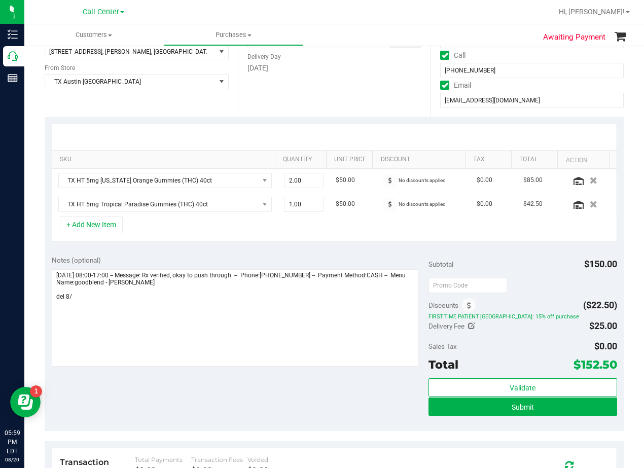
click at [346, 261] on div "Notes (optional)" at bounding box center [240, 260] width 377 height 10
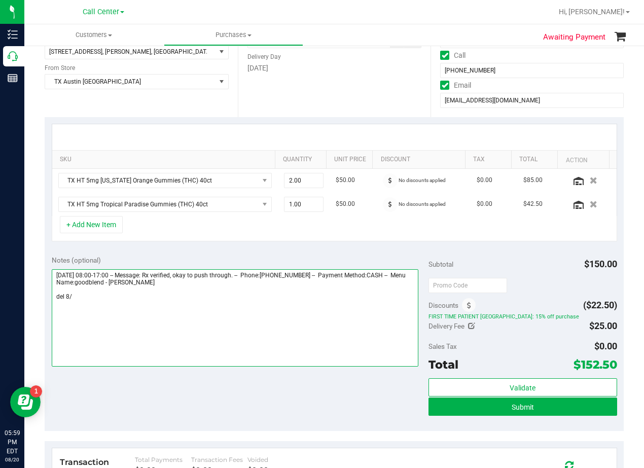
click at [216, 299] on textarea at bounding box center [235, 317] width 367 height 97
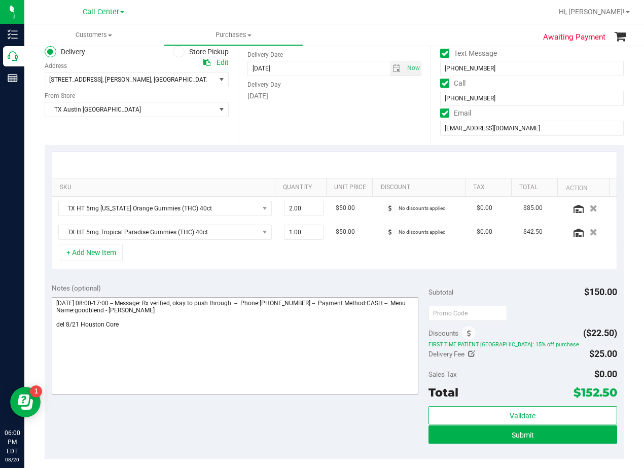
scroll to position [152, 0]
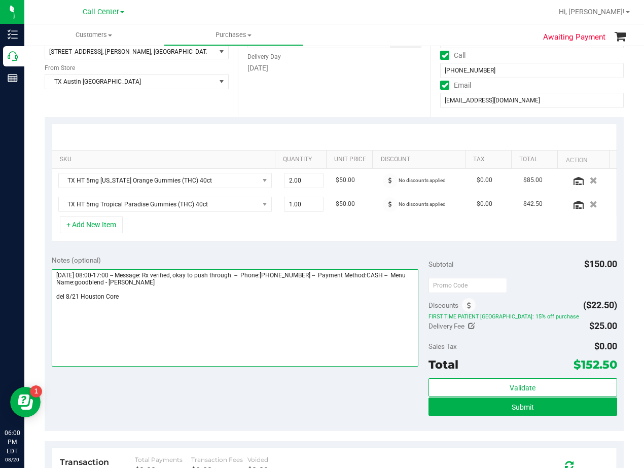
click at [195, 299] on textarea at bounding box center [235, 317] width 367 height 97
type textarea "Thursday 08/21/2025 08:00-17:00 -- Message: Rx verified, okay to push through. …"
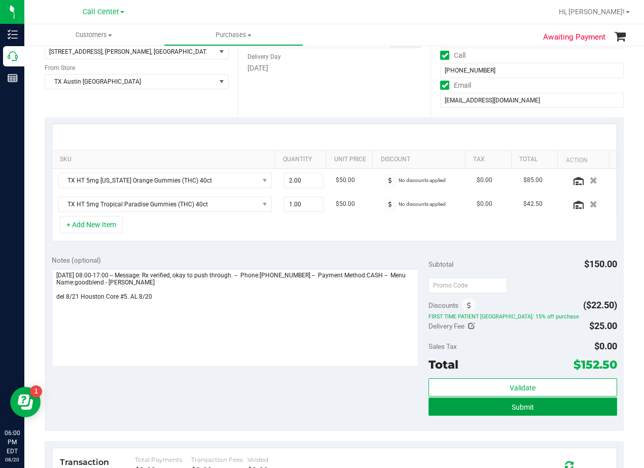
click at [439, 412] on button "Submit" at bounding box center [523, 407] width 189 height 18
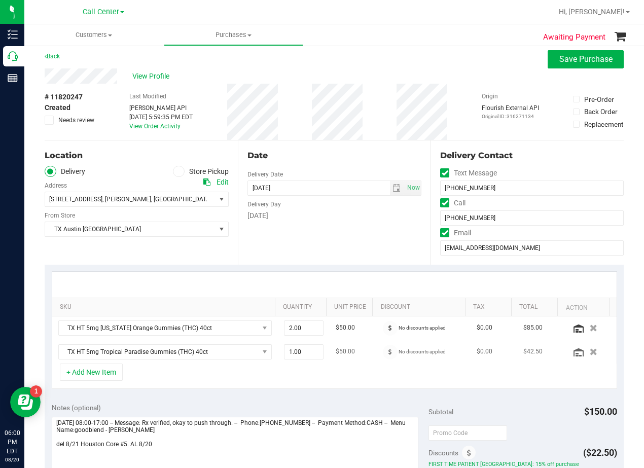
scroll to position [0, 0]
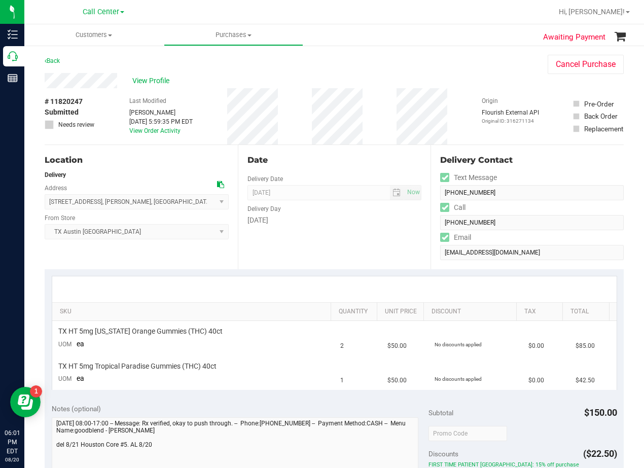
click at [327, 244] on div "Date Delivery Date 08/21/2025 Now 08/21/2025 08:00 AM Now Delivery Day Thursday" at bounding box center [334, 207] width 193 height 124
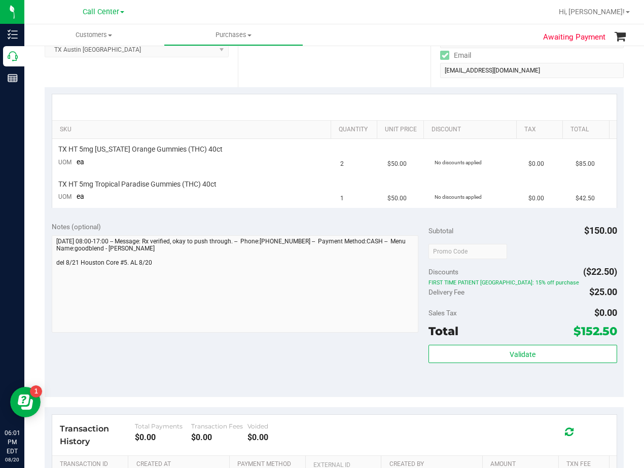
scroll to position [203, 0]
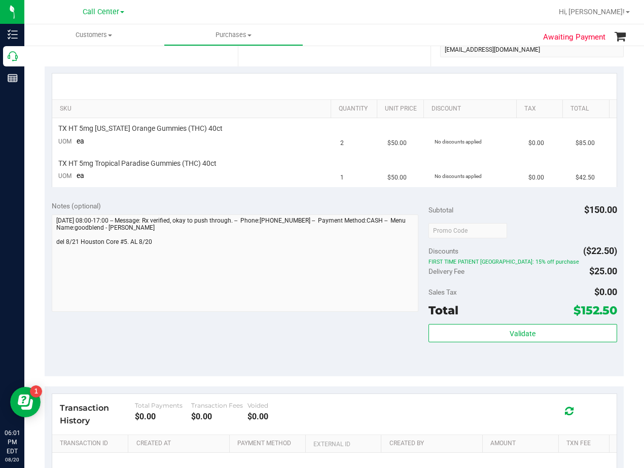
click at [420, 232] on div "Notes (optional) Subtotal $150.00 Discounts ($22.50) FIRST TIME PATIENT TX: 15%…" at bounding box center [334, 285] width 579 height 183
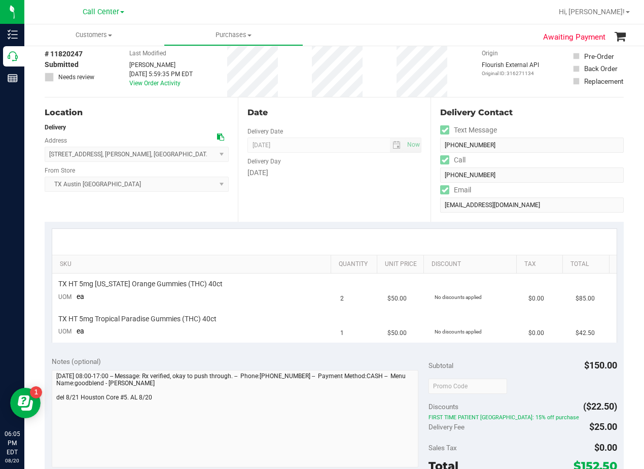
scroll to position [101, 0]
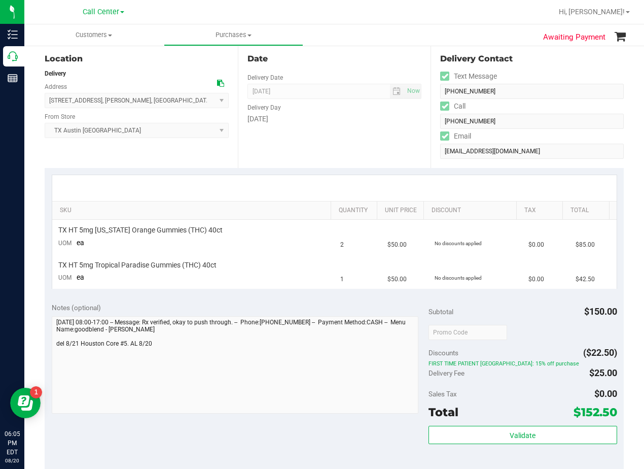
click at [367, 171] on div "SKU Quantity Unit Price Discount Tax Total TX HT 5mg Texas Orange Gummies (THC)…" at bounding box center [334, 231] width 579 height 127
click at [381, 129] on div "Date Delivery Date 08/21/2025 Now 08/21/2025 08:00 AM Now Delivery Day Thursday" at bounding box center [334, 106] width 193 height 124
drag, startPoint x: 380, startPoint y: 127, endPoint x: 370, endPoint y: 130, distance: 10.1
click at [380, 127] on div "Date Delivery Date 08/21/2025 Now 08/21/2025 08:00 AM Now Delivery Day Thursday" at bounding box center [334, 106] width 193 height 124
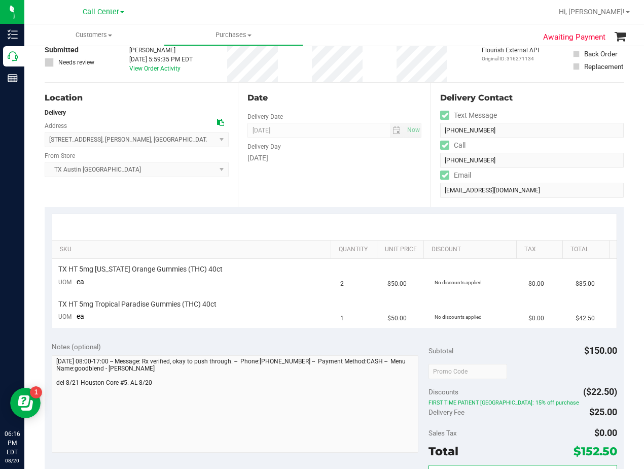
scroll to position [0, 0]
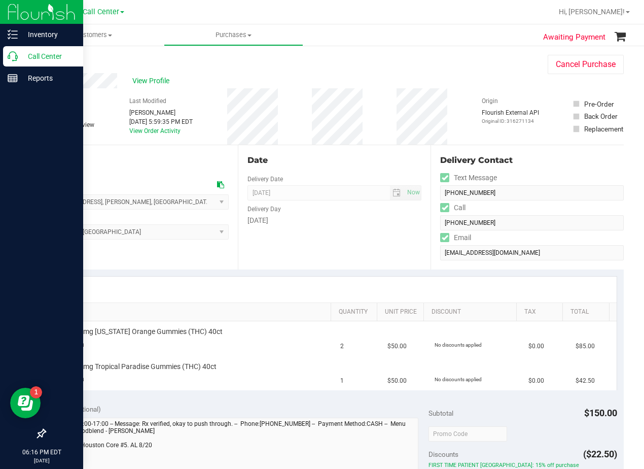
click at [20, 55] on p "Call Center" at bounding box center [48, 56] width 61 height 12
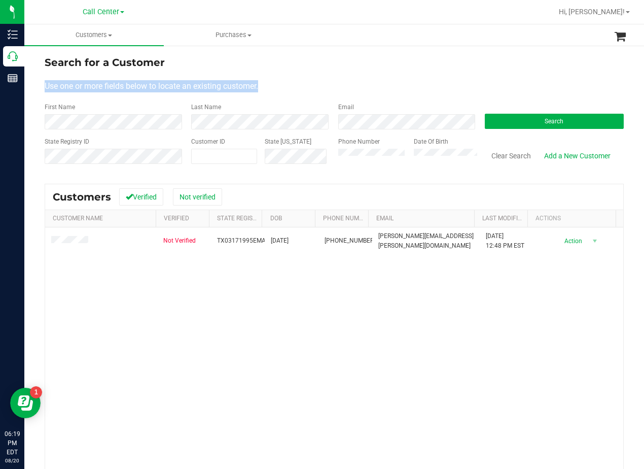
click at [408, 69] on form "Search for a Customer Use one or more fields below to locate an existing custom…" at bounding box center [334, 114] width 579 height 118
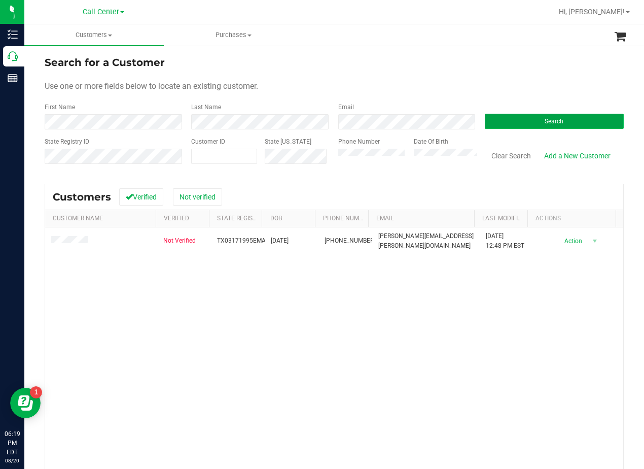
click at [518, 124] on button "Search" at bounding box center [554, 121] width 139 height 15
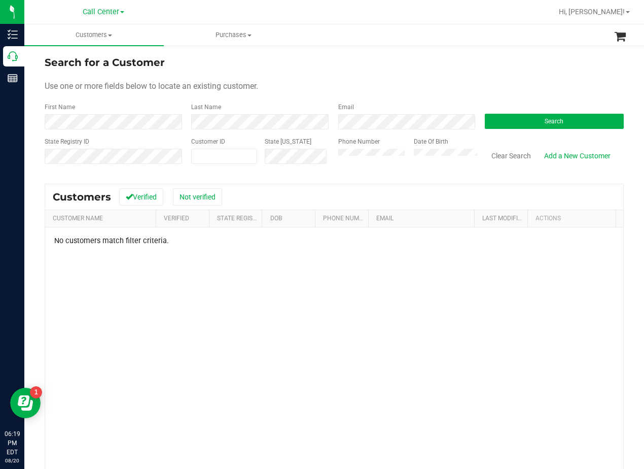
click at [384, 65] on div "Search for a Customer" at bounding box center [334, 62] width 579 height 15
click at [459, 340] on div "No customers match filter criteria." at bounding box center [334, 379] width 578 height 304
click at [516, 127] on button "Search" at bounding box center [554, 121] width 139 height 15
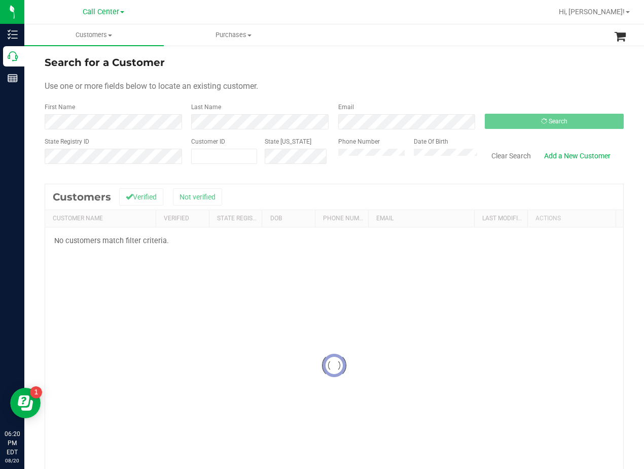
click at [432, 72] on form "Search for a Customer Use one or more fields below to locate an existing custom…" at bounding box center [334, 114] width 579 height 118
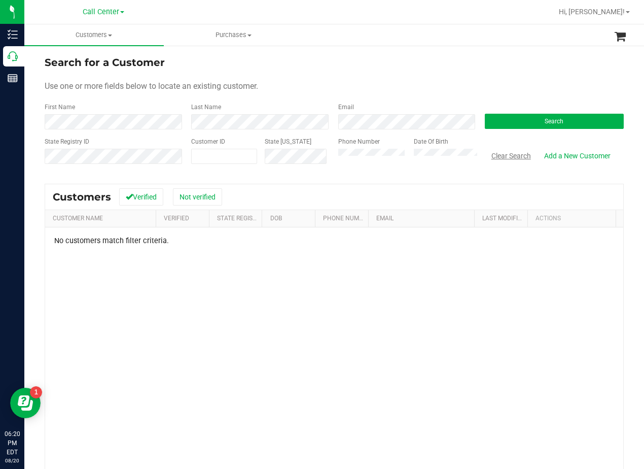
click at [502, 153] on button "Clear Search" at bounding box center [511, 155] width 53 height 17
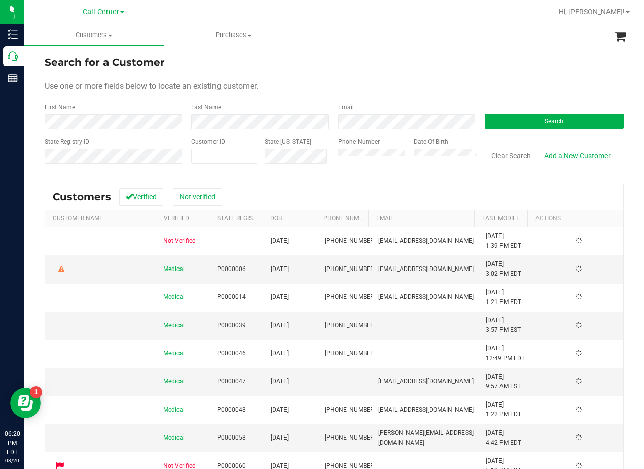
click at [467, 77] on form "Search for a Customer Use one or more fields below to locate an existing custom…" at bounding box center [334, 114] width 579 height 118
click at [365, 91] on div "Use one or more fields below to locate an existing customer." at bounding box center [334, 86] width 579 height 12
click at [401, 90] on div "Use one or more fields below to locate an existing customer." at bounding box center [334, 86] width 579 height 12
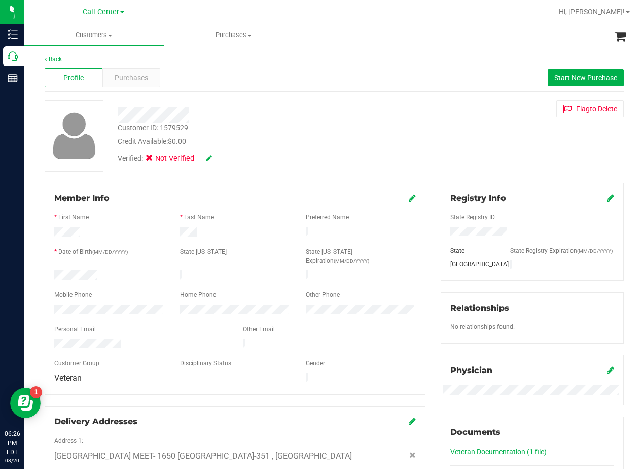
click at [422, 122] on div "Customer ID: 1579529 Credit Available: $0.00 Verified: Not Verified Flag to Del…" at bounding box center [334, 136] width 594 height 72
click at [152, 80] on div "Purchases" at bounding box center [131, 77] width 58 height 19
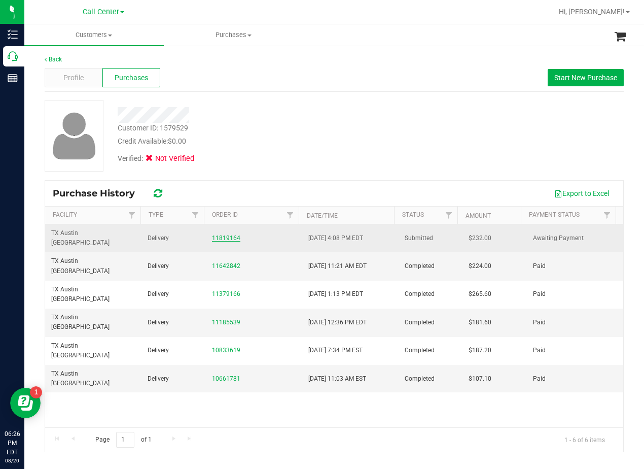
click at [227, 234] on link "11819164" at bounding box center [226, 237] width 28 height 7
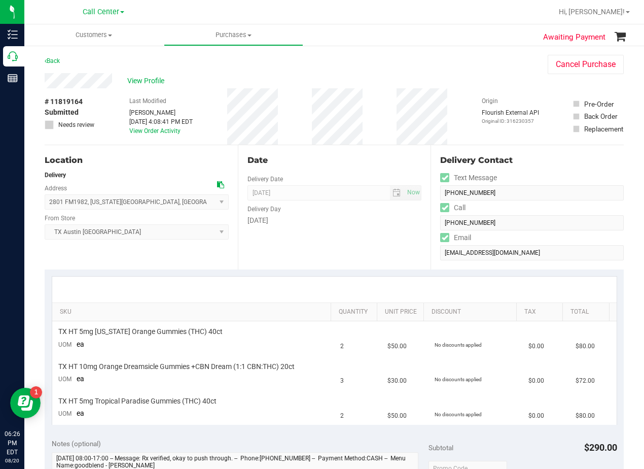
click at [330, 152] on div "Date Delivery Date 08/27/2025 Now 08/27/2025 08:00 AM Now Delivery Day Wednesday" at bounding box center [334, 207] width 193 height 124
click at [394, 105] on div "# 11819164 Submitted Needs review Last Modified Alexander Lawson Aug 20, 2025 4…" at bounding box center [334, 116] width 579 height 56
click at [343, 172] on div "Date Delivery Date 08/27/2025 Now 08/27/2025 08:00 AM Now Delivery Day Wednesday" at bounding box center [334, 207] width 193 height 124
drag, startPoint x: 344, startPoint y: 166, endPoint x: 335, endPoint y: 170, distance: 10.0
click at [344, 166] on div "Date" at bounding box center [334, 160] width 174 height 12
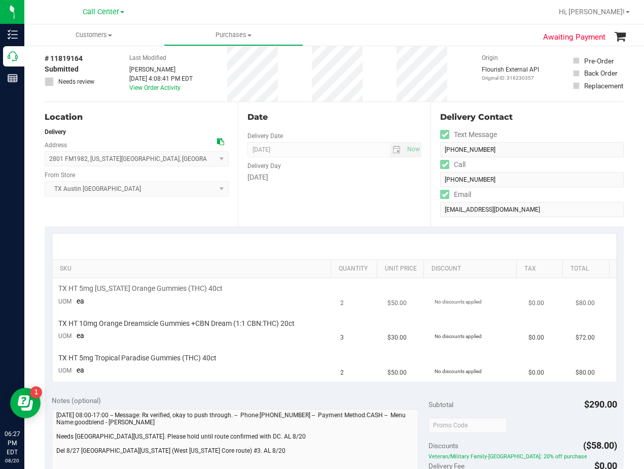
scroll to position [101, 0]
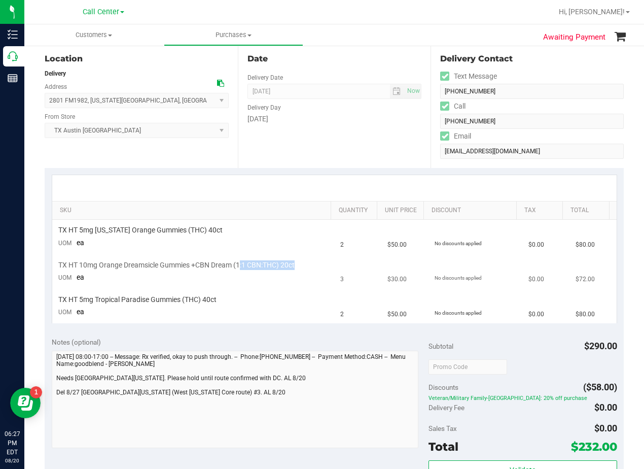
drag, startPoint x: 253, startPoint y: 263, endPoint x: 279, endPoint y: 260, distance: 26.5
click at [279, 260] on span "TX HT 10mg Orange Dreamsicle Gummies +CBN Dream (1:1 CBN:THC) 20ct" at bounding box center [176, 265] width 236 height 10
click at [361, 156] on div "Date Delivery Date 08/27/2025 Now 08/27/2025 08:00 AM Now Delivery Day Wednesday" at bounding box center [334, 106] width 193 height 124
click at [442, 136] on icon at bounding box center [445, 136] width 7 height 0
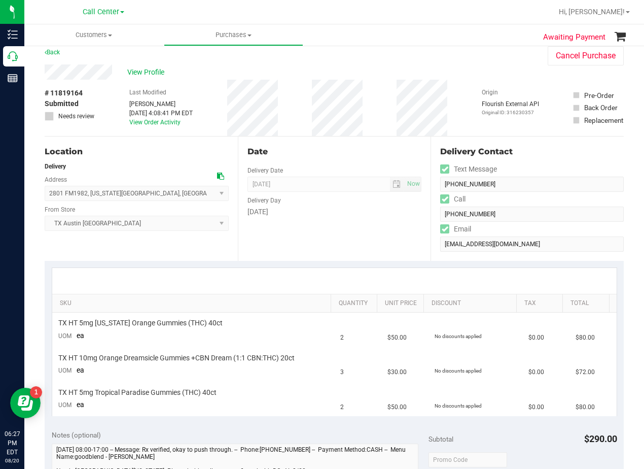
scroll to position [0, 0]
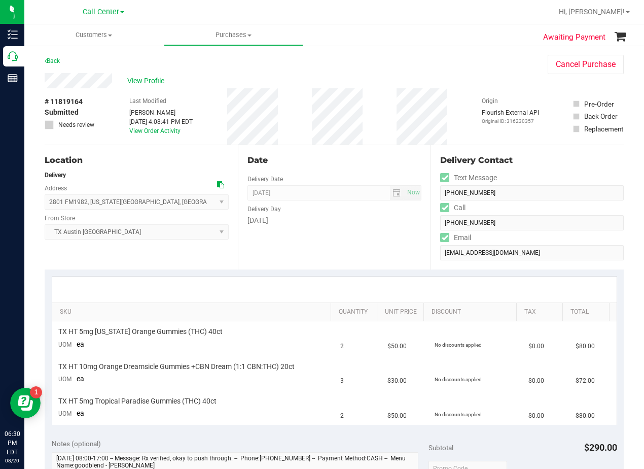
click at [388, 245] on div "Date Delivery Date 08/27/2025 Now 08/27/2025 08:00 AM Now Delivery Day Wednesday" at bounding box center [334, 207] width 193 height 124
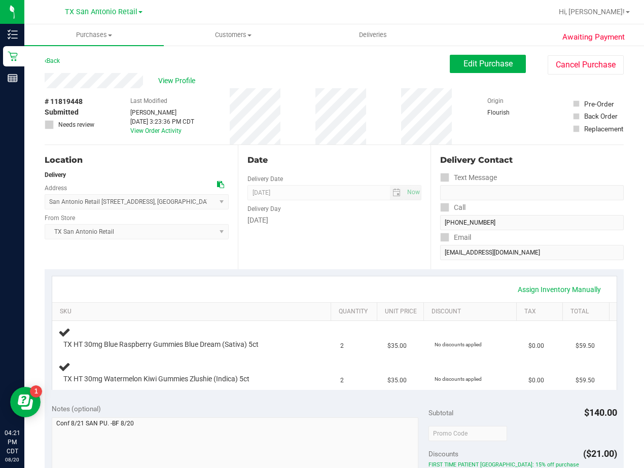
click at [353, 148] on div "Date Delivery Date [DATE] Now [DATE] 08:00 AM Now Delivery Day [DATE]" at bounding box center [334, 207] width 193 height 124
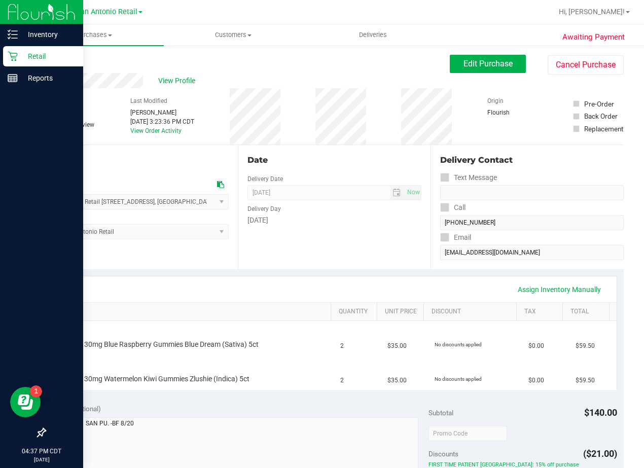
click at [18, 54] on p "Retail" at bounding box center [48, 56] width 61 height 12
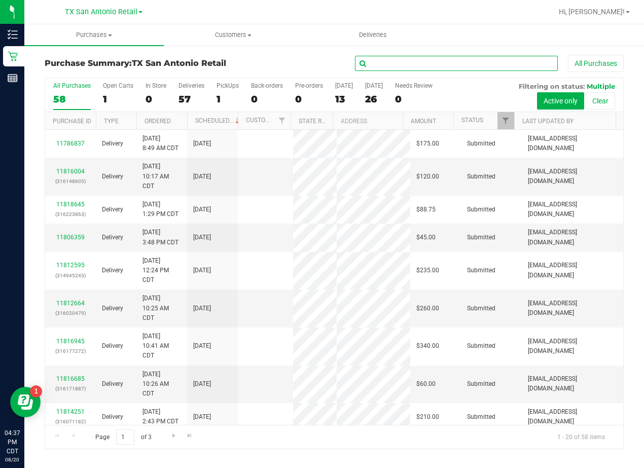
click at [402, 64] on input "text" at bounding box center [456, 63] width 203 height 15
paste input "Brian Archer"
type input "Brian Archer"
click at [124, 13] on span "TX San Antonio Retail" at bounding box center [101, 12] width 73 height 9
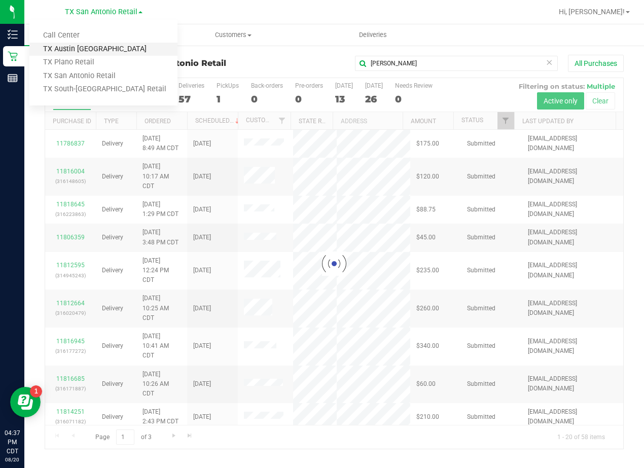
click at [110, 49] on link "TX Austin [GEOGRAPHIC_DATA]" at bounding box center [103, 50] width 148 height 14
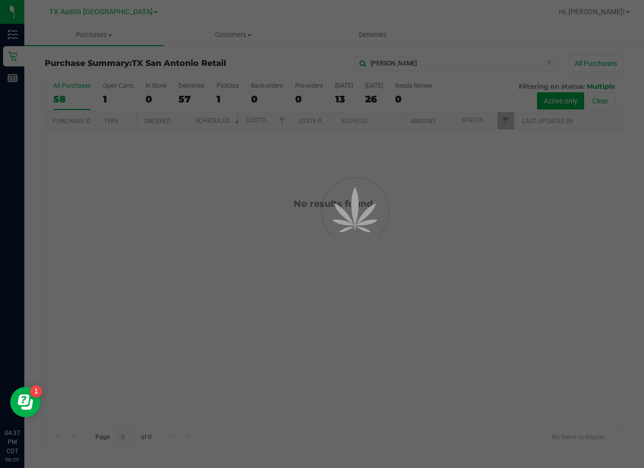
click at [435, 69] on div at bounding box center [322, 234] width 644 height 468
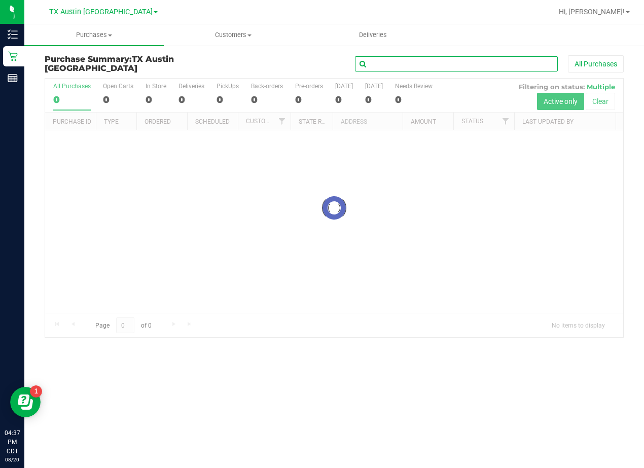
click at [435, 66] on input "text" at bounding box center [456, 63] width 203 height 15
paste input "Brian Archer"
type input "Brian Archer"
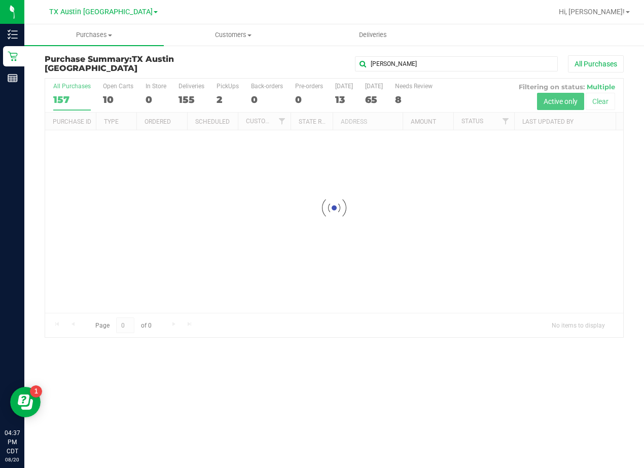
click at [272, 65] on div "Brian Archer All Purchases" at bounding box center [431, 63] width 386 height 17
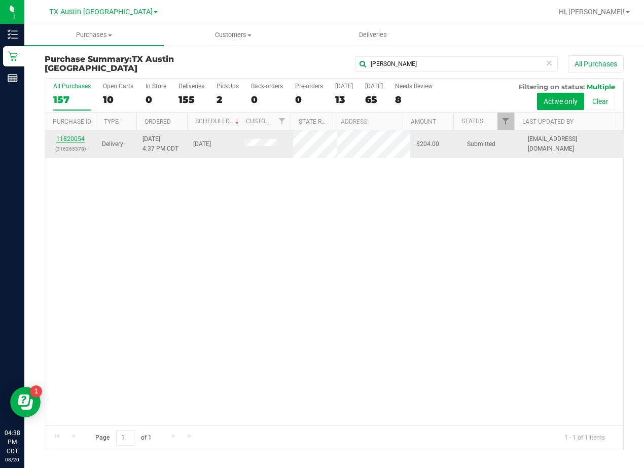
click at [73, 142] on link "11820054" at bounding box center [70, 138] width 28 height 7
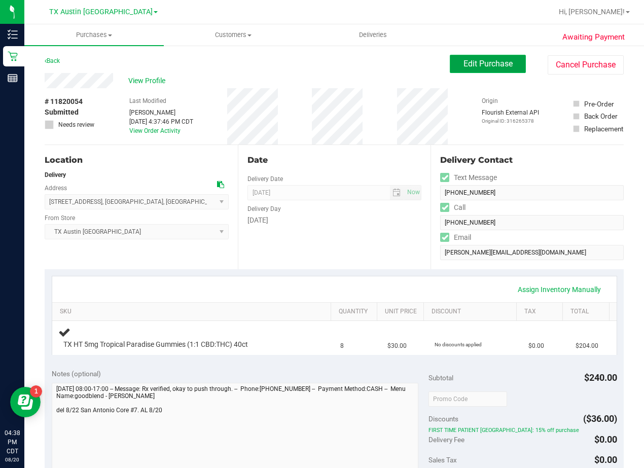
click at [472, 67] on span "Edit Purchase" at bounding box center [487, 64] width 49 height 10
click at [264, 66] on div "Back Edit Purchase Cancel Purchase" at bounding box center [334, 64] width 579 height 18
click at [335, 162] on div "Date" at bounding box center [334, 160] width 174 height 12
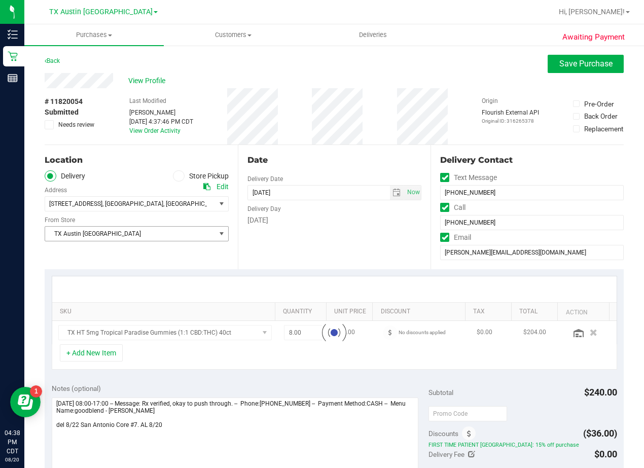
click at [192, 230] on span "TX Austin [GEOGRAPHIC_DATA]" at bounding box center [130, 234] width 170 height 14
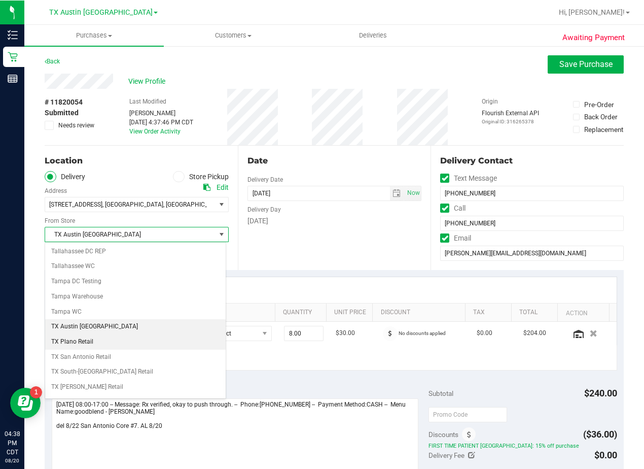
scroll to position [737, 0]
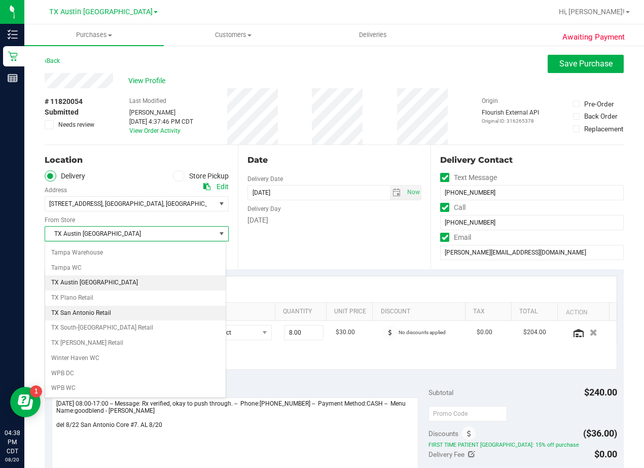
click at [141, 313] on li "TX San Antonio Retail" at bounding box center [135, 313] width 181 height 15
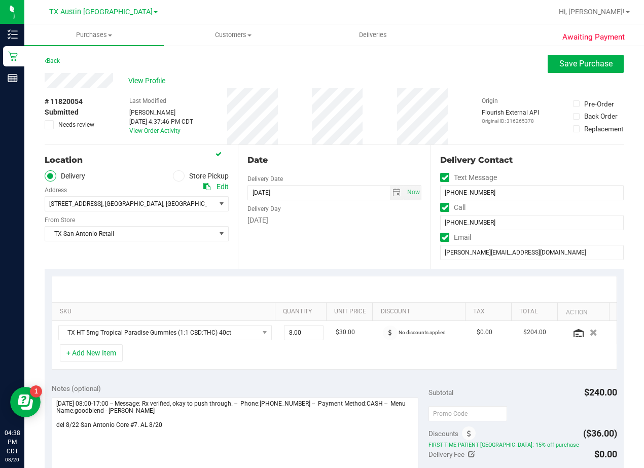
drag, startPoint x: 546, startPoint y: 74, endPoint x: 540, endPoint y: 77, distance: 6.6
drag, startPoint x: 540, startPoint y: 77, endPoint x: 564, endPoint y: 70, distance: 24.7
click at [564, 70] on button "Save Purchase" at bounding box center [586, 64] width 76 height 18
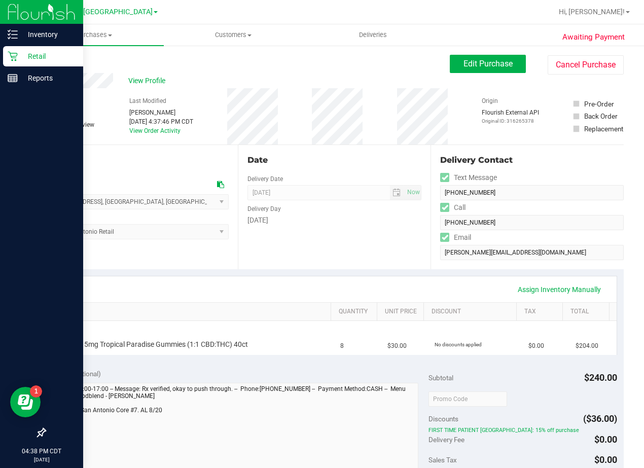
click at [19, 56] on p "Retail" at bounding box center [48, 56] width 61 height 12
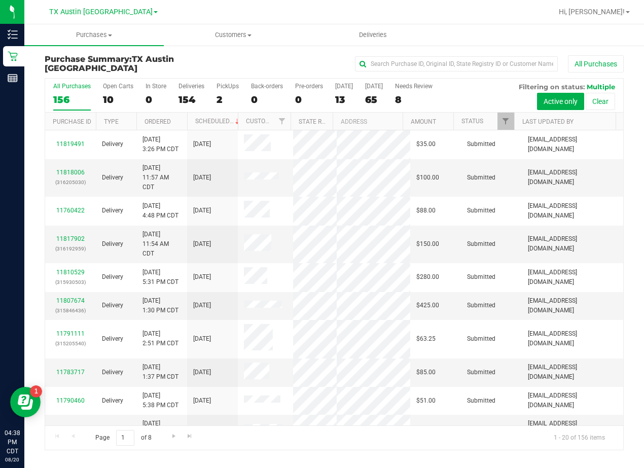
drag, startPoint x: 326, startPoint y: 62, endPoint x: 311, endPoint y: 62, distance: 14.7
click at [326, 62] on div "All Purchases" at bounding box center [431, 63] width 386 height 17
click at [369, 91] on label "Tomorrow 65" at bounding box center [374, 97] width 18 height 28
click at [0, 0] on input "Tomorrow 65" at bounding box center [0, 0] width 0 height 0
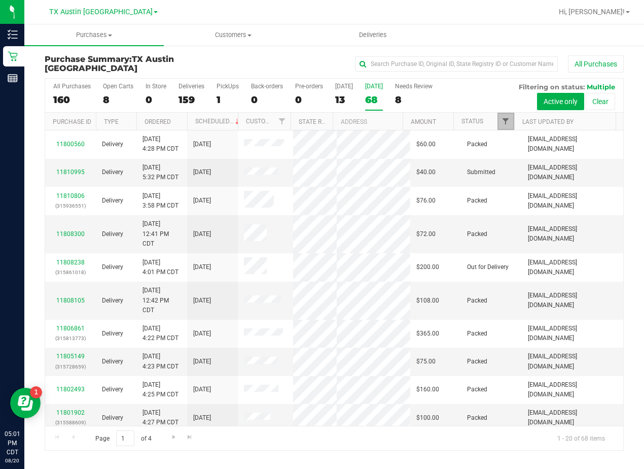
click at [507, 121] on span "Filter" at bounding box center [506, 121] width 8 height 8
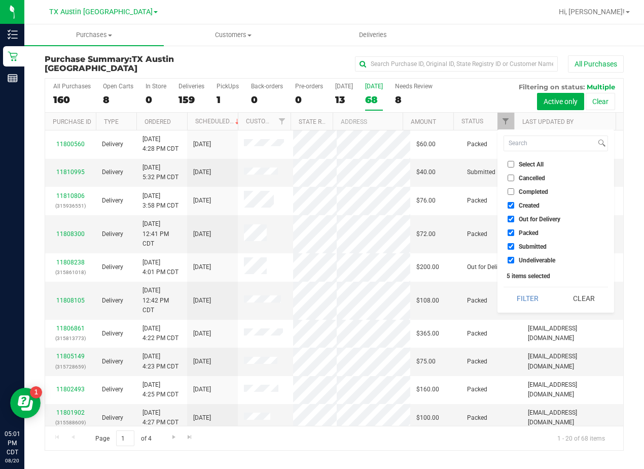
click at [527, 217] on span "Out for Delivery" at bounding box center [540, 219] width 42 height 6
click at [514, 217] on input "Out for Delivery" at bounding box center [511, 219] width 7 height 7
checkbox input "false"
click at [527, 230] on span "Packed" at bounding box center [529, 233] width 20 height 6
click at [514, 230] on input "Packed" at bounding box center [511, 232] width 7 height 7
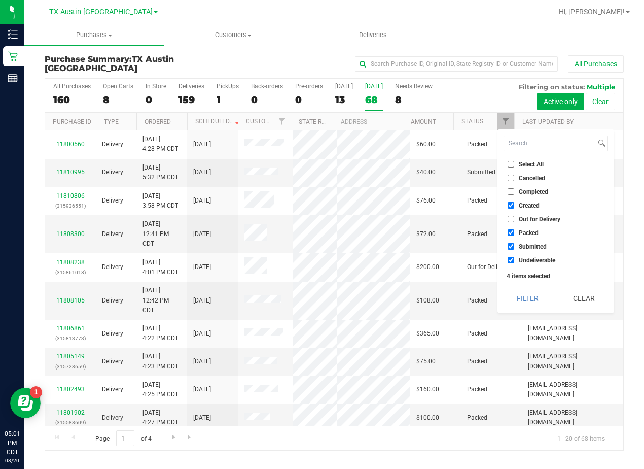
checkbox input "false"
click at [530, 242] on li "Submitted" at bounding box center [556, 246] width 104 height 11
click at [533, 255] on li "Undeliverable" at bounding box center [556, 260] width 104 height 11
click at [532, 246] on span "Submitted" at bounding box center [533, 246] width 28 height 6
click at [514, 246] on input "Submitted" at bounding box center [511, 246] width 7 height 7
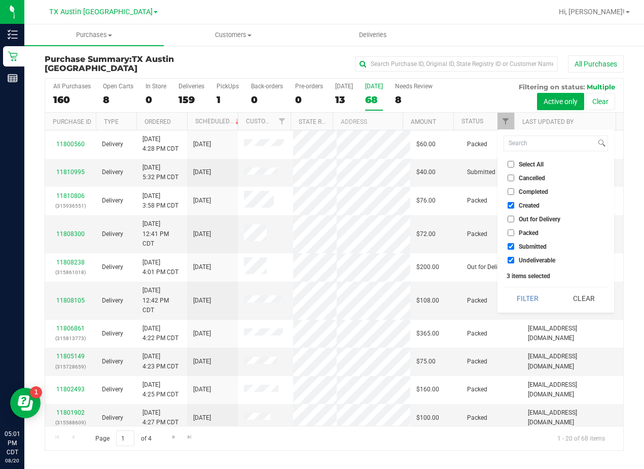
checkbox input "false"
click at [533, 254] on ul "Select All Cancelled Completed Created Out for Delivery Packed Submitted Undeli…" at bounding box center [556, 212] width 104 height 106
click at [534, 258] on span "Undeliverable" at bounding box center [537, 260] width 37 height 6
click at [514, 258] on input "Undeliverable" at bounding box center [511, 260] width 7 height 7
checkbox input "false"
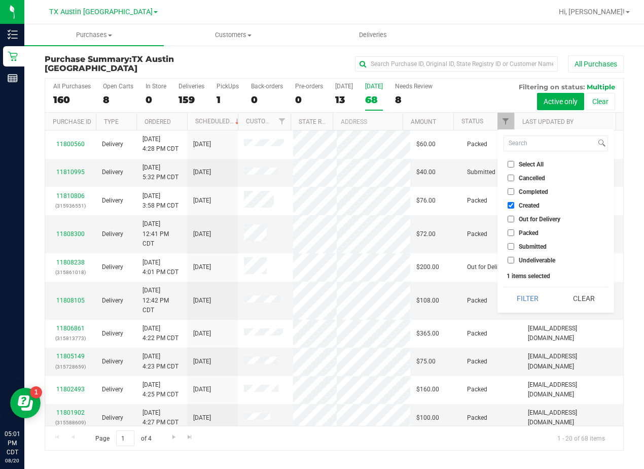
drag, startPoint x: 537, startPoint y: 291, endPoint x: 527, endPoint y: 295, distance: 10.5
click at [537, 293] on button "Filter" at bounding box center [528, 298] width 49 height 22
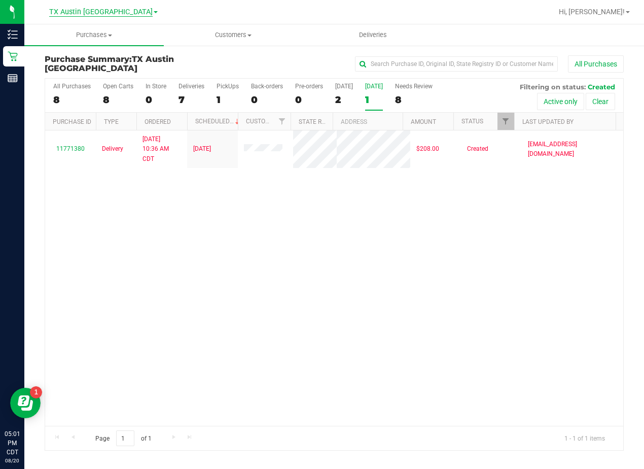
click at [104, 10] on span "TX Austin [GEOGRAPHIC_DATA]" at bounding box center [100, 12] width 103 height 9
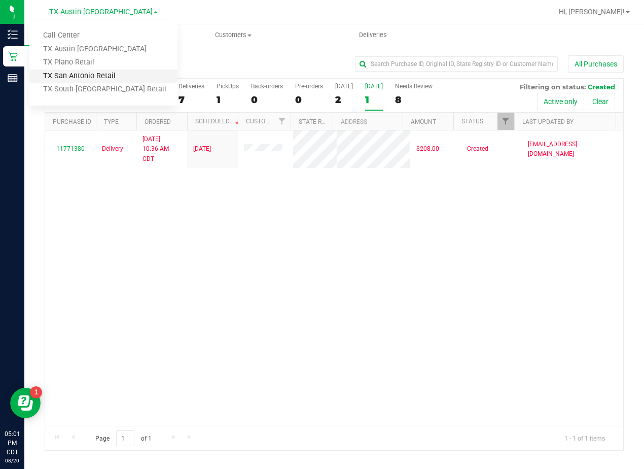
click at [101, 73] on link "TX San Antonio Retail" at bounding box center [103, 76] width 148 height 14
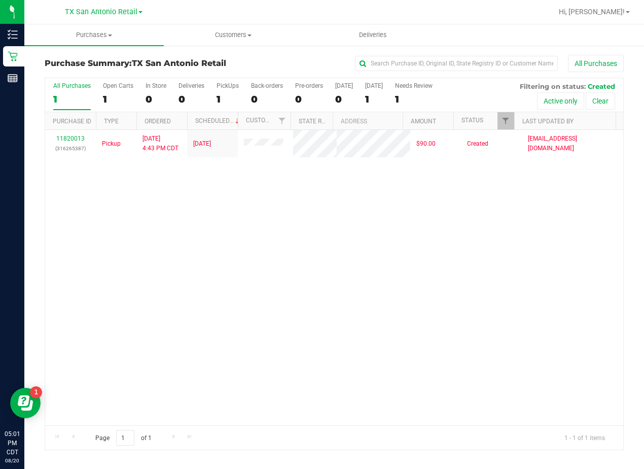
click at [420, 241] on div "11820013 (316265387) Pickup 8/20/2025 4:43 PM CDT 8/21/2025 $90.00 Created rgre…" at bounding box center [334, 277] width 578 height 295
click at [422, 66] on input "text" at bounding box center [456, 63] width 203 height 15
paste input "William Connelley"
type input "William Connelley"
click at [286, 51] on div "Purchase Summary: TX San Antonio Retail William Connelley All Purchases All Pur…" at bounding box center [334, 252] width 620 height 415
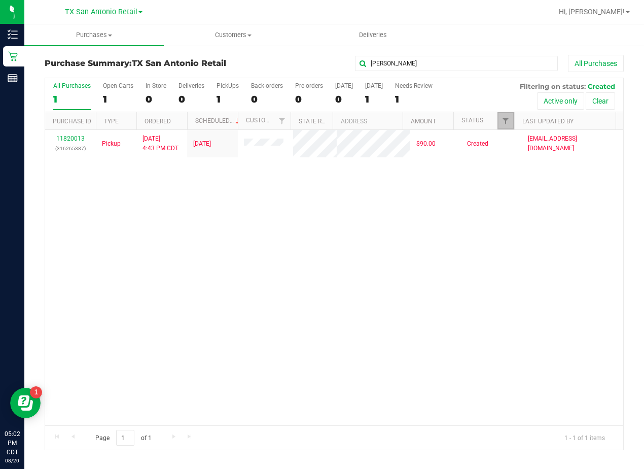
click at [498, 116] on link "Filter" at bounding box center [505, 120] width 17 height 17
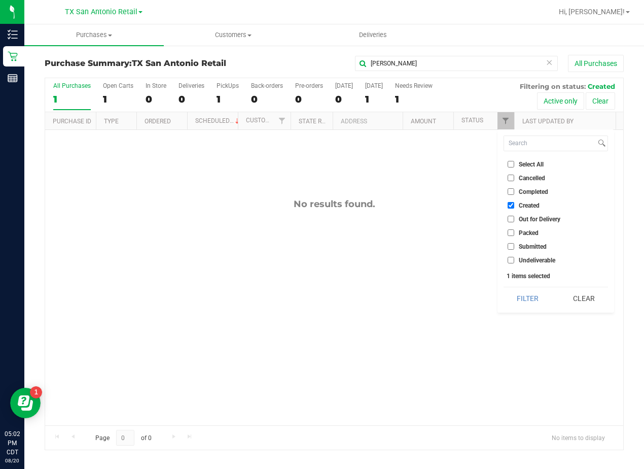
click at [523, 207] on span "Created" at bounding box center [529, 205] width 21 height 6
click at [514, 207] on input "Created" at bounding box center [511, 205] width 7 height 7
checkbox input "false"
click at [529, 283] on div "Select All Cancelled Completed Created Out for Delivery Packed Submitted Undeli…" at bounding box center [555, 220] width 117 height 183
click at [530, 292] on button "Filter" at bounding box center [528, 298] width 49 height 22
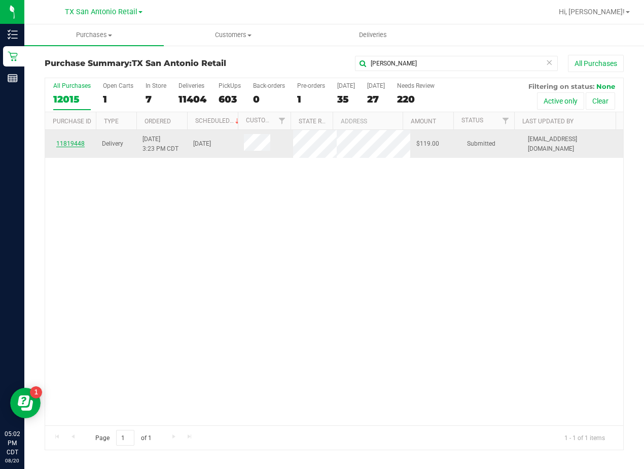
click at [76, 147] on link "11819448" at bounding box center [70, 143] width 28 height 7
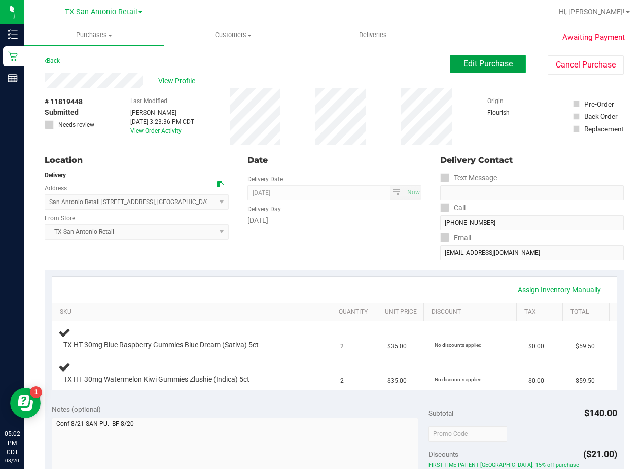
click at [470, 63] on span "Edit Purchase" at bounding box center [487, 64] width 49 height 10
click at [362, 69] on div "Back Edit Purchase Cancel Purchase" at bounding box center [334, 64] width 579 height 18
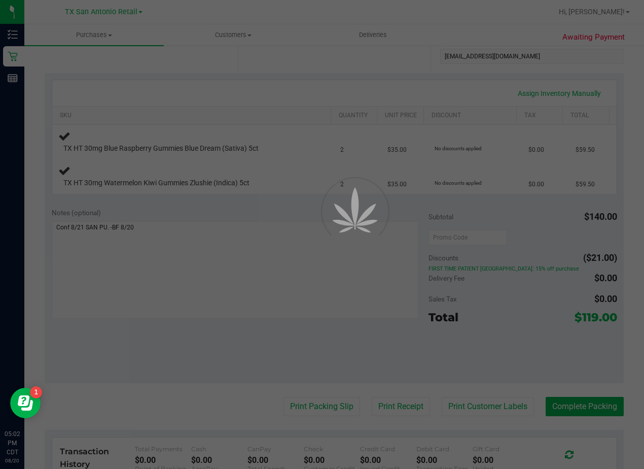
scroll to position [203, 0]
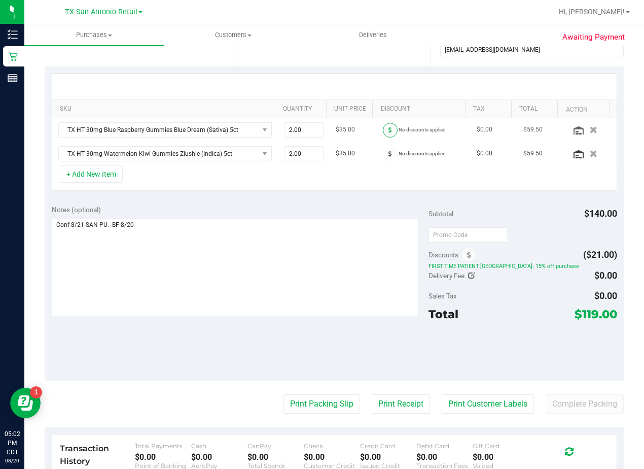
click at [386, 127] on span at bounding box center [390, 130] width 15 height 15
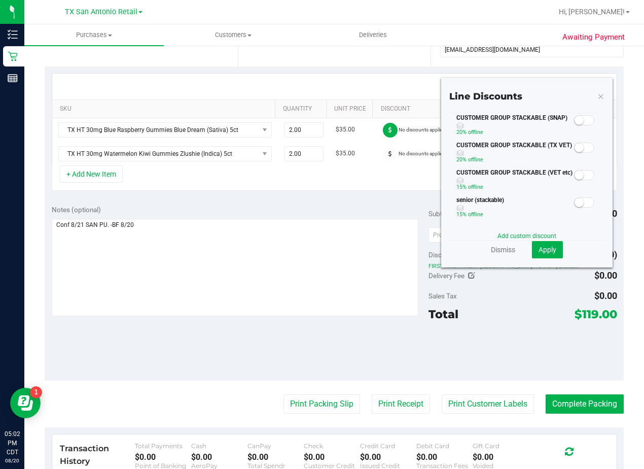
click at [576, 146] on small at bounding box center [579, 147] width 9 height 9
click at [544, 247] on span "Apply" at bounding box center [548, 249] width 18 height 8
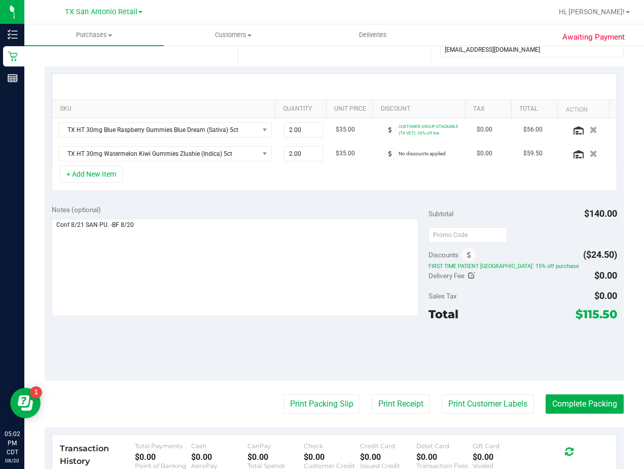
click at [388, 155] on icon at bounding box center [390, 154] width 4 height 6
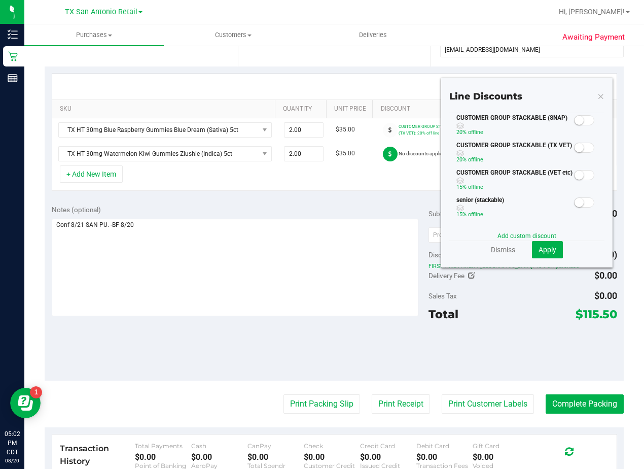
click at [577, 148] on span at bounding box center [584, 147] width 20 height 10
drag, startPoint x: 549, startPoint y: 252, endPoint x: 533, endPoint y: 251, distance: 15.7
click at [548, 253] on span "Apply" at bounding box center [548, 249] width 18 height 8
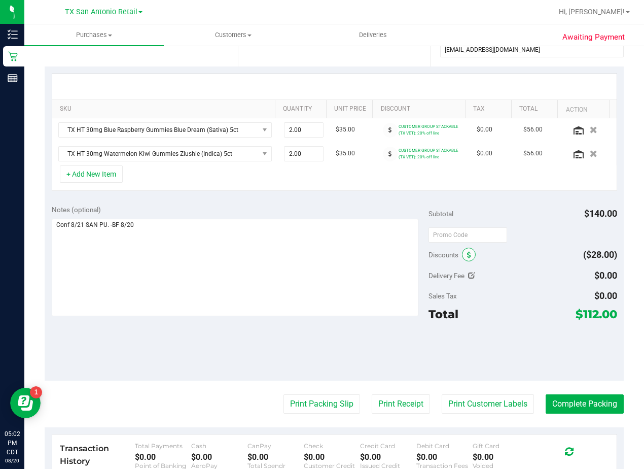
click at [462, 254] on span at bounding box center [469, 254] width 14 height 14
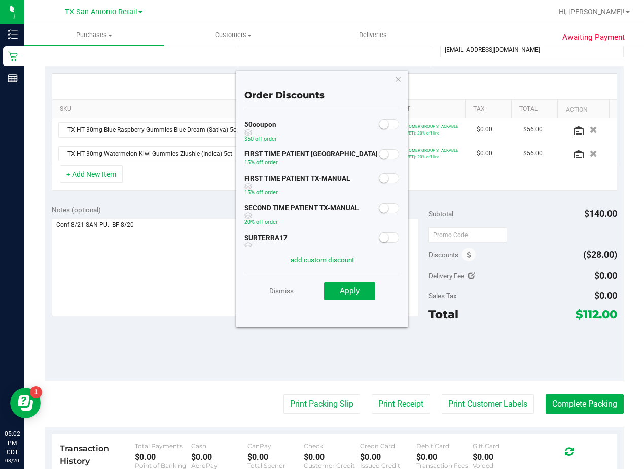
click at [382, 181] on span at bounding box center [389, 178] width 20 height 10
click at [363, 295] on button "Apply" at bounding box center [349, 291] width 51 height 18
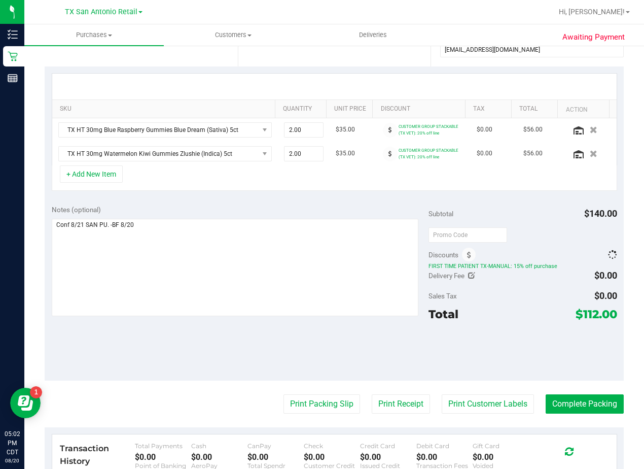
click at [351, 211] on div "Notes (optional)" at bounding box center [240, 209] width 377 height 10
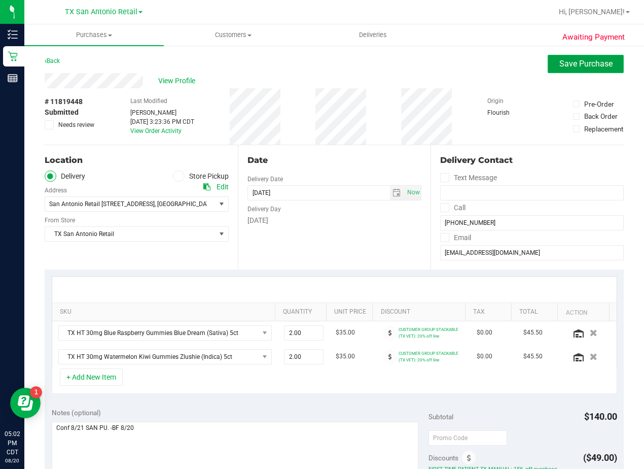
click at [567, 61] on span "Save Purchase" at bounding box center [585, 64] width 53 height 10
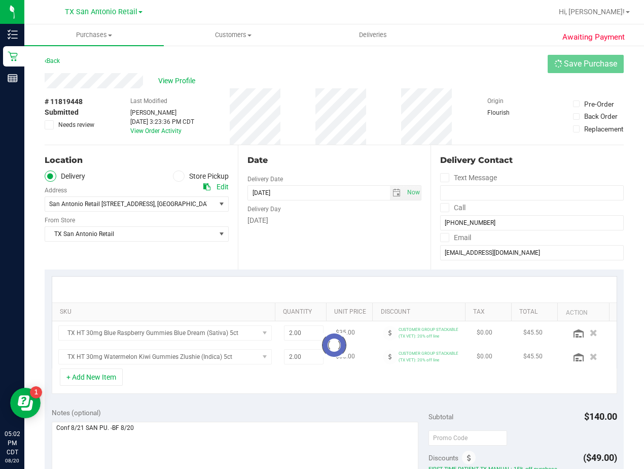
click at [427, 74] on div "View Profile" at bounding box center [334, 80] width 579 height 15
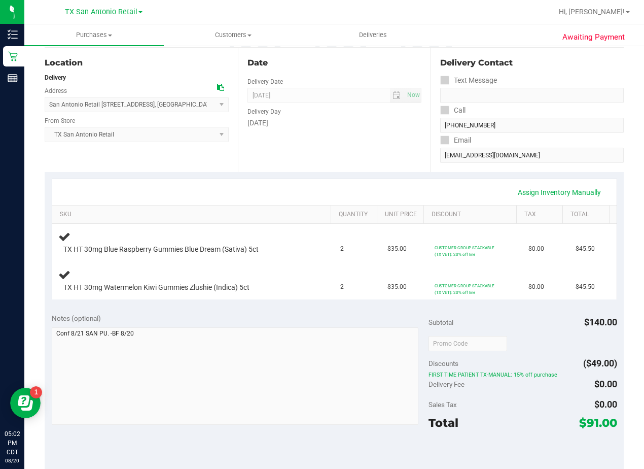
scroll to position [101, 0]
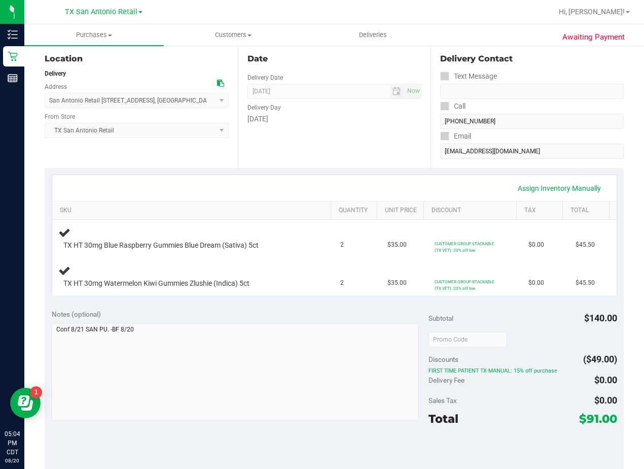
click at [377, 142] on div "Date Delivery Date 08/21/2025 Now 08/21/2025 08:00 AM Now Delivery Day Thursday" at bounding box center [334, 106] width 193 height 124
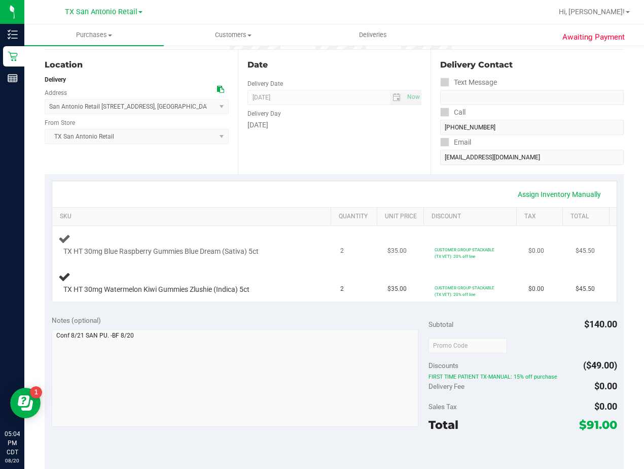
scroll to position [152, 0]
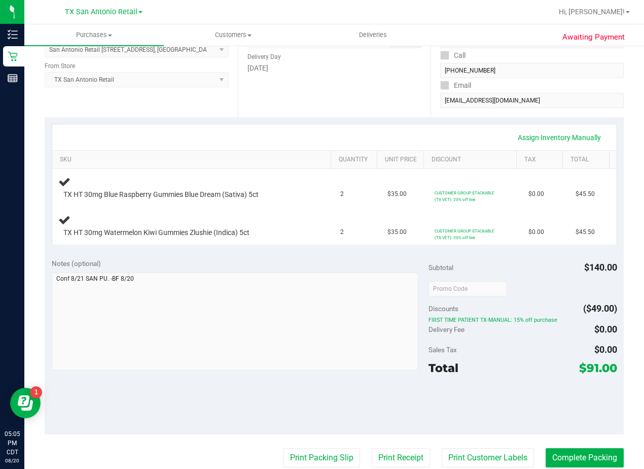
drag, startPoint x: 356, startPoint y: 131, endPoint x: 342, endPoint y: 136, distance: 15.4
click at [356, 131] on div "Assign Inventory Manually" at bounding box center [334, 137] width 546 height 17
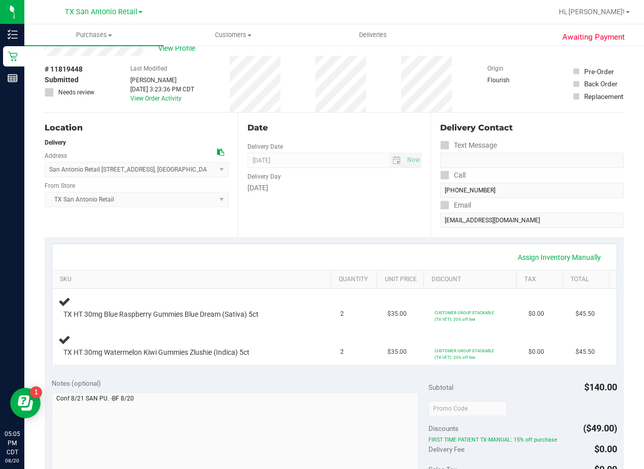
scroll to position [0, 0]
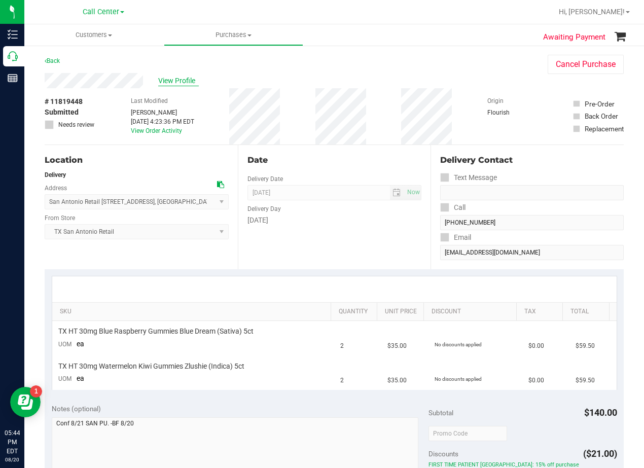
click at [169, 81] on span "View Profile" at bounding box center [178, 81] width 41 height 11
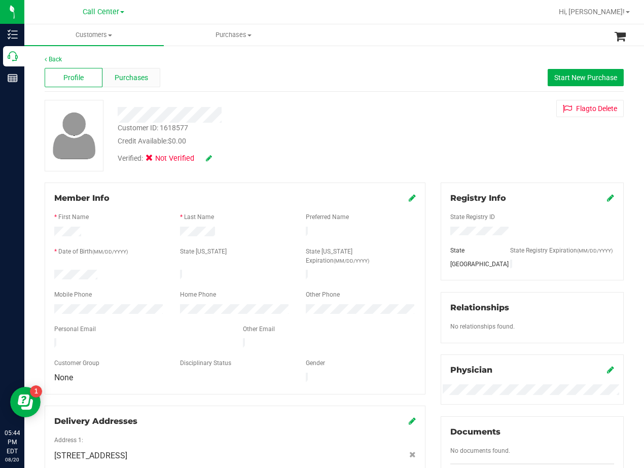
click at [135, 68] on div "Purchases" at bounding box center [131, 77] width 58 height 19
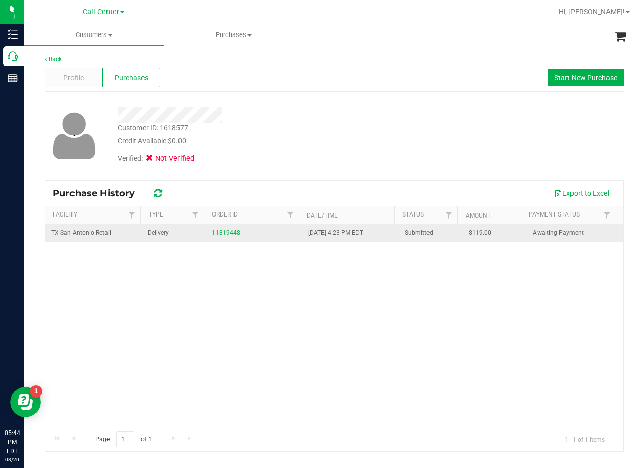
click at [227, 232] on link "11819448" at bounding box center [226, 232] width 28 height 7
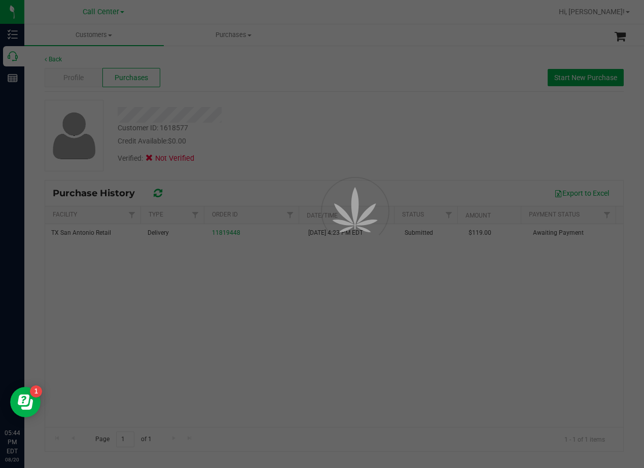
click at [262, 119] on div at bounding box center [322, 234] width 644 height 468
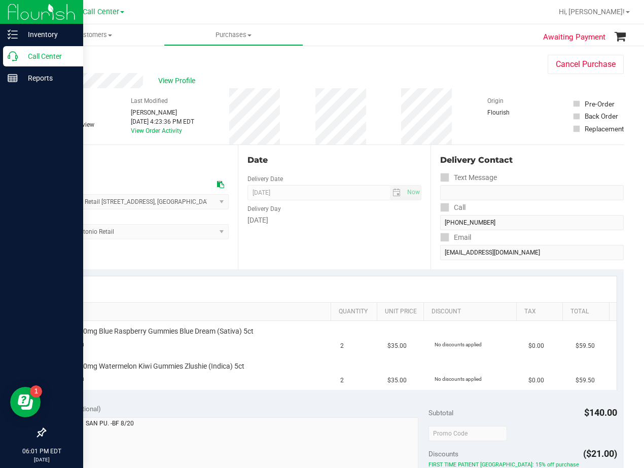
click at [17, 57] on icon at bounding box center [13, 56] width 10 height 10
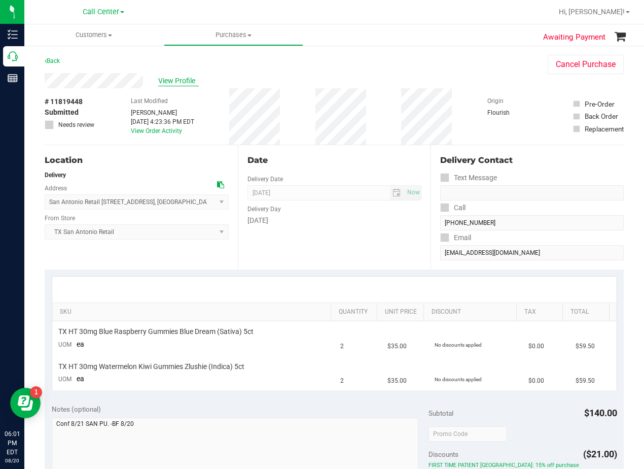
click at [185, 79] on span "View Profile" at bounding box center [178, 81] width 41 height 11
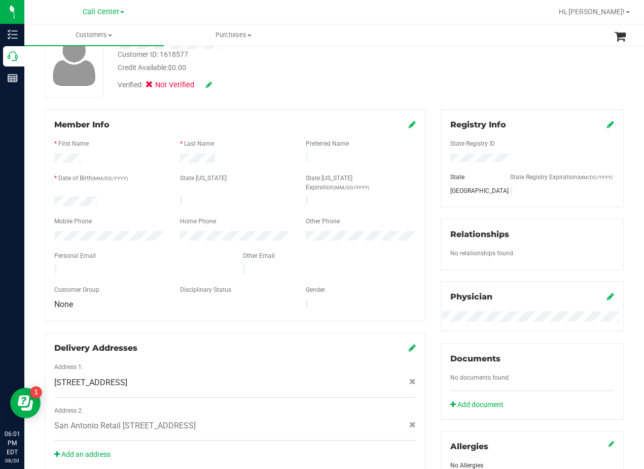
scroll to position [203, 0]
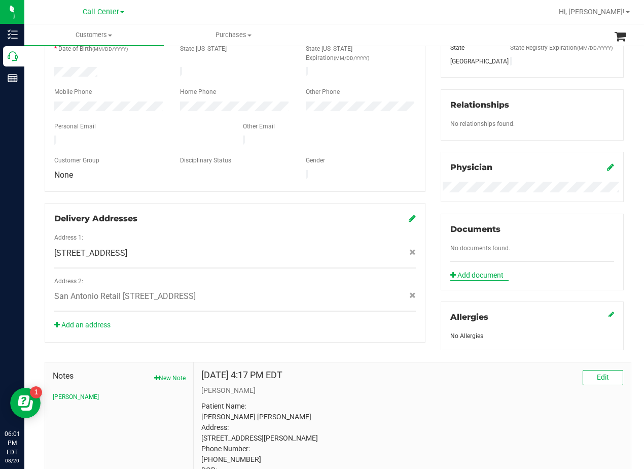
click at [481, 278] on link "Add document" at bounding box center [479, 275] width 58 height 11
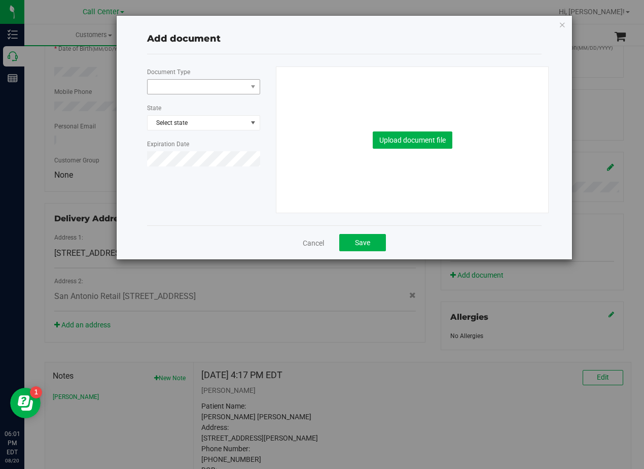
click at [208, 87] on span at bounding box center [197, 87] width 99 height 14
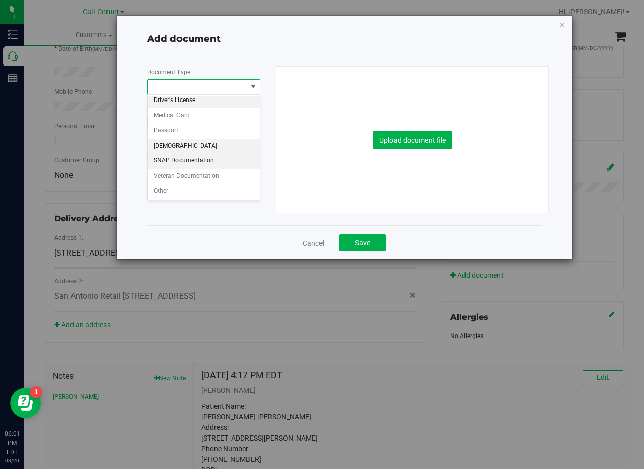
scroll to position [4, 0]
click at [192, 179] on li "Veteran Documentation" at bounding box center [204, 175] width 112 height 15
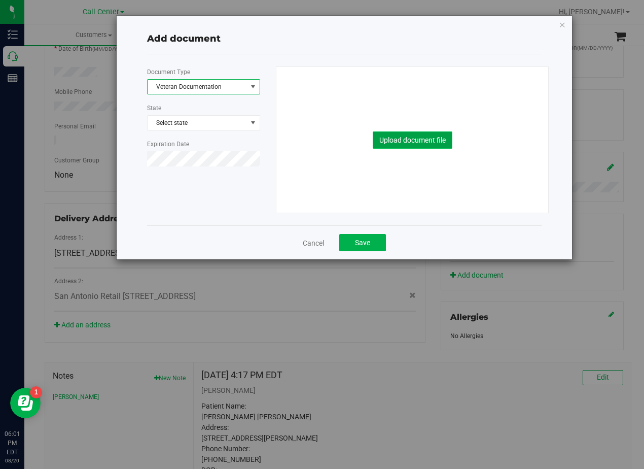
click at [399, 141] on button "Upload document file" at bounding box center [413, 139] width 80 height 17
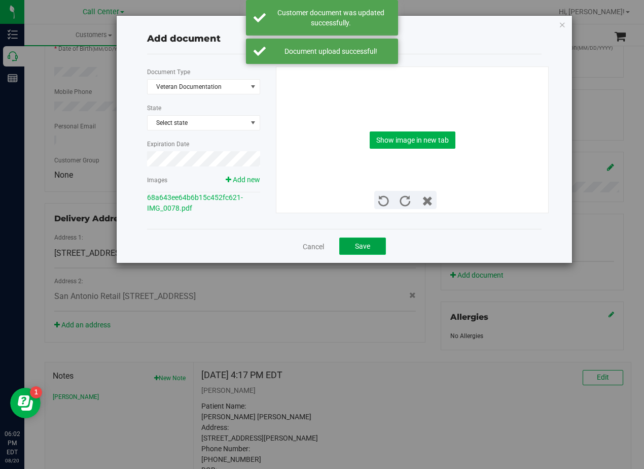
click at [361, 247] on span "Save" at bounding box center [362, 246] width 15 height 8
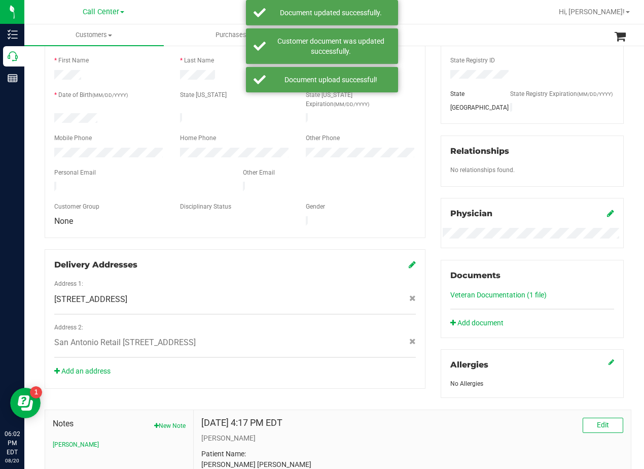
scroll to position [101, 0]
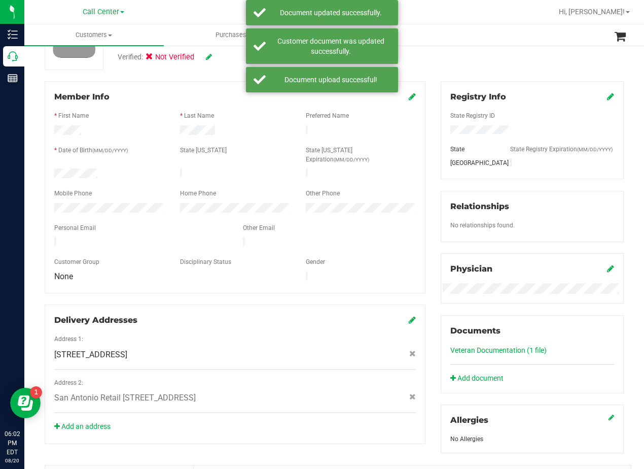
click at [409, 97] on icon at bounding box center [412, 96] width 7 height 8
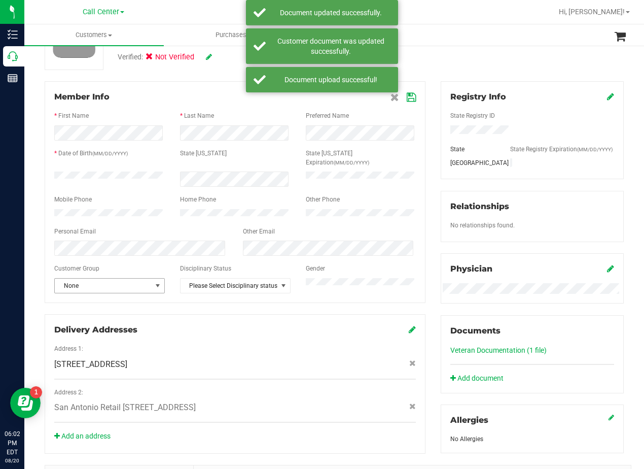
click at [124, 284] on span "None" at bounding box center [103, 285] width 97 height 14
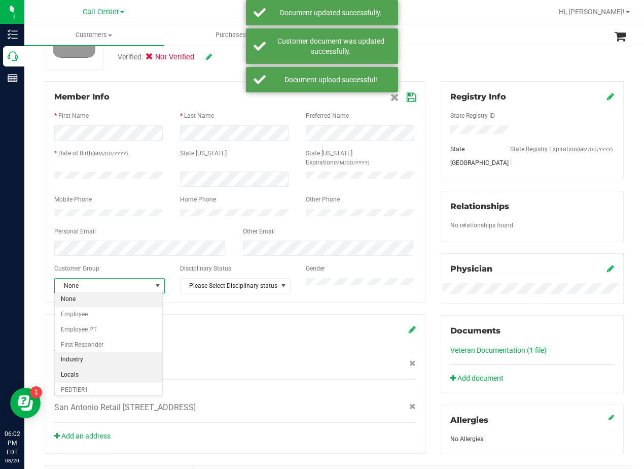
scroll to position [125, 0]
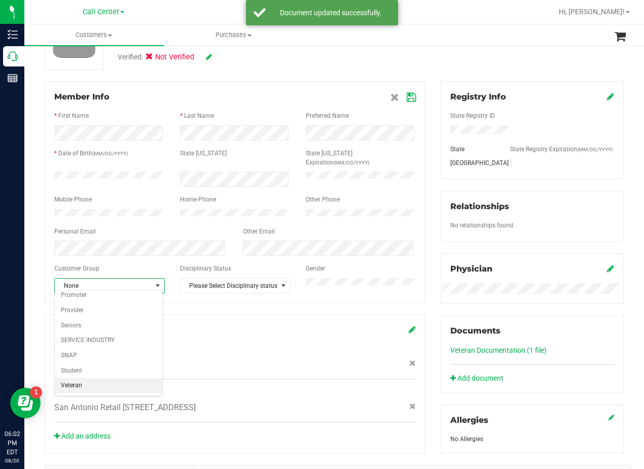
click at [98, 384] on li "Veteran" at bounding box center [109, 385] width 108 height 15
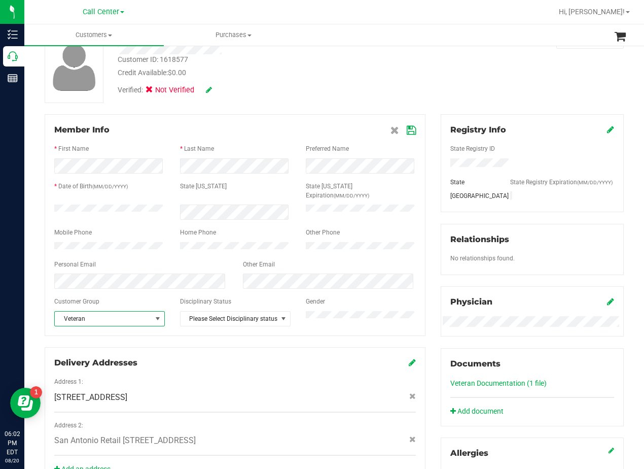
scroll to position [51, 0]
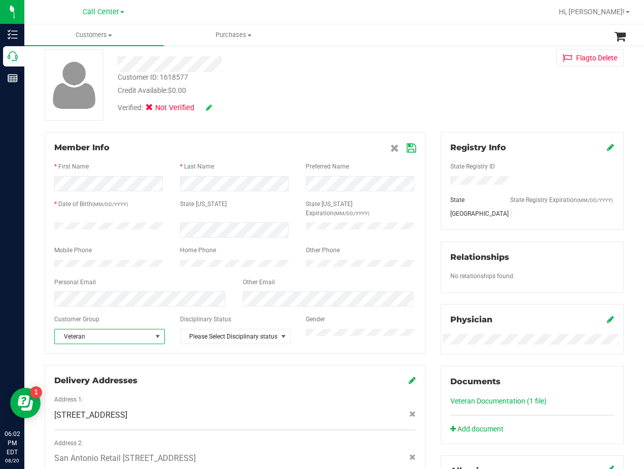
click at [409, 148] on icon at bounding box center [411, 148] width 9 height 8
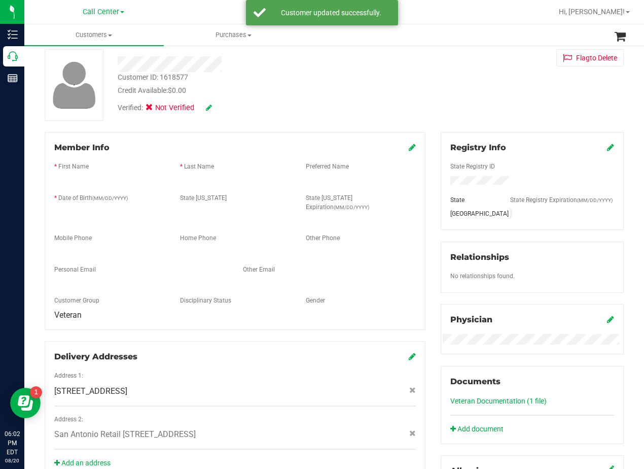
click at [422, 152] on div "Member Info * First Name * Last Name Preferred Name * Date of Birth (MM/DD/YYYY…" at bounding box center [235, 306] width 396 height 348
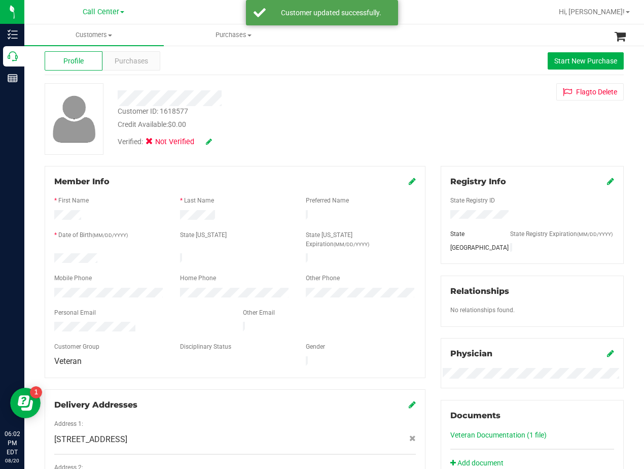
scroll to position [0, 0]
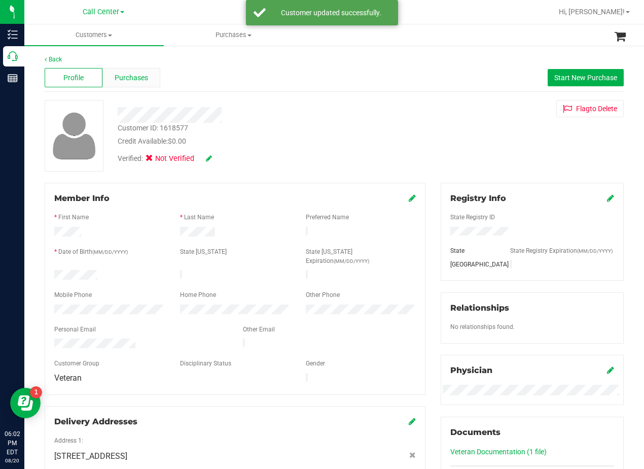
click at [132, 75] on span "Purchases" at bounding box center [131, 78] width 33 height 11
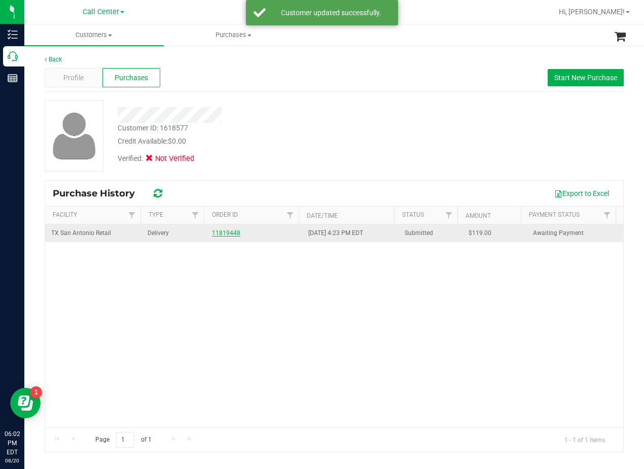
click at [229, 235] on link "11819448" at bounding box center [226, 232] width 28 height 7
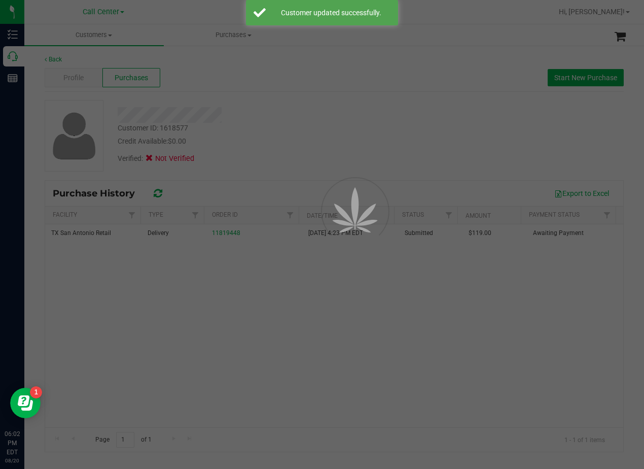
click at [258, 159] on div at bounding box center [322, 234] width 644 height 469
